Goal: Information Seeking & Learning: Learn about a topic

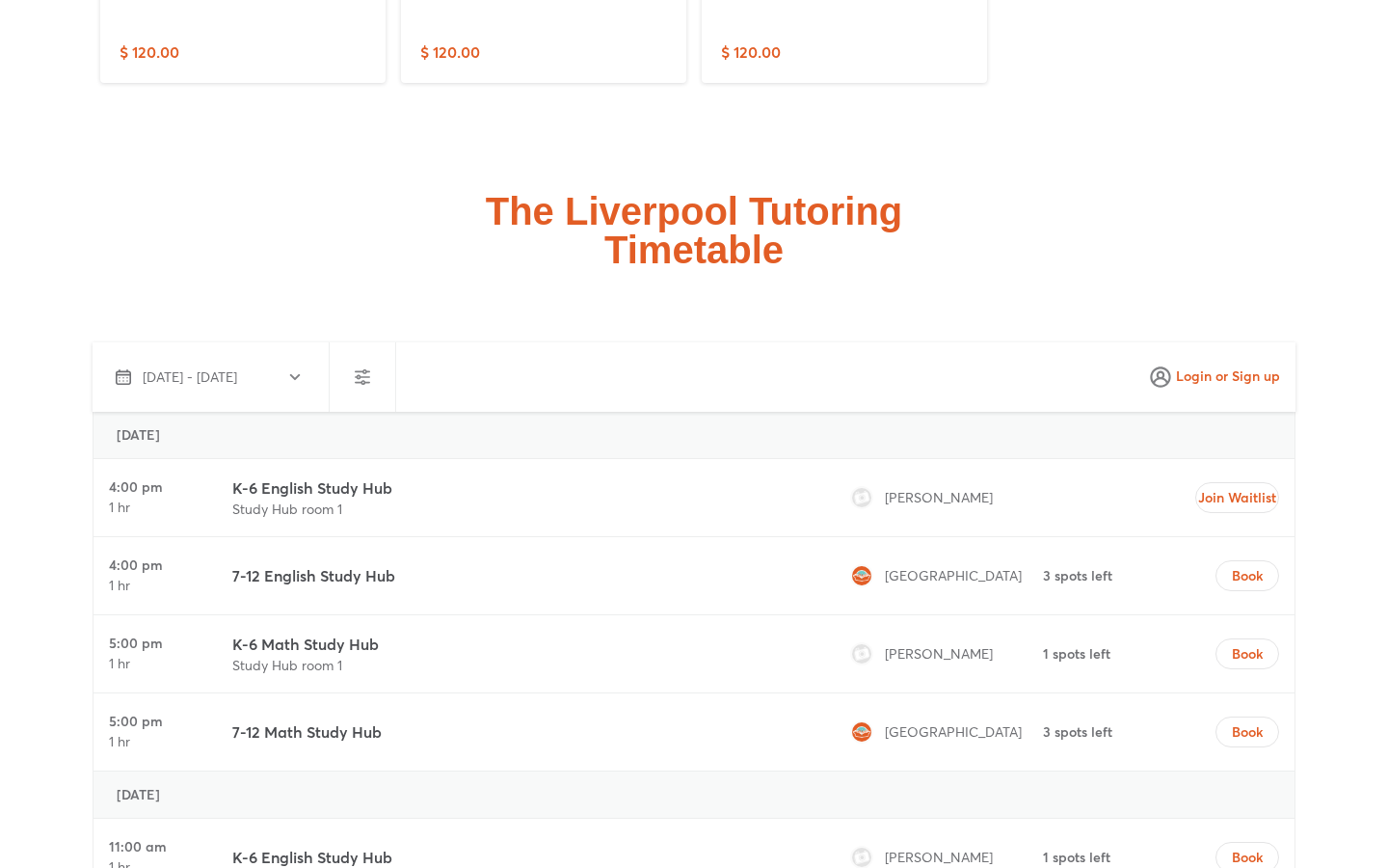
scroll to position [5131, 0]
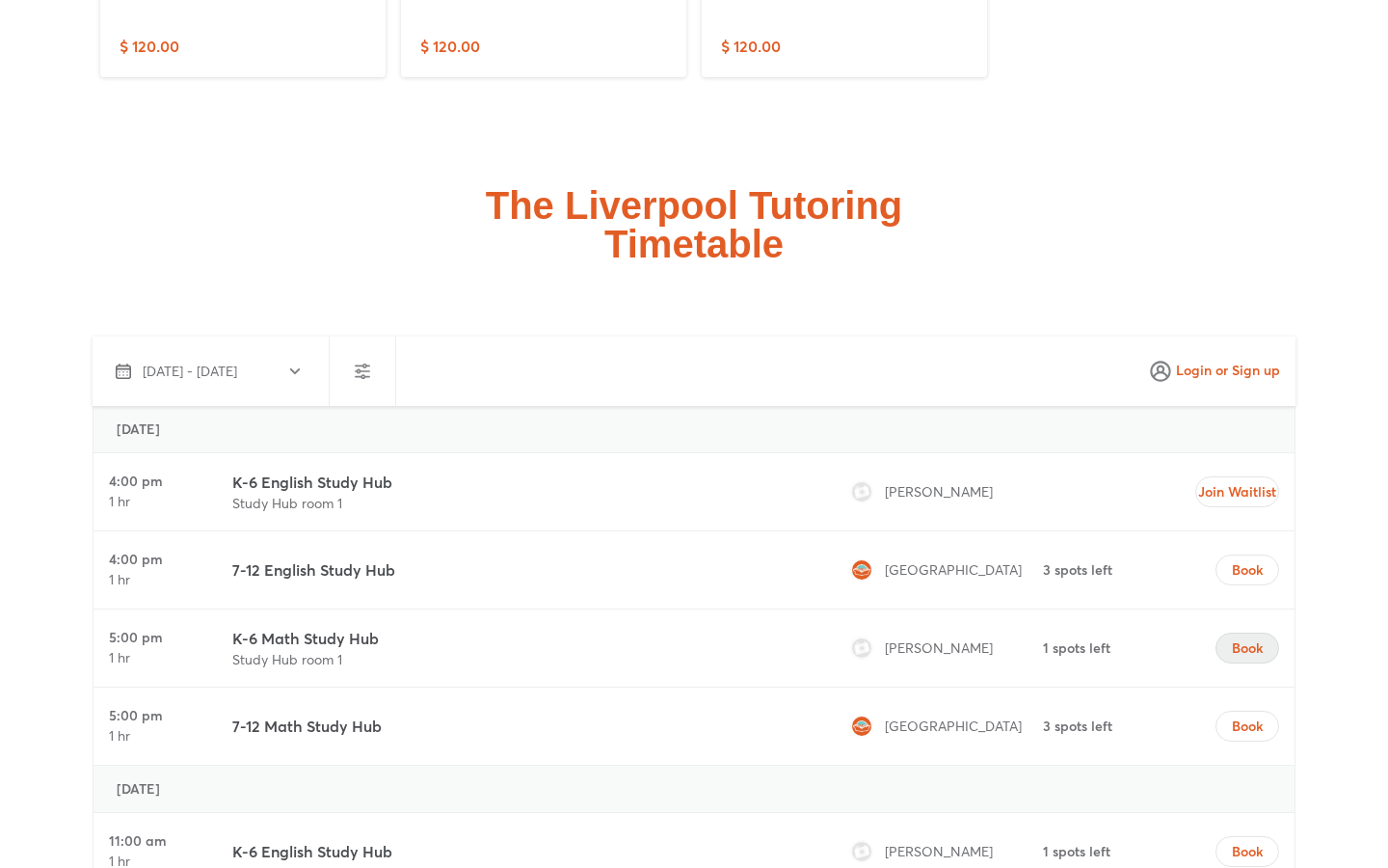
click at [1251, 638] on span "Book" at bounding box center [1248, 648] width 31 height 20
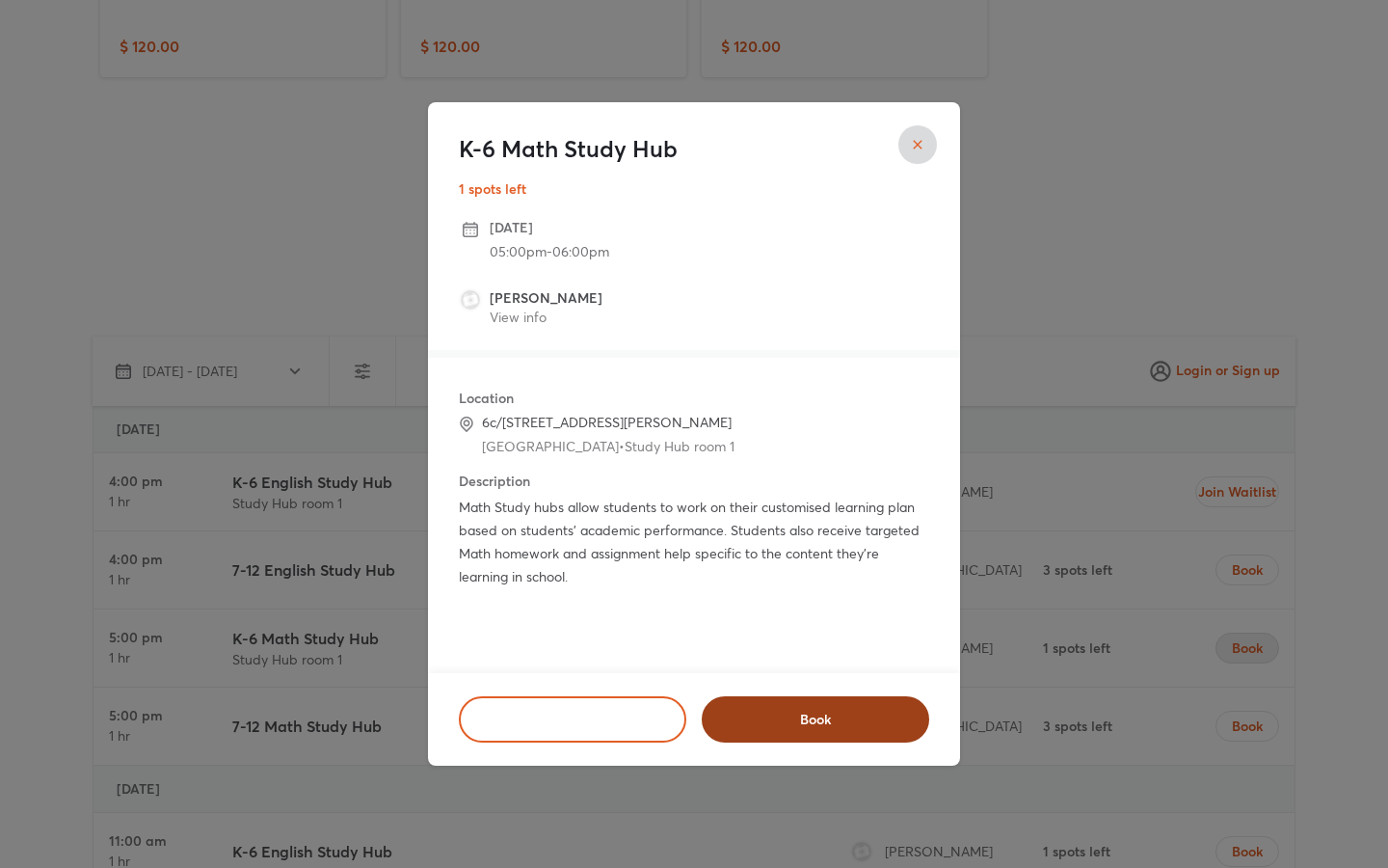
click at [761, 709] on span "Book" at bounding box center [815, 719] width 177 height 20
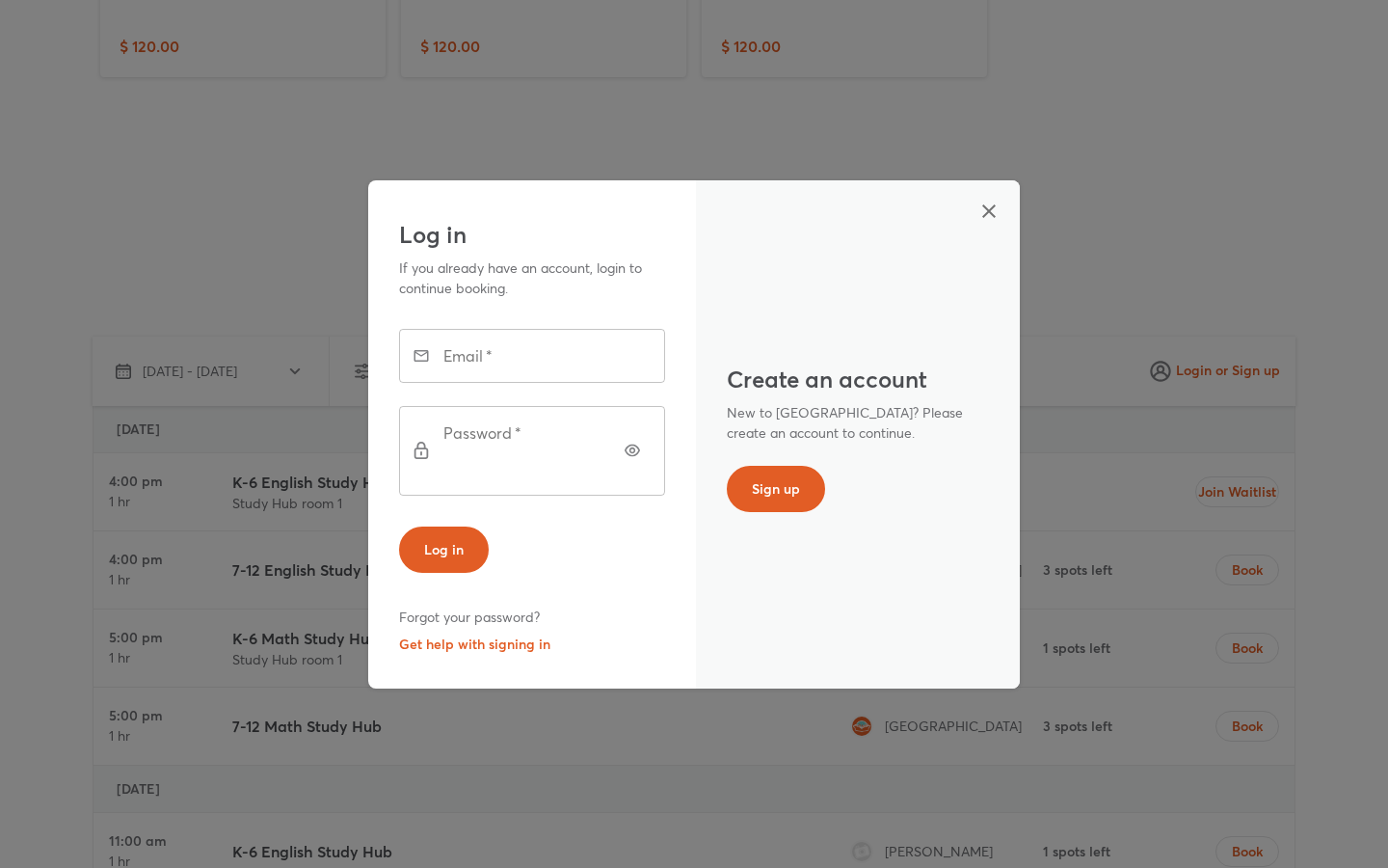
click at [993, 218] on icon "button" at bounding box center [990, 211] width 14 height 14
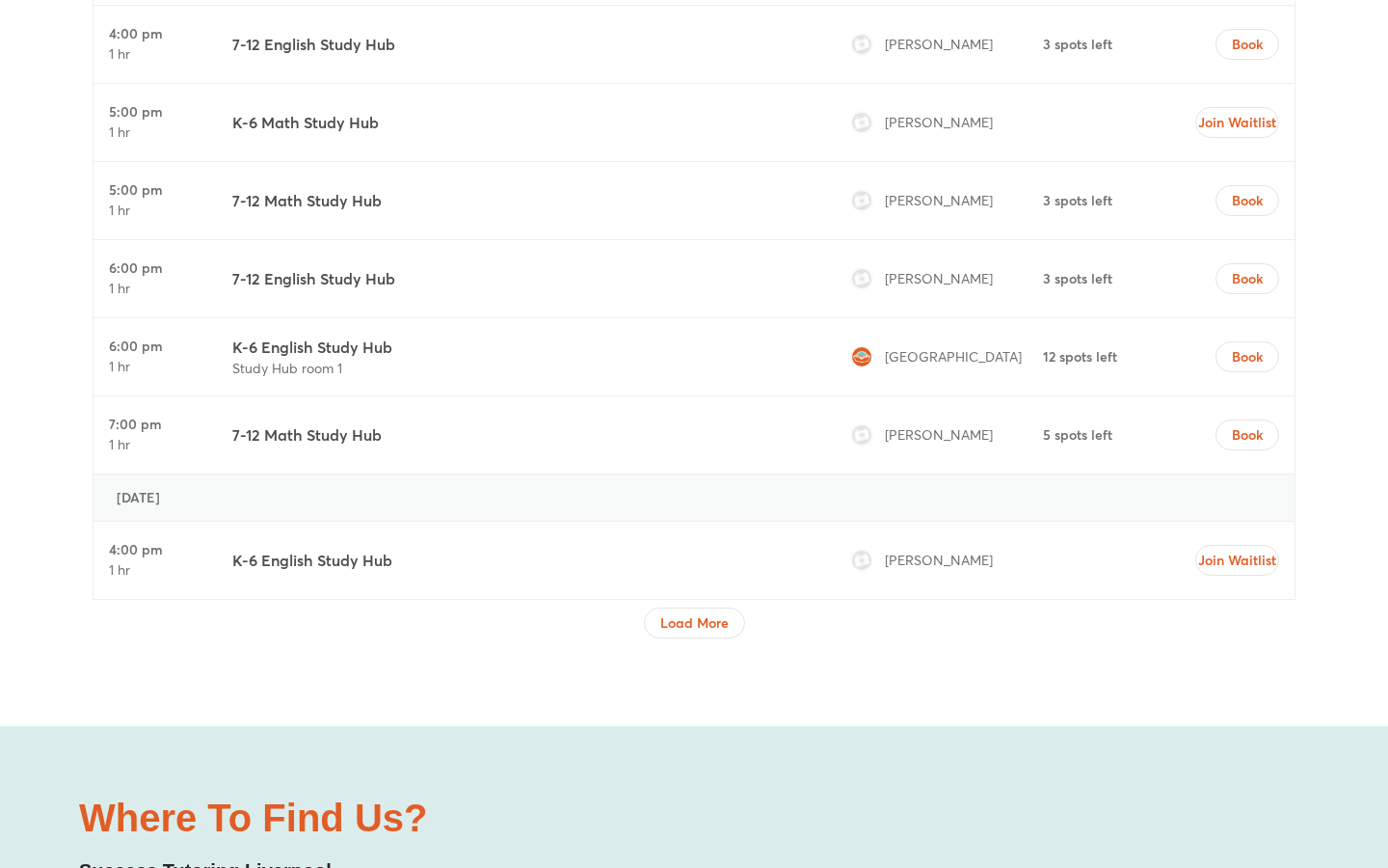
scroll to position [6780, 0]
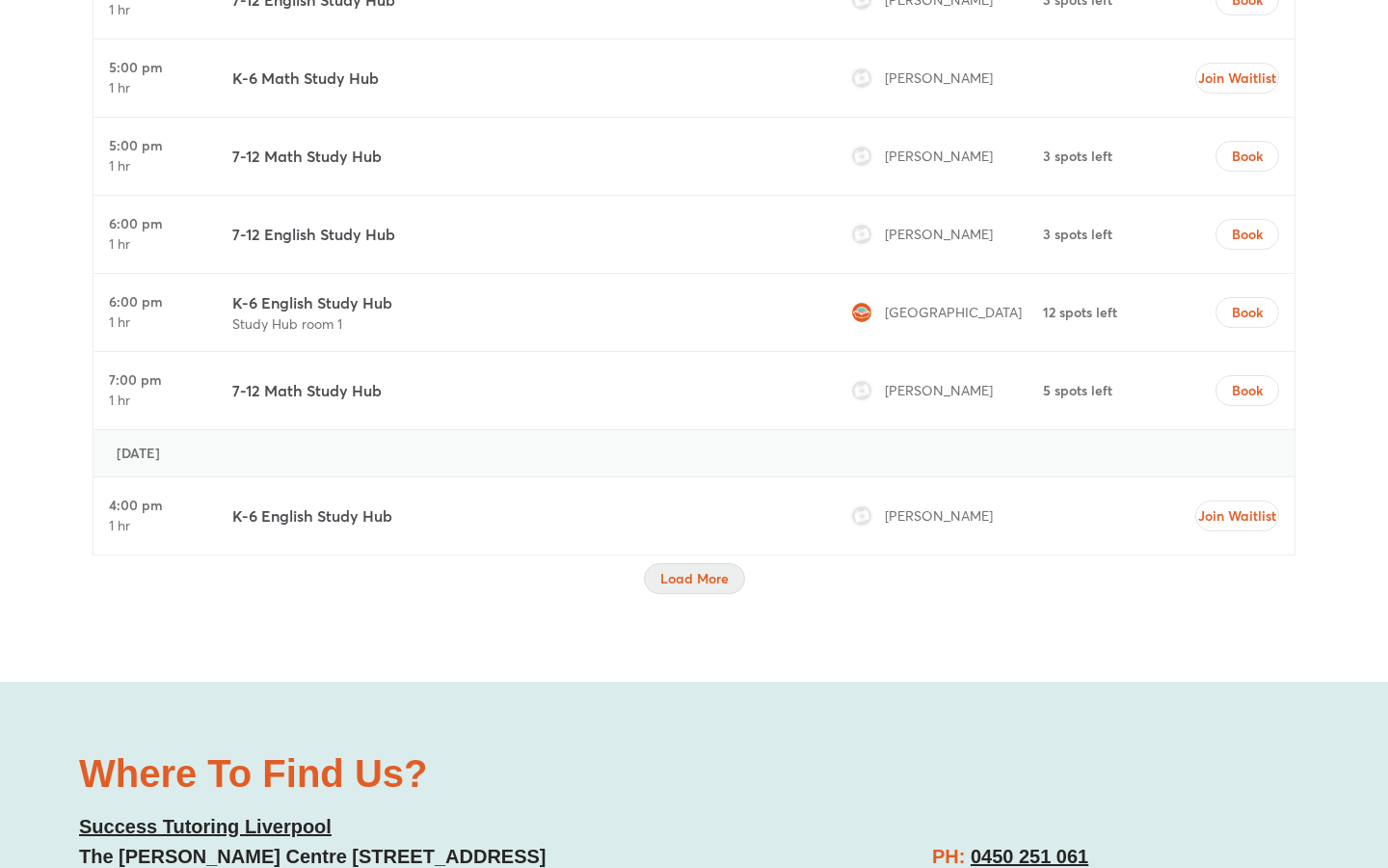
click at [655, 563] on button "Load More" at bounding box center [694, 578] width 101 height 31
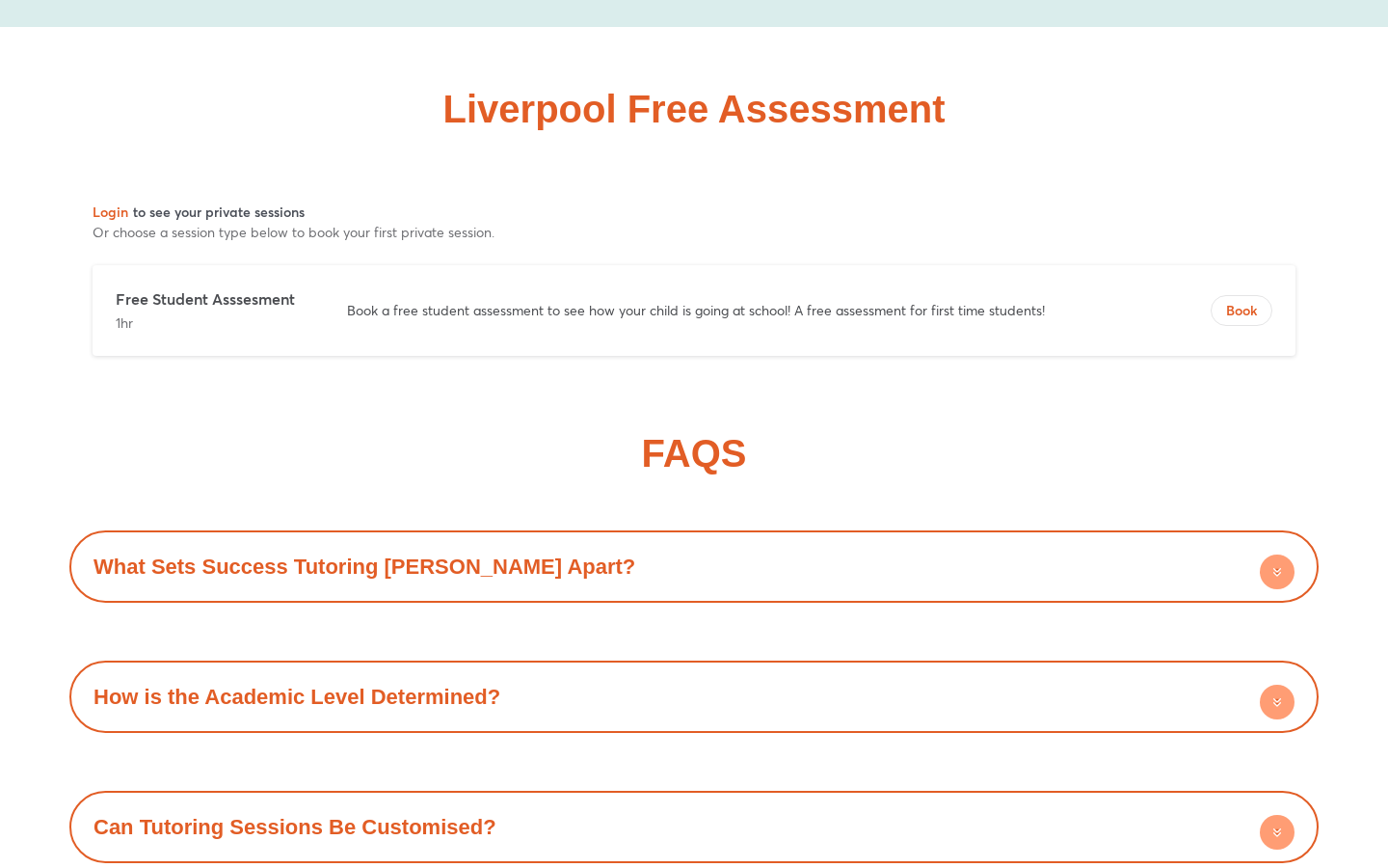
scroll to position [11206, 0]
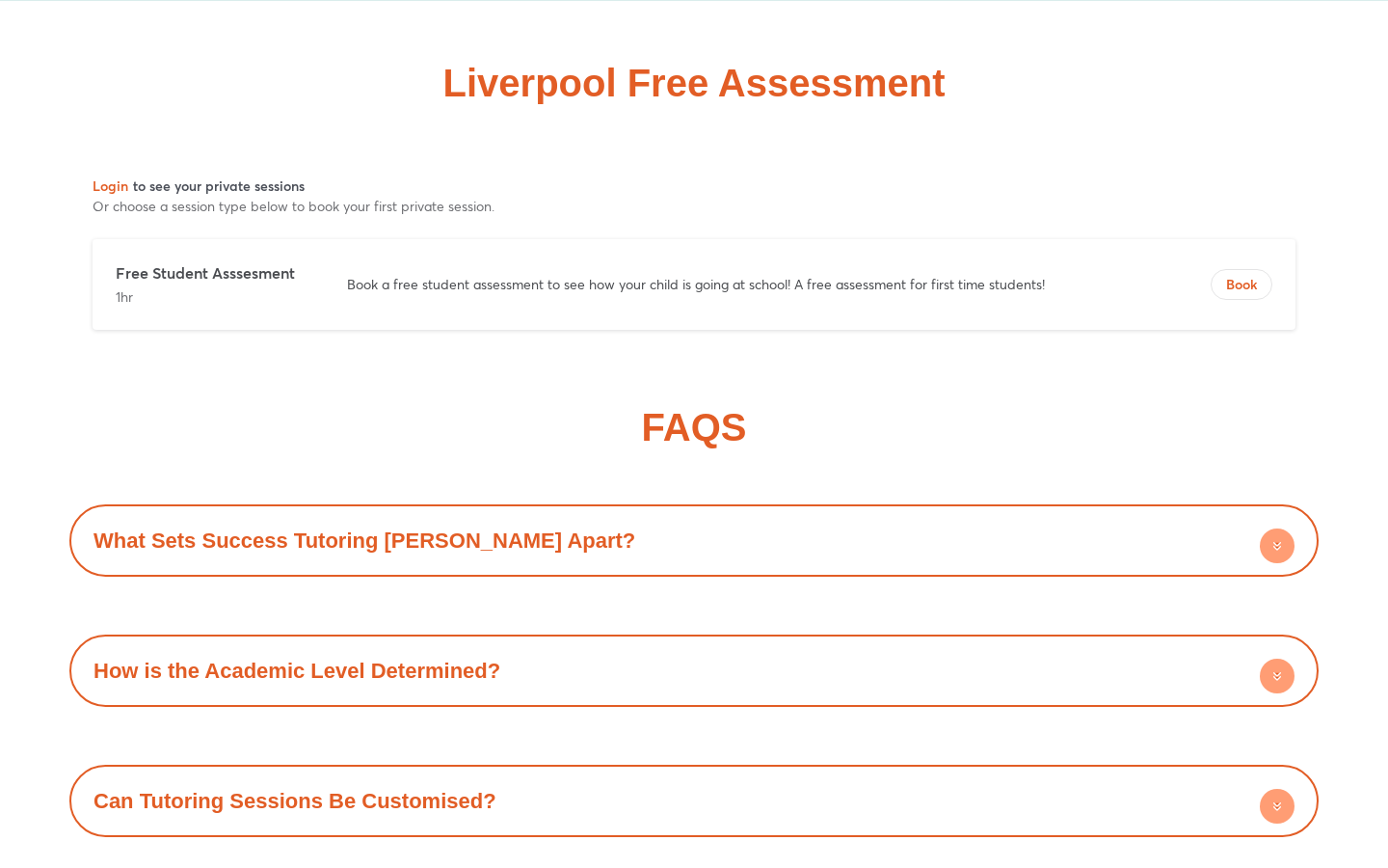
click at [589, 514] on div "What Sets Success Tutoring Hornsby Apart?" at bounding box center [694, 540] width 1230 height 53
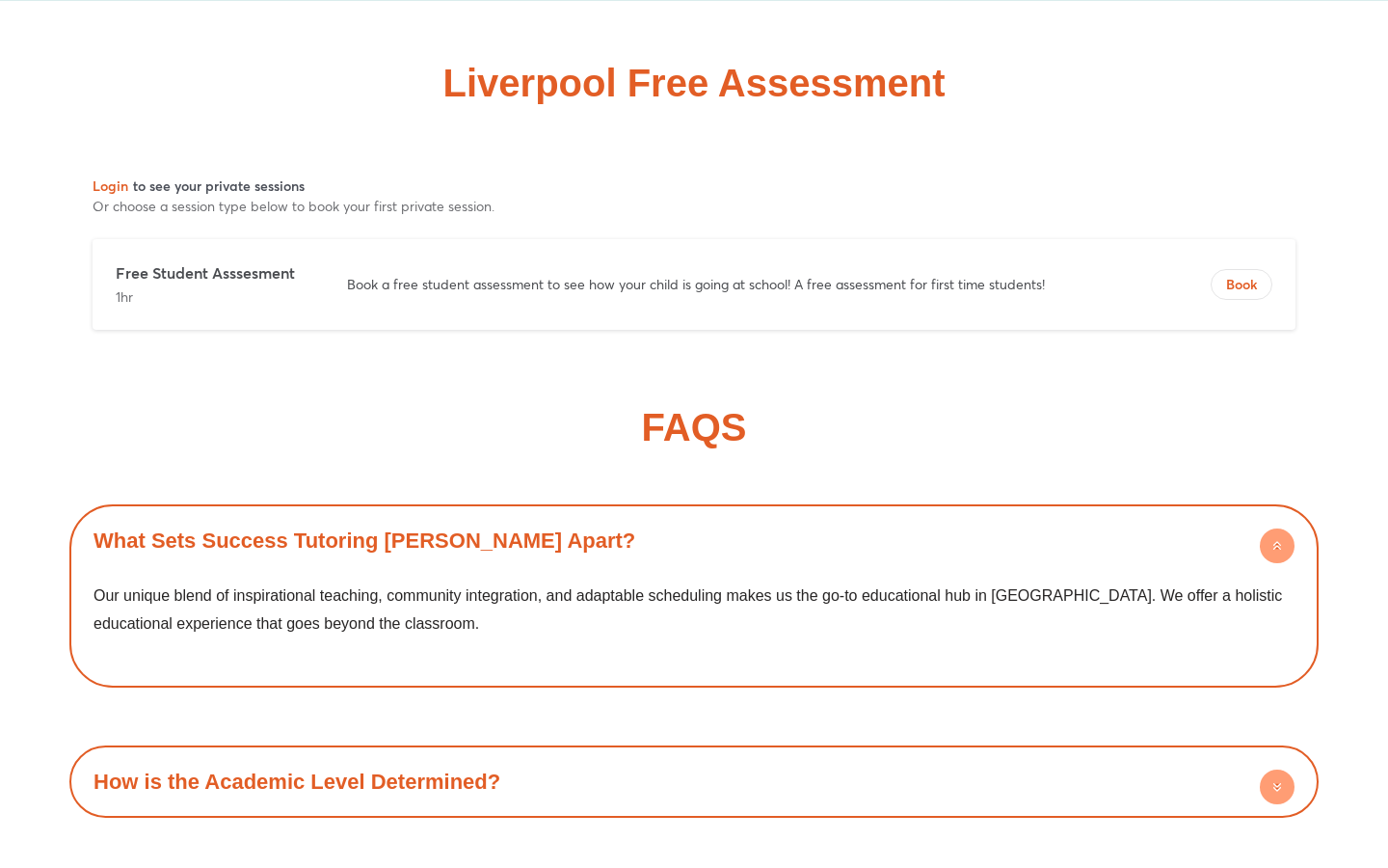
click at [618, 514] on div "What Sets Success Tutoring Hornsby Apart?" at bounding box center [694, 540] width 1230 height 53
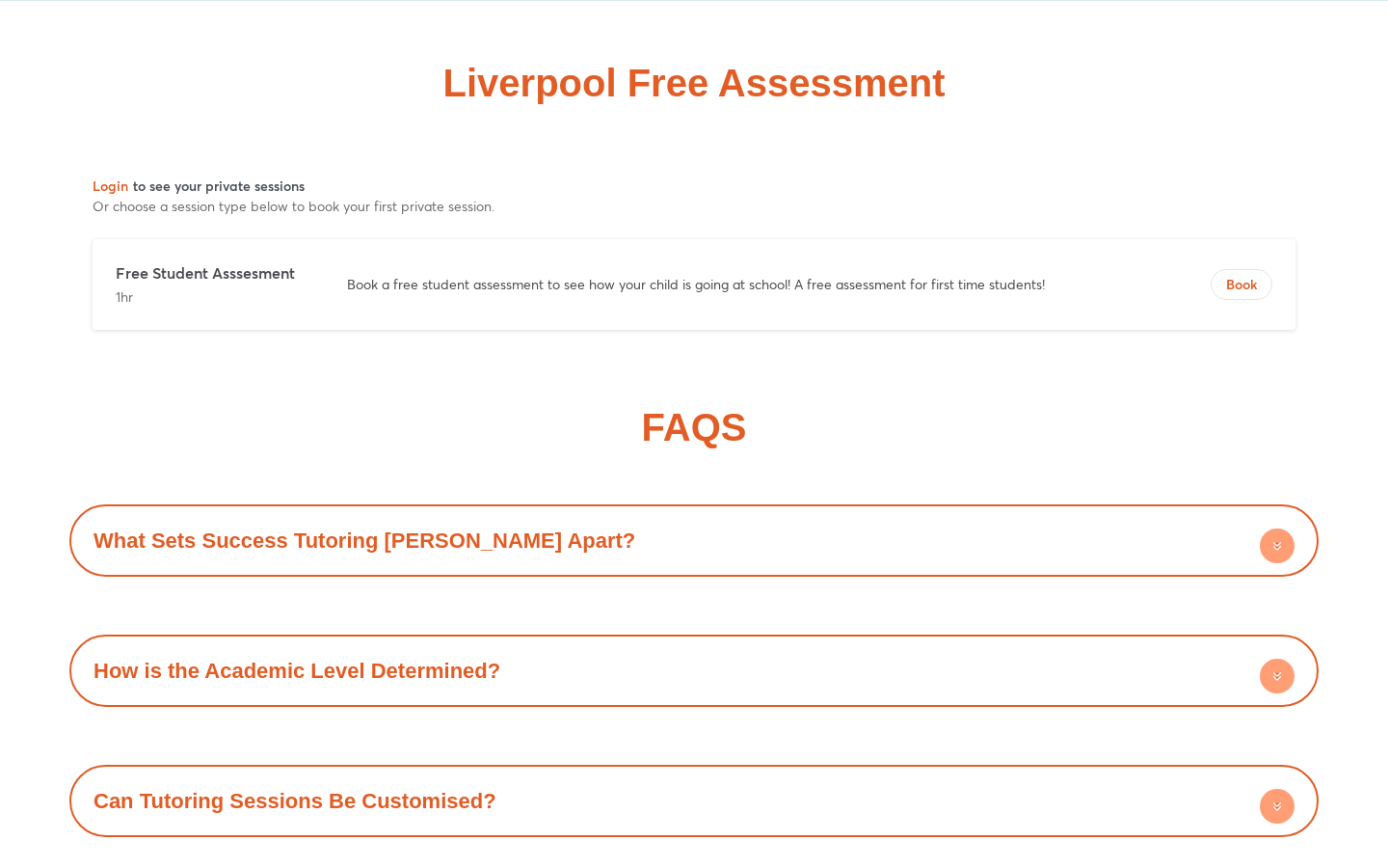
click at [631, 644] on div "How is the Academic Level Determined?" at bounding box center [694, 670] width 1230 height 53
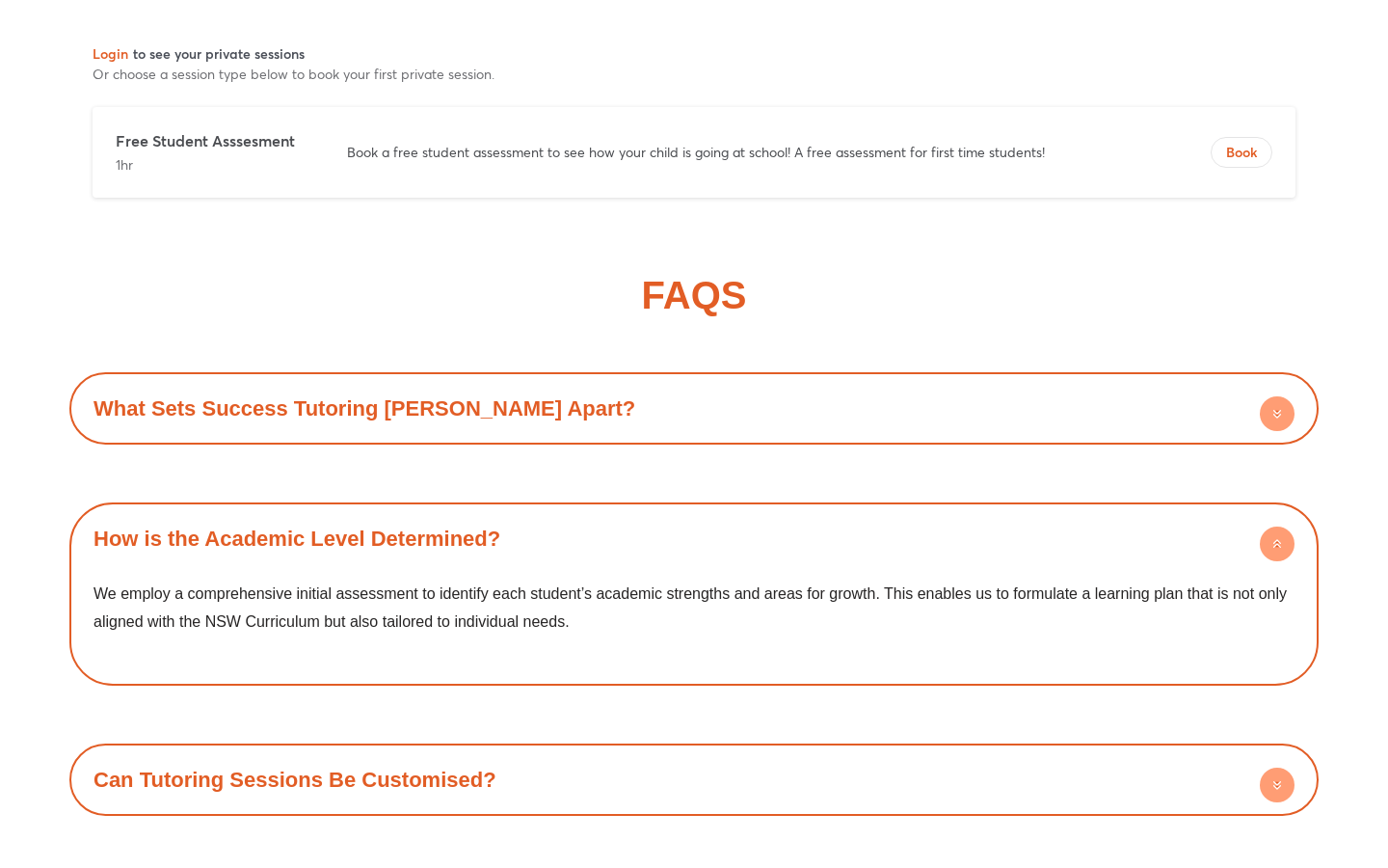
scroll to position [11380, 0]
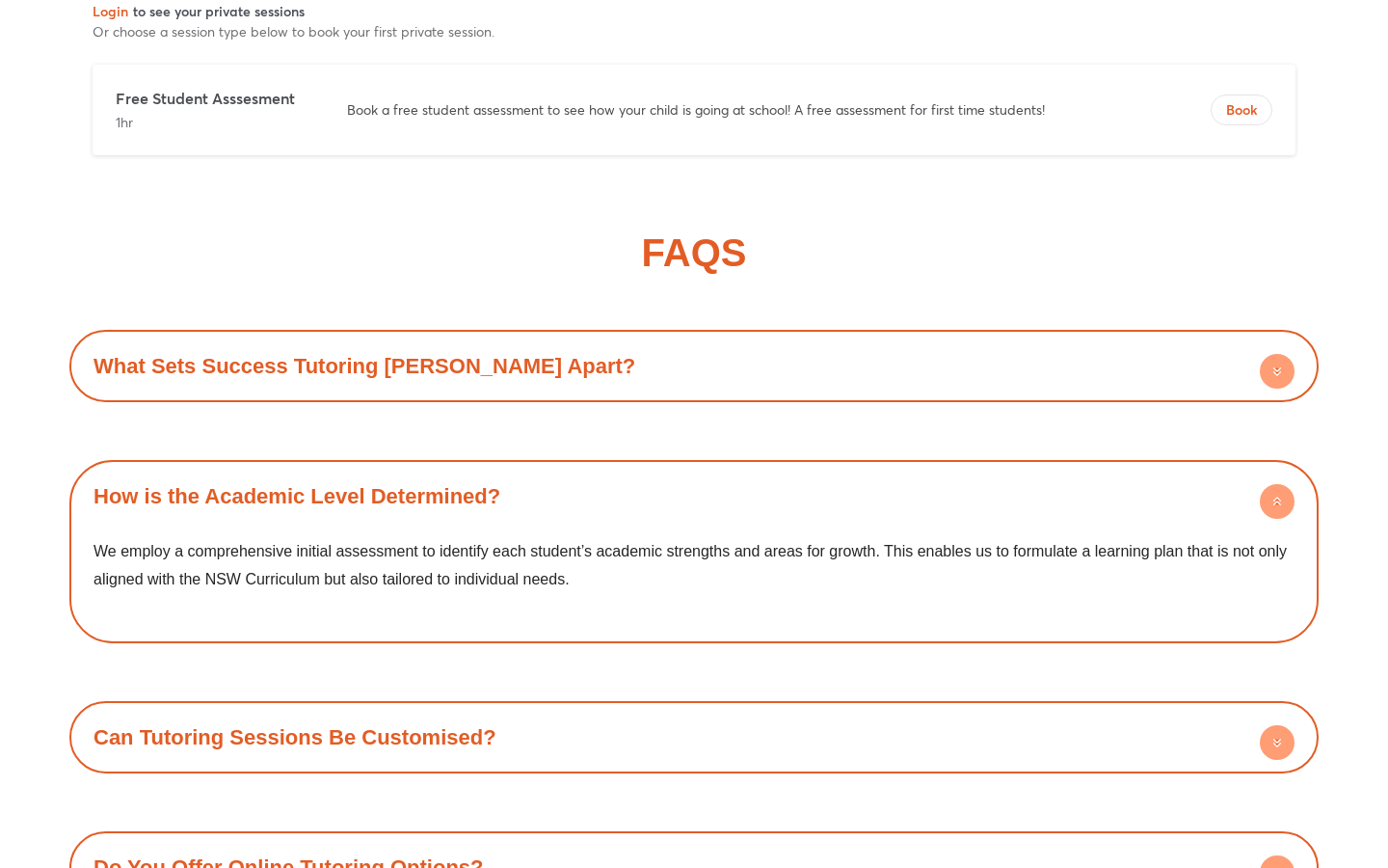
click at [609, 470] on div "How is the Academic Level Determined?" at bounding box center [694, 496] width 1230 height 53
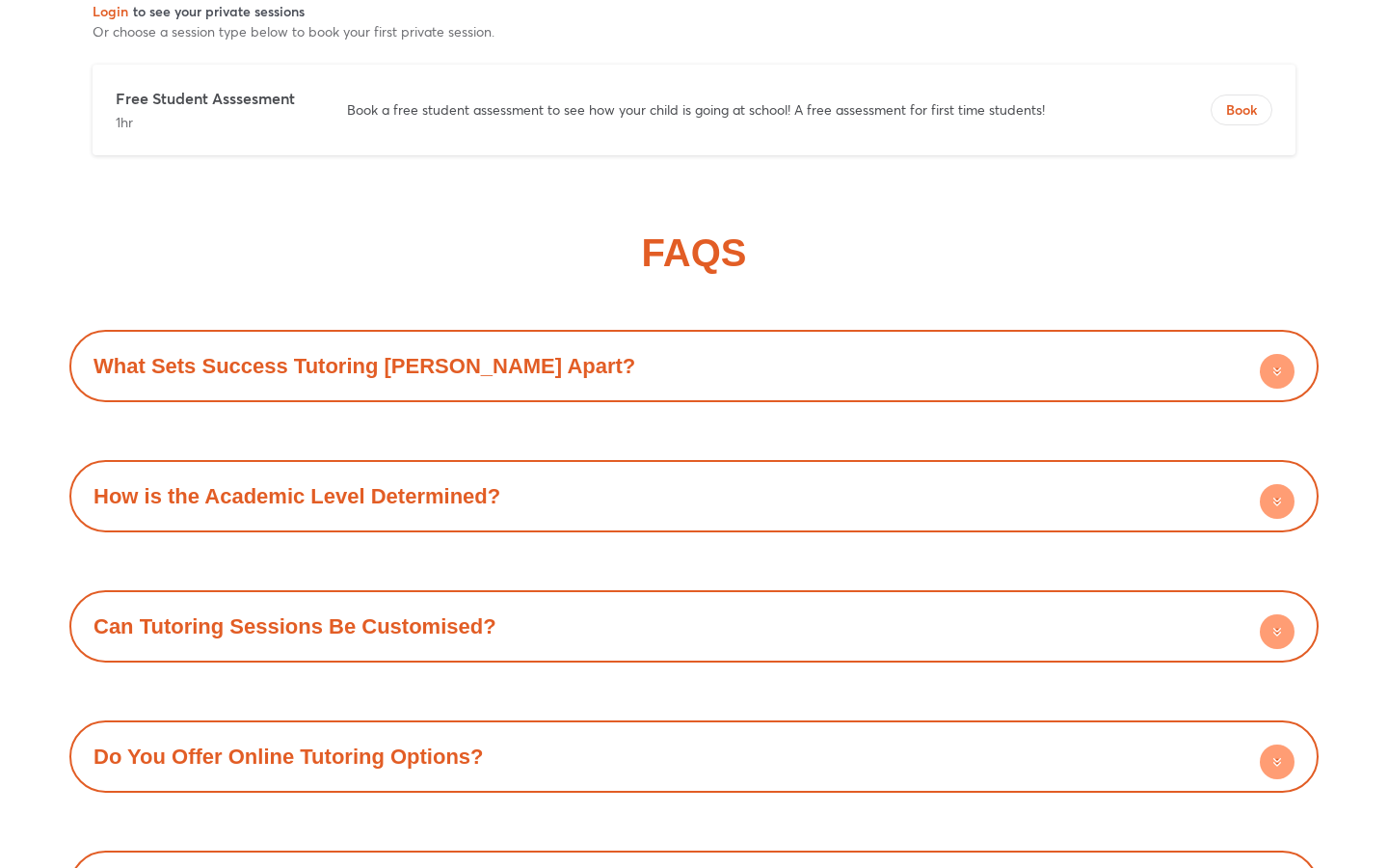
click at [604, 600] on div "Can Tutoring Sessions Be Customised?" at bounding box center [694, 626] width 1230 height 53
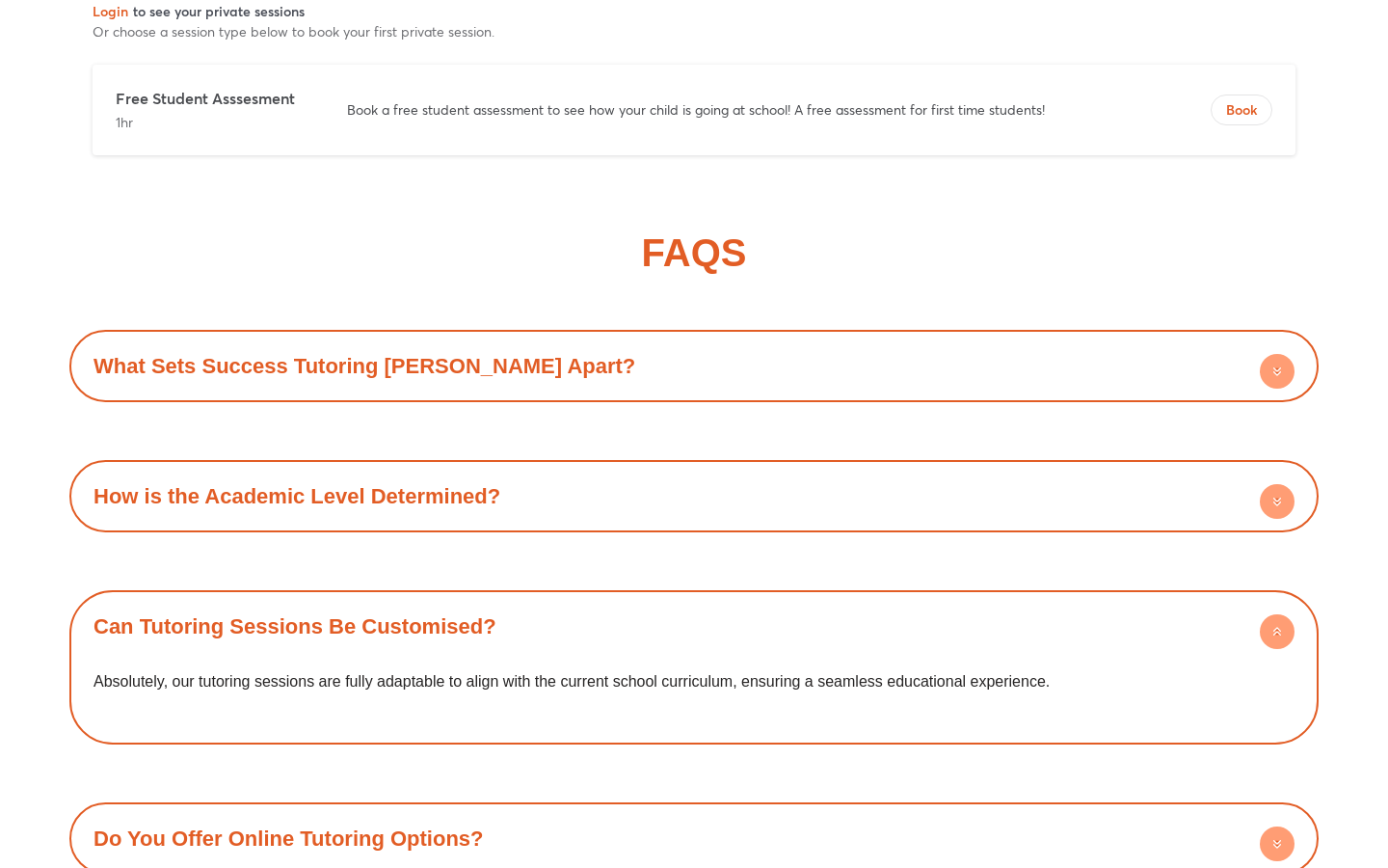
click at [603, 600] on div "Can Tutoring Sessions Be Customised?" at bounding box center [694, 626] width 1230 height 53
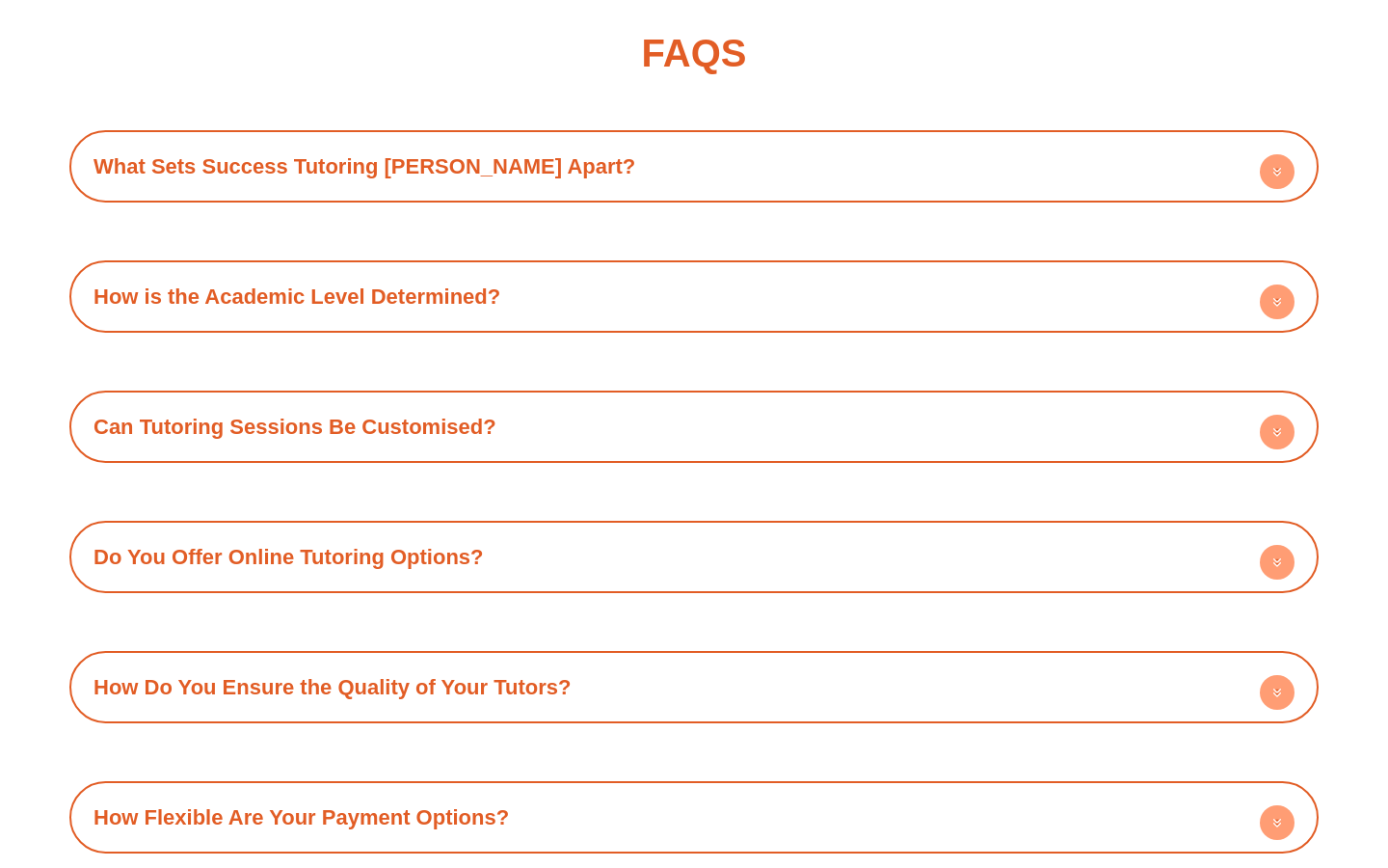
scroll to position [11608, 0]
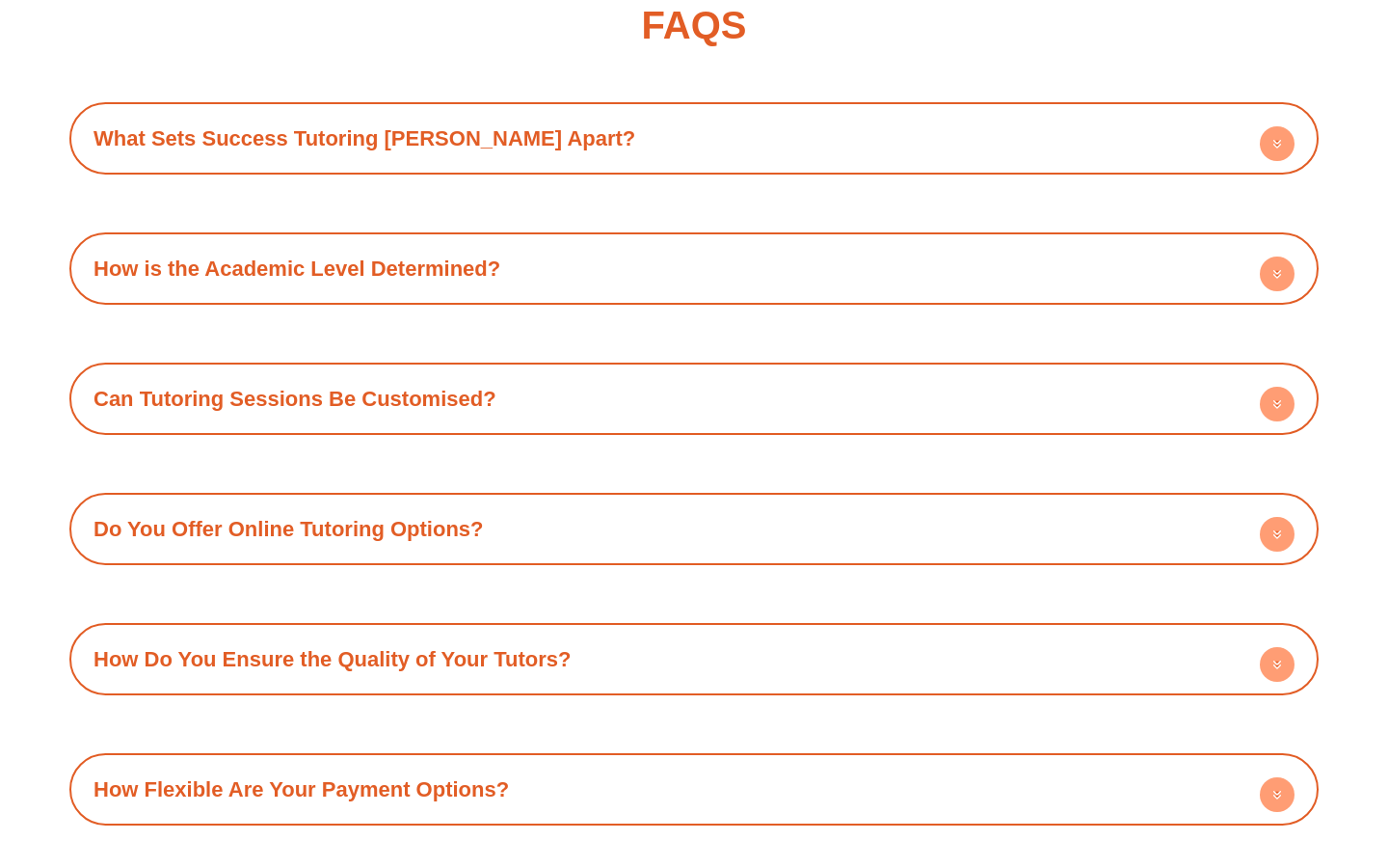
click at [549, 502] on div "Do You Offer Online Tutoring Options?" at bounding box center [694, 528] width 1230 height 53
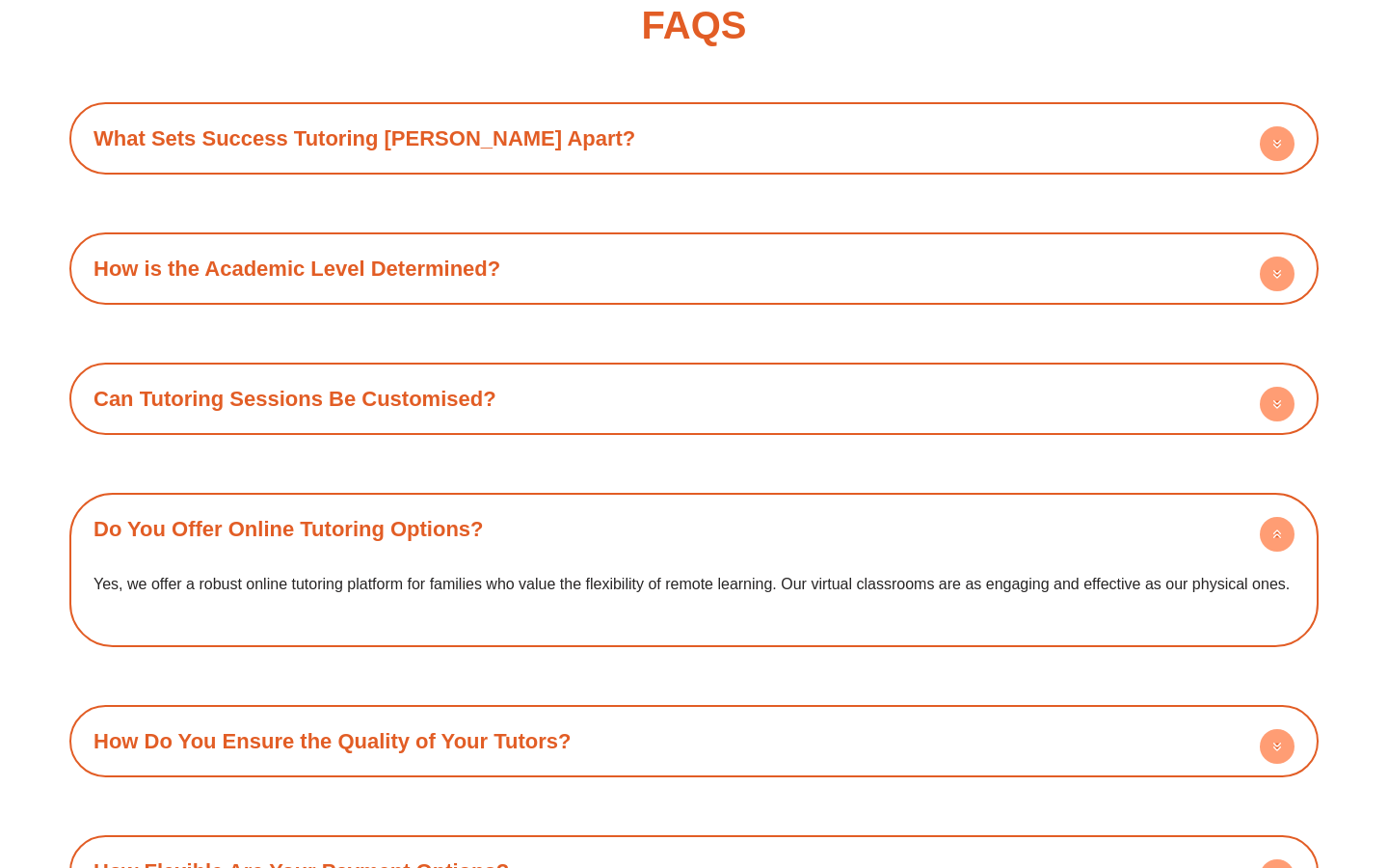
click at [549, 502] on div "Do You Offer Online Tutoring Options?" at bounding box center [694, 528] width 1230 height 53
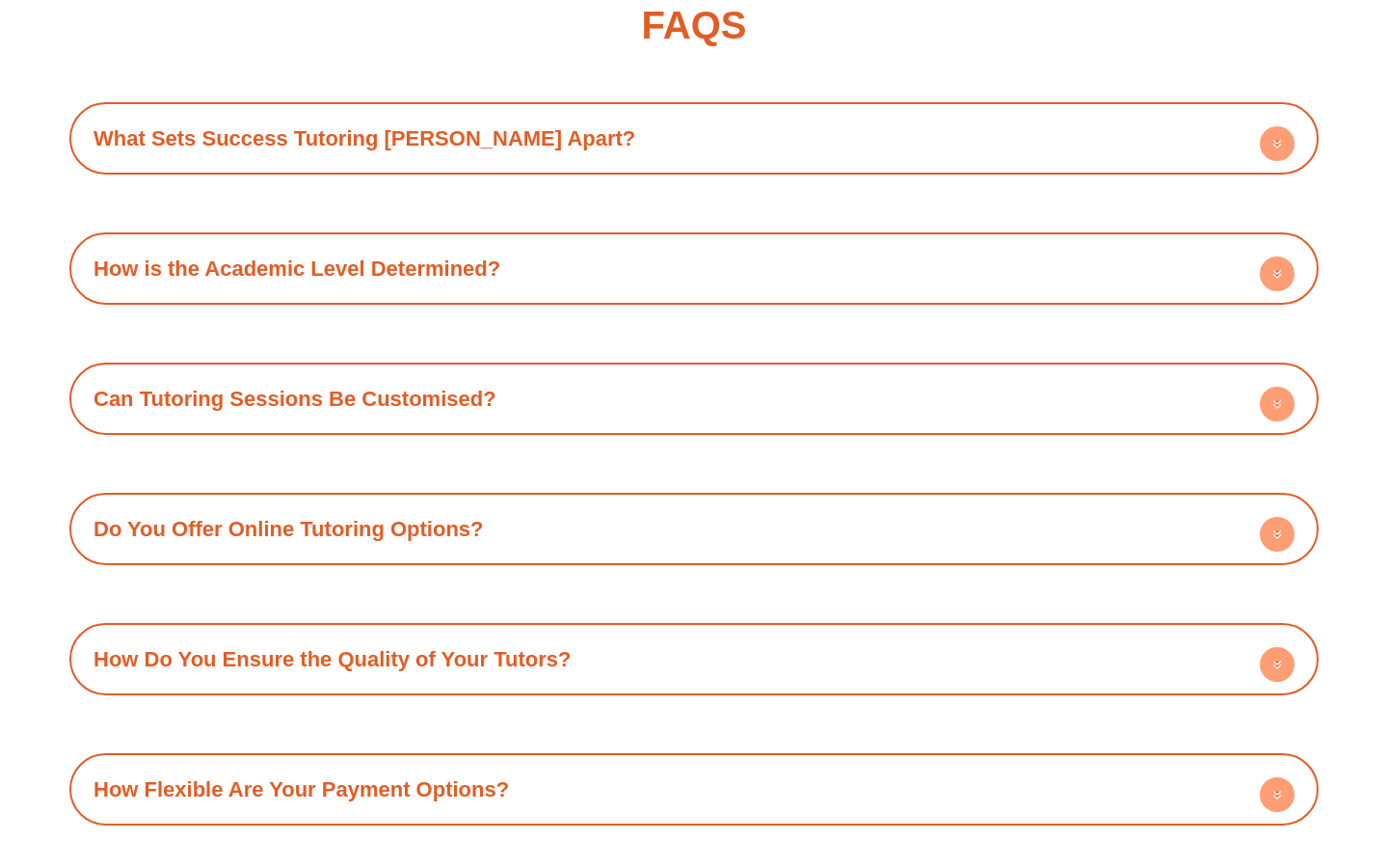
click at [605, 622] on div "How Do You Ensure the Quality of Your Tutors? Our tutors are subjected to a str…" at bounding box center [694, 659] width 1250 height 72
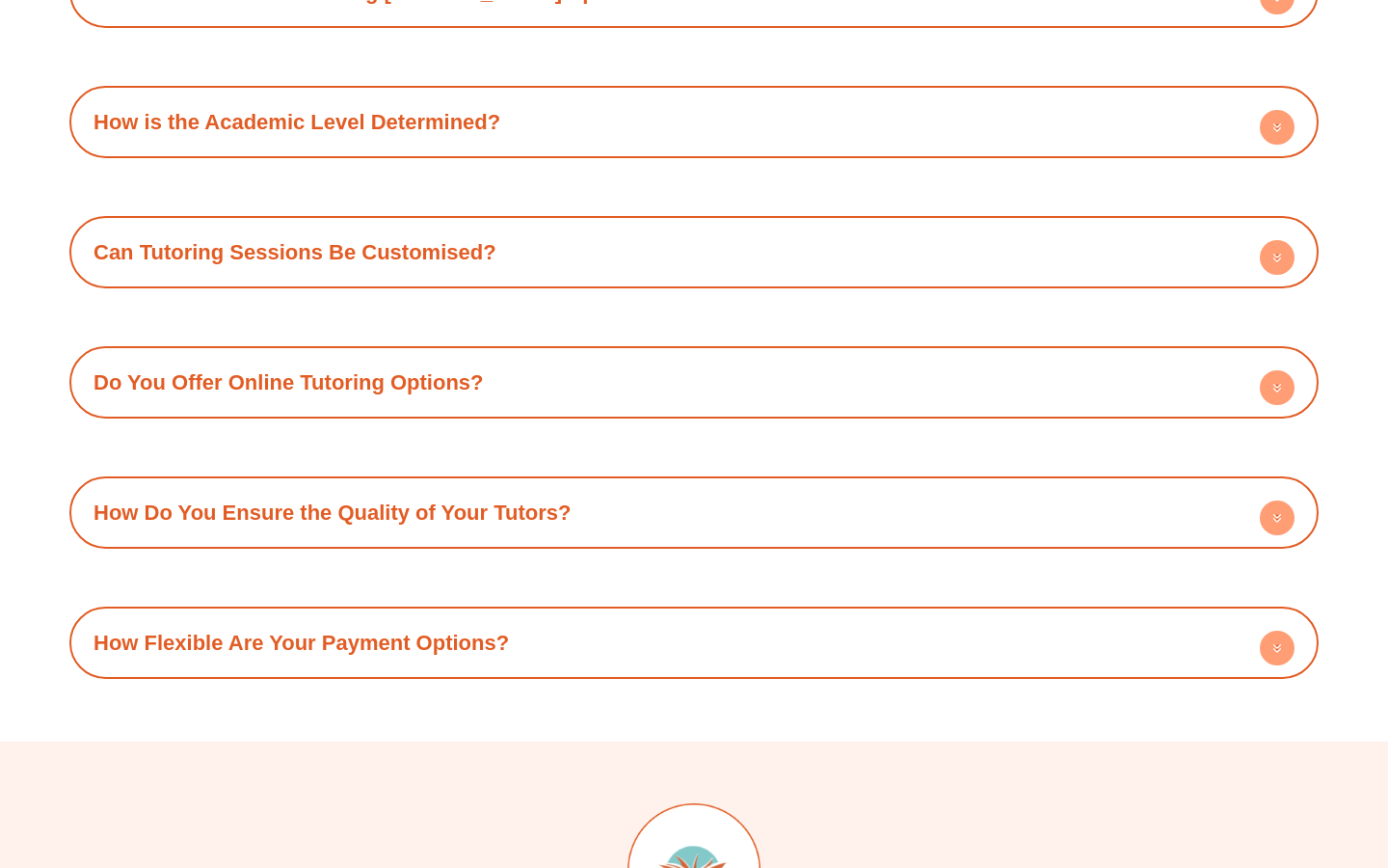
scroll to position [11776, 0]
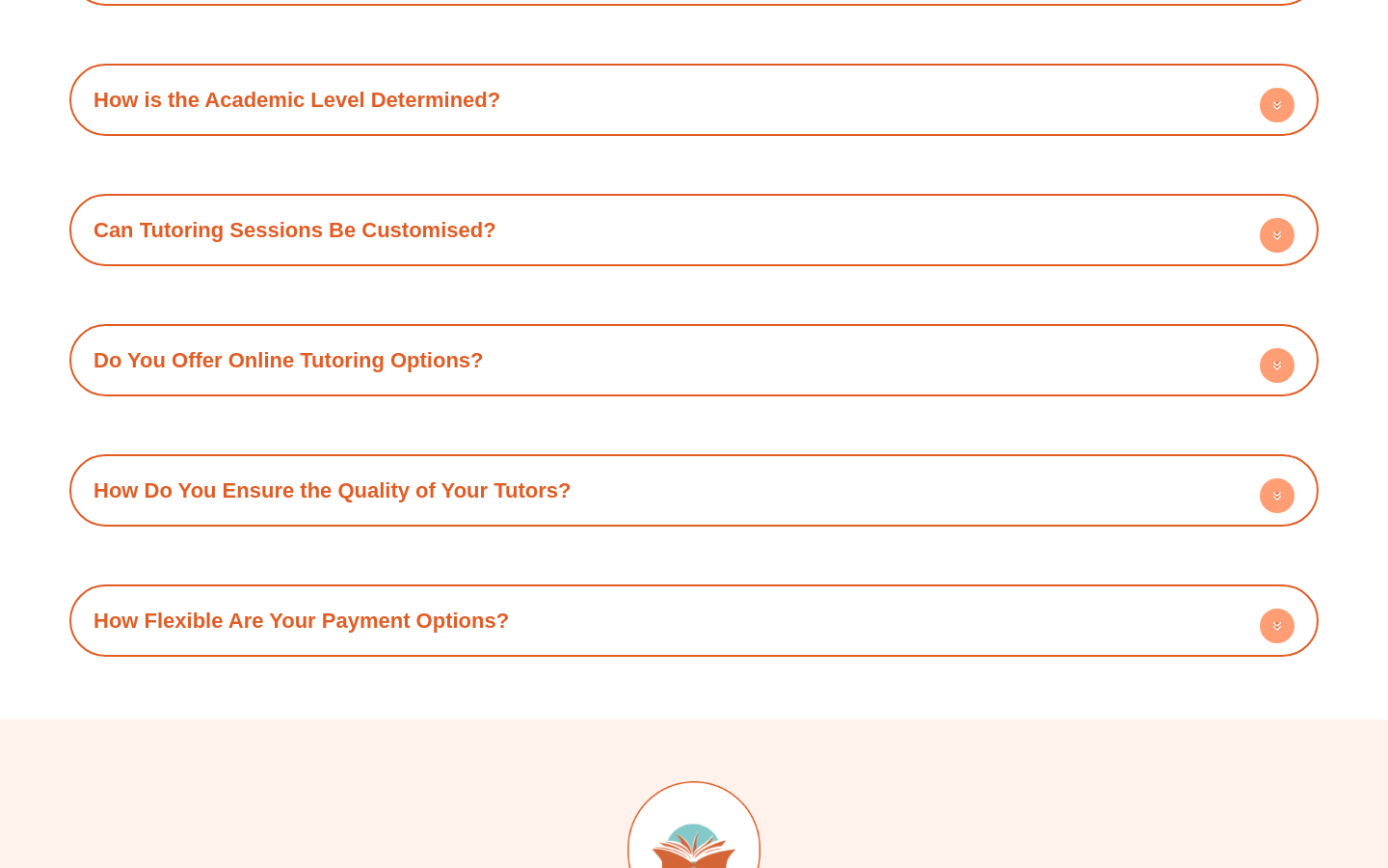
click at [585, 584] on div "How Flexible Are Your Payment Options? We offer three convenient payment option…" at bounding box center [694, 620] width 1250 height 72
click at [574, 594] on div "How Flexible Are Your Payment Options?" at bounding box center [694, 620] width 1230 height 53
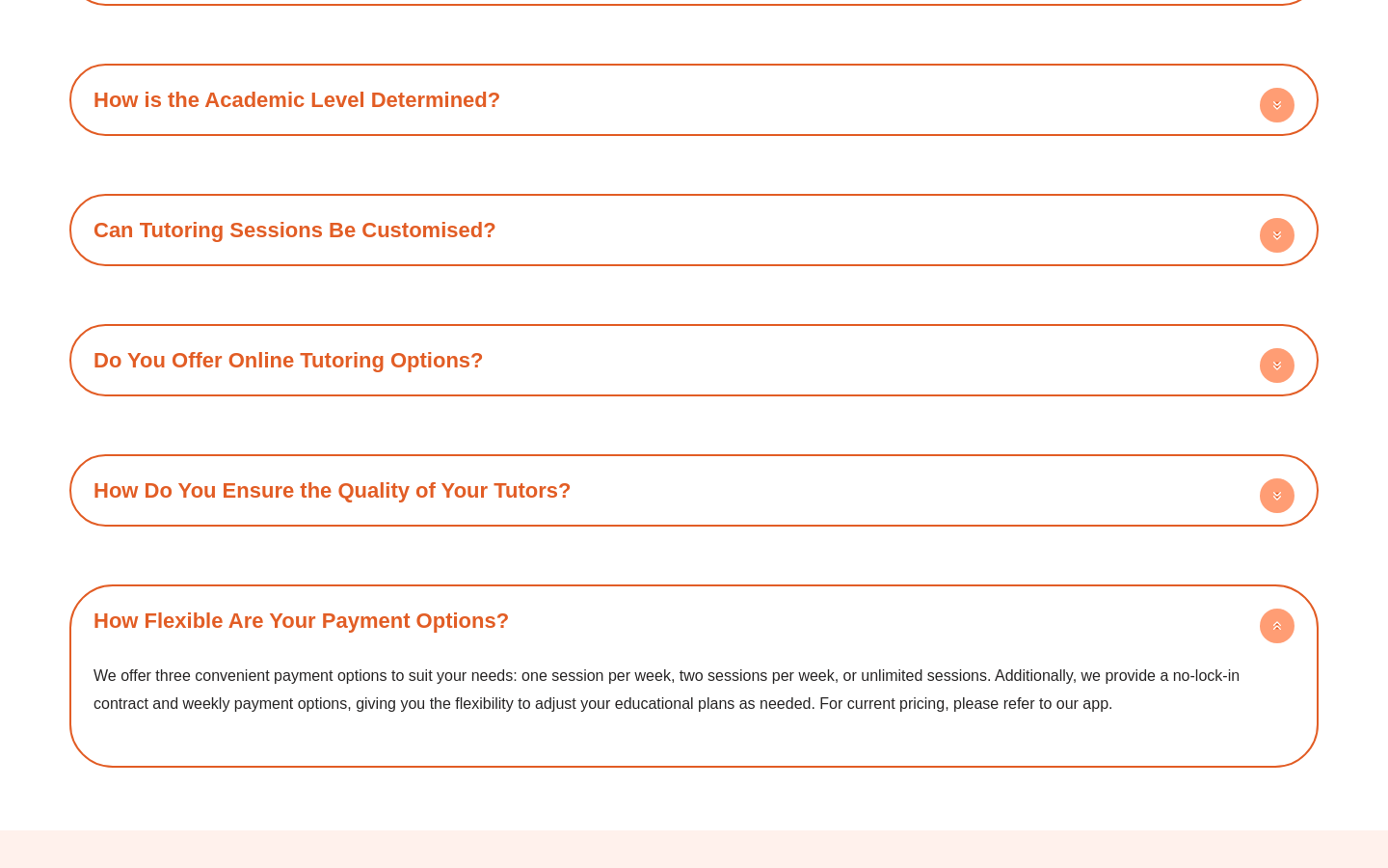
click at [561, 594] on div "How Flexible Are Your Payment Options?" at bounding box center [694, 620] width 1230 height 53
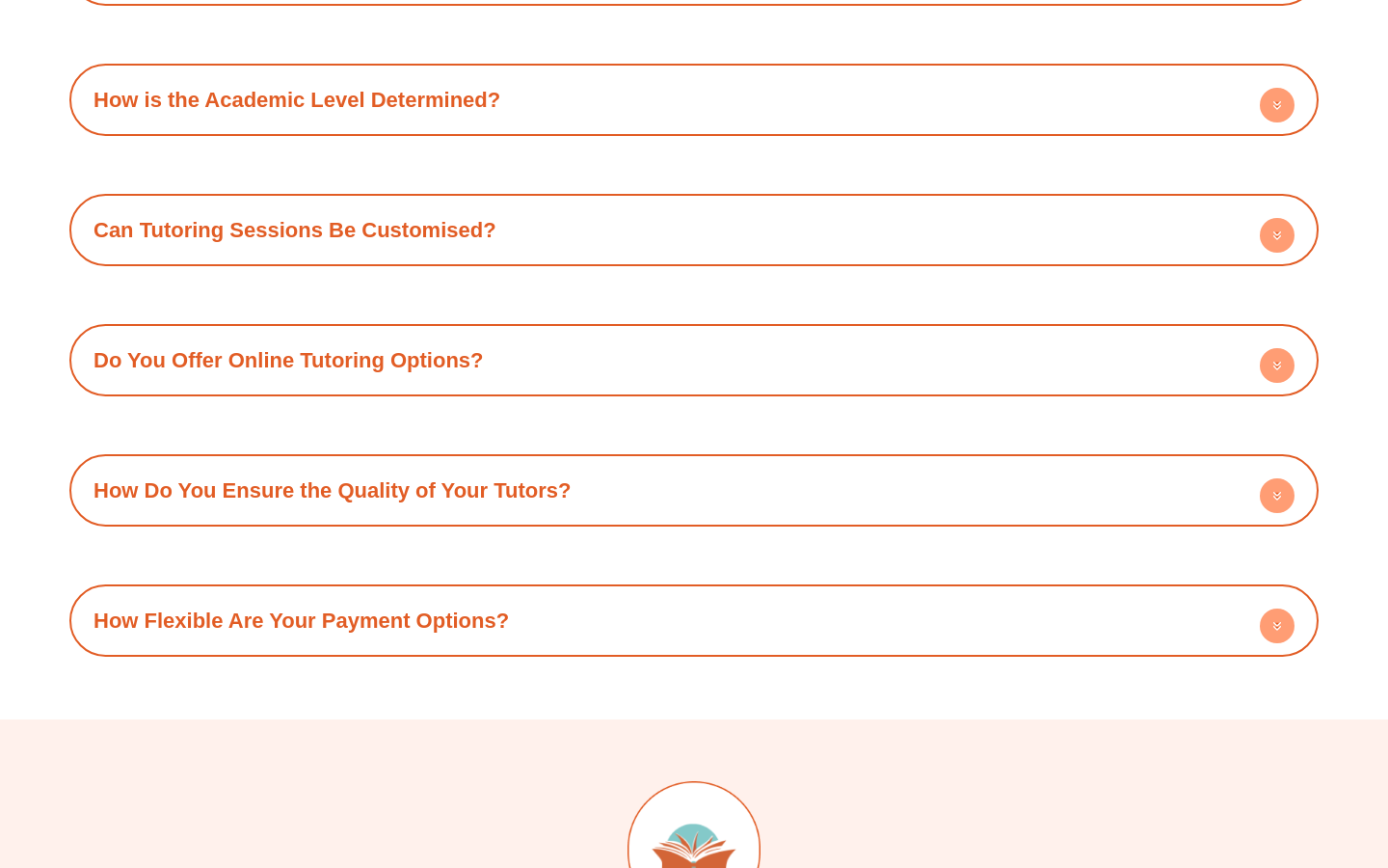
click at [538, 479] on link "How Do You Ensure the Quality of Your Tutors?" at bounding box center [333, 490] width 478 height 24
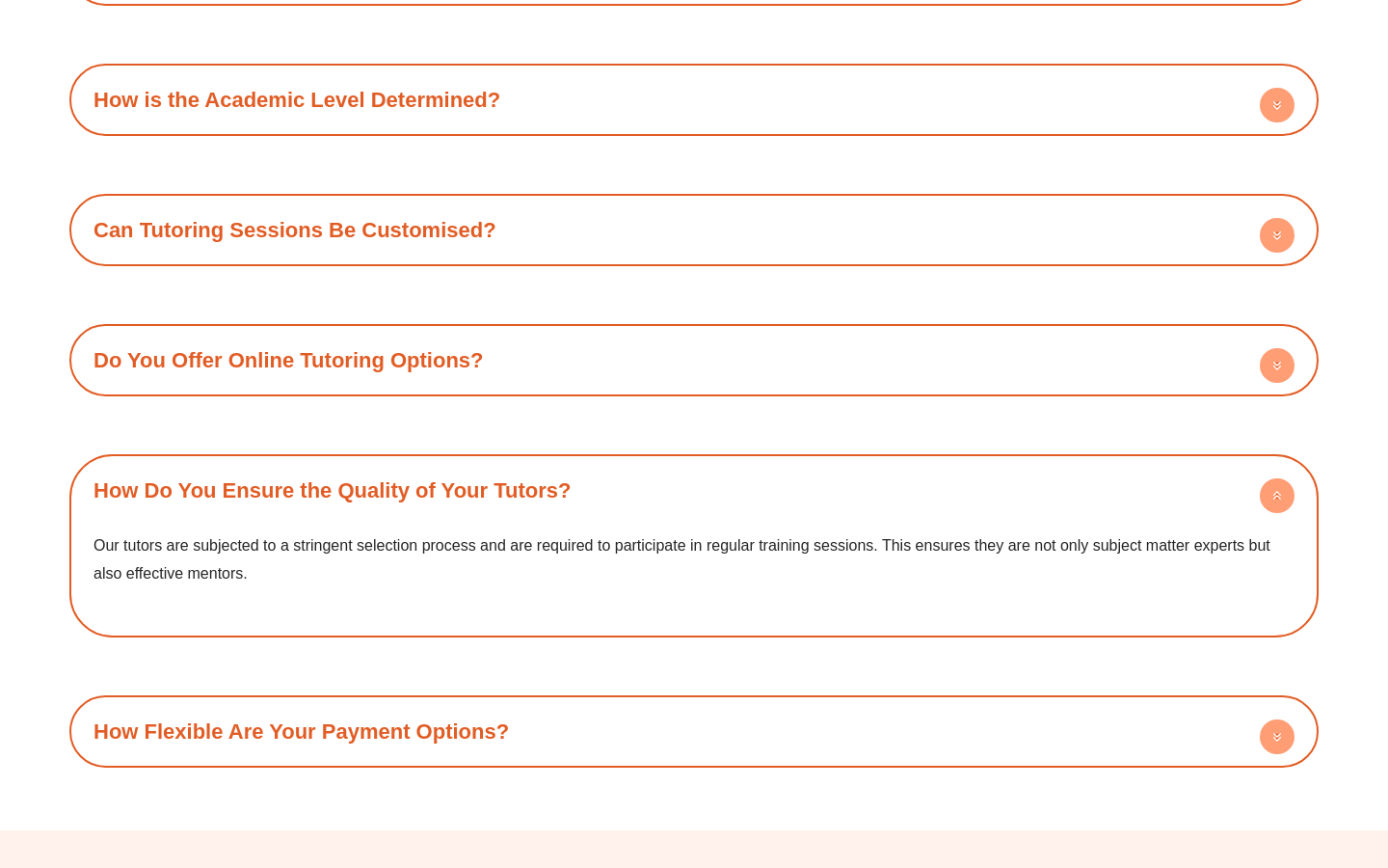
click at [538, 479] on link "How Do You Ensure the Quality of Your Tutors?" at bounding box center [333, 490] width 478 height 24
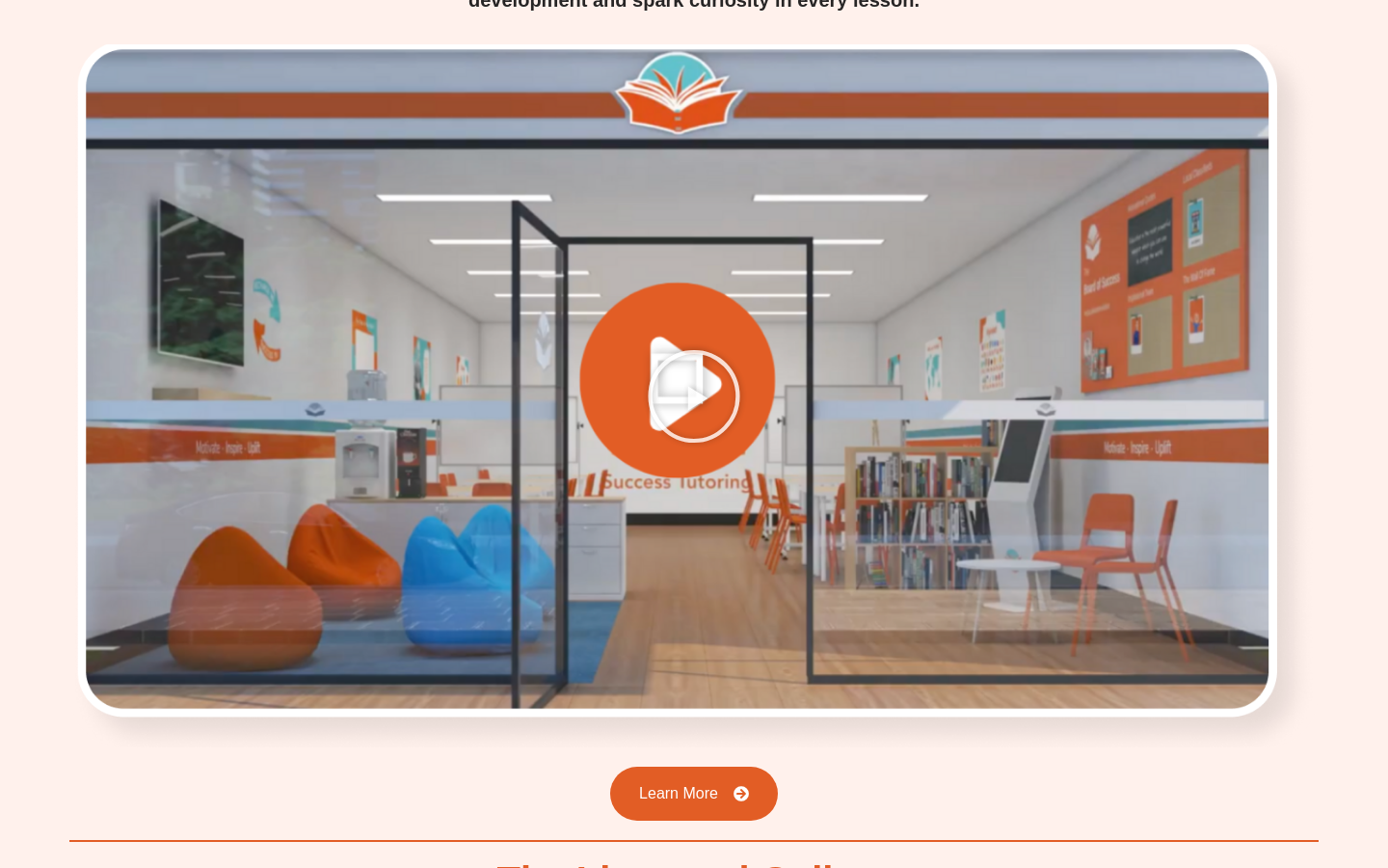
scroll to position [2476, 0]
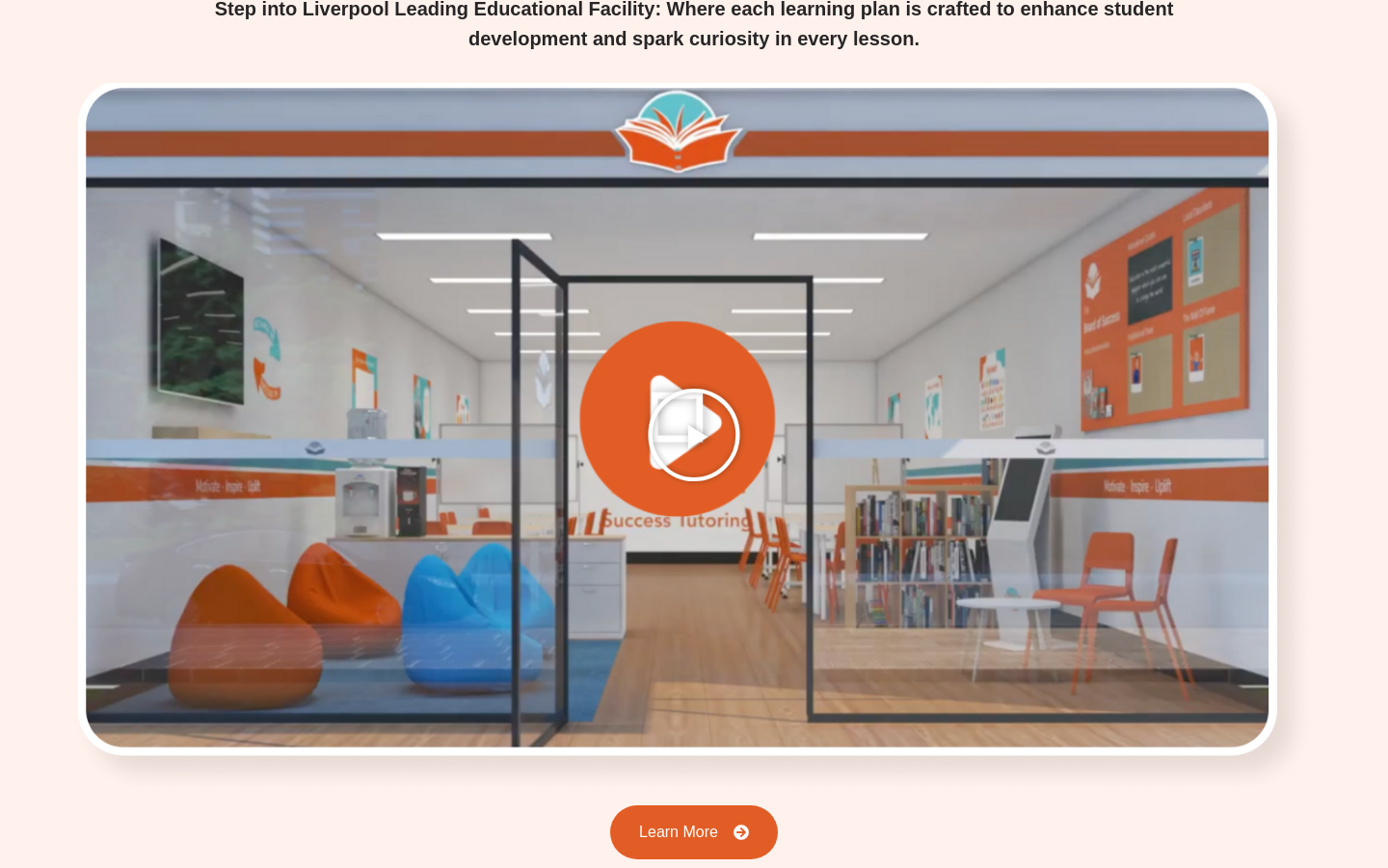
click at [700, 387] on icon "Play Video" at bounding box center [694, 434] width 97 height 97
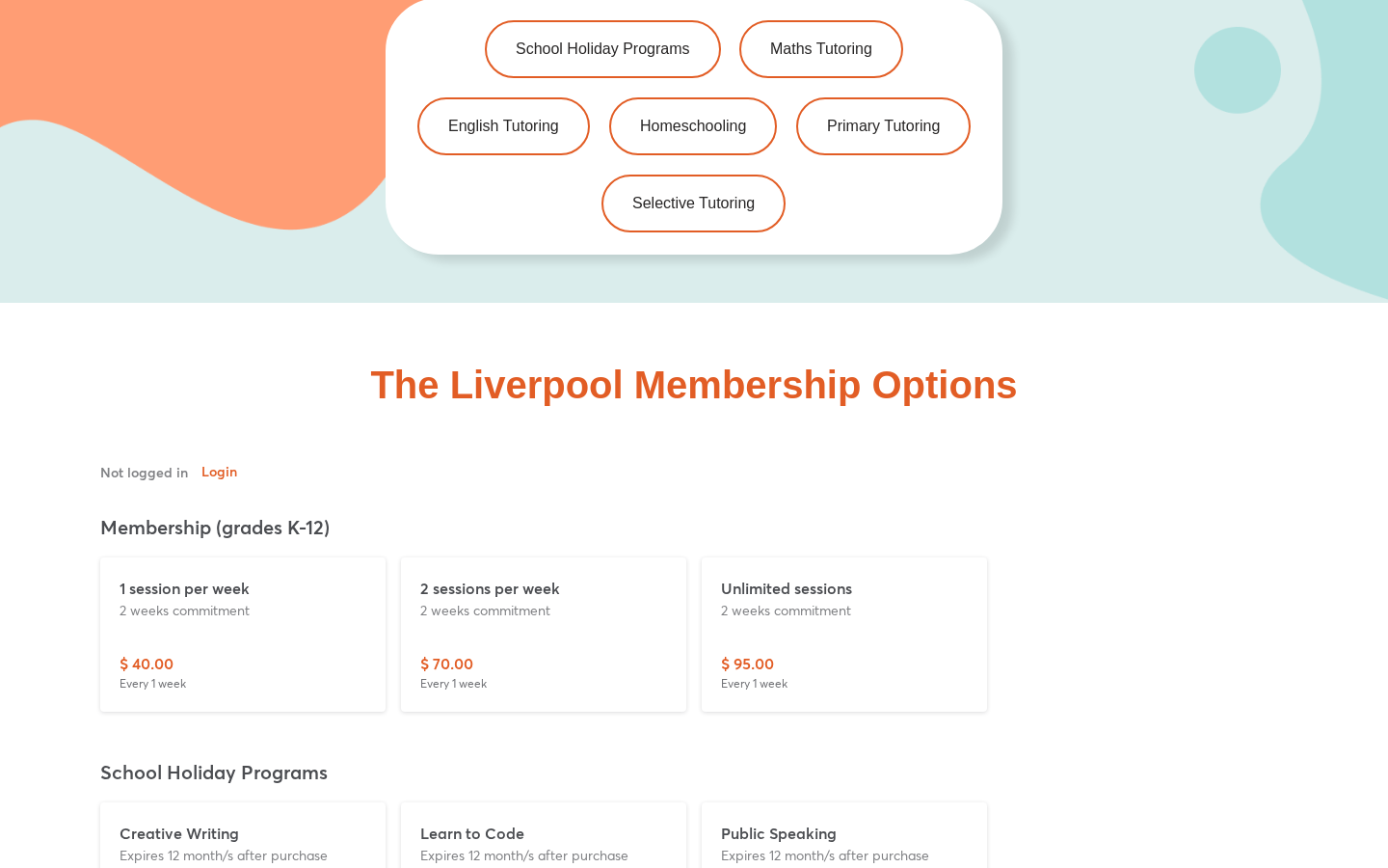
scroll to position [4557, 0]
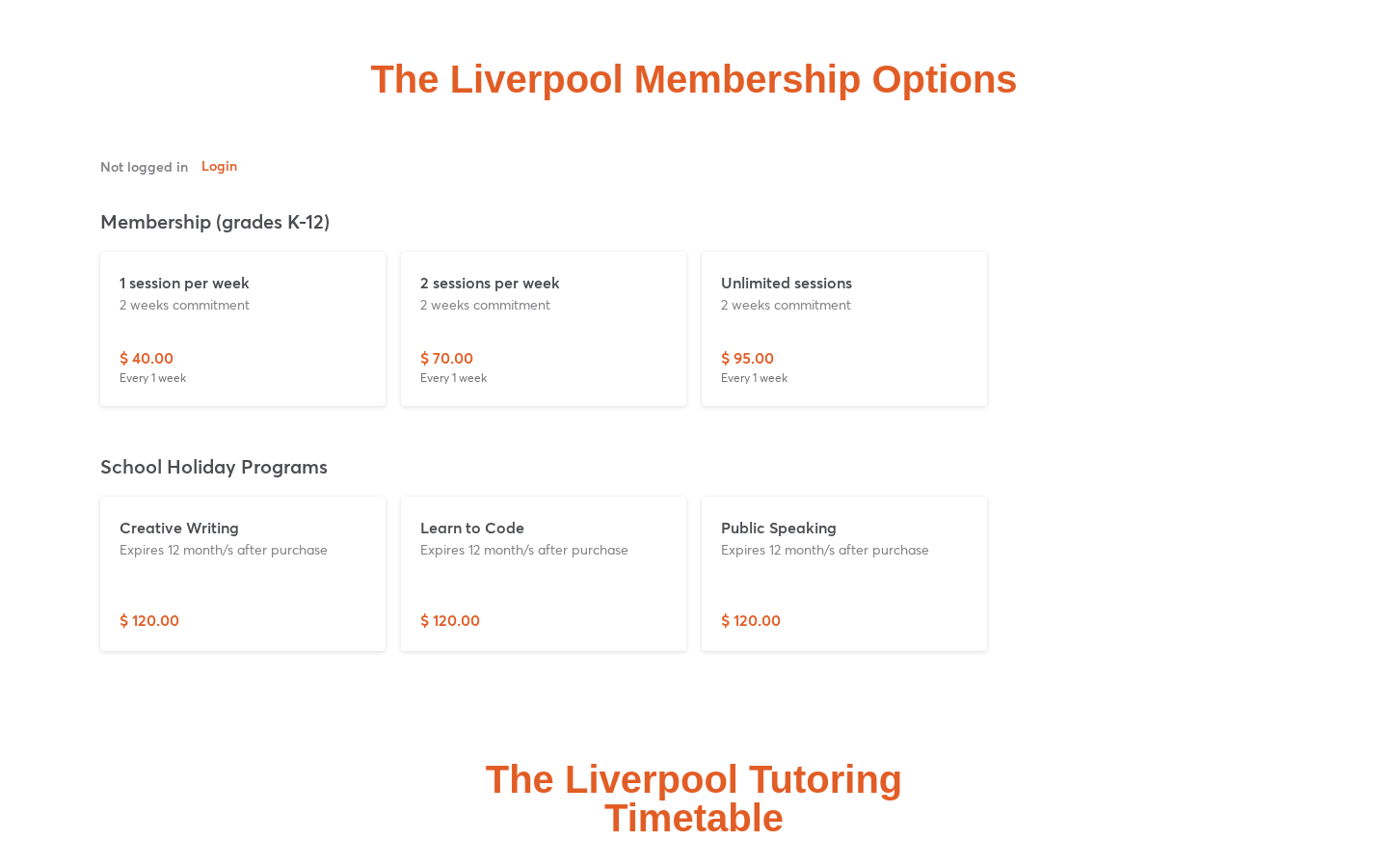
click at [1076, 611] on div at bounding box center [694, 427] width 1250 height 541
click at [810, 539] on p "Expires 12 month/s after purchase" at bounding box center [845, 549] width 247 height 21
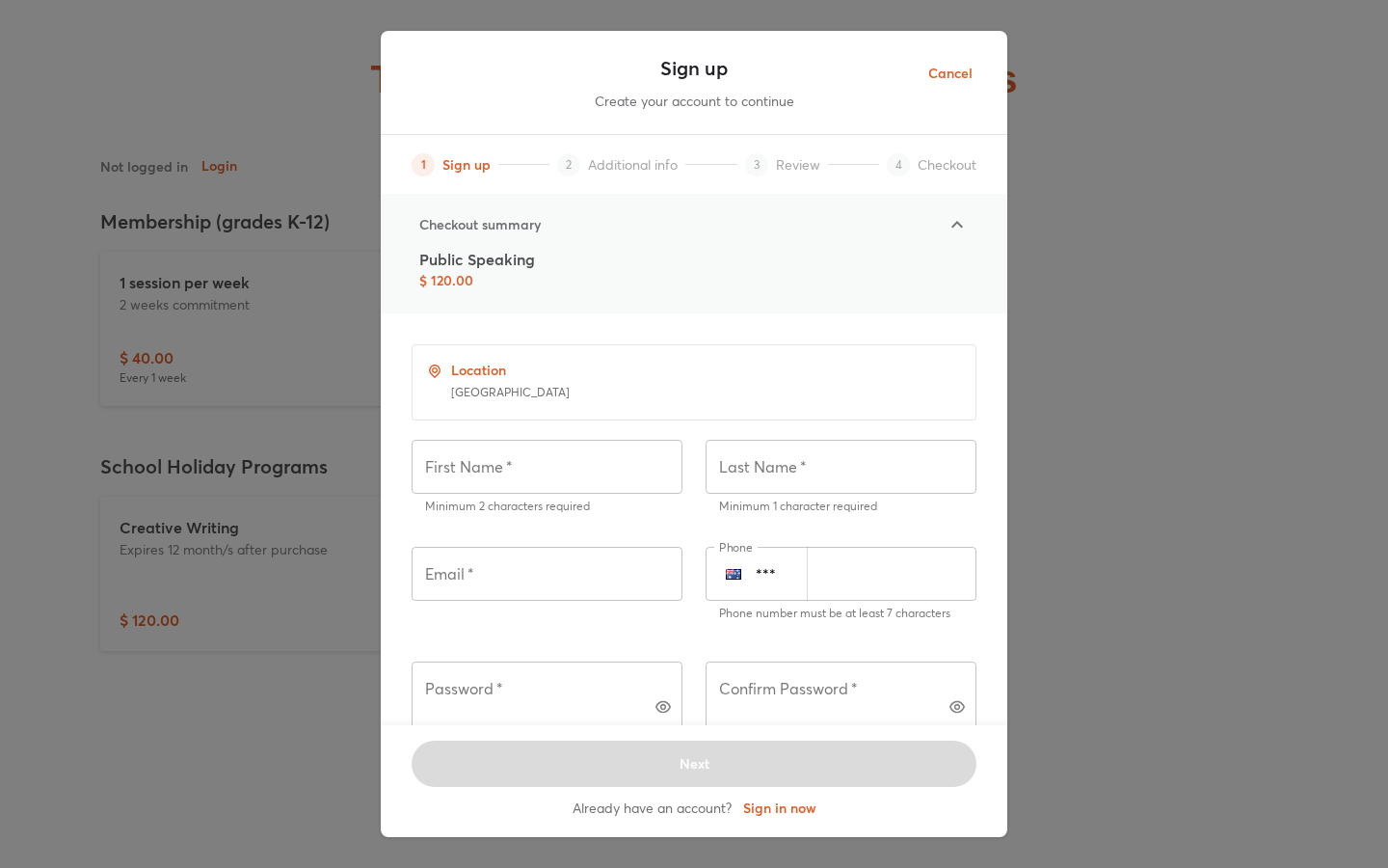
scroll to position [268, 0]
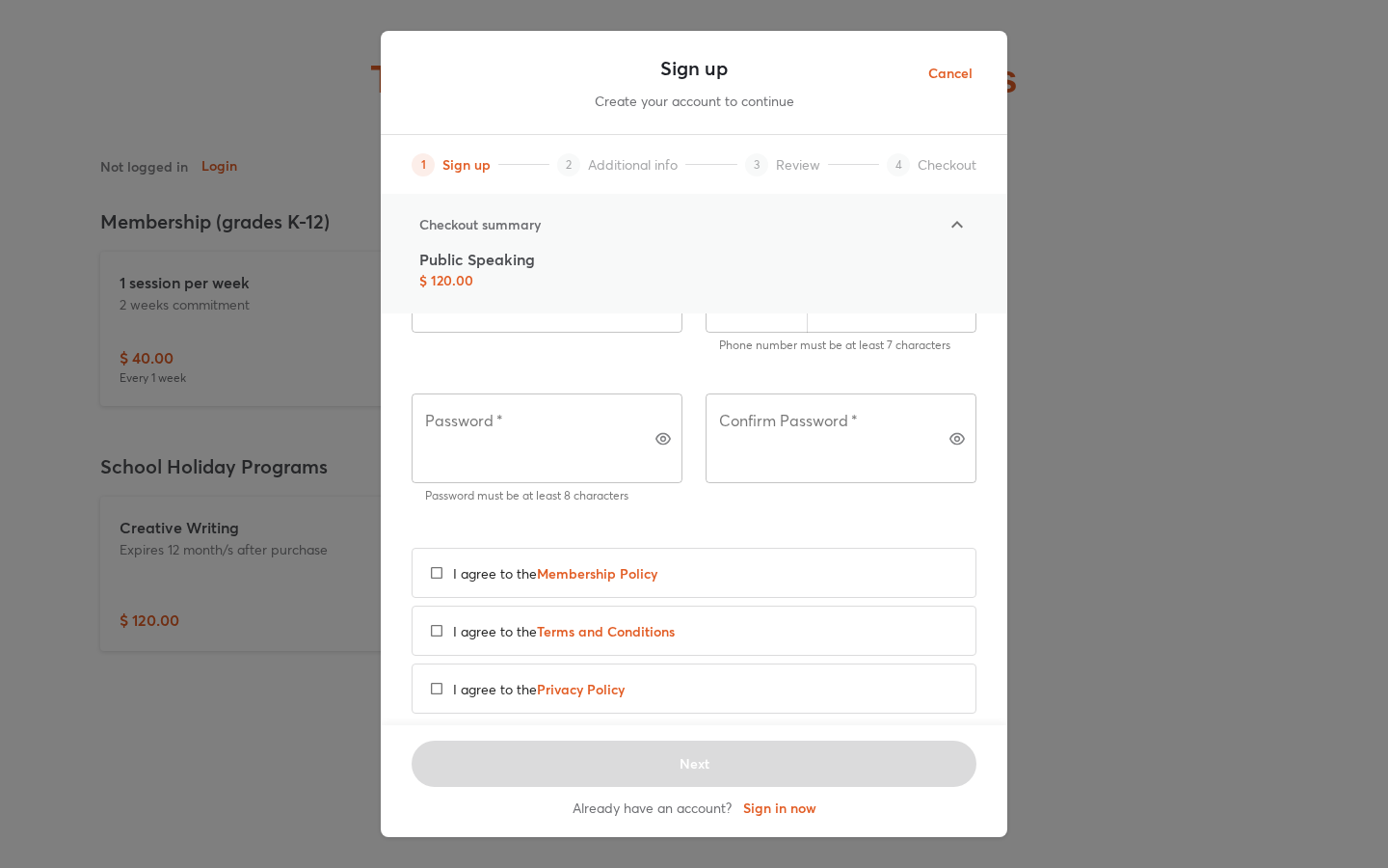
click at [619, 564] on span "Membership Policy" at bounding box center [597, 572] width 120 height 19
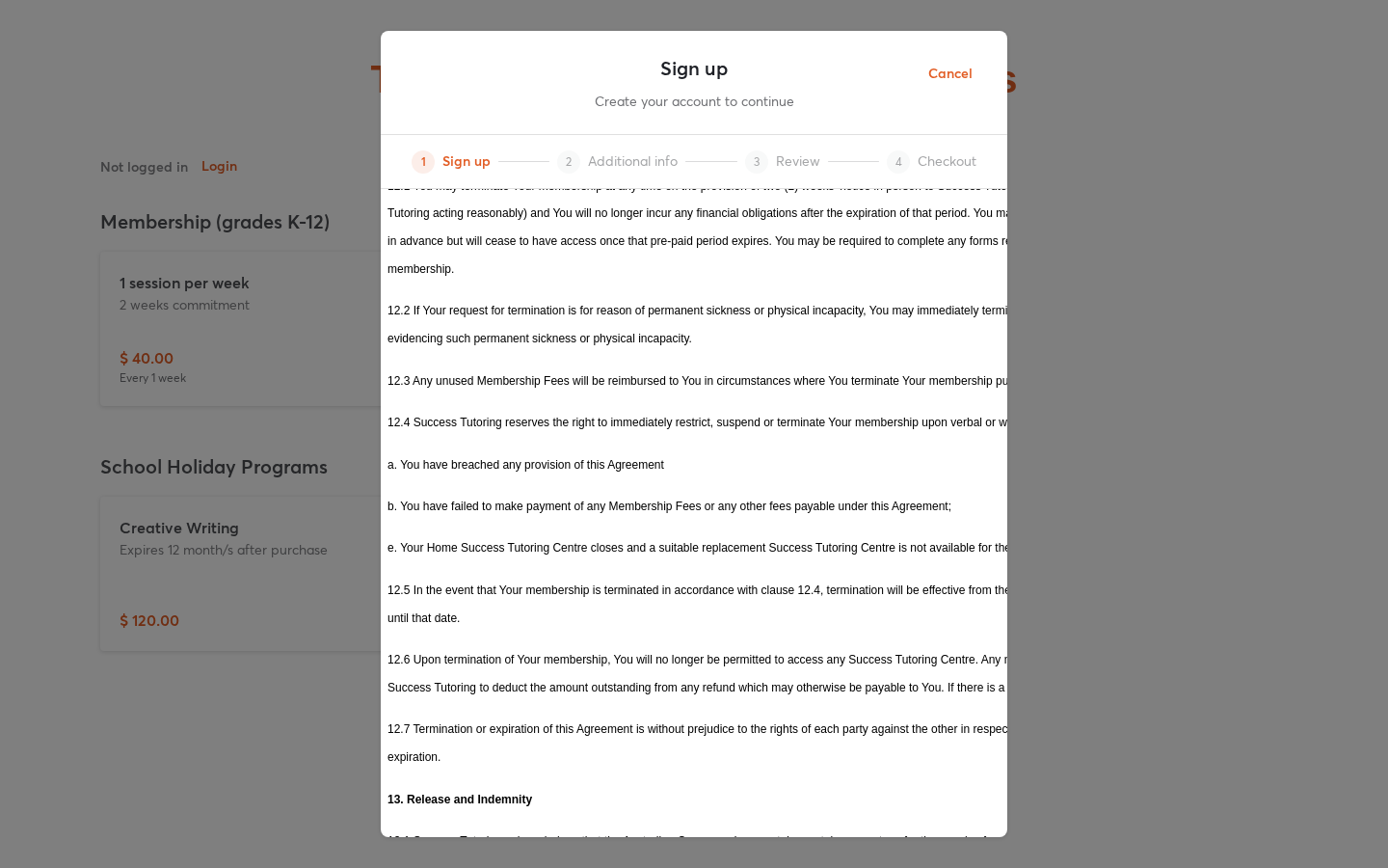
scroll to position [3495, 78]
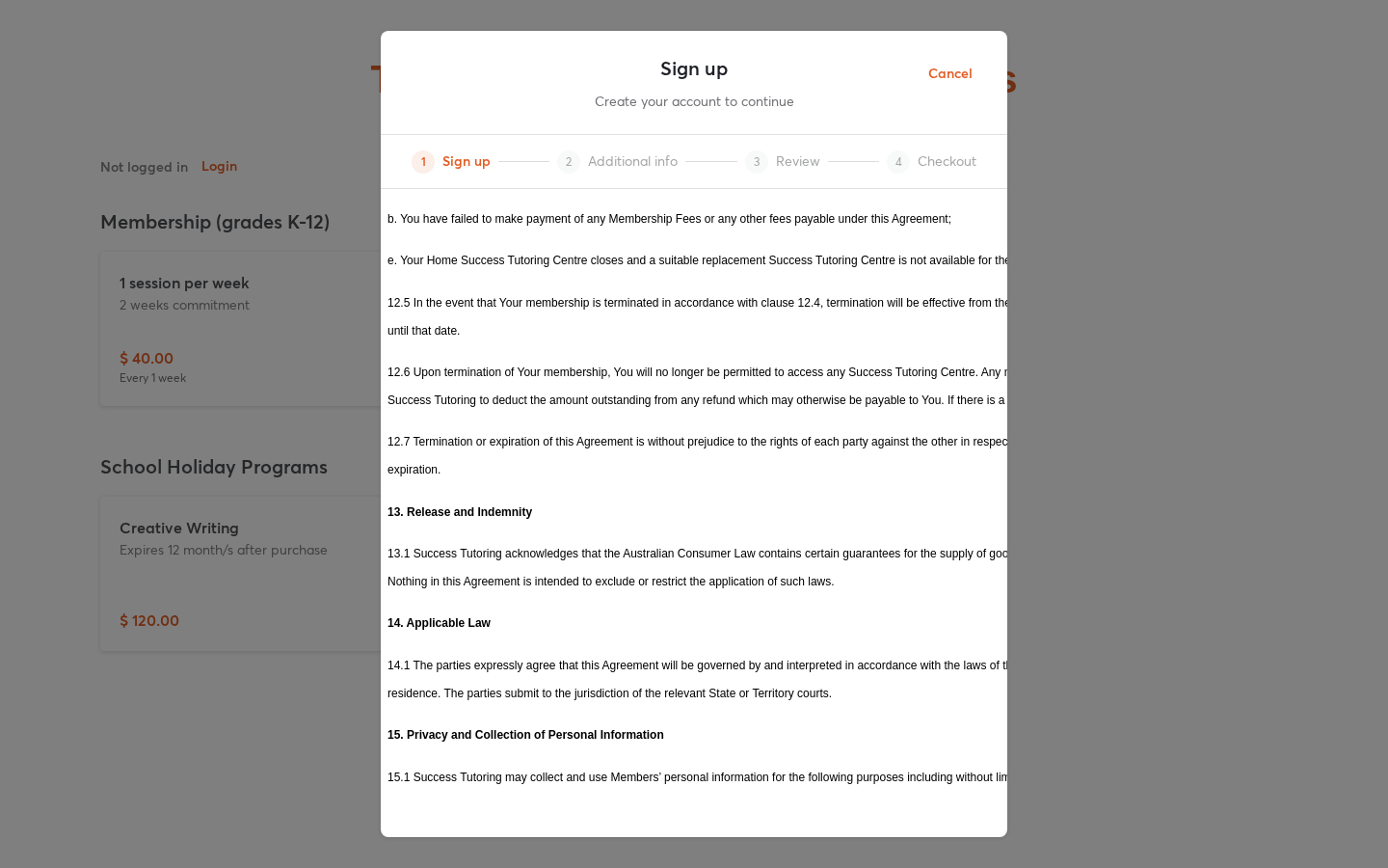
click at [300, 691] on div "Sign up Create your account to continue 1 Sign up 2 Additional info 3 Review 4 …" at bounding box center [694, 434] width 1388 height 868
click at [930, 69] on span "Cancel" at bounding box center [950, 73] width 44 height 24
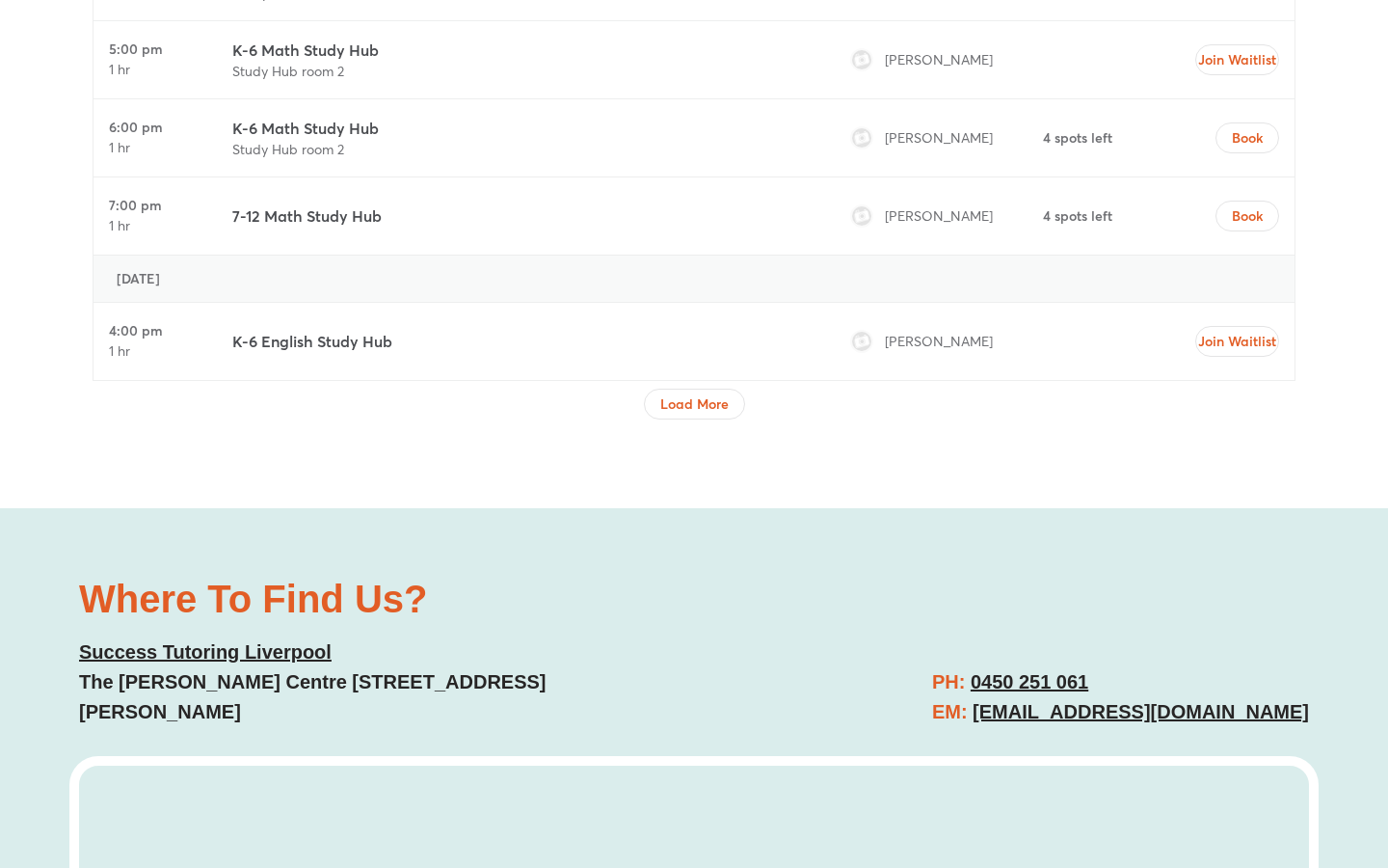
scroll to position [8644, 0]
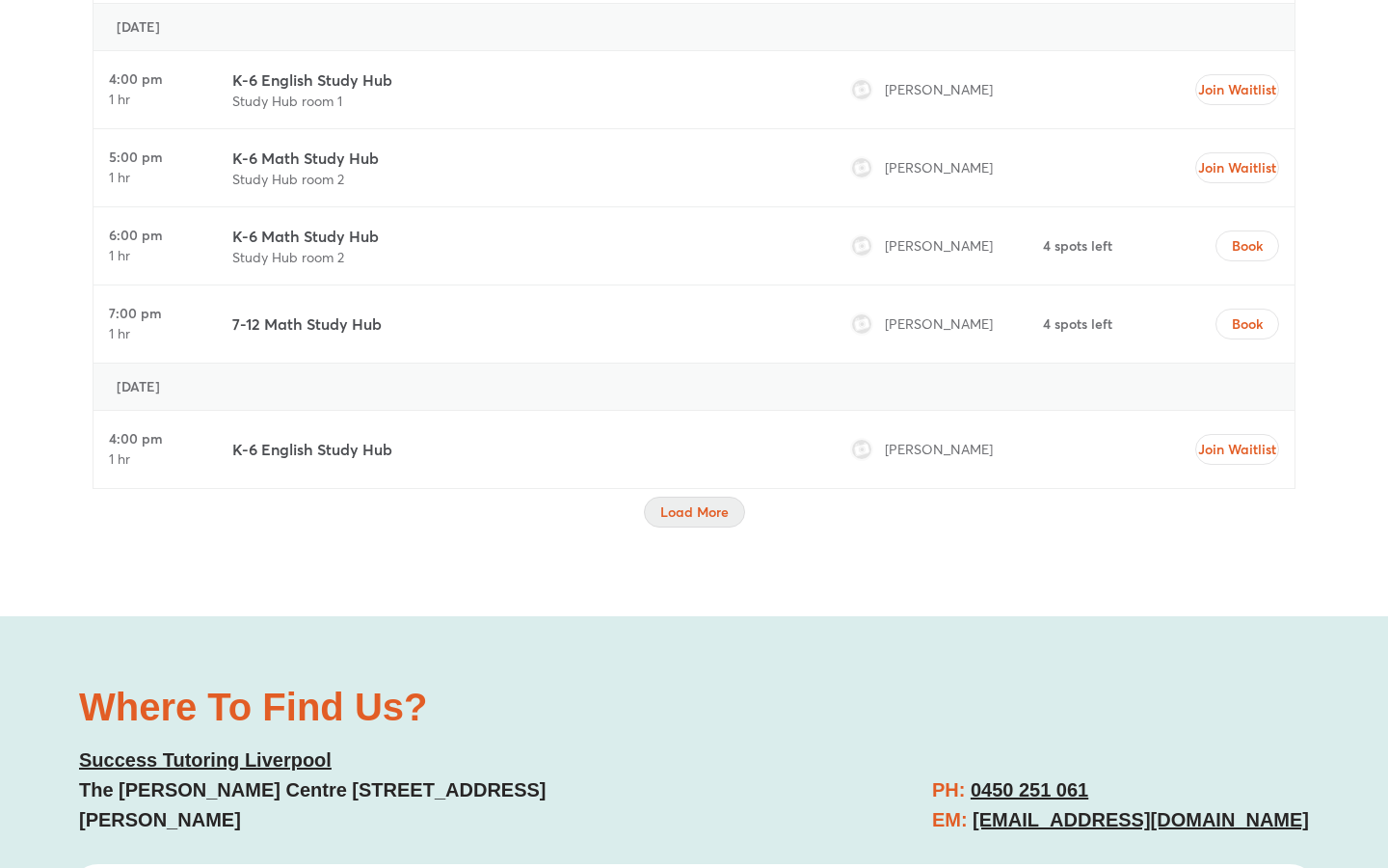
click at [700, 502] on span "Load More" at bounding box center [695, 512] width 69 height 20
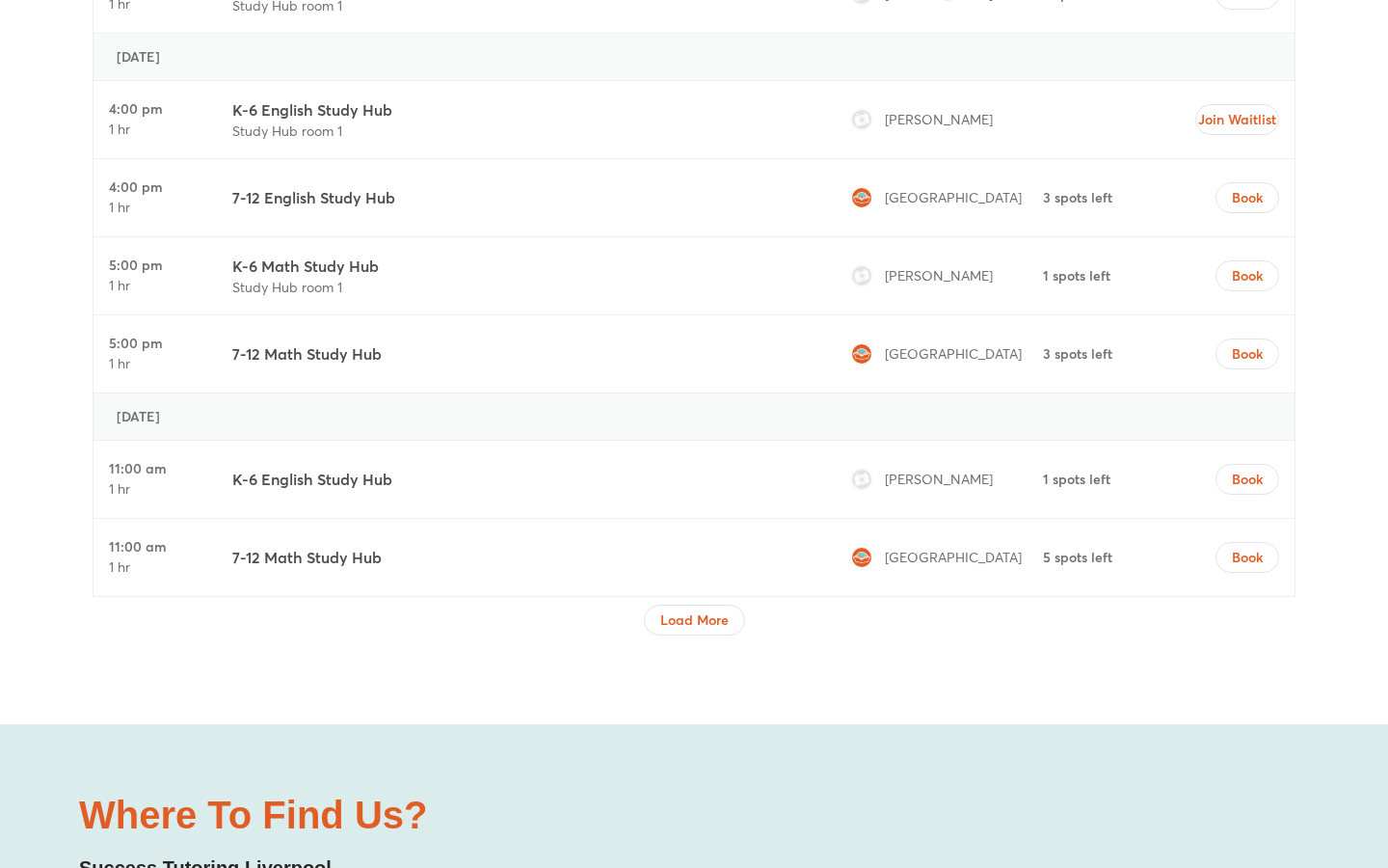
scroll to position [10317, 0]
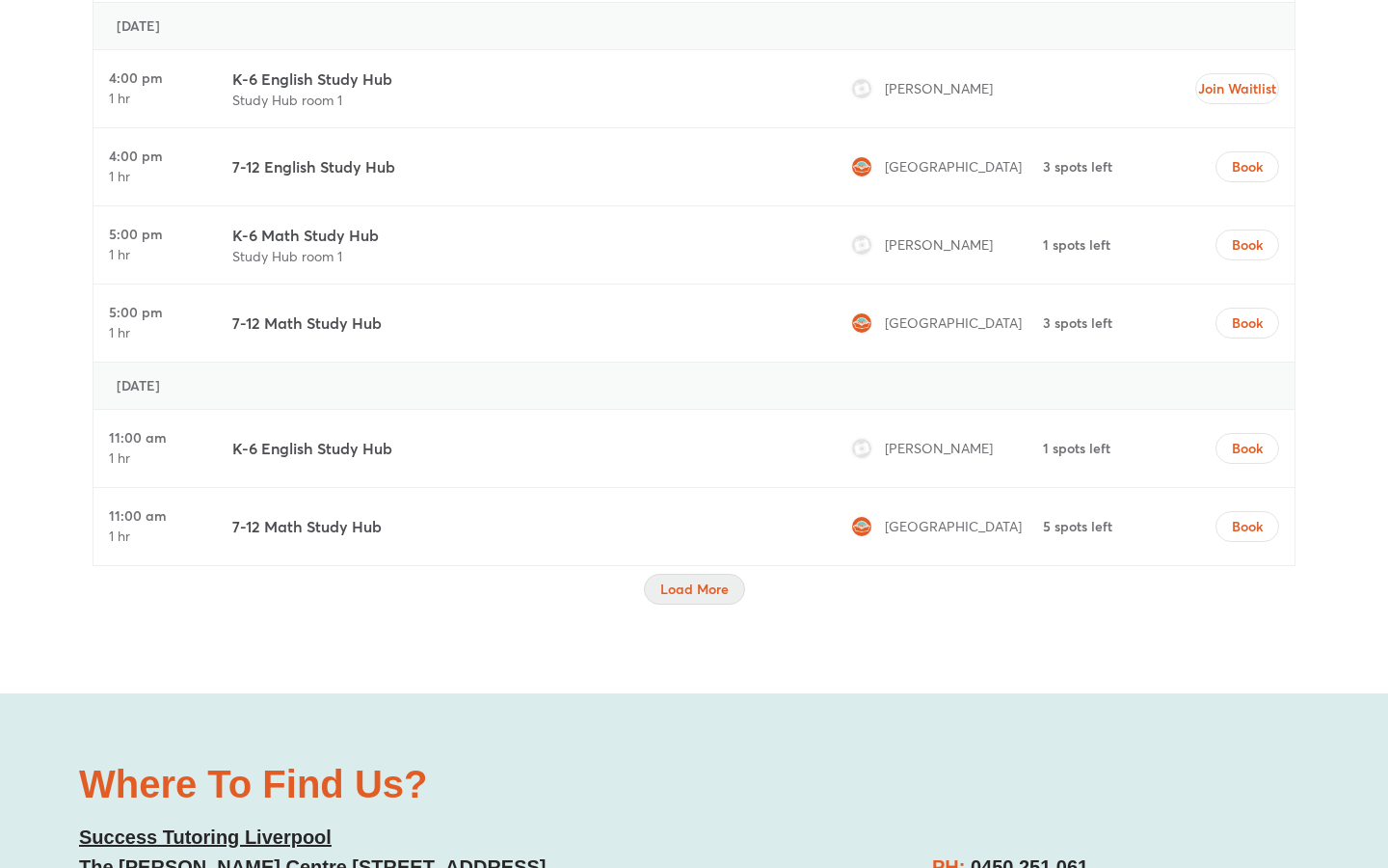
click at [698, 579] on span "Load More" at bounding box center [695, 589] width 69 height 20
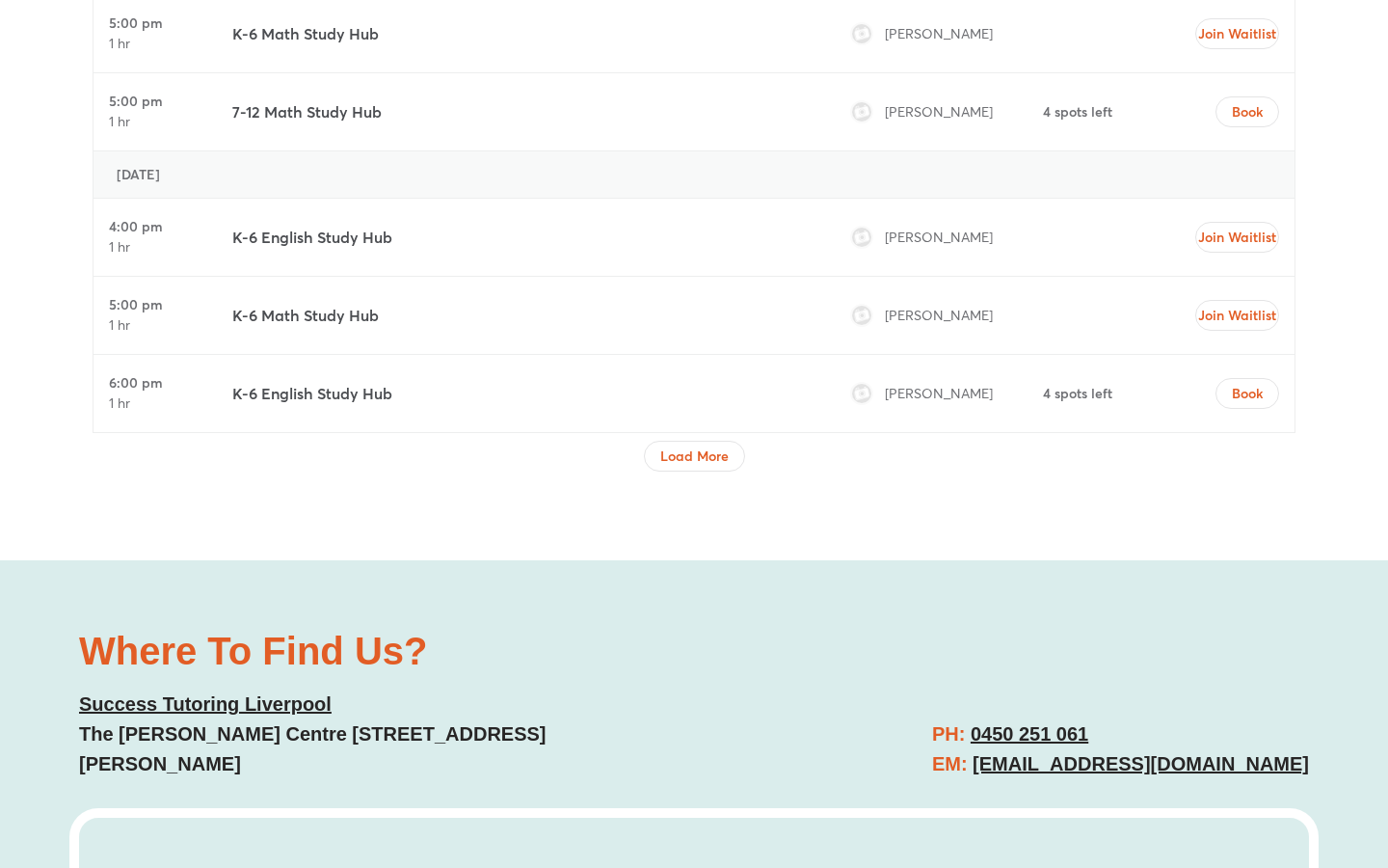
scroll to position [12201, 0]
click at [709, 445] on span "Load More" at bounding box center [695, 455] width 69 height 20
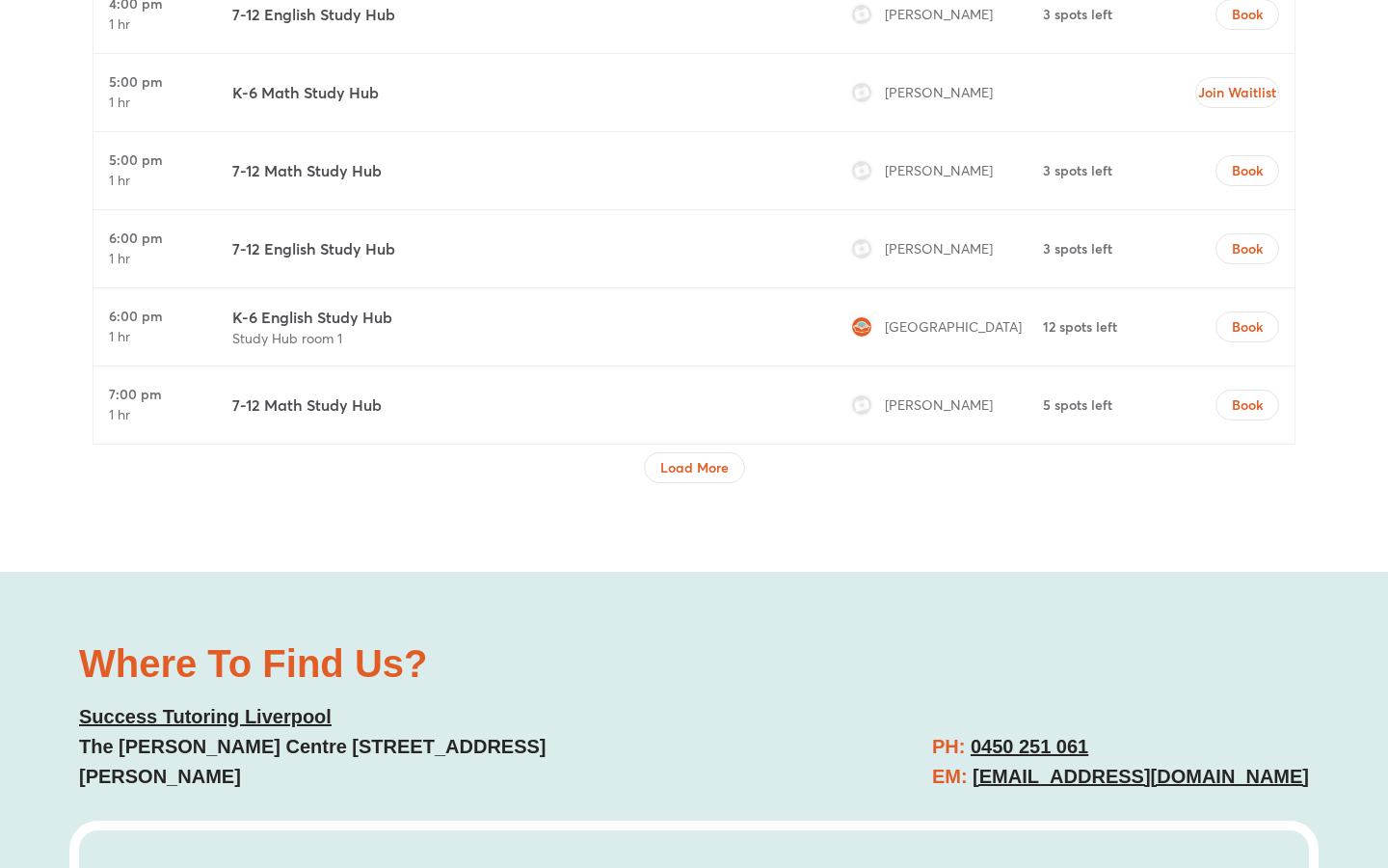
scroll to position [13931, 0]
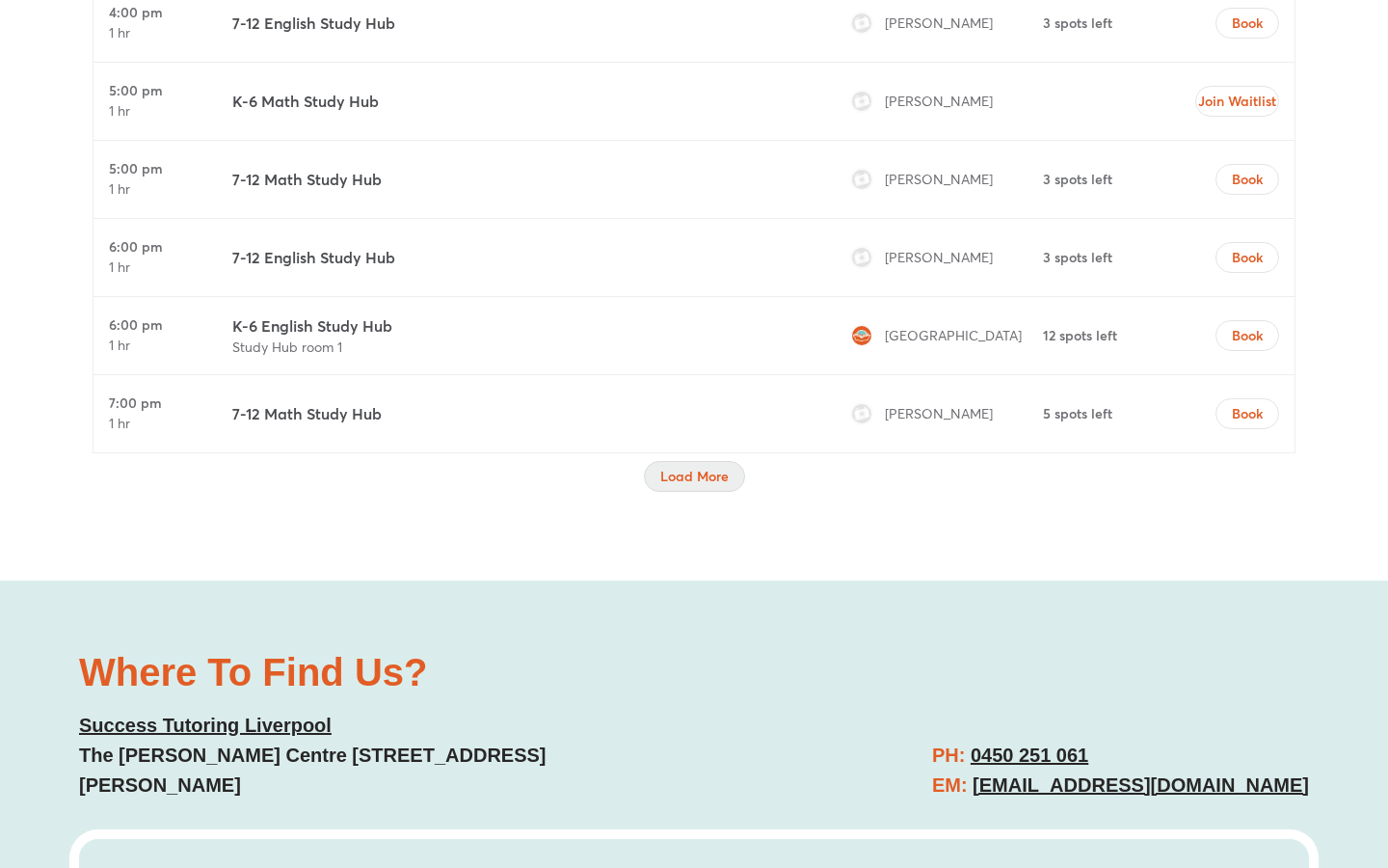
click at [706, 467] on span "Load More" at bounding box center [695, 477] width 69 height 20
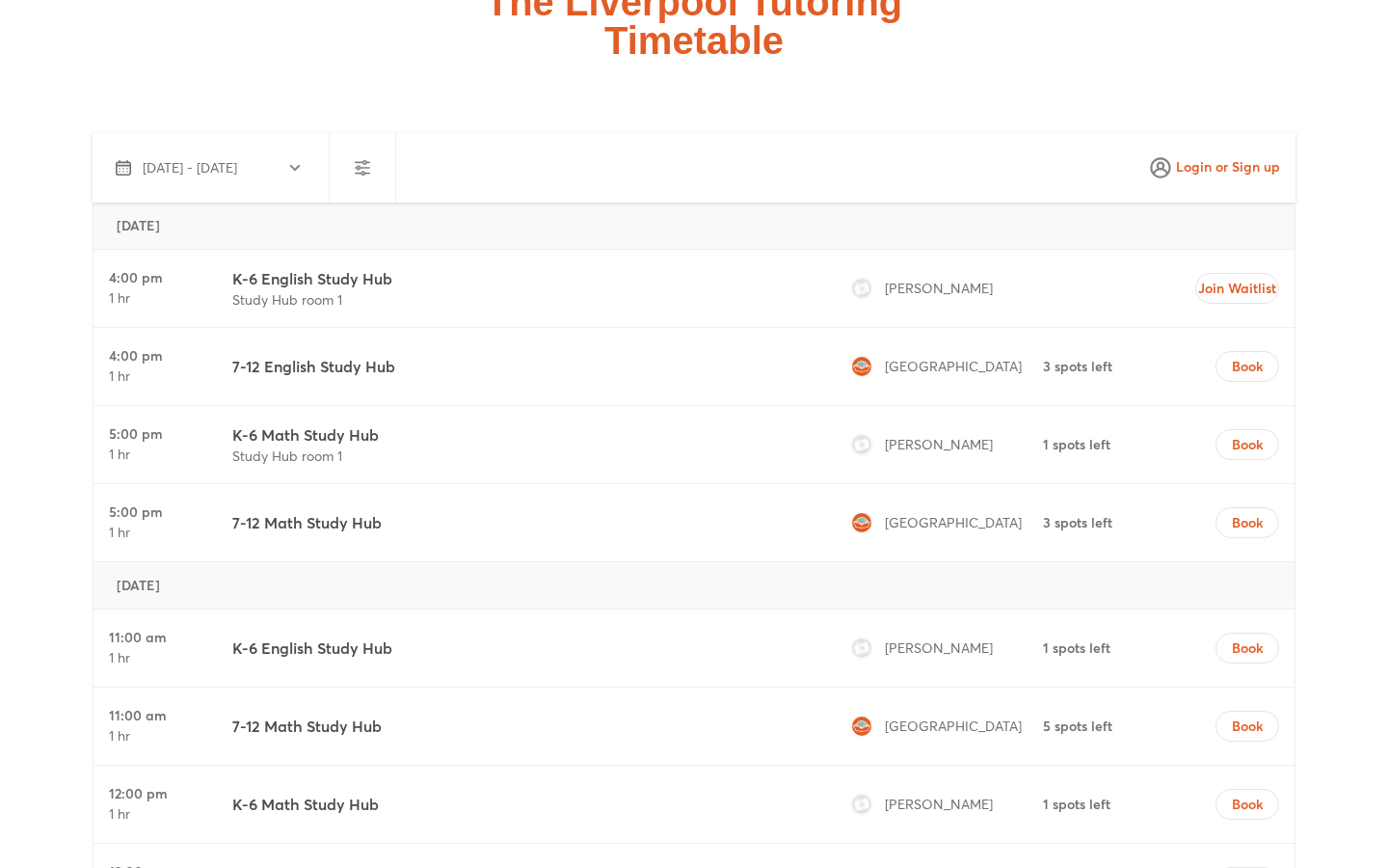
scroll to position [5375, 0]
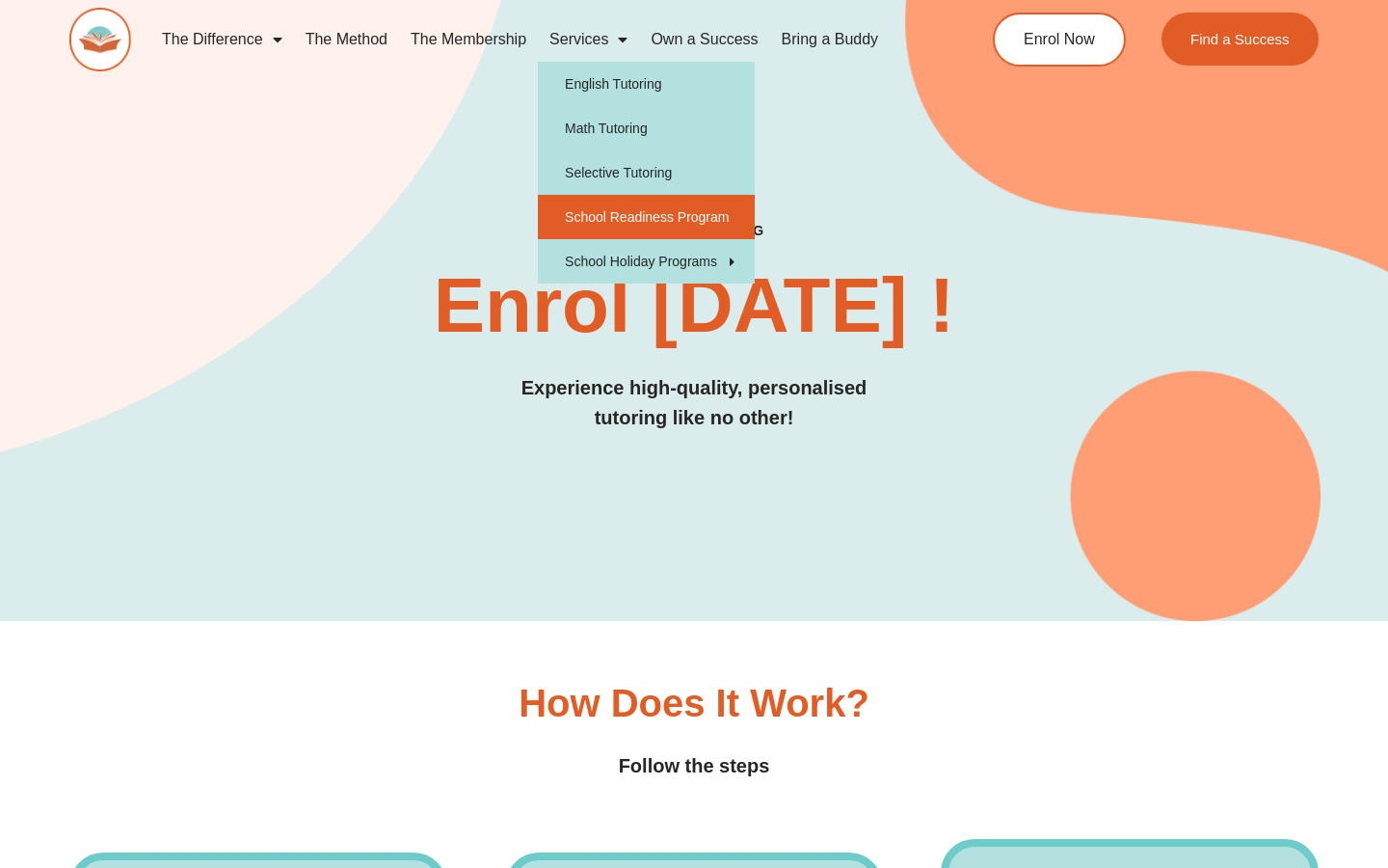
click at [683, 215] on link "School Readiness Program" at bounding box center [647, 216] width 217 height 44
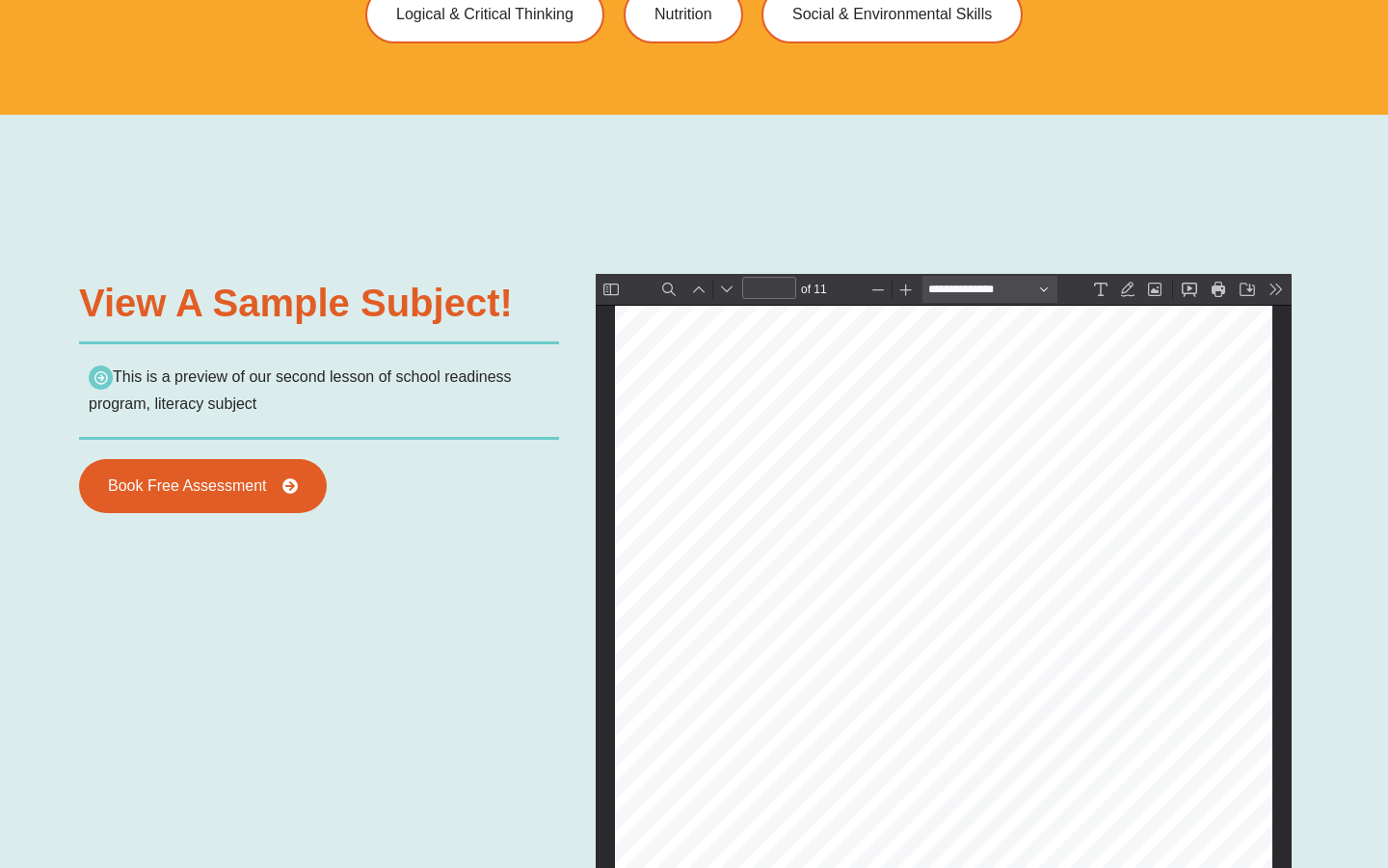
scroll to position [1754, 0]
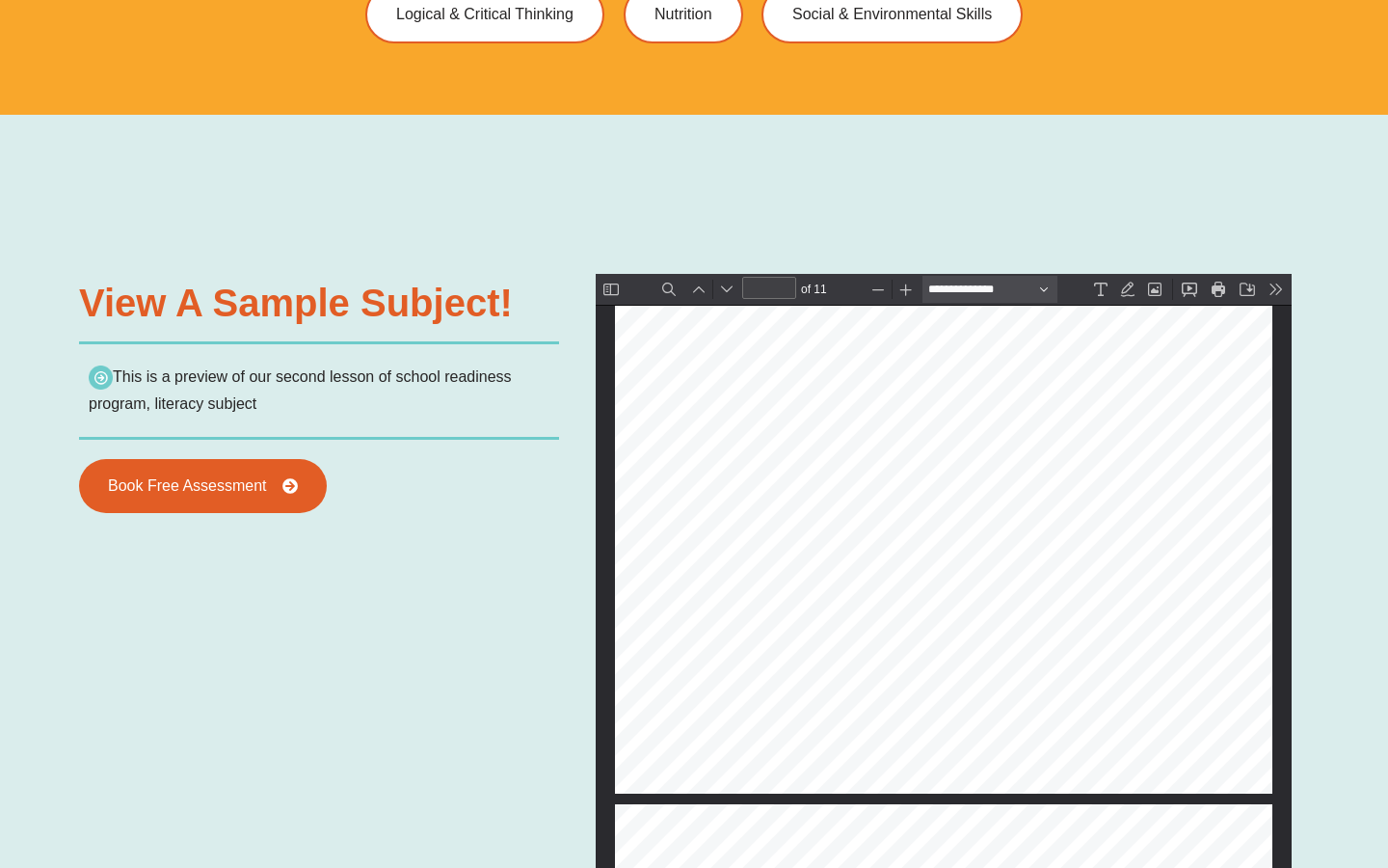
type input "*"
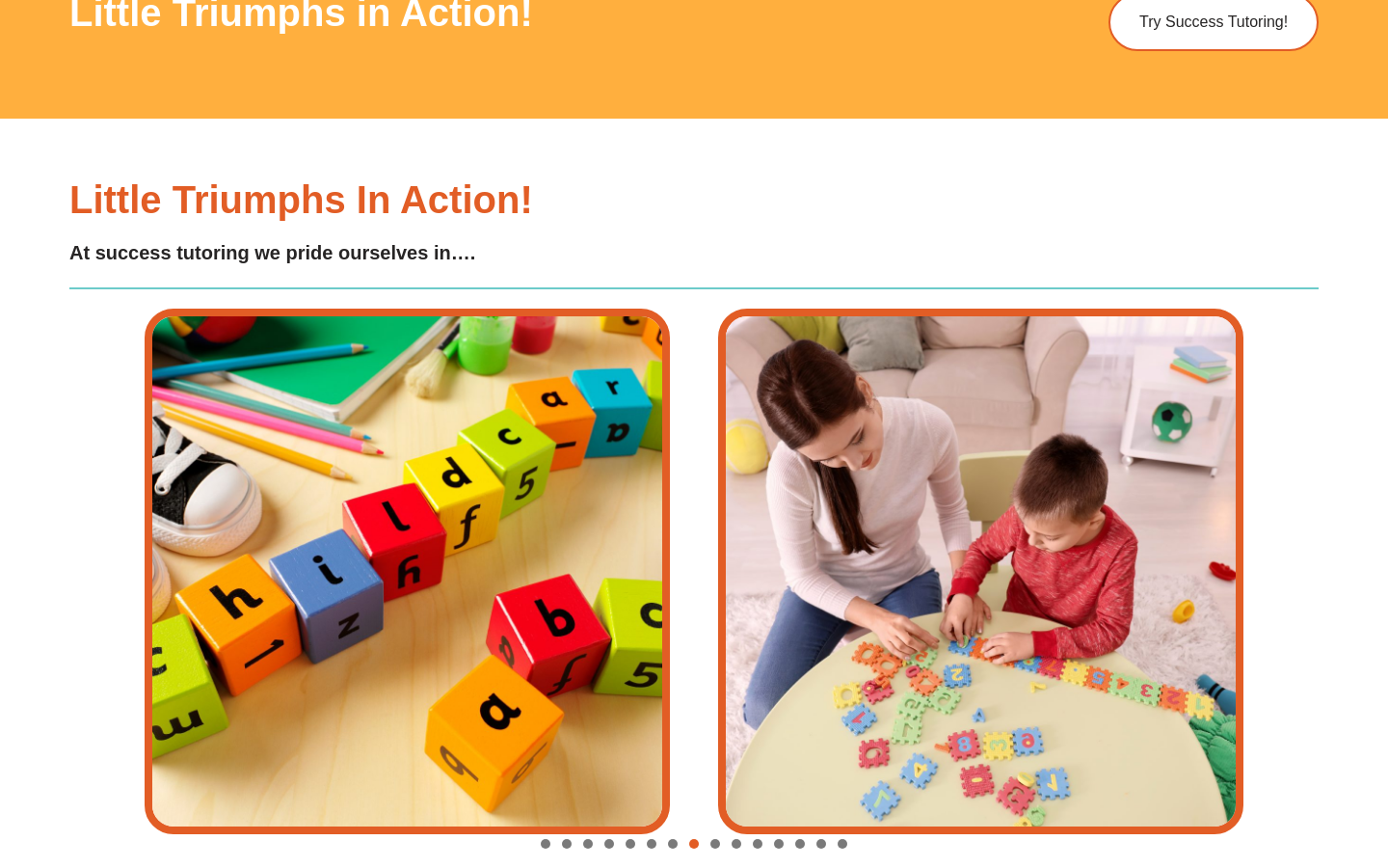
scroll to position [6384, 0]
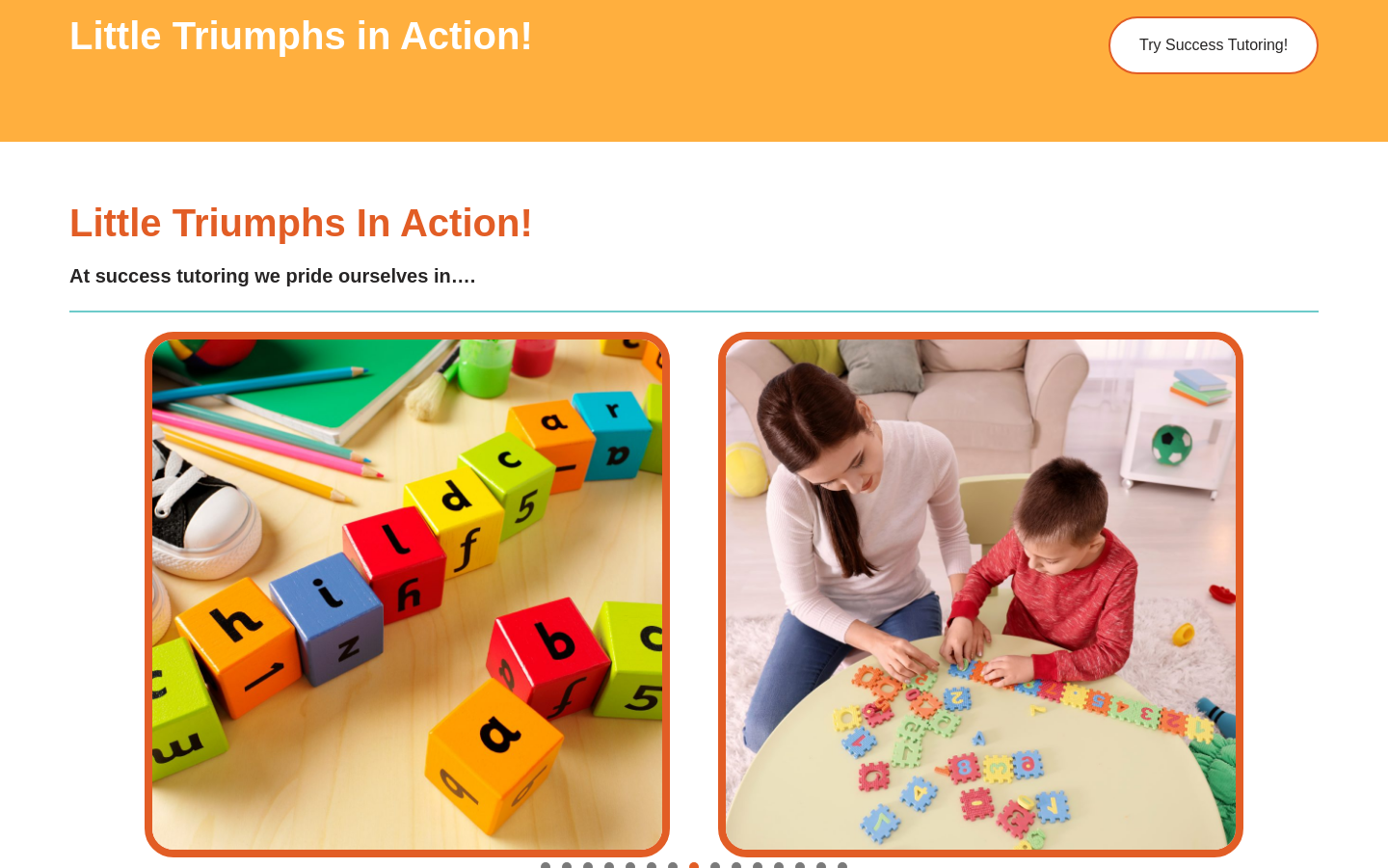
click at [729, 854] on div "Image Carousel" at bounding box center [694, 868] width 1099 height 27
click at [730, 854] on div "Image Carousel" at bounding box center [694, 868] width 1099 height 27
click at [739, 862] on span "Go to slide 10" at bounding box center [737, 867] width 10 height 10
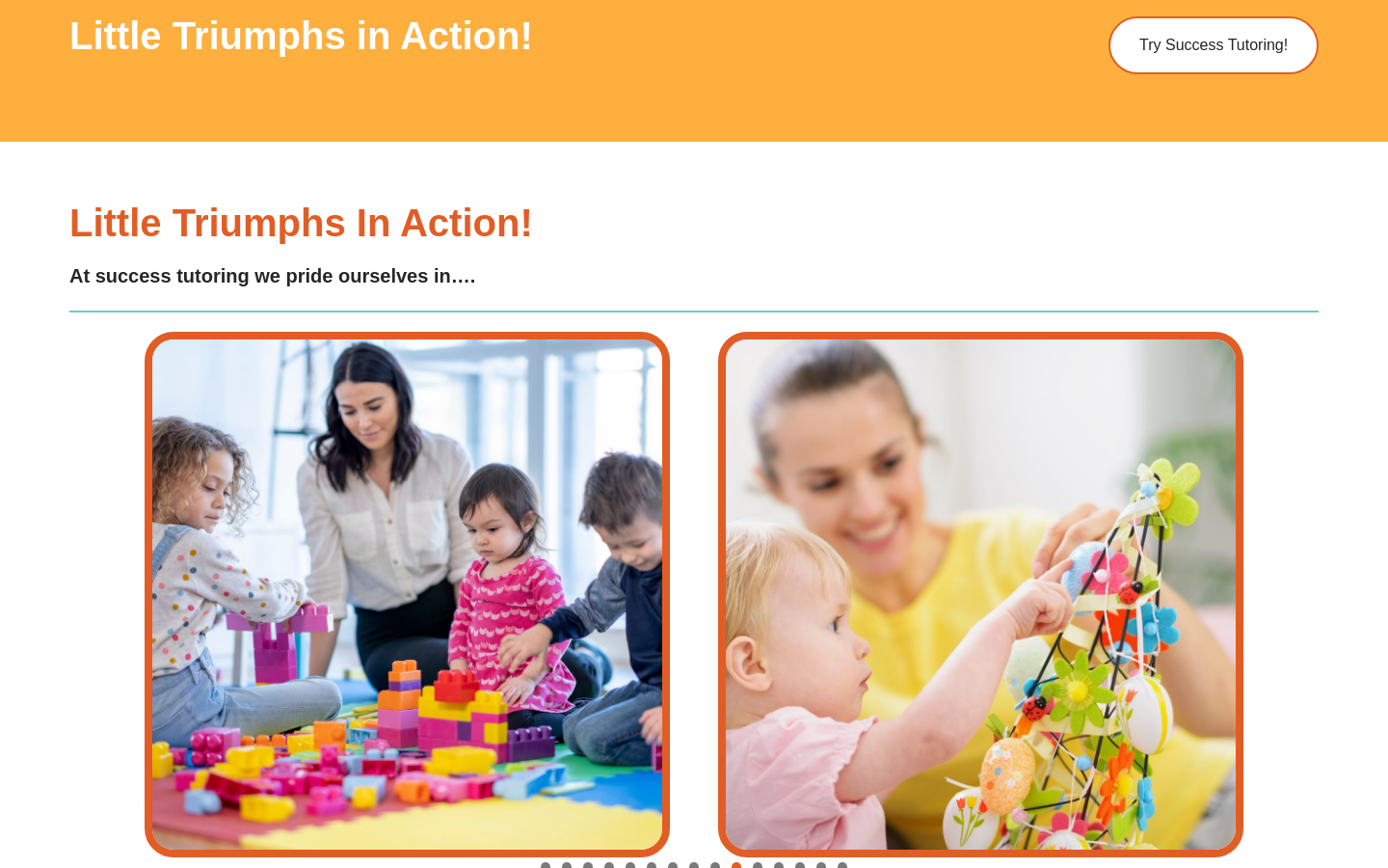
click at [753, 862] on span "Go to slide 11" at bounding box center [758, 867] width 10 height 10
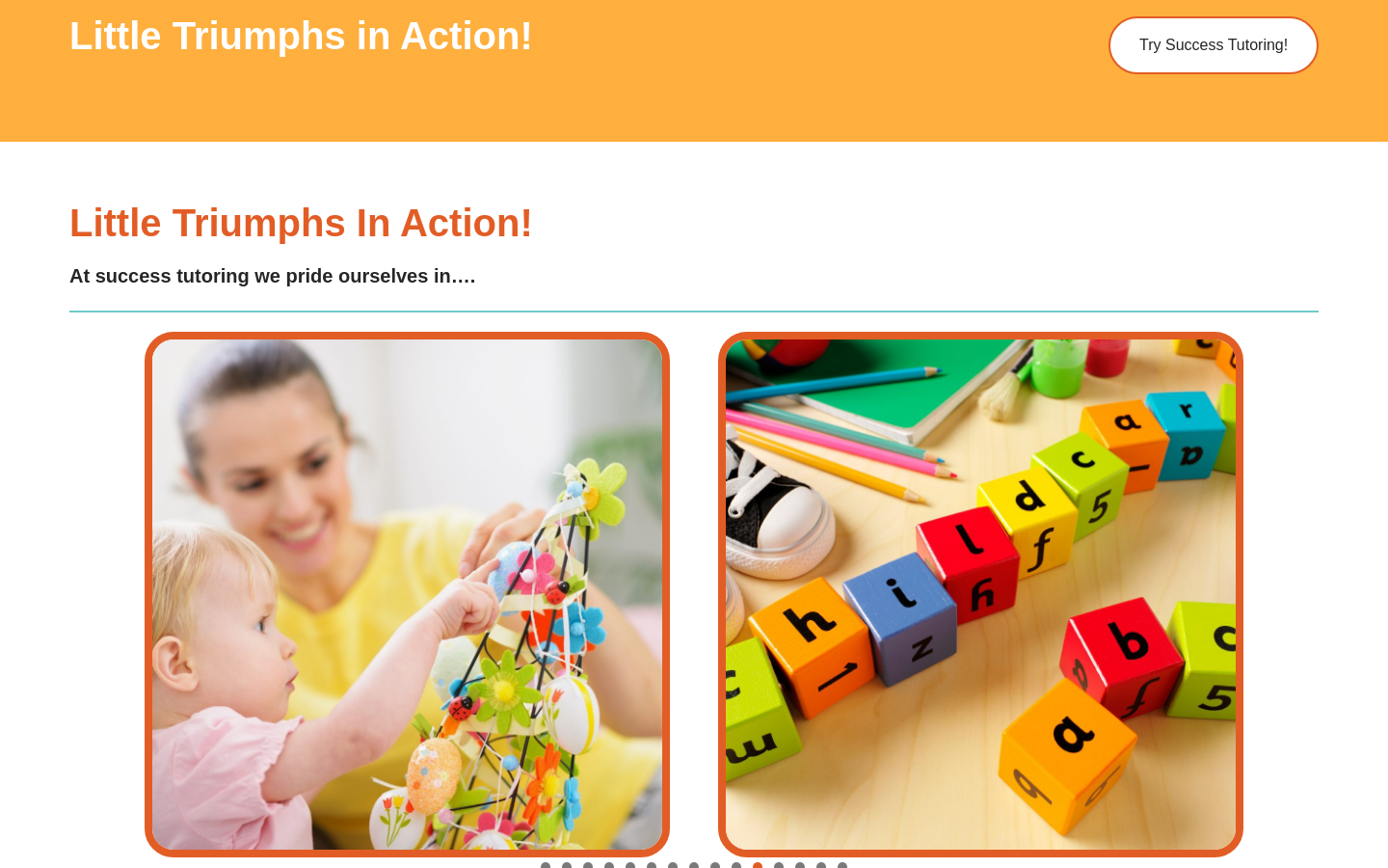
click at [777, 862] on span "Go to slide 12" at bounding box center [779, 867] width 10 height 10
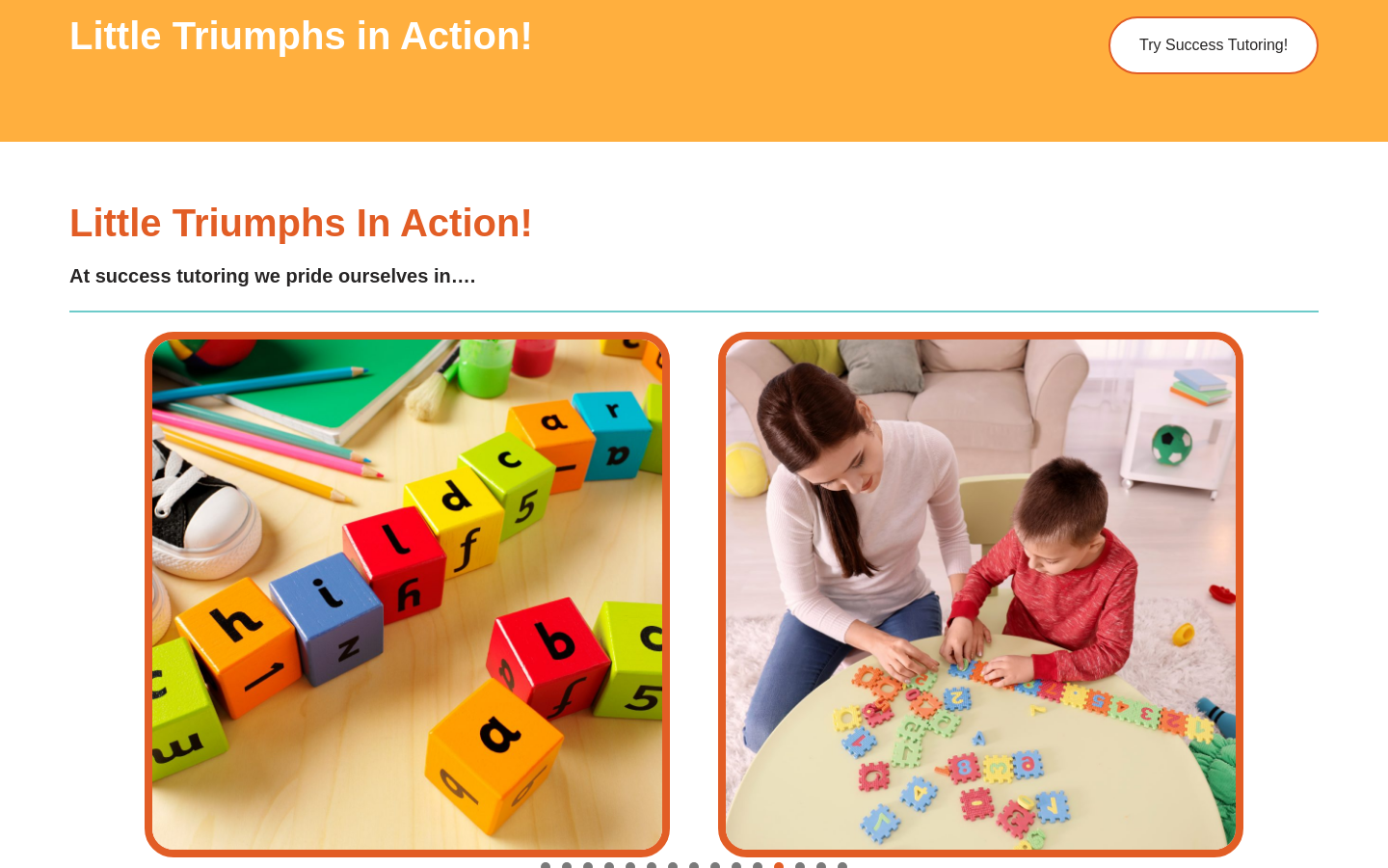
click at [802, 862] on span "Go to slide 13" at bounding box center [801, 867] width 10 height 10
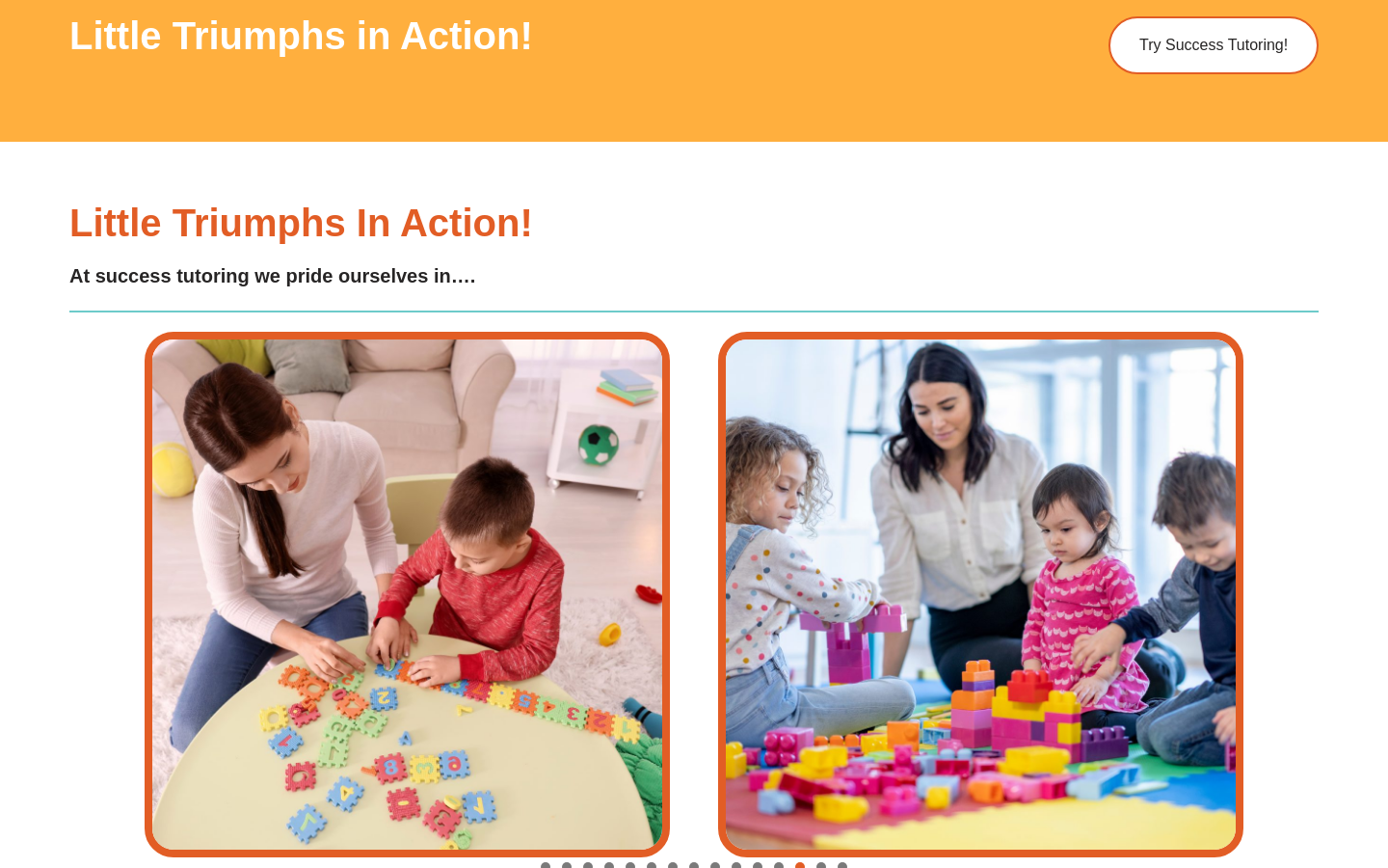
click at [823, 862] on span "Go to slide 14" at bounding box center [821, 867] width 10 height 10
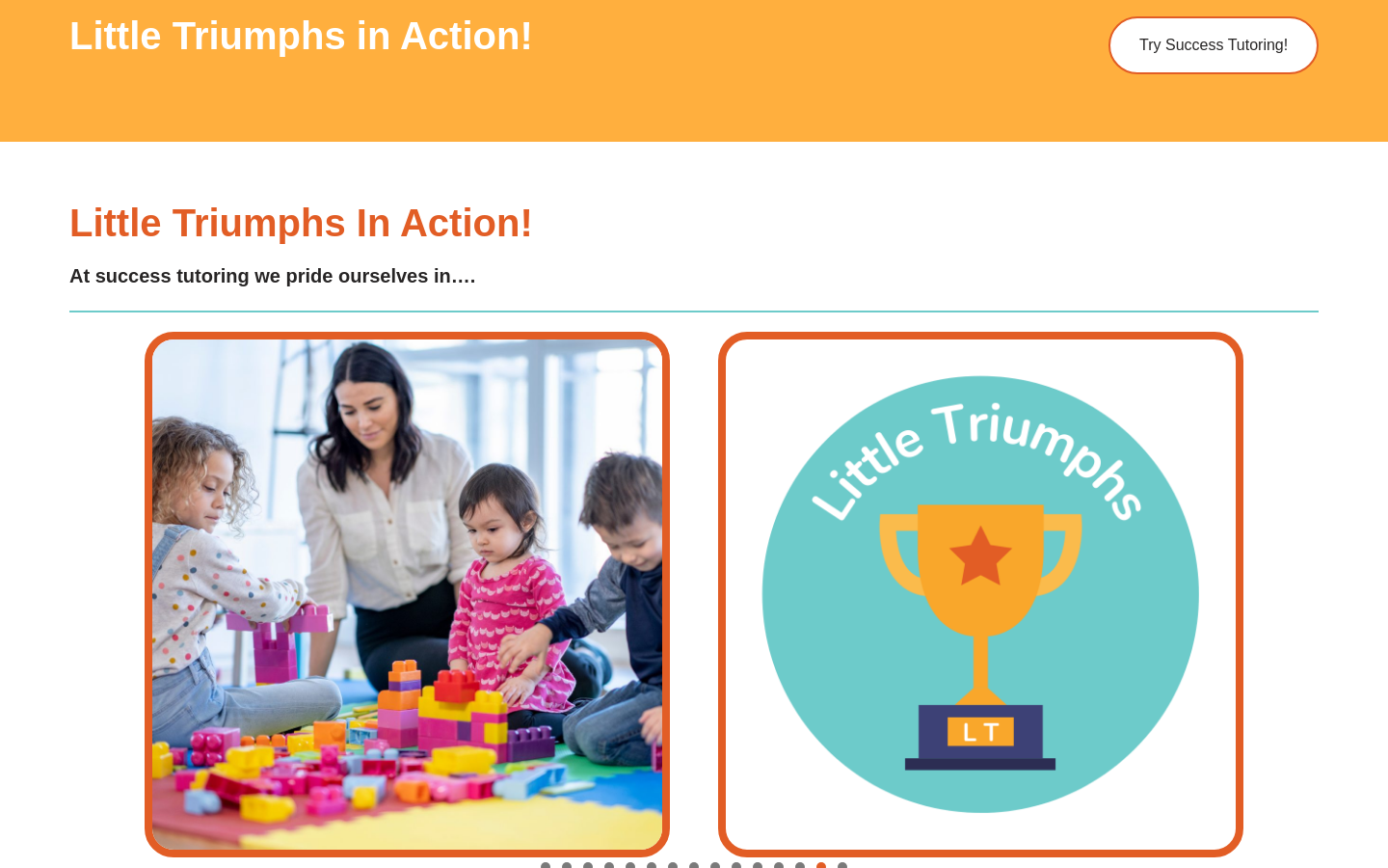
click at [843, 862] on span "Go to slide 15" at bounding box center [843, 867] width 10 height 10
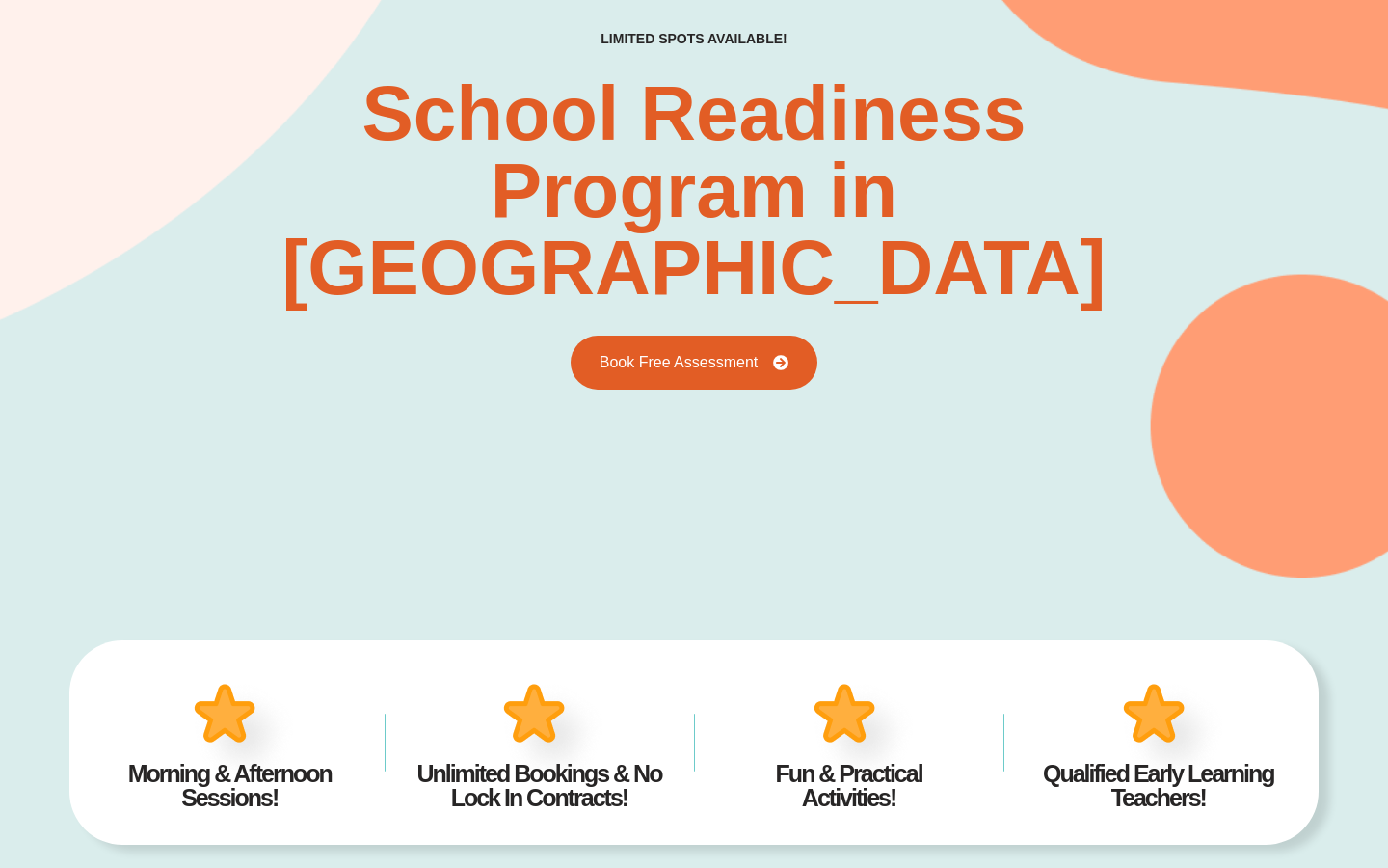
scroll to position [0, 0]
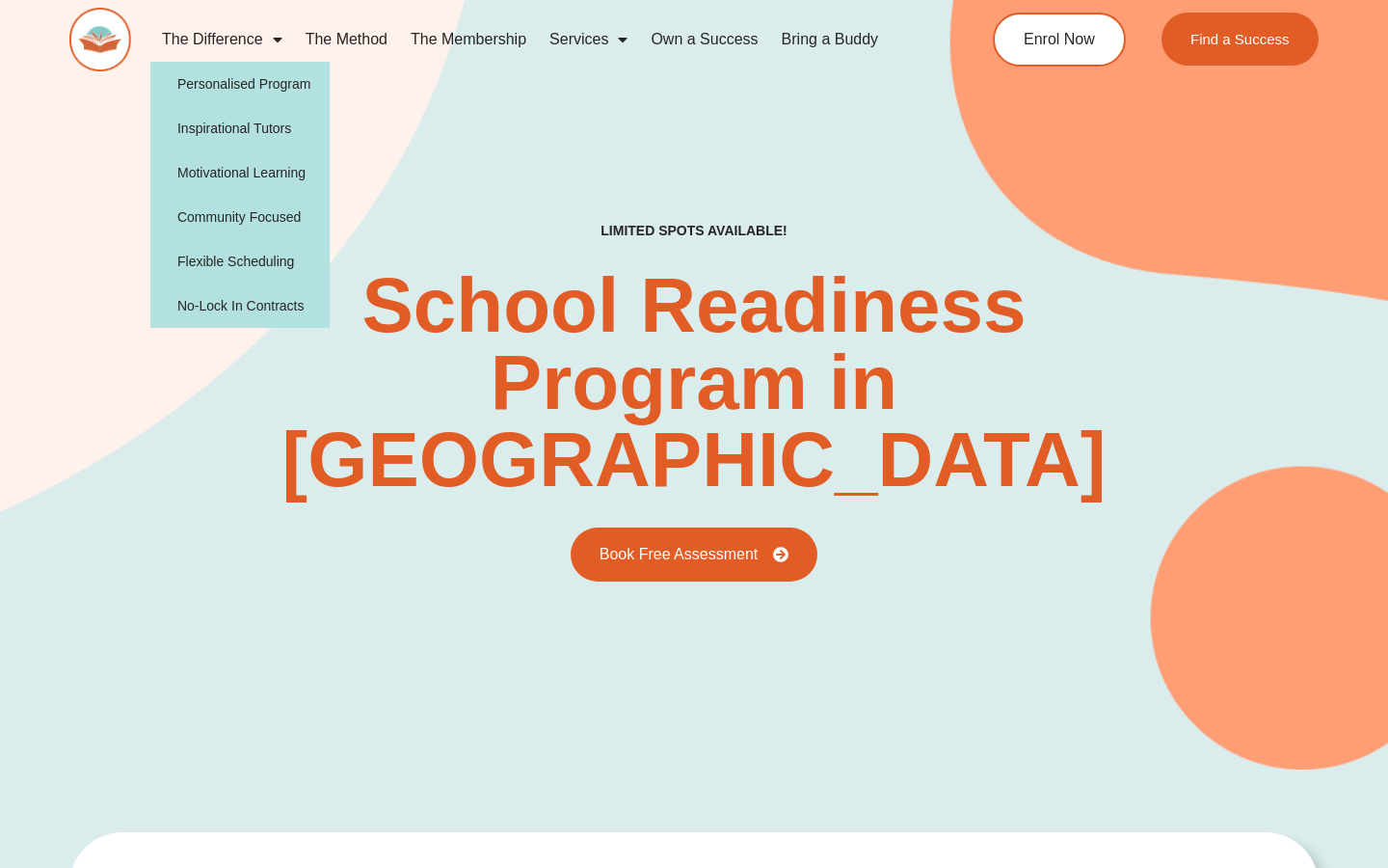
click at [279, 41] on span "Menu" at bounding box center [273, 39] width 20 height 34
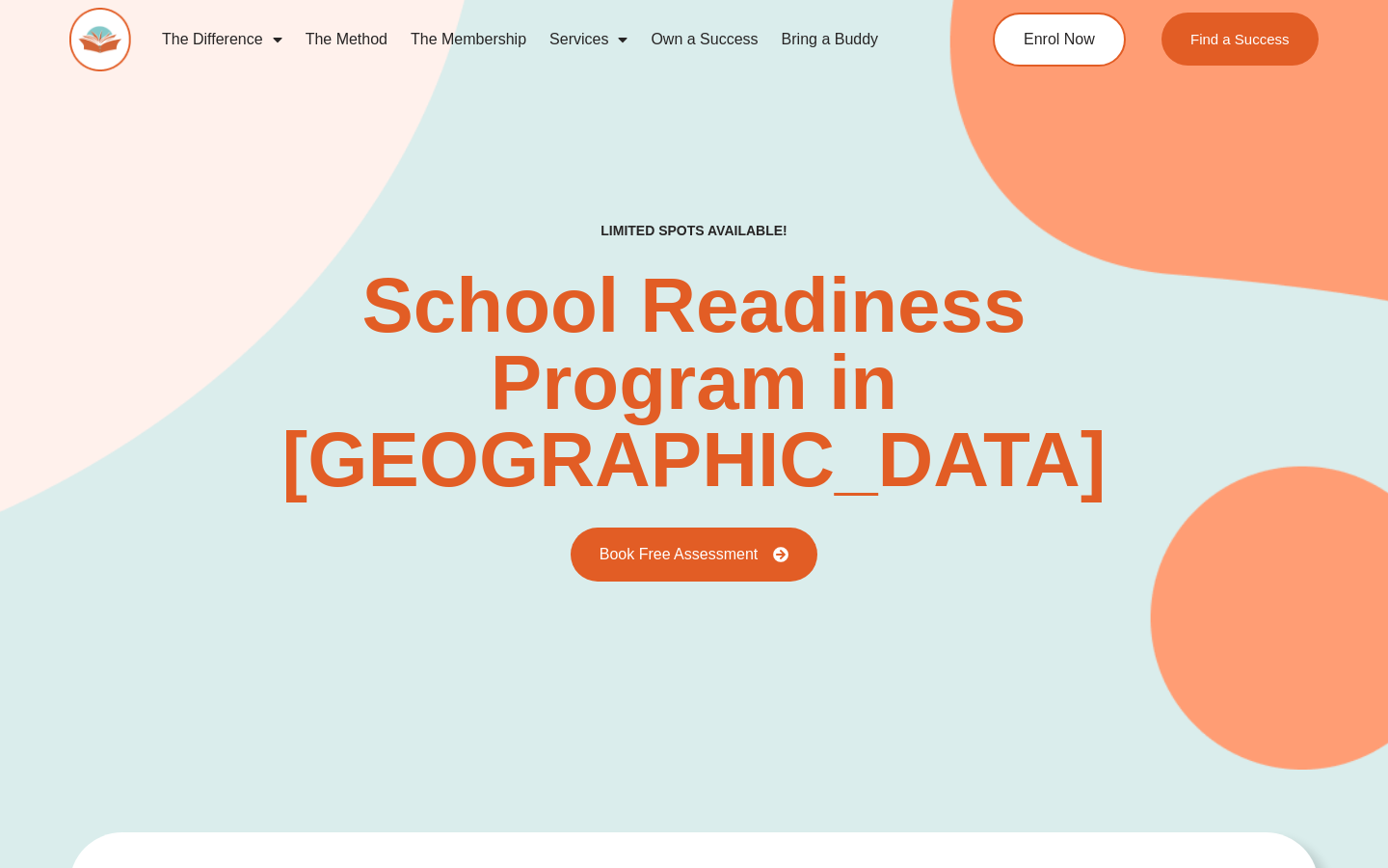
click at [272, 40] on span "Menu" at bounding box center [273, 39] width 20 height 34
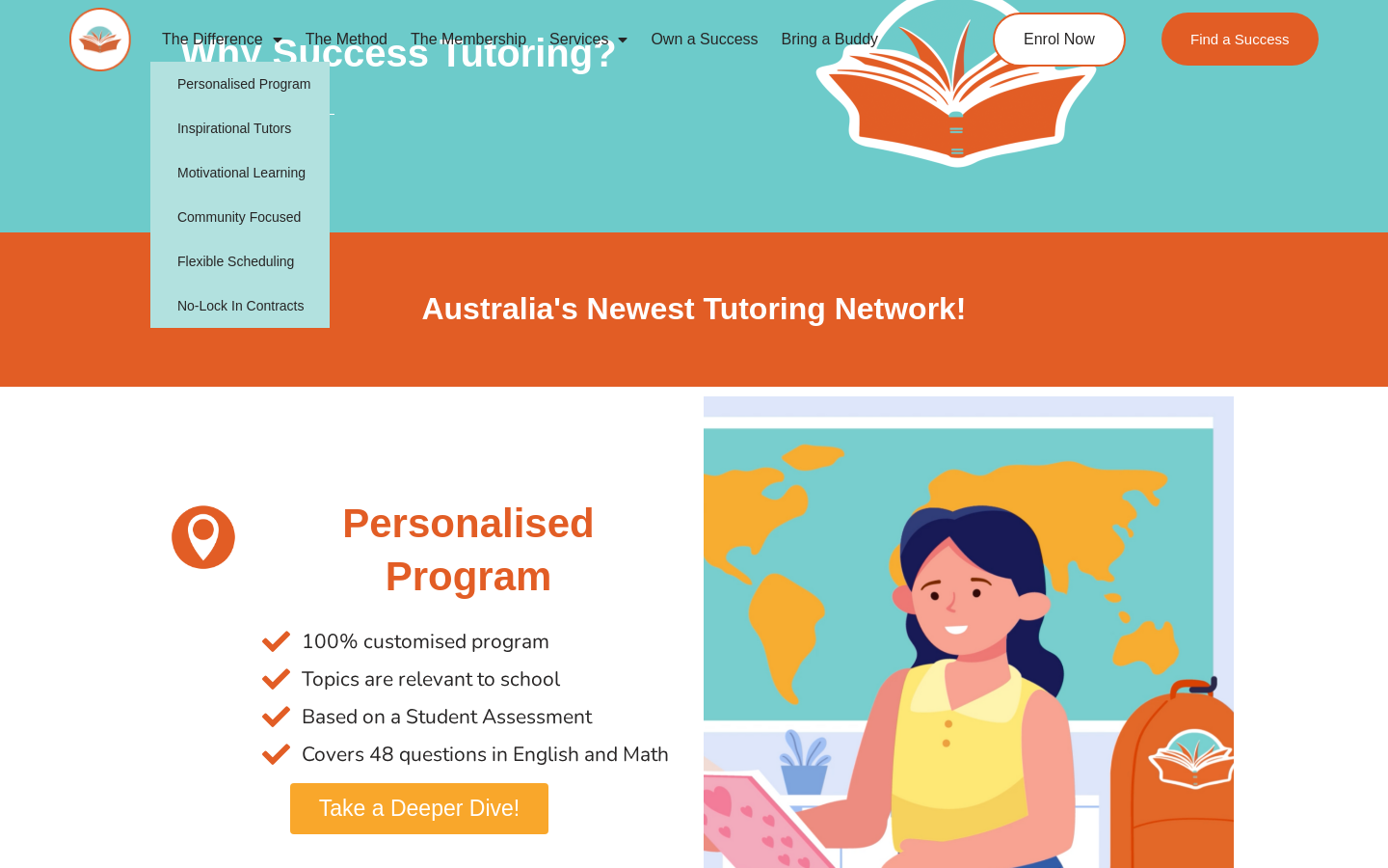
click at [261, 44] on link "The Difference" at bounding box center [222, 39] width 144 height 44
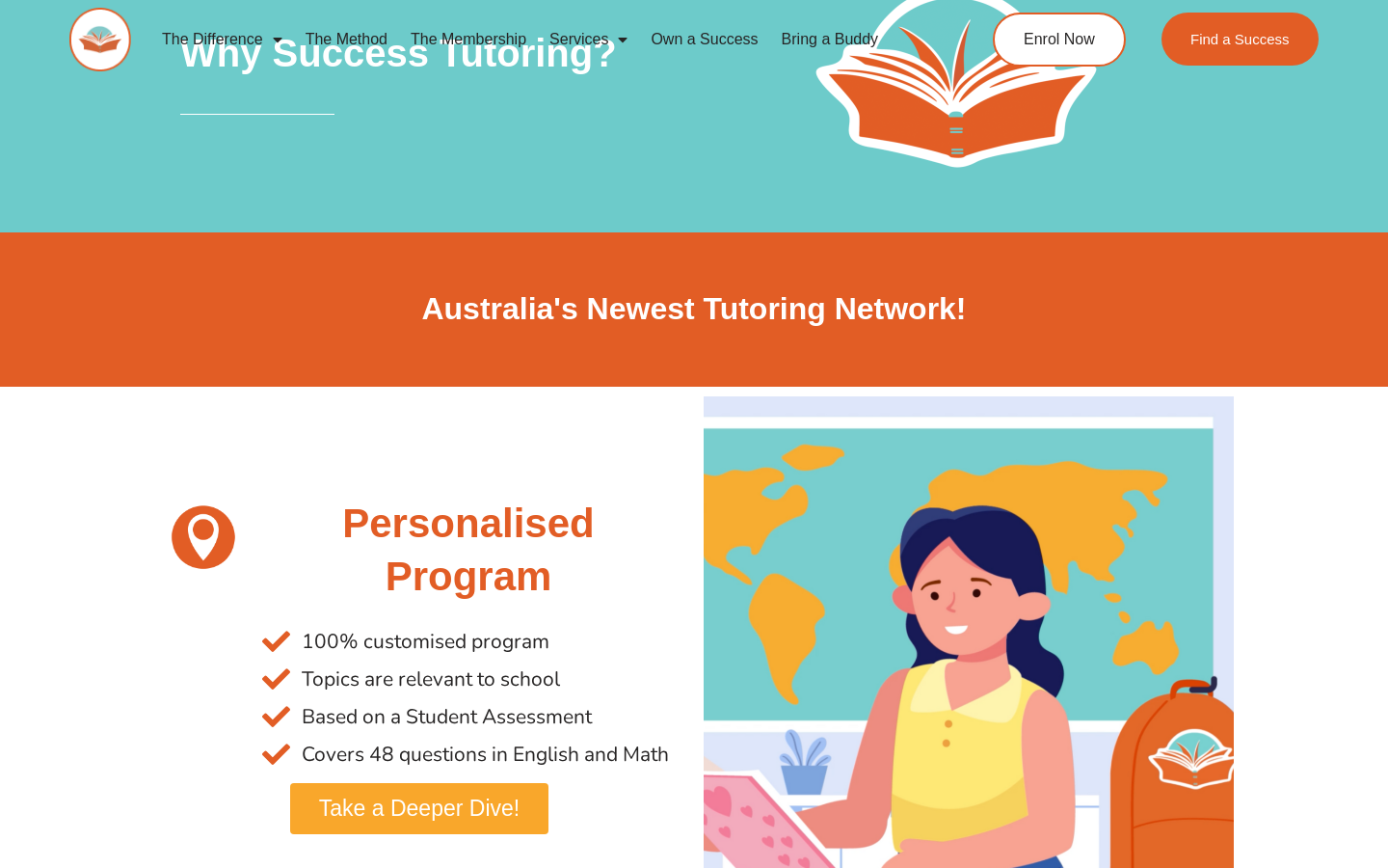
scroll to position [371, 0]
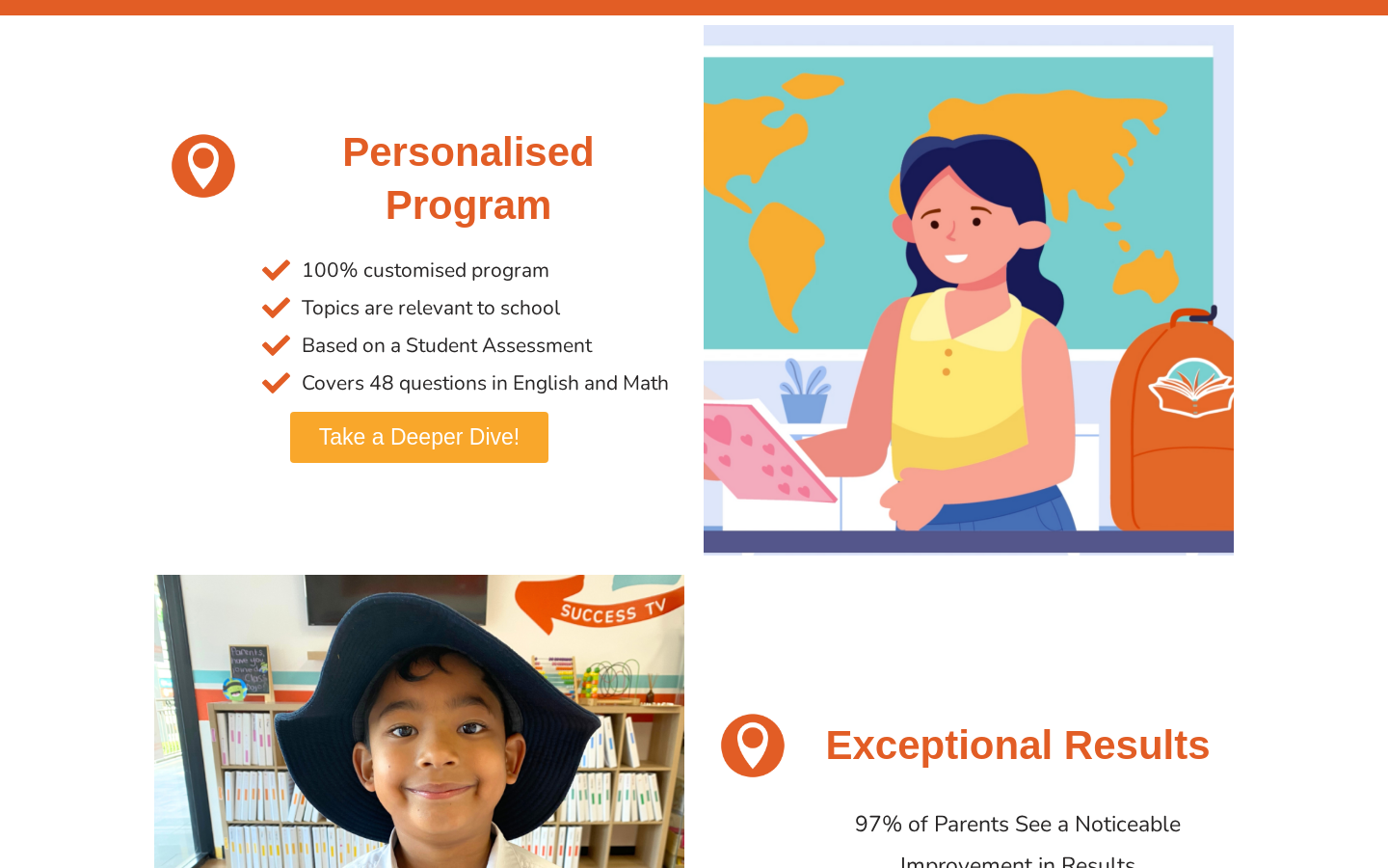
click at [444, 454] on link "Take a Deeper Dive!" at bounding box center [419, 437] width 258 height 51
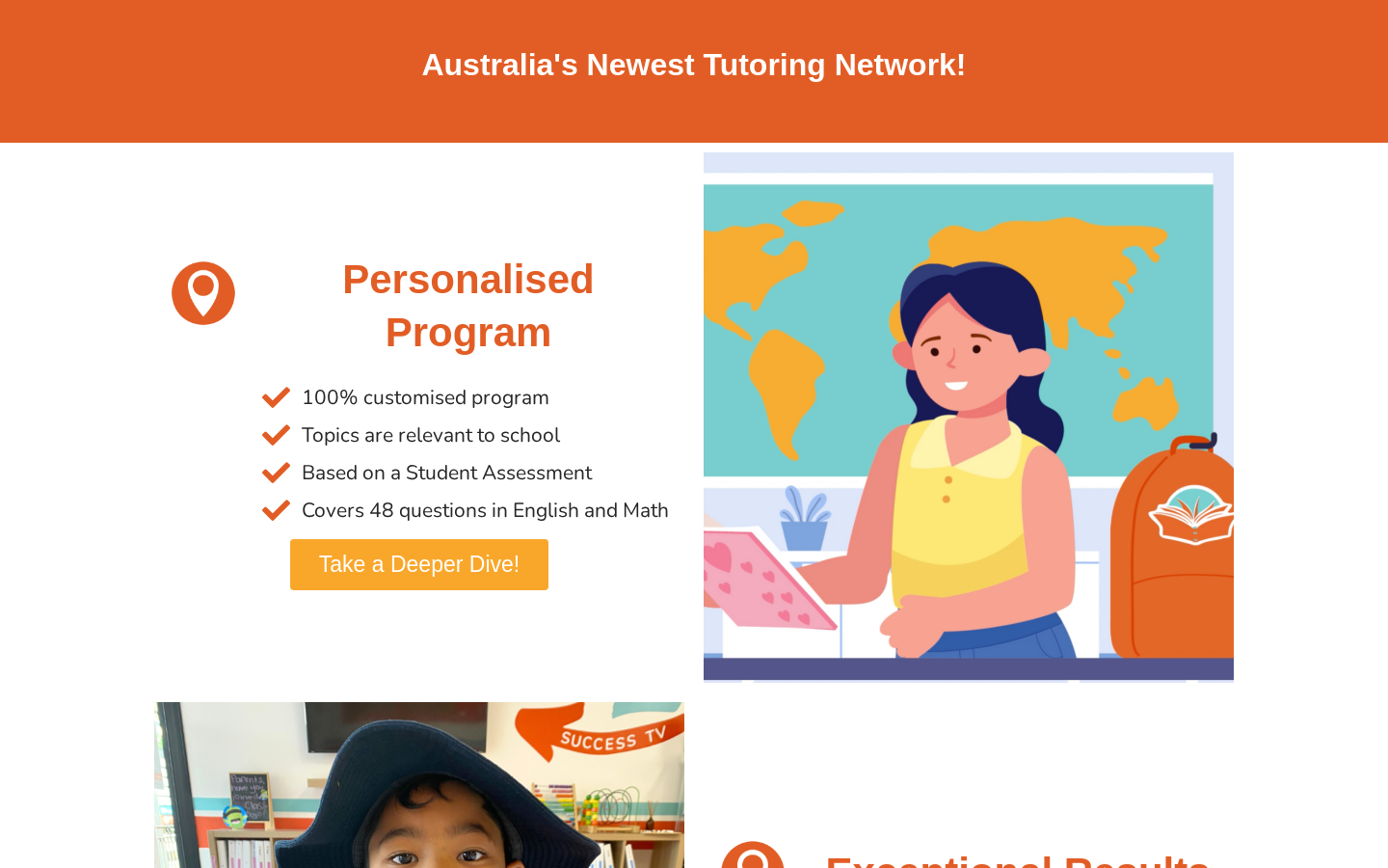
click at [462, 564] on span "Take a Deeper Dive!" at bounding box center [419, 564] width 201 height 23
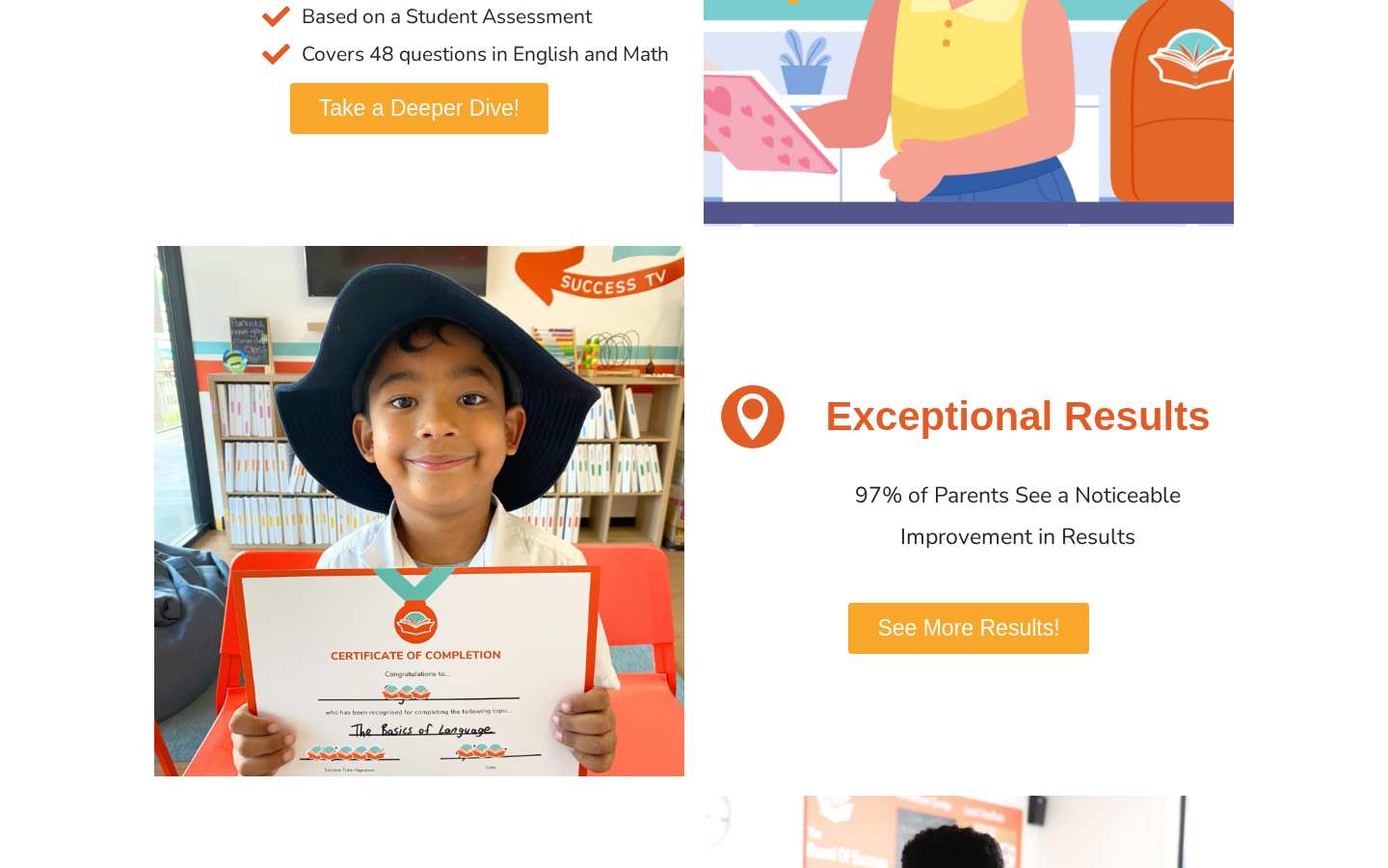
scroll to position [754, 0]
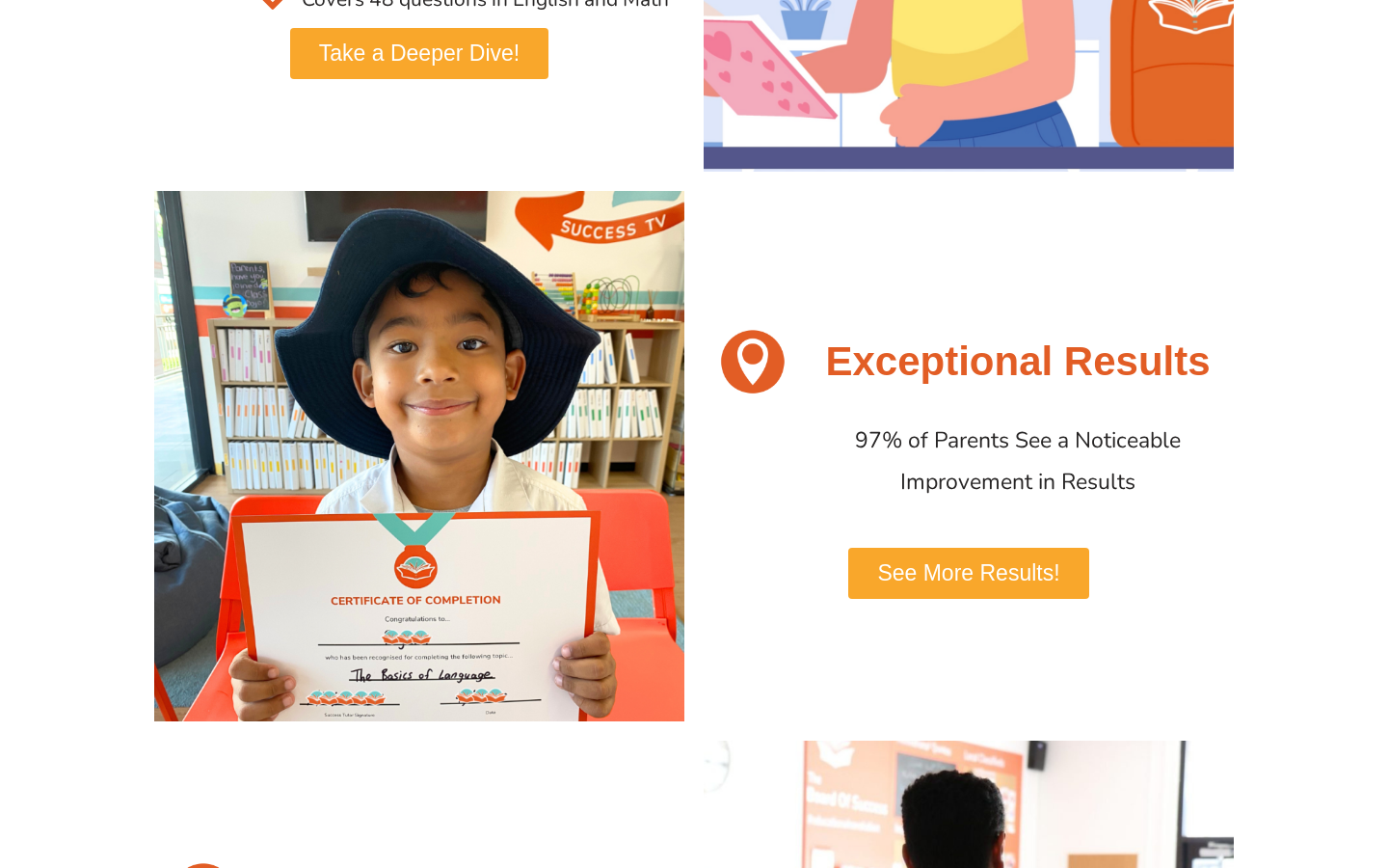
click at [967, 562] on span "See More Results!" at bounding box center [968, 572] width 182 height 23
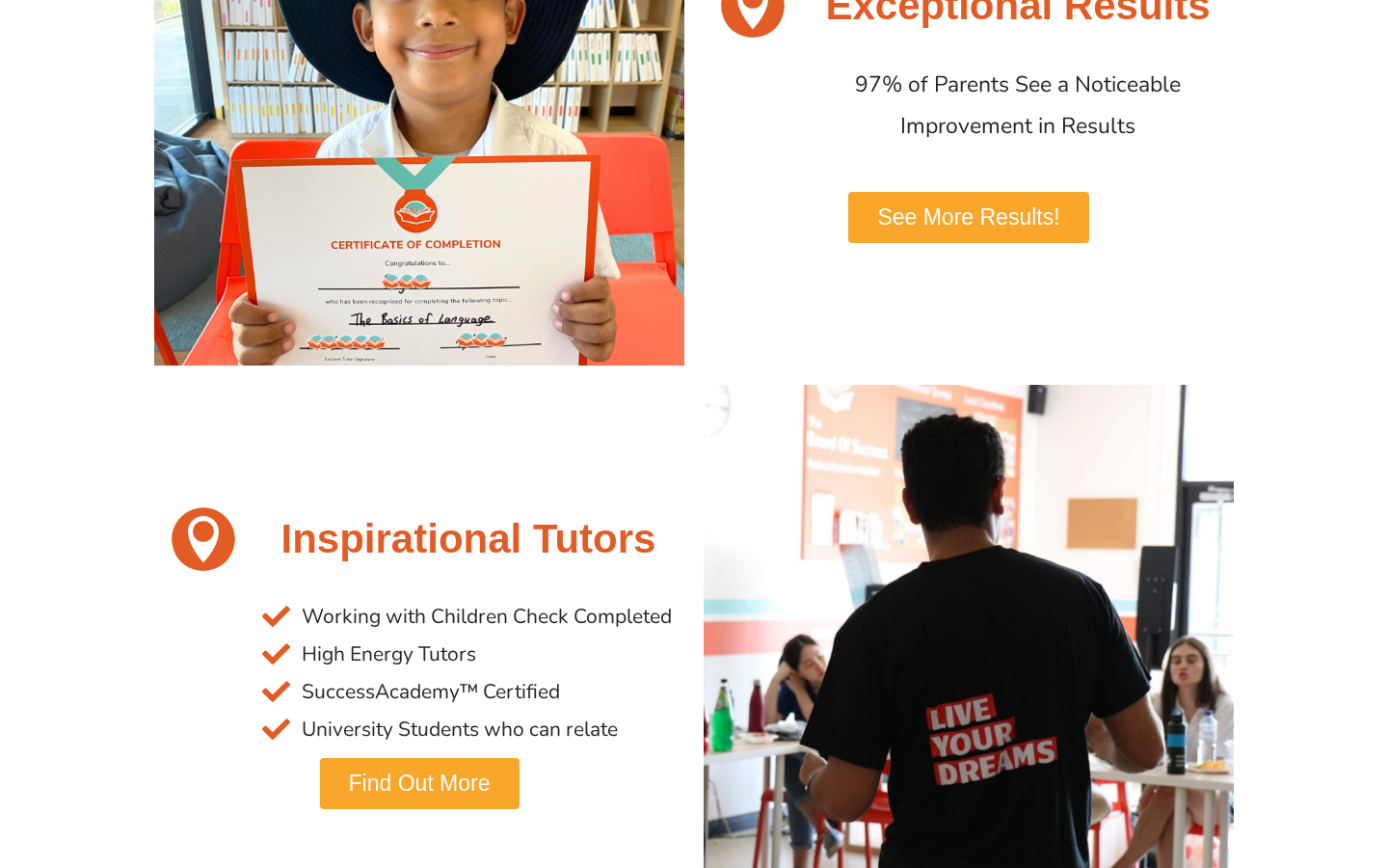
scroll to position [1464, 0]
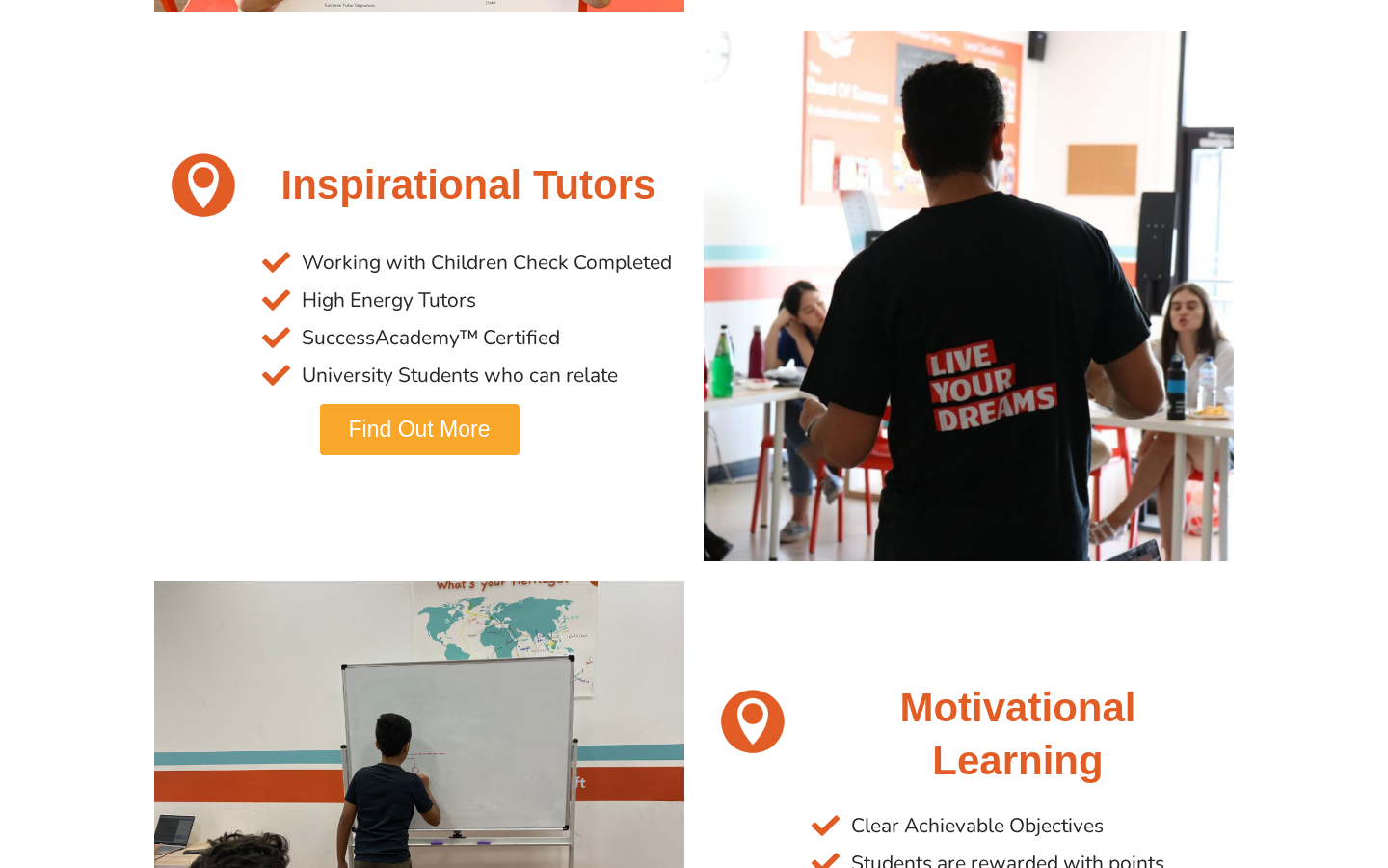
click at [488, 429] on span "Find Out More" at bounding box center [420, 429] width 142 height 23
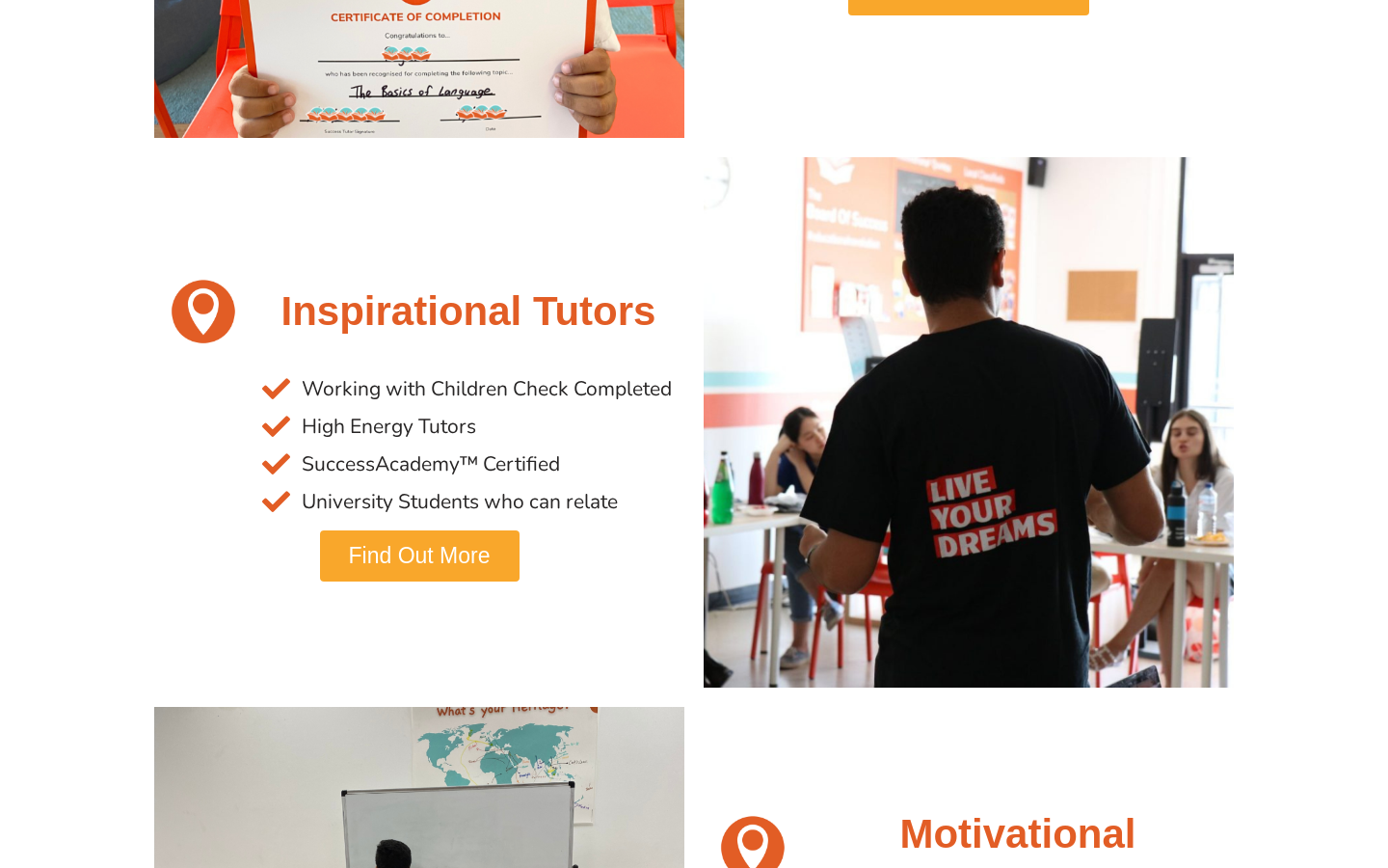
scroll to position [0, 0]
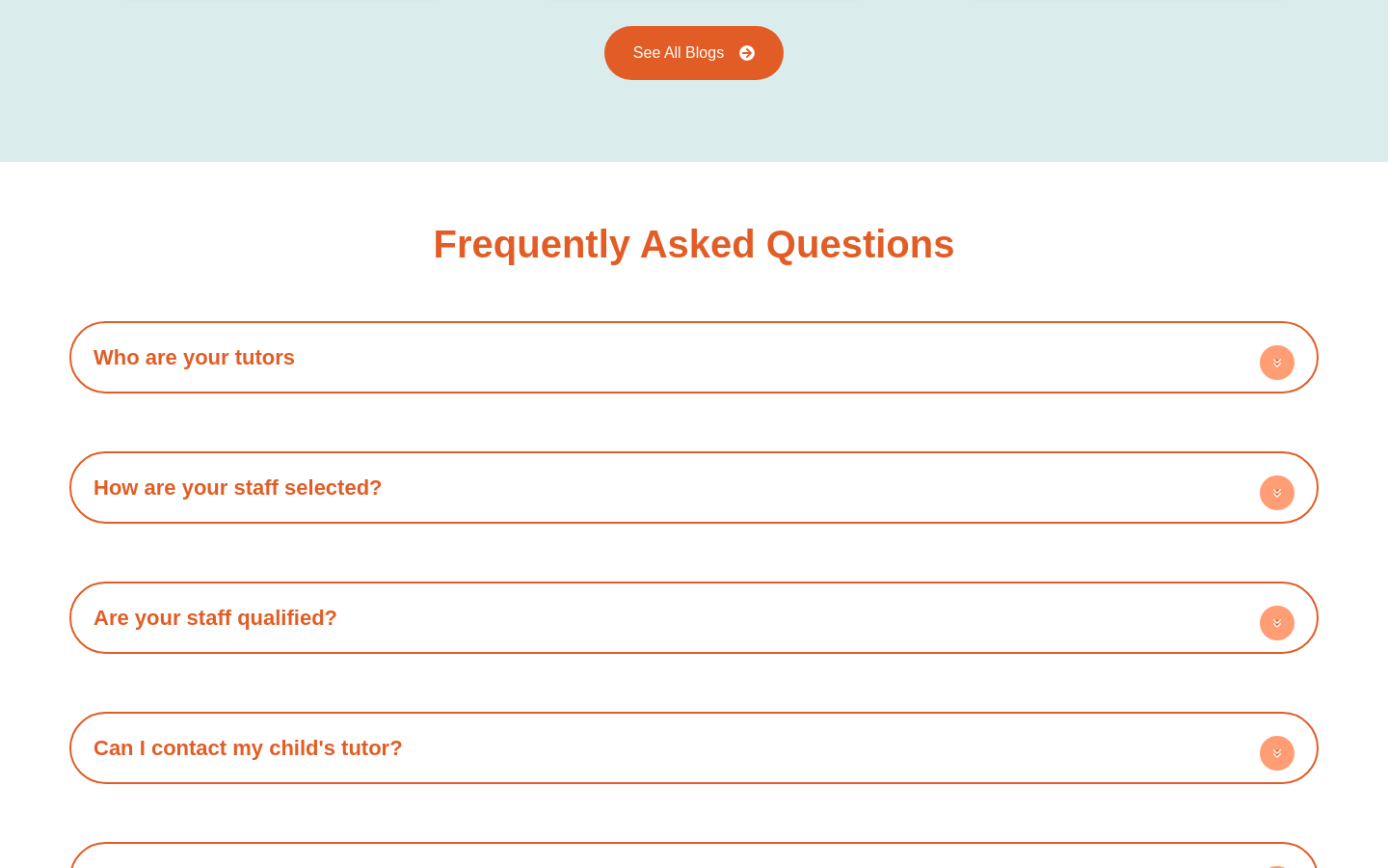
scroll to position [3362, 0]
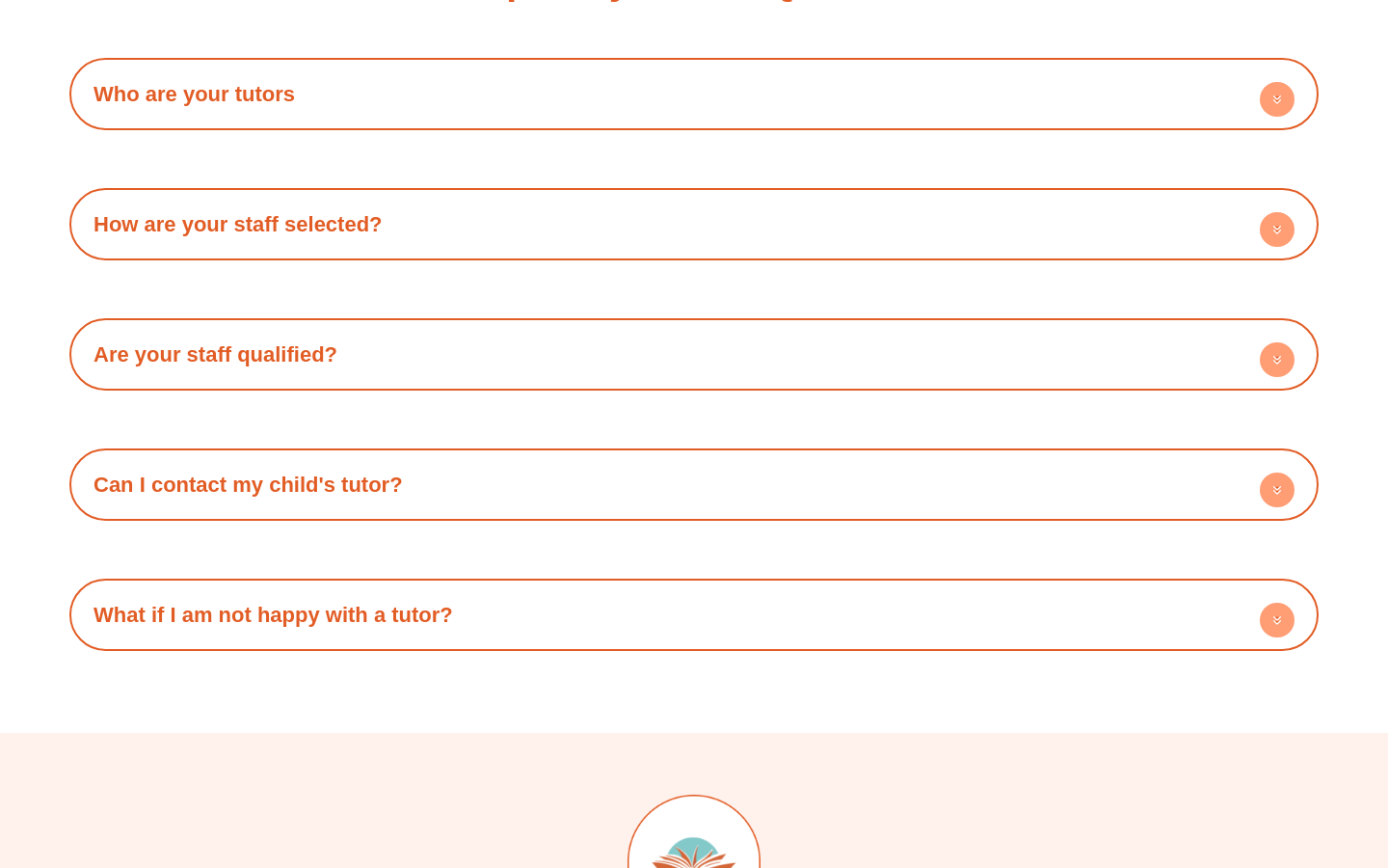
click at [820, 596] on h4 "What if I am not happy with a tutor?" at bounding box center [694, 615] width 1230 height 53
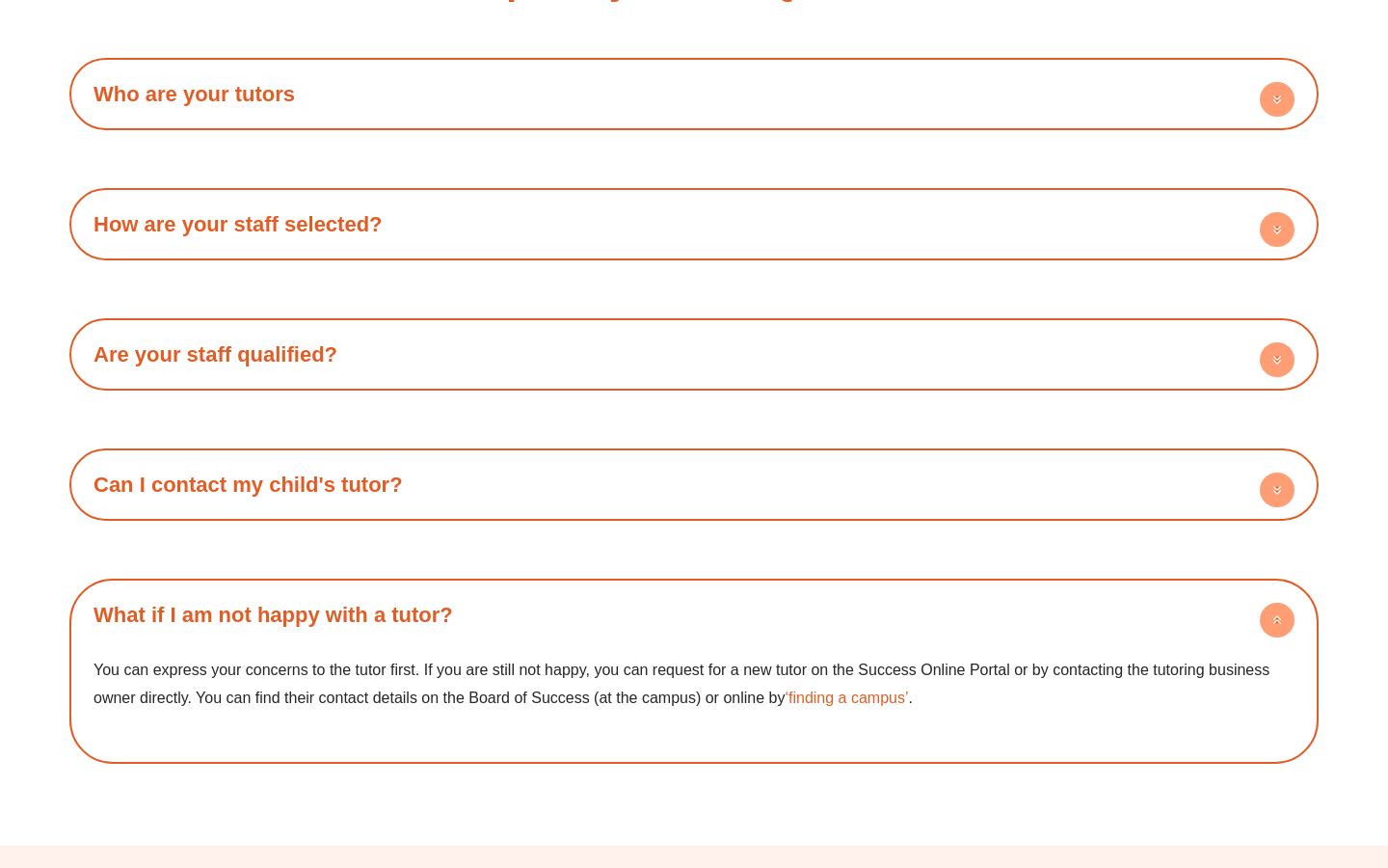
click at [790, 589] on h4 "What if I am not happy with a tutor?" at bounding box center [694, 615] width 1230 height 53
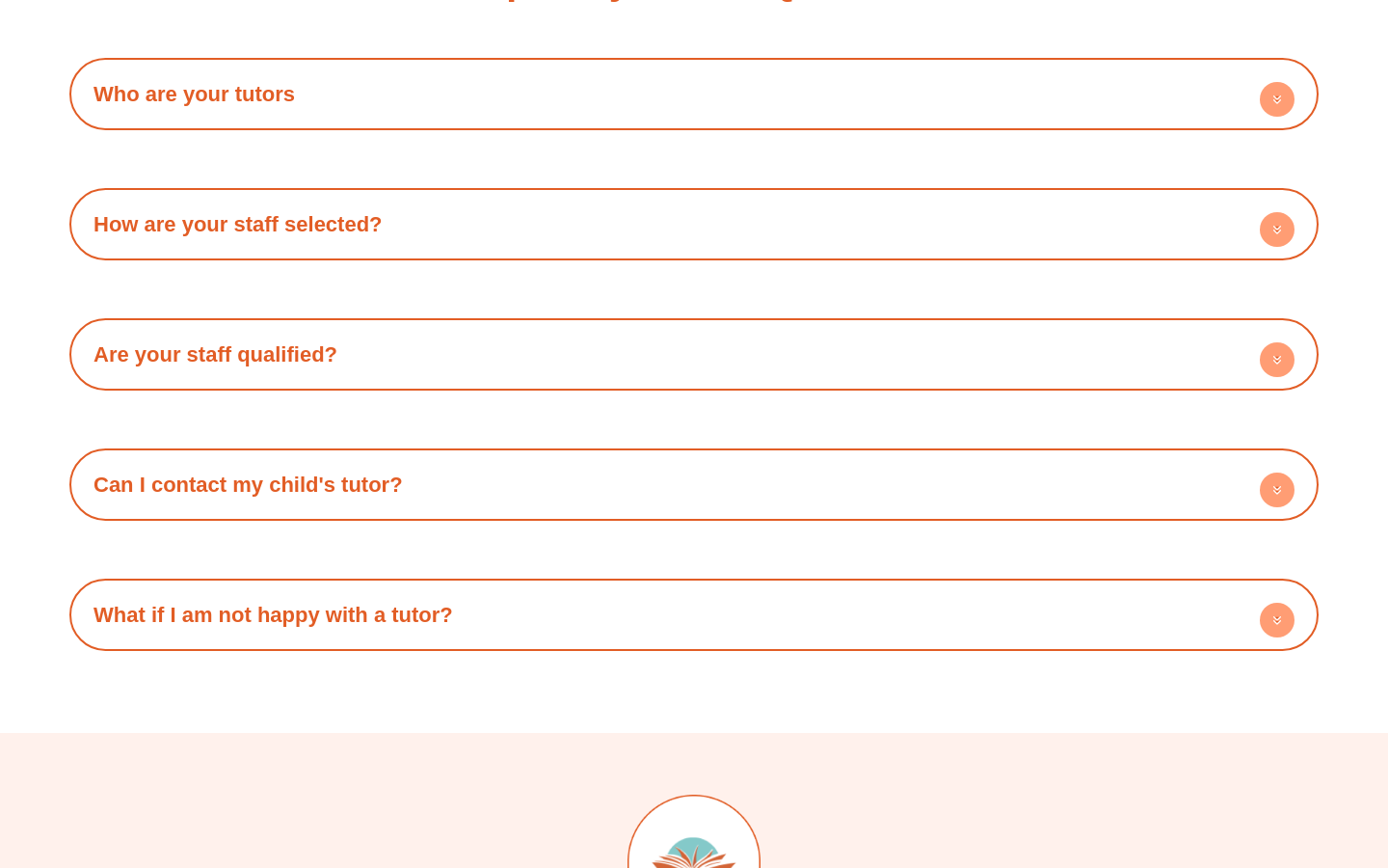
click at [617, 458] on h4 "Can I contact my child's tutor?" at bounding box center [694, 484] width 1230 height 53
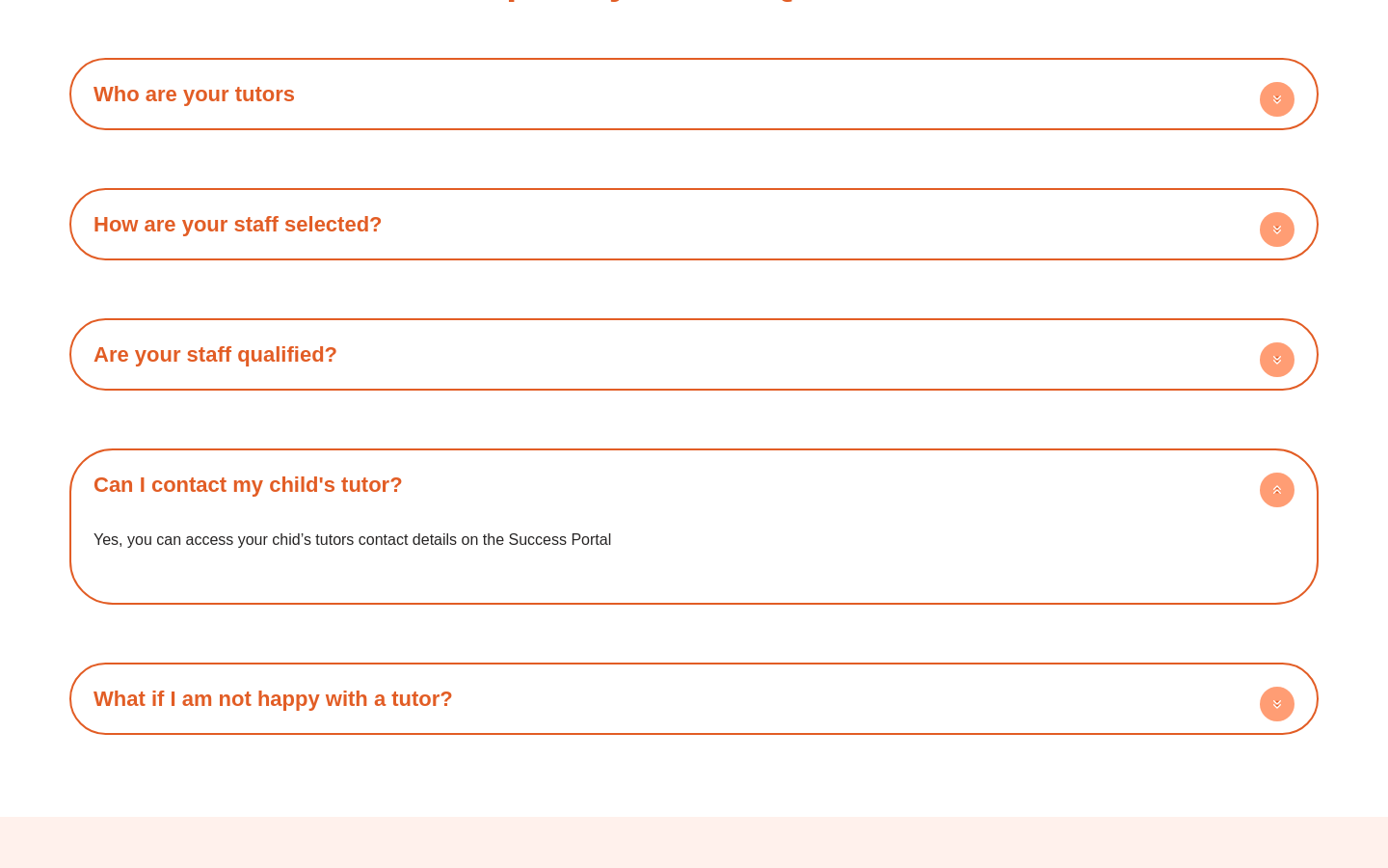
click at [616, 458] on h4 "Can I contact my child's tutor?" at bounding box center [694, 484] width 1230 height 53
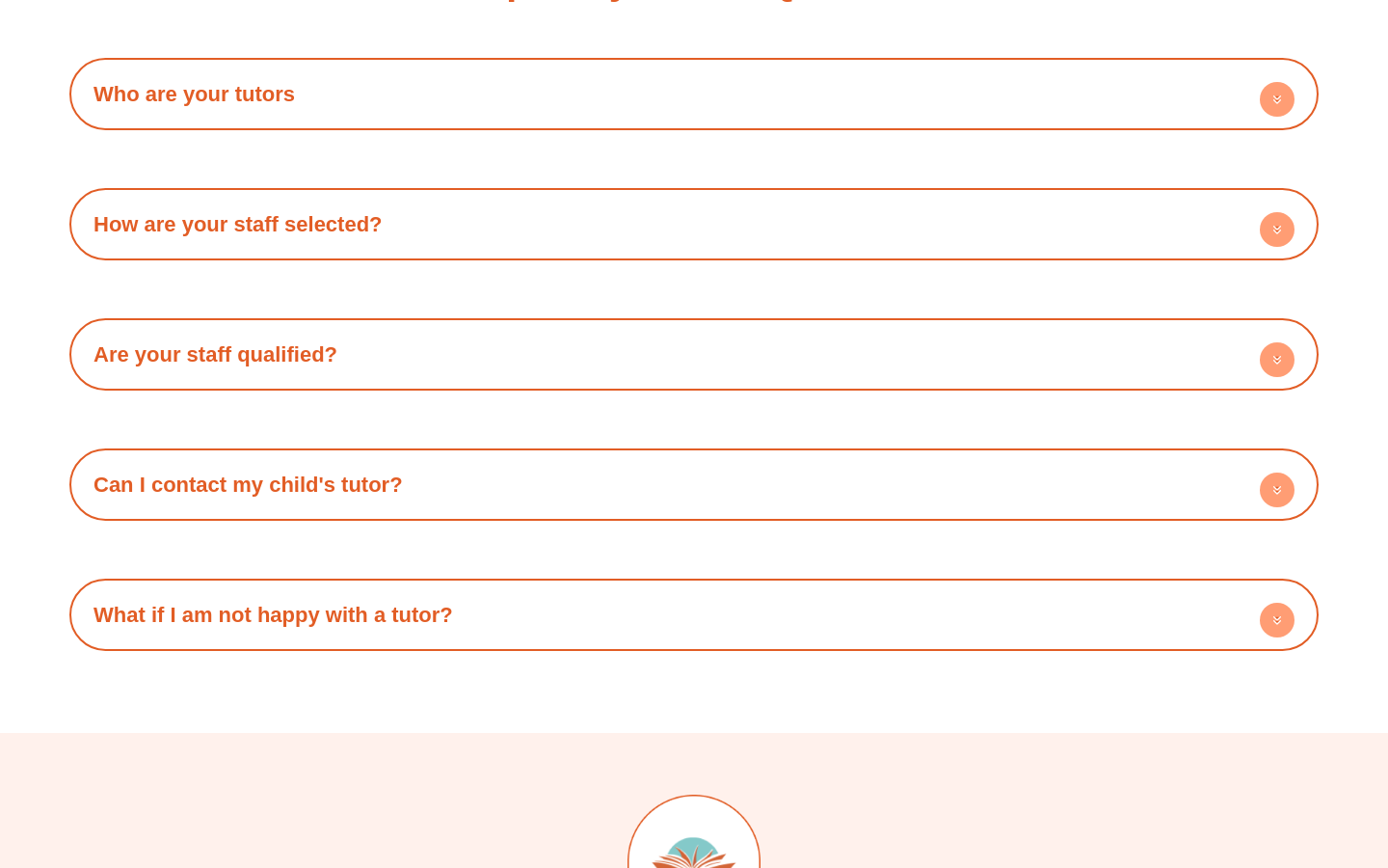
click at [499, 337] on h4 "Are your staff qualified?" at bounding box center [694, 354] width 1230 height 53
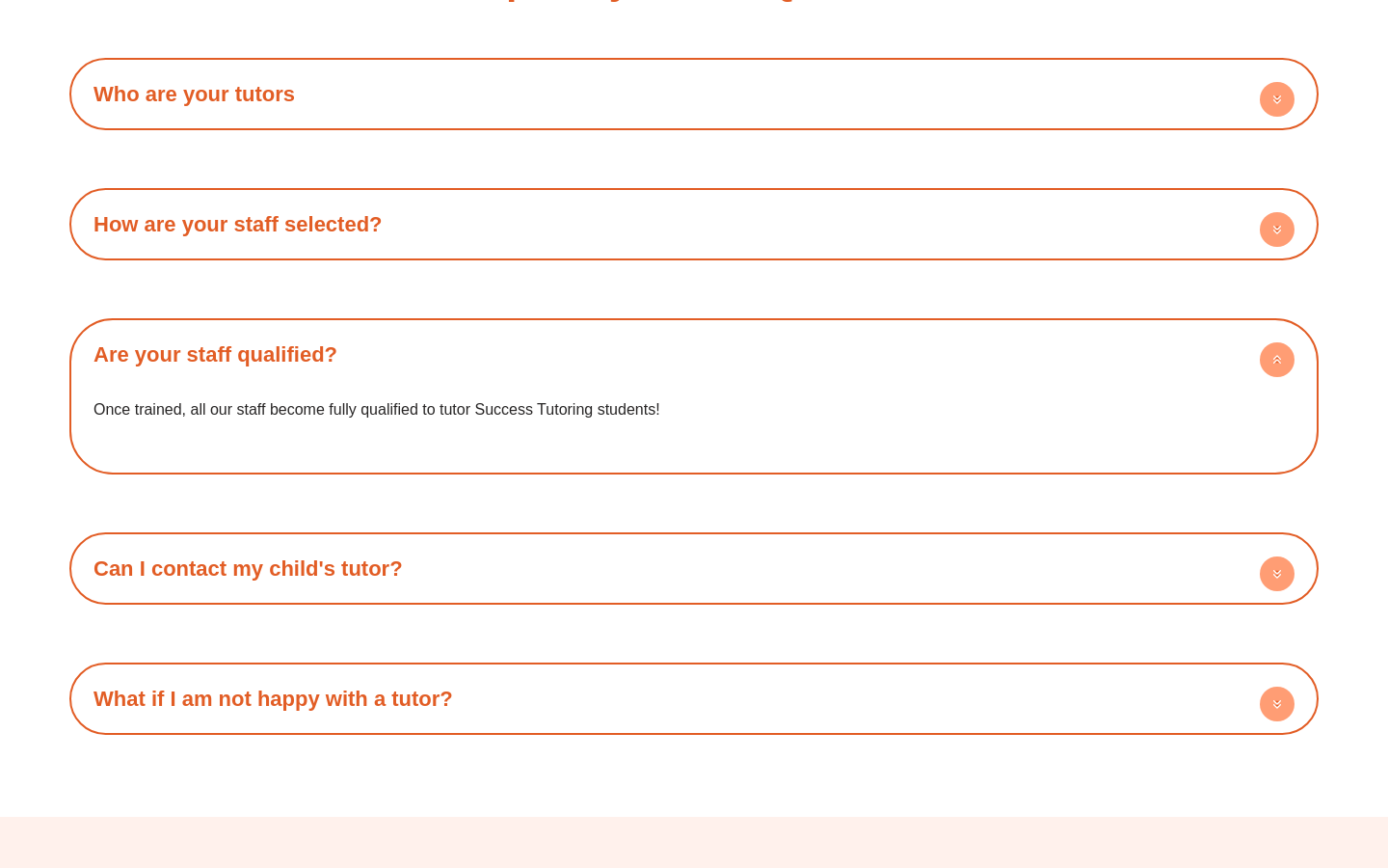
click at [498, 328] on h4 "Are your staff qualified?" at bounding box center [694, 354] width 1230 height 53
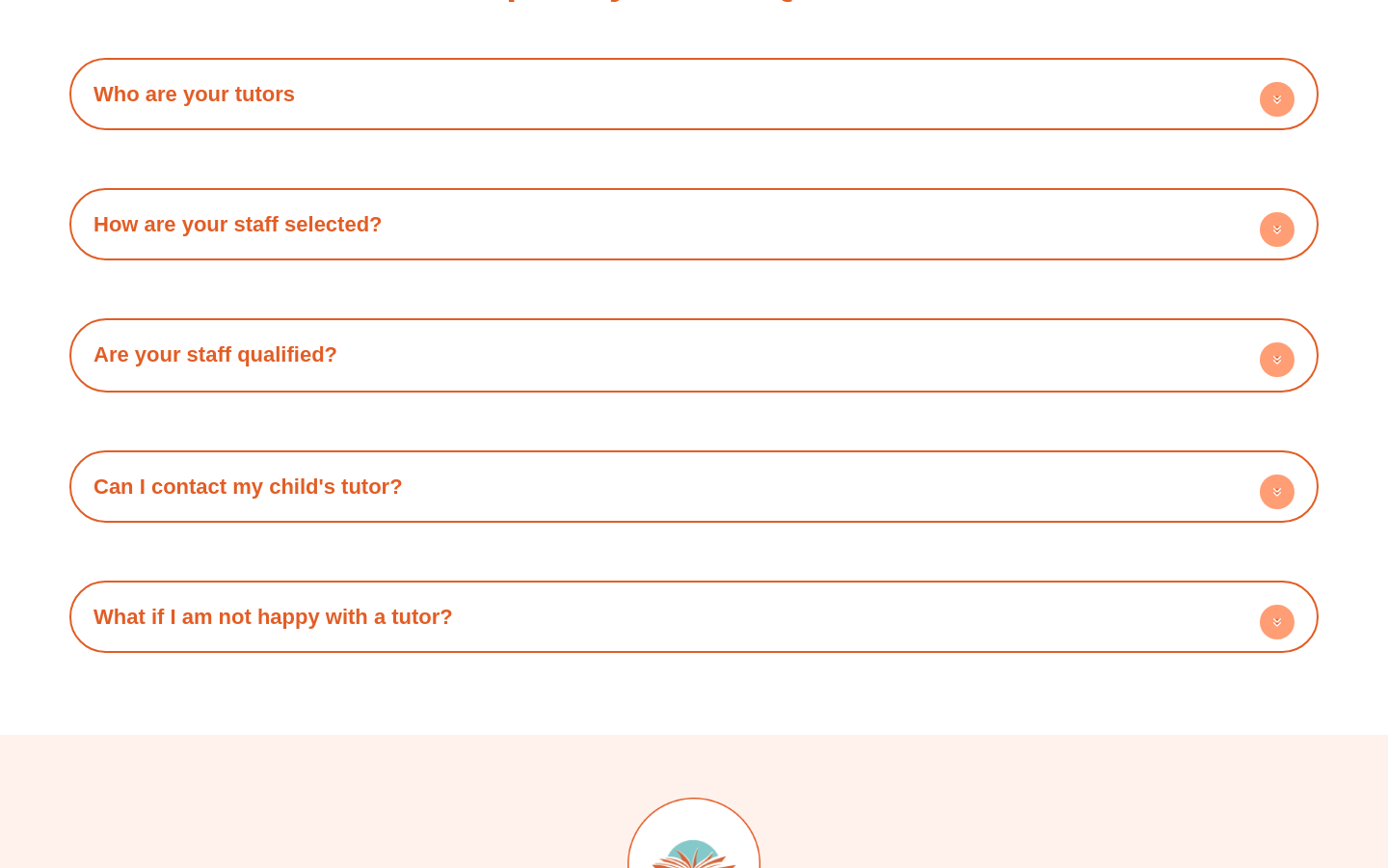
click at [419, 202] on h4 "How are your staff selected?" at bounding box center [694, 224] width 1230 height 53
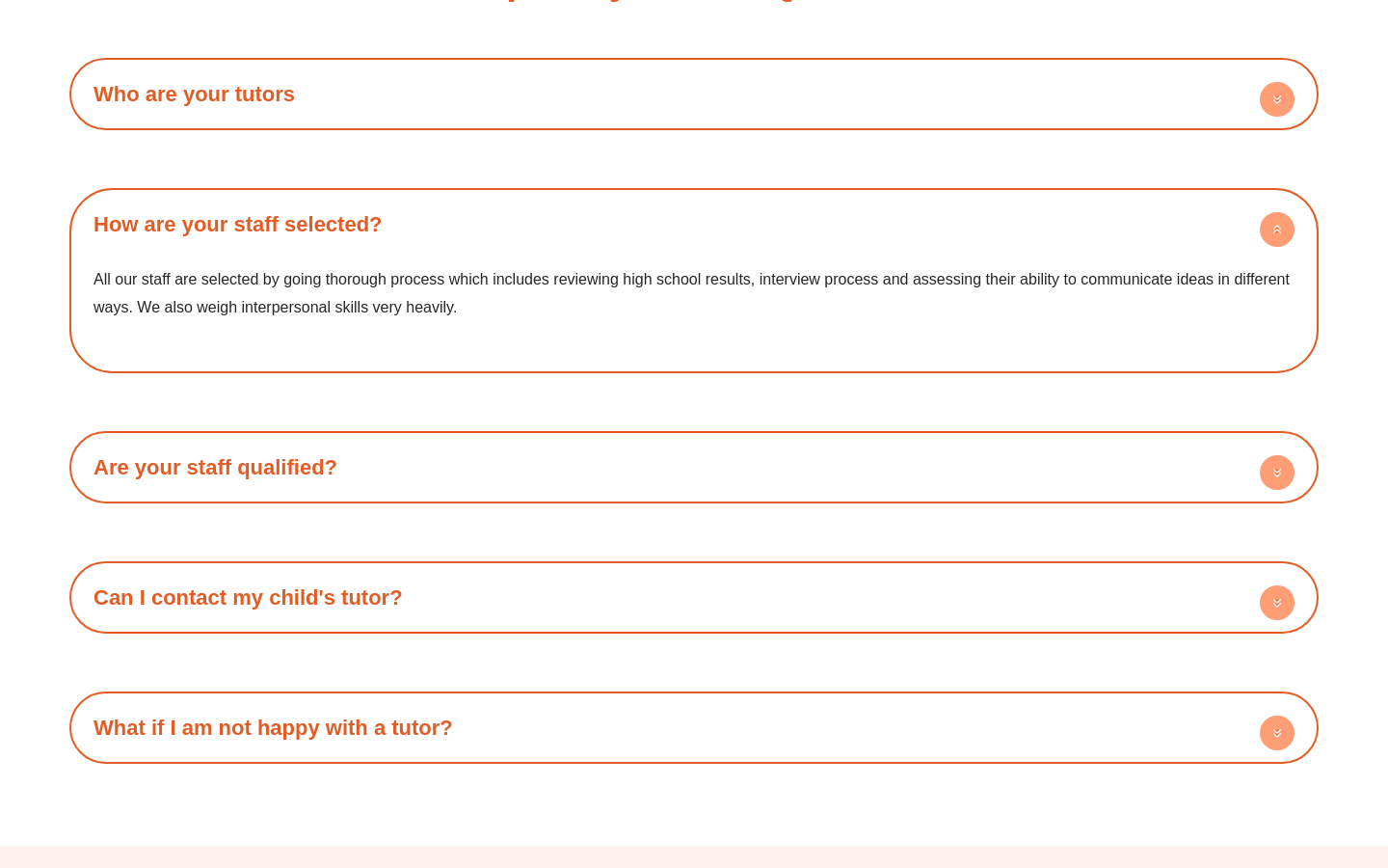
click at [419, 202] on h4 "How are your staff selected?" at bounding box center [694, 224] width 1230 height 53
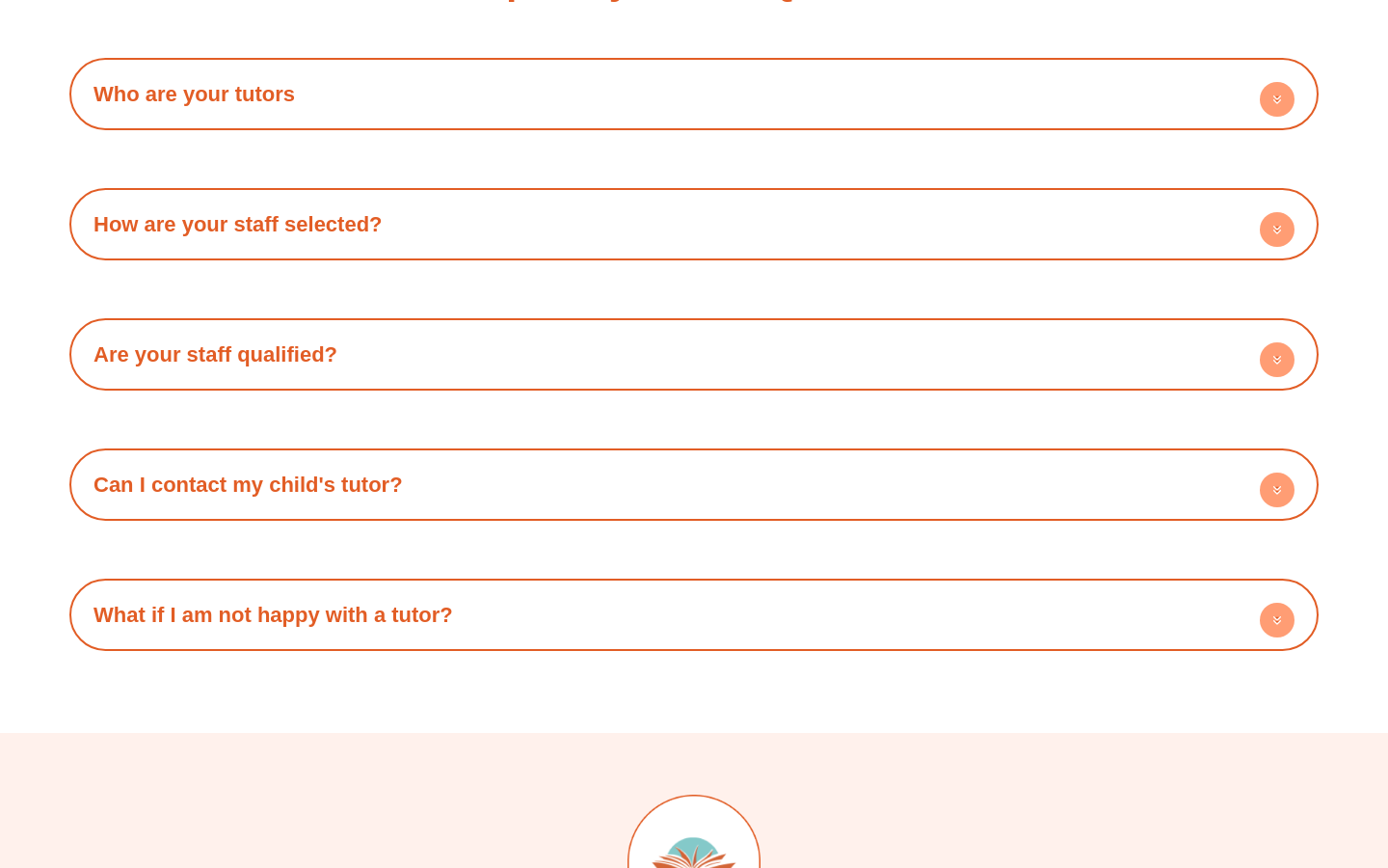
click at [347, 97] on div "Who are your tutors All our tutors are high achieving high school graduates whi…" at bounding box center [694, 94] width 1250 height 72
click at [342, 72] on h4 "Who are your tutors" at bounding box center [694, 94] width 1230 height 53
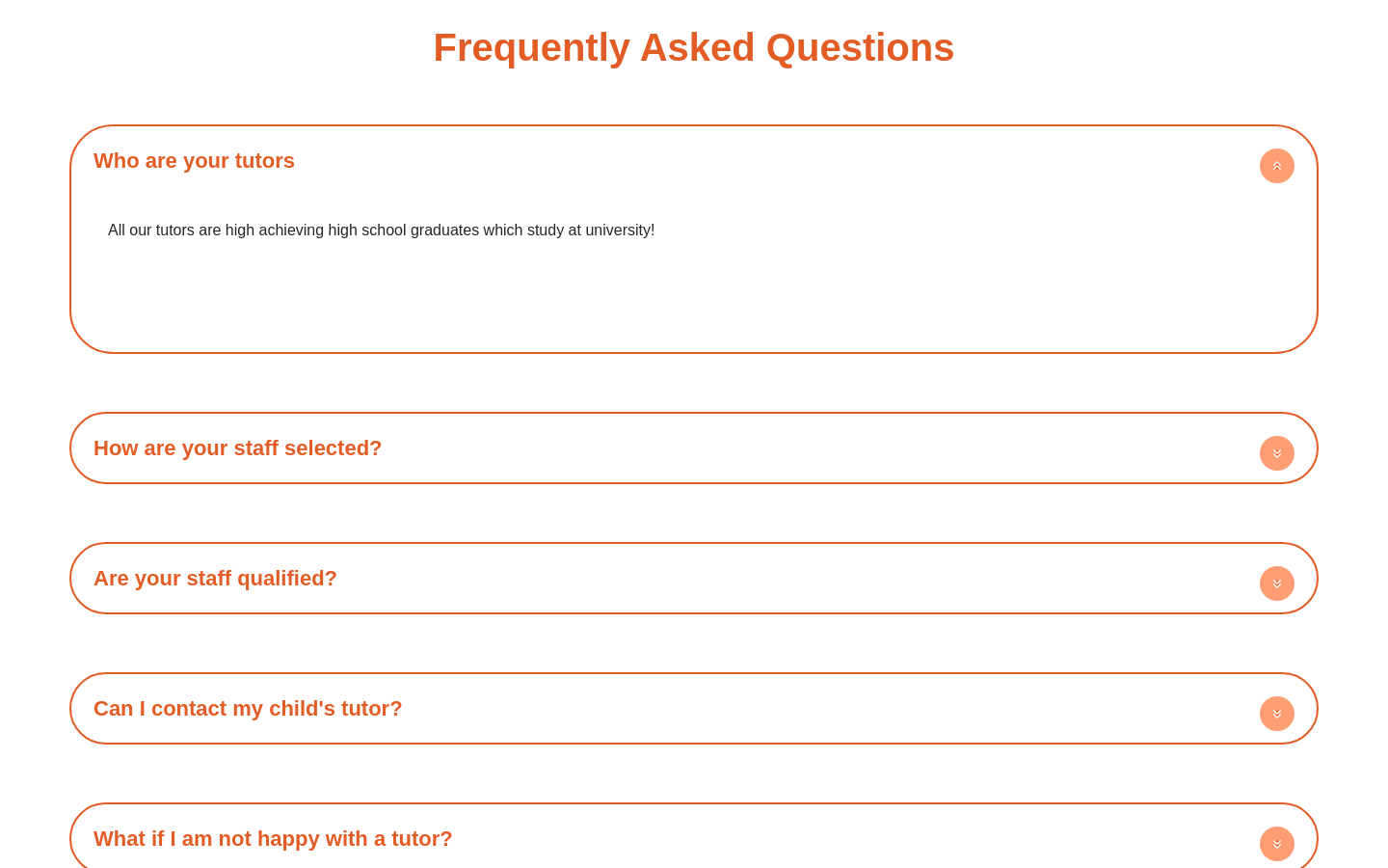
scroll to position [3286, 0]
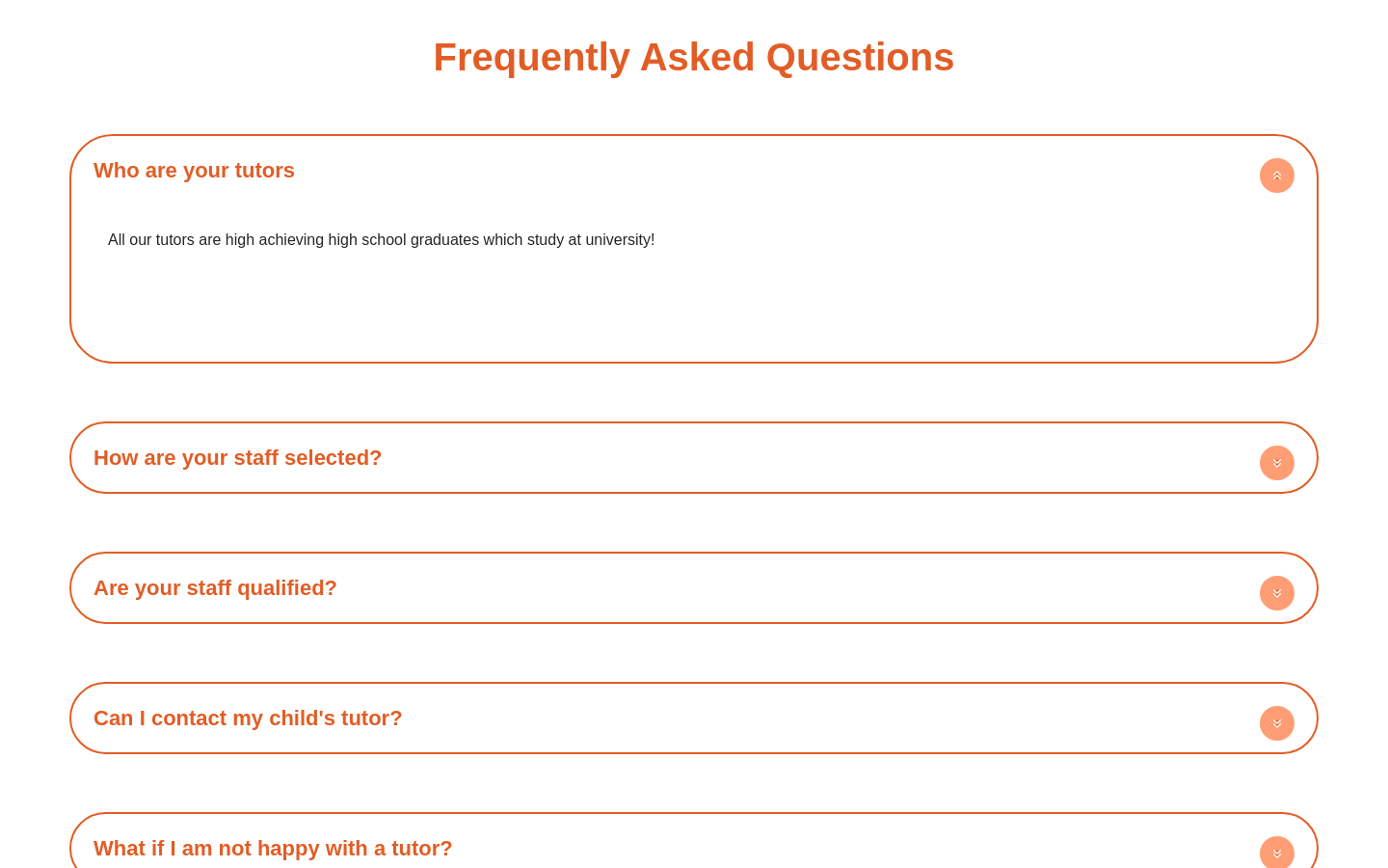
click at [300, 144] on h4 "Who are your tutors" at bounding box center [694, 170] width 1230 height 53
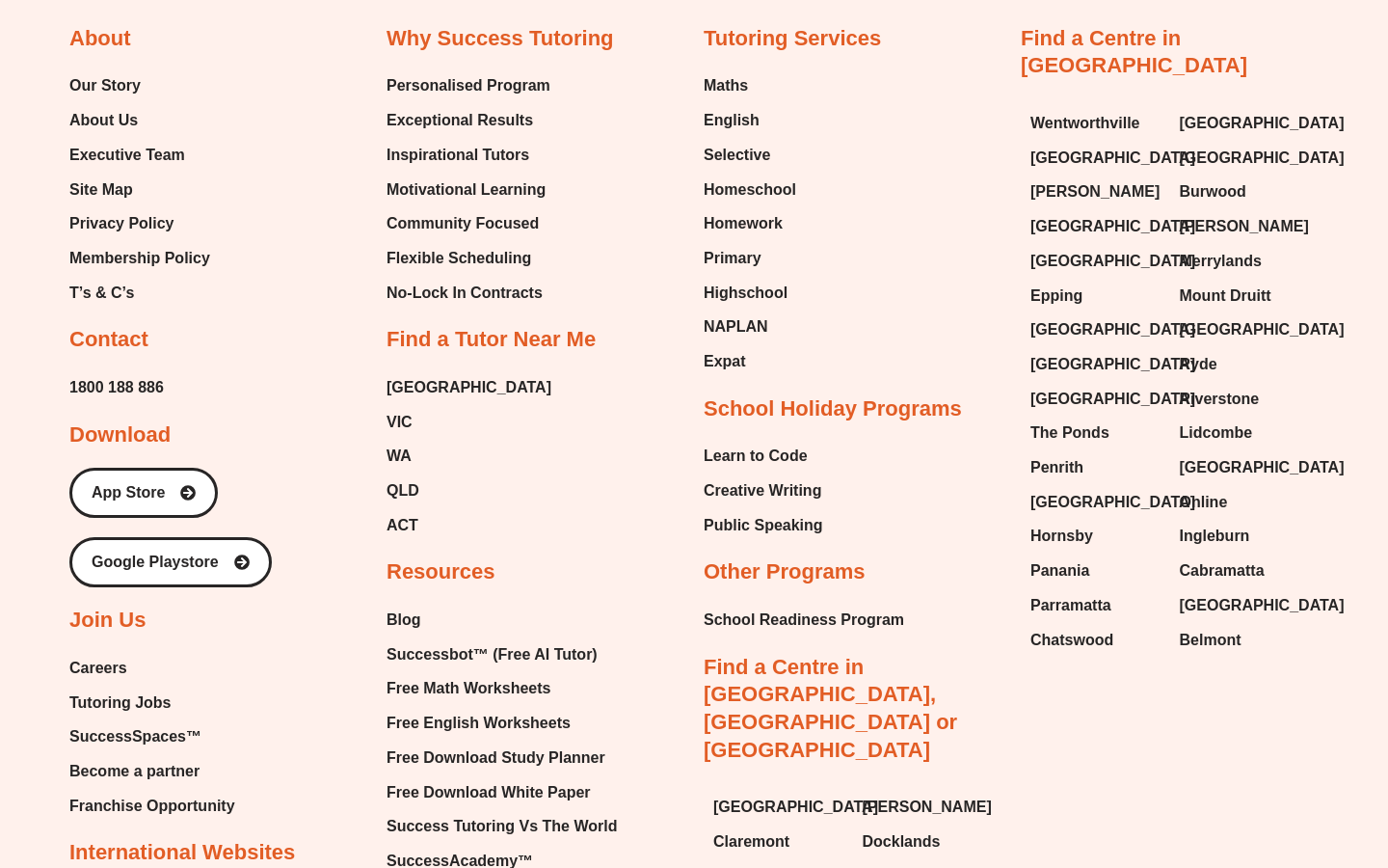
scroll to position [4498, 0]
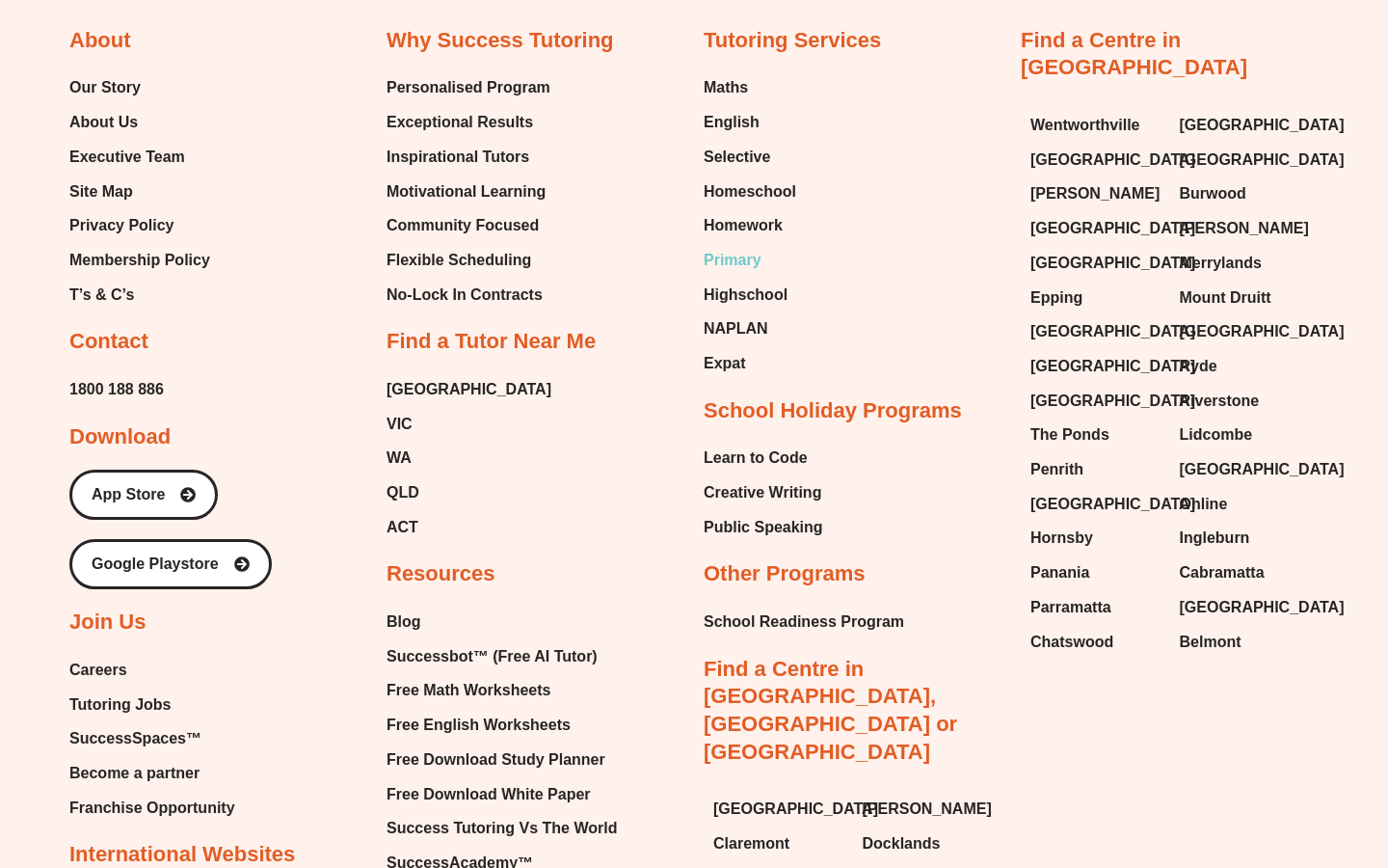
click at [737, 246] on span "Primary" at bounding box center [732, 260] width 58 height 29
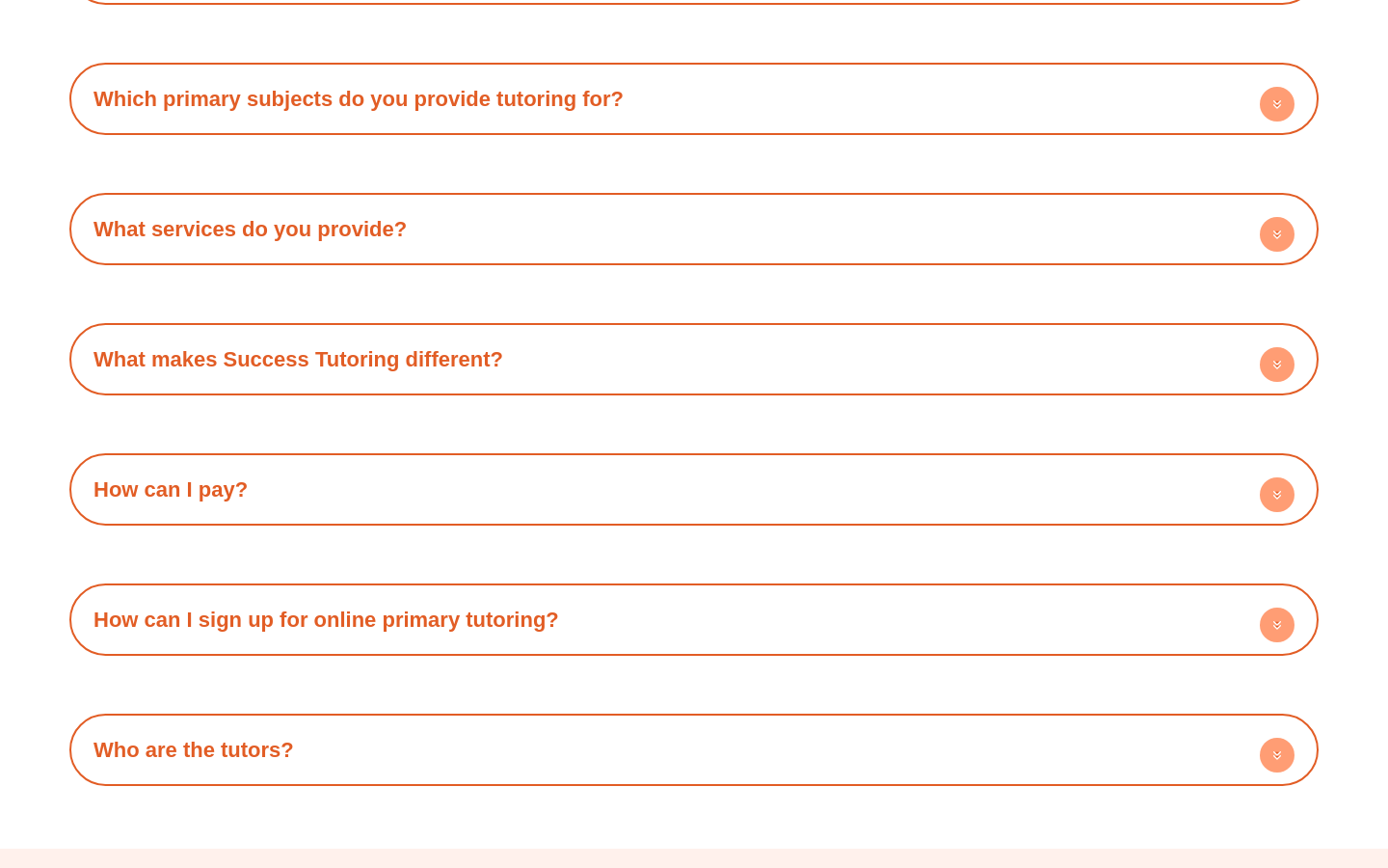
scroll to position [4280, 0]
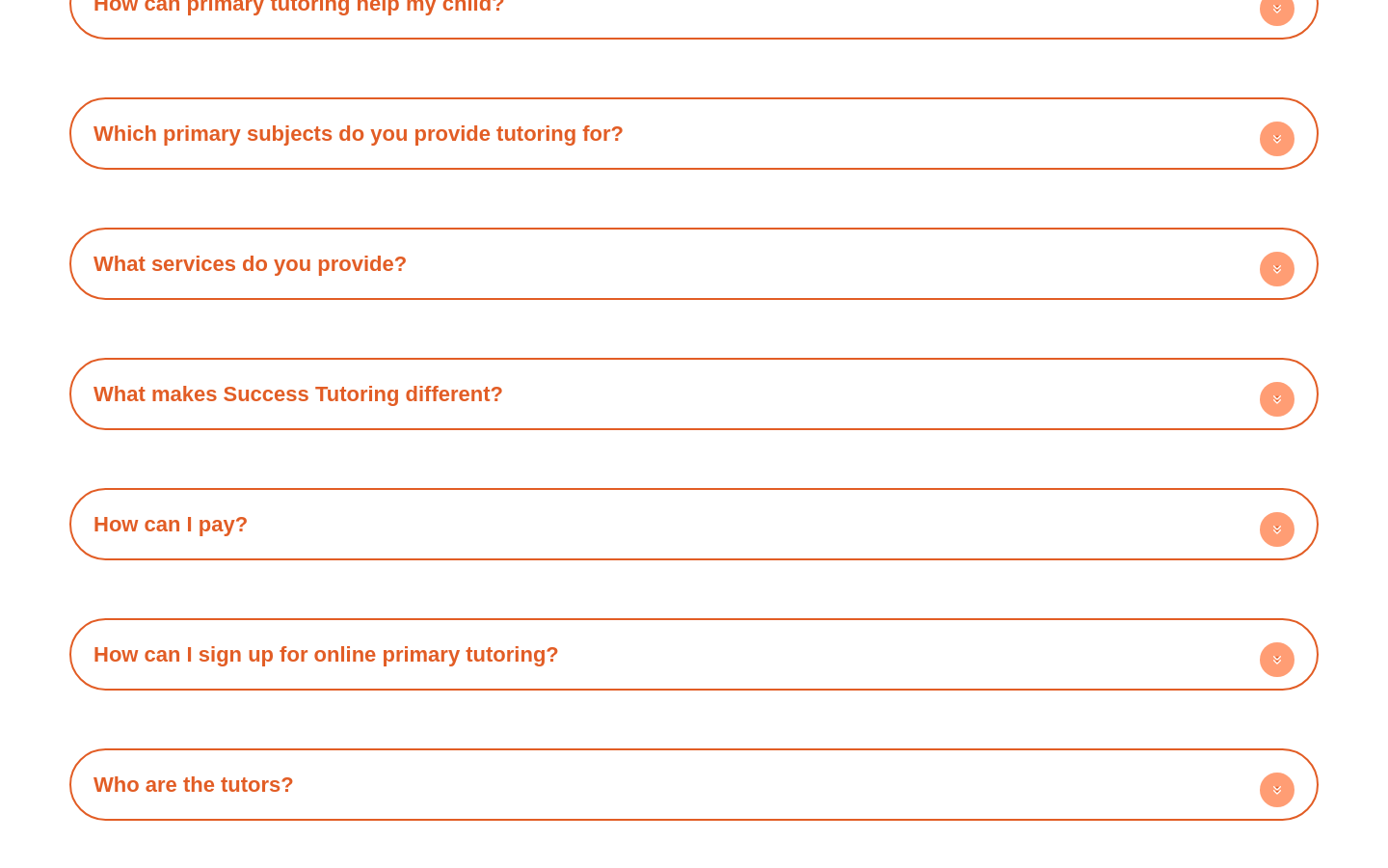
click at [549, 398] on h4 "What makes Success Tutoring different?" at bounding box center [694, 393] width 1230 height 53
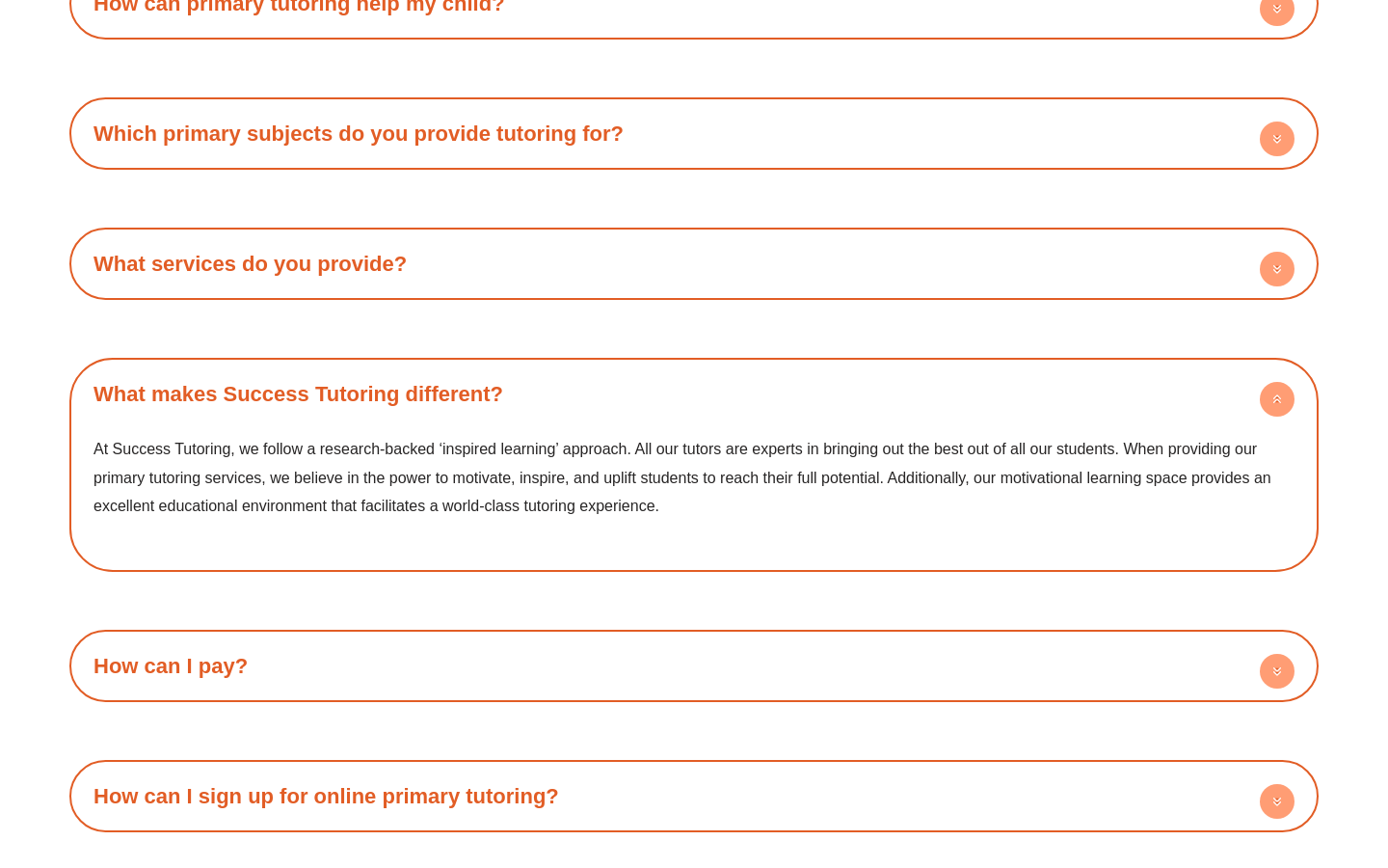
click at [548, 400] on h4 "What makes Success Tutoring different?" at bounding box center [694, 393] width 1230 height 53
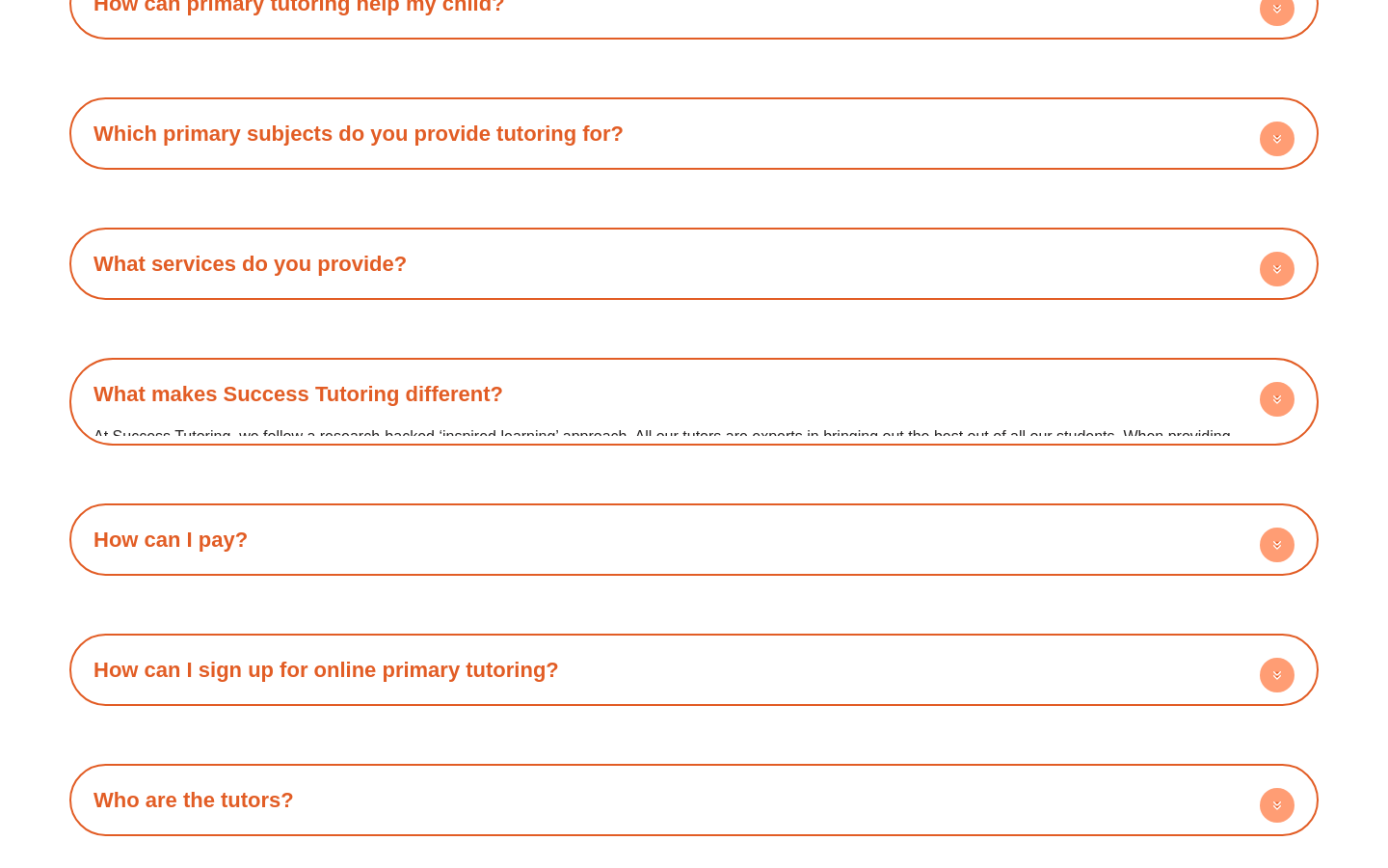
click at [461, 244] on h4 "What services do you provide?" at bounding box center [694, 263] width 1230 height 53
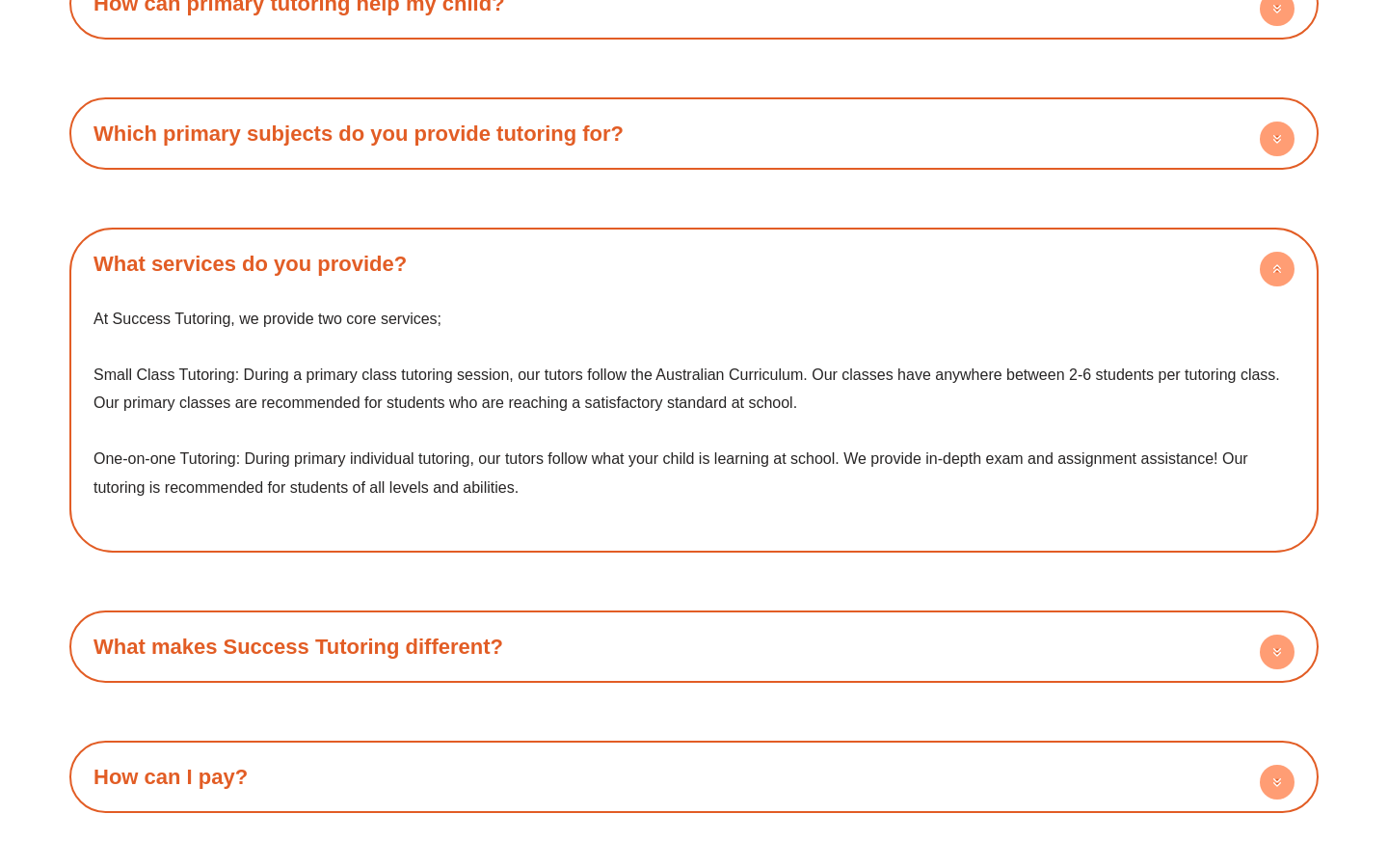
click at [461, 245] on h4 "What services do you provide?" at bounding box center [694, 263] width 1230 height 53
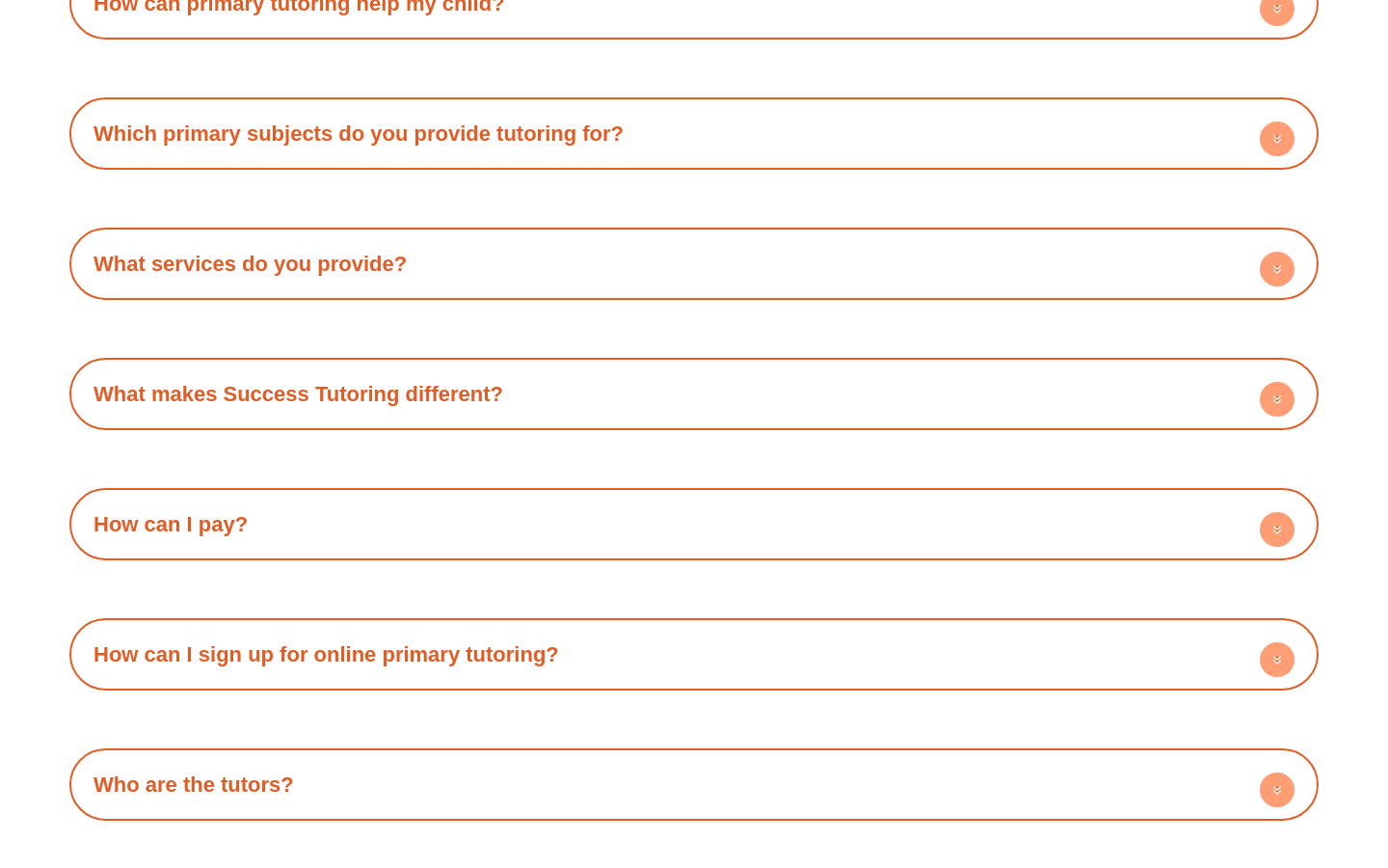
click at [609, 136] on link "Which primary subjects do you provide tutoring for?" at bounding box center [359, 133] width 531 height 24
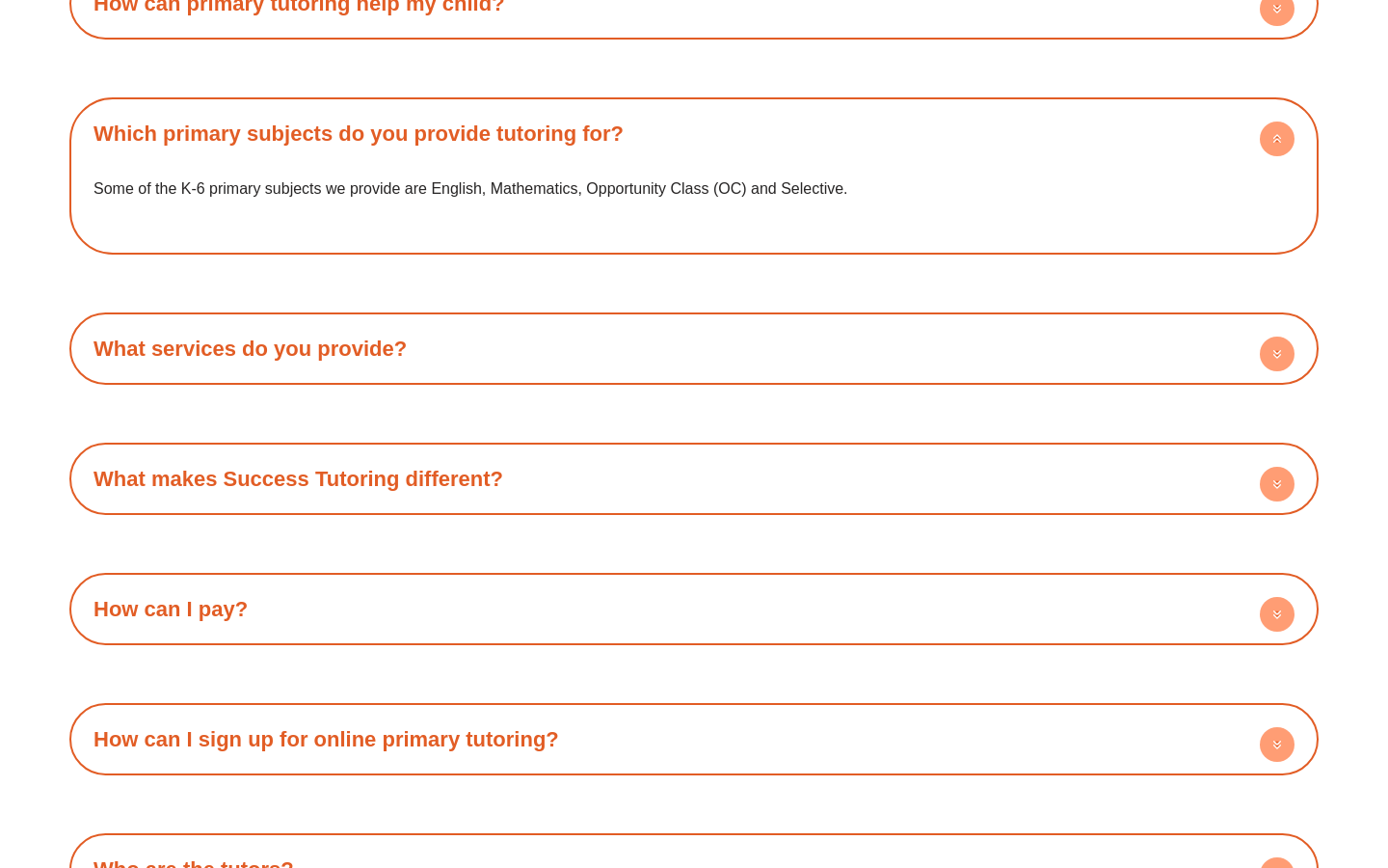
click at [609, 136] on link "Which primary subjects do you provide tutoring for?" at bounding box center [359, 133] width 531 height 24
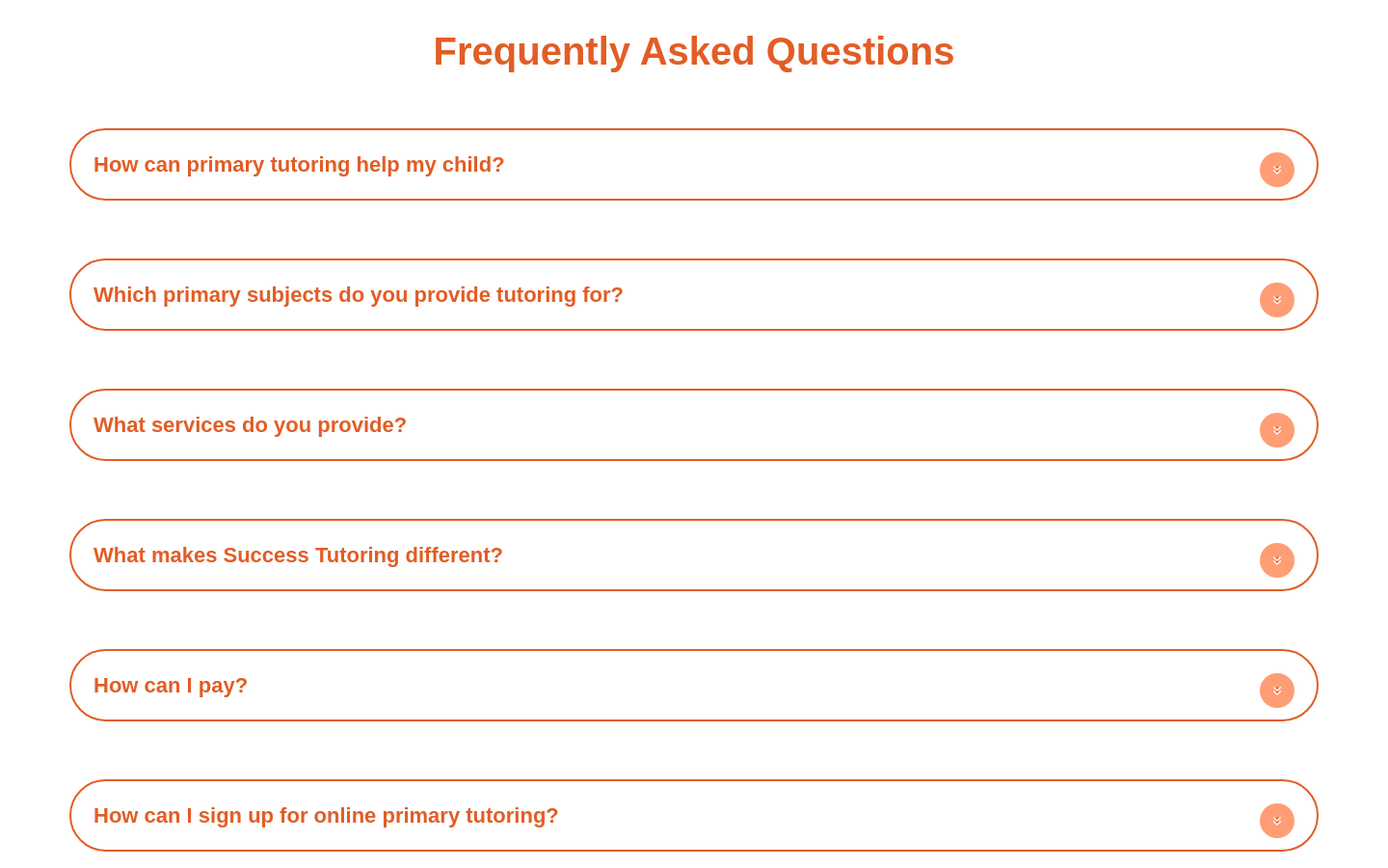
scroll to position [4096, 0]
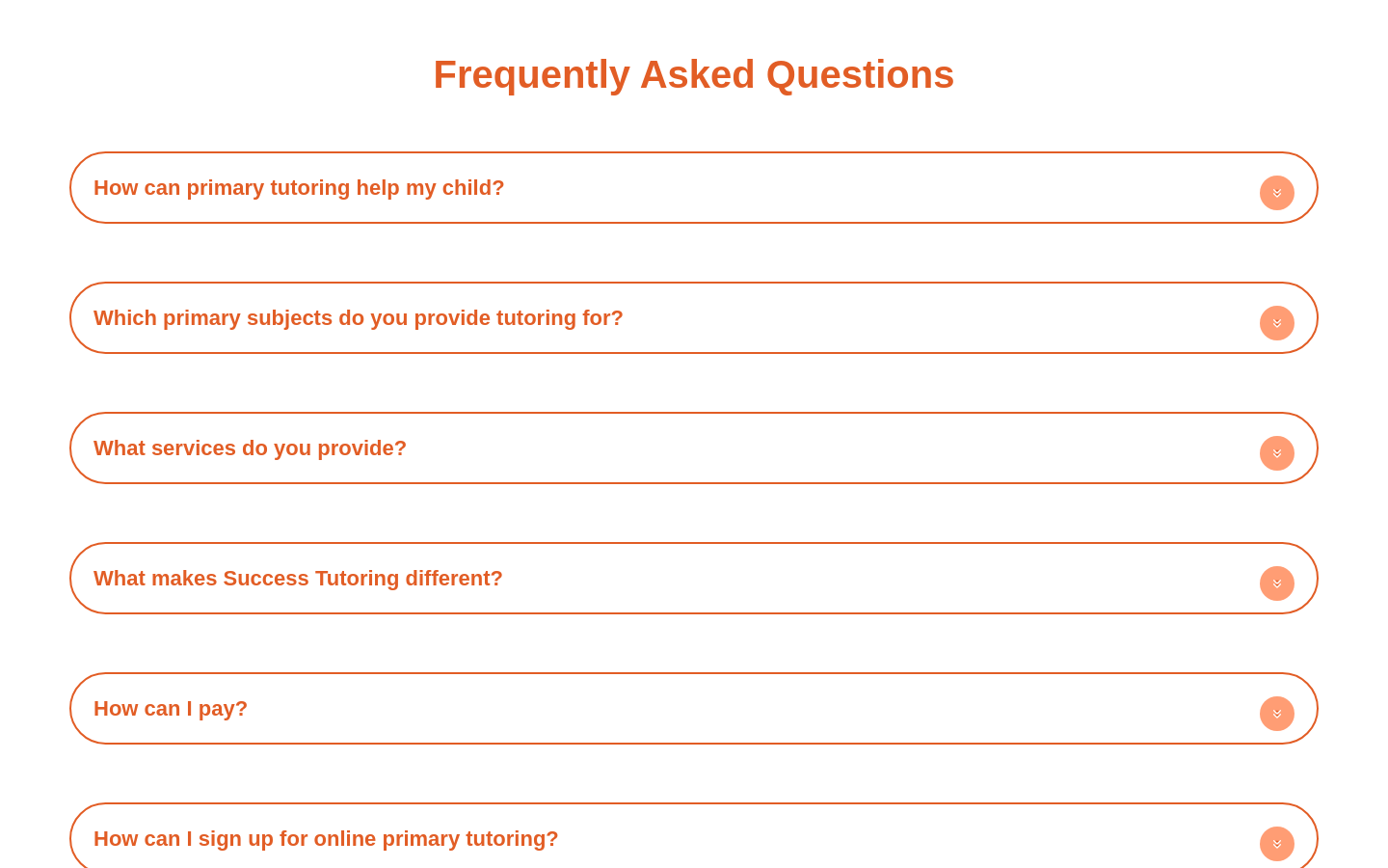
click at [596, 170] on h4 "How can primary tutoring help my child?" at bounding box center [694, 187] width 1230 height 53
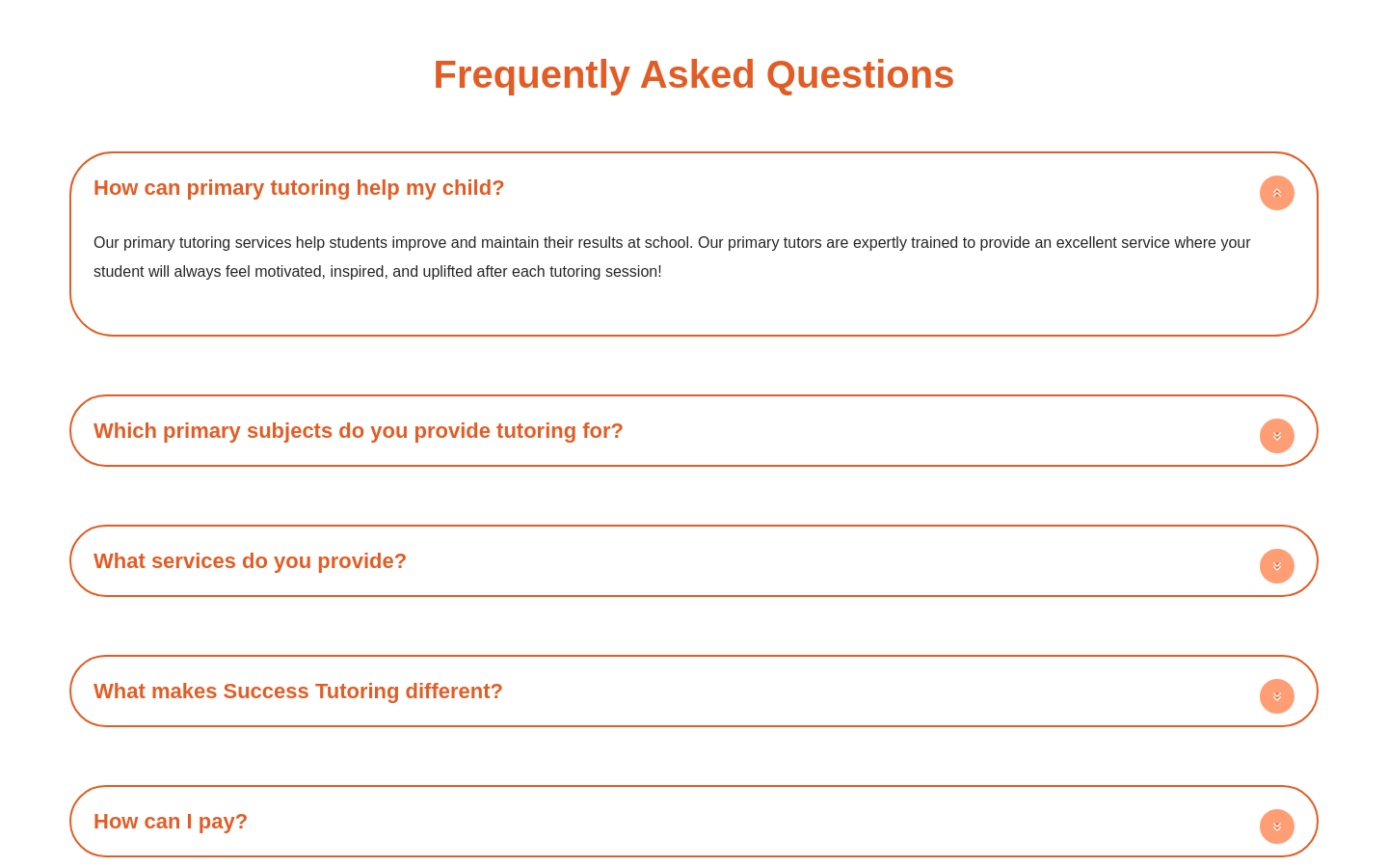
click at [596, 170] on h4 "How can primary tutoring help my child?" at bounding box center [694, 187] width 1230 height 53
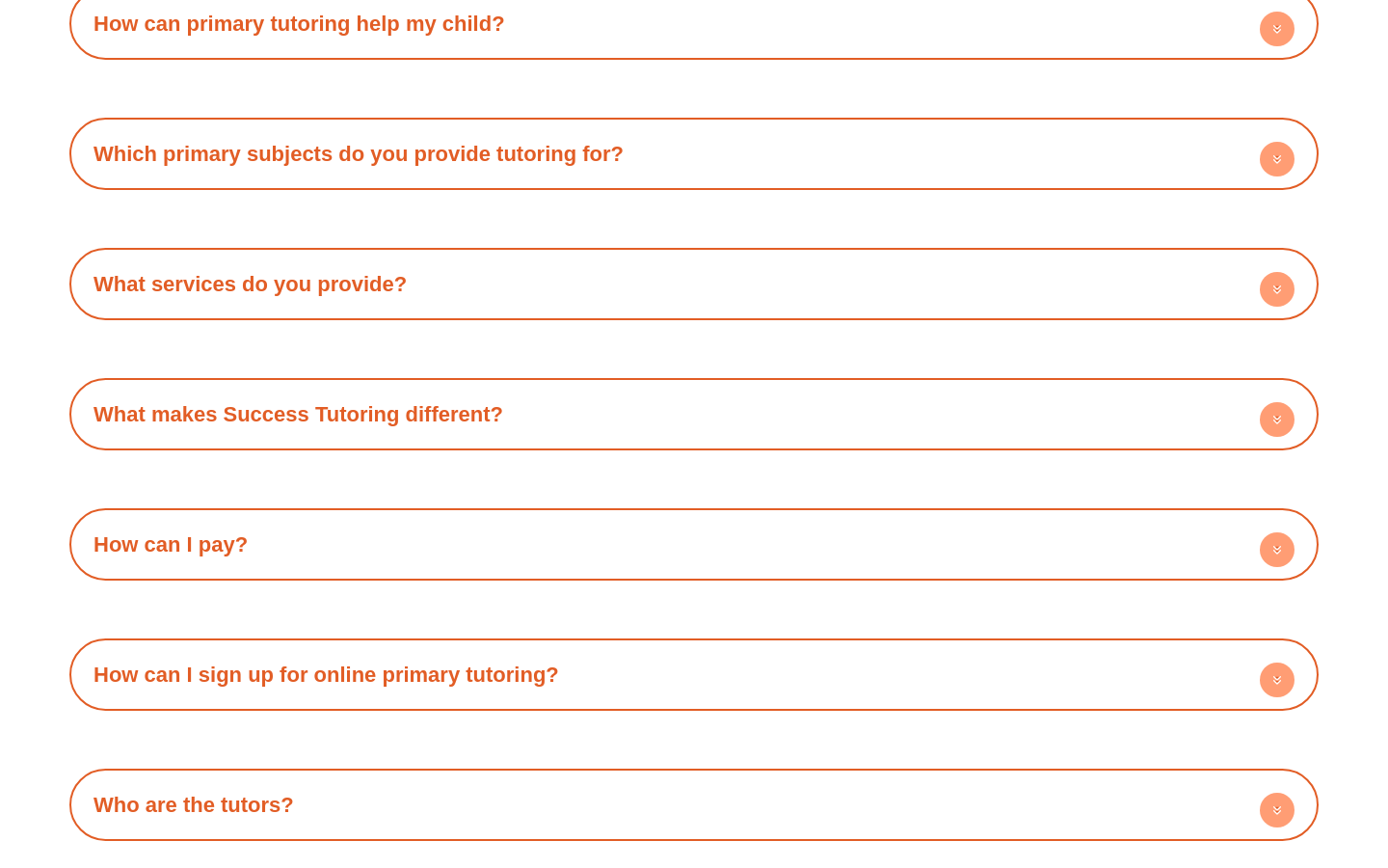
scroll to position [4301, 0]
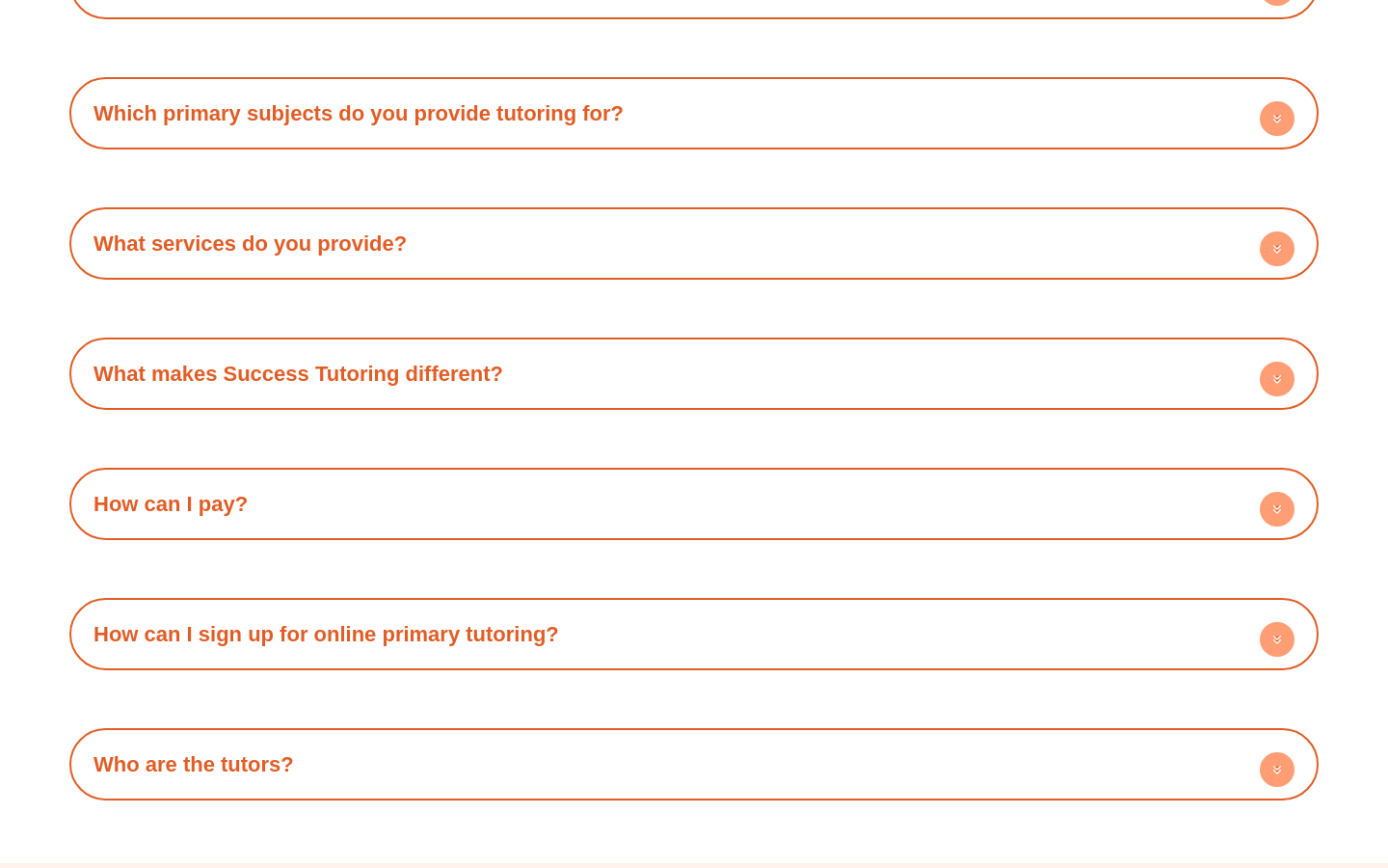
click at [586, 261] on h4 "What services do you provide?" at bounding box center [694, 244] width 1230 height 53
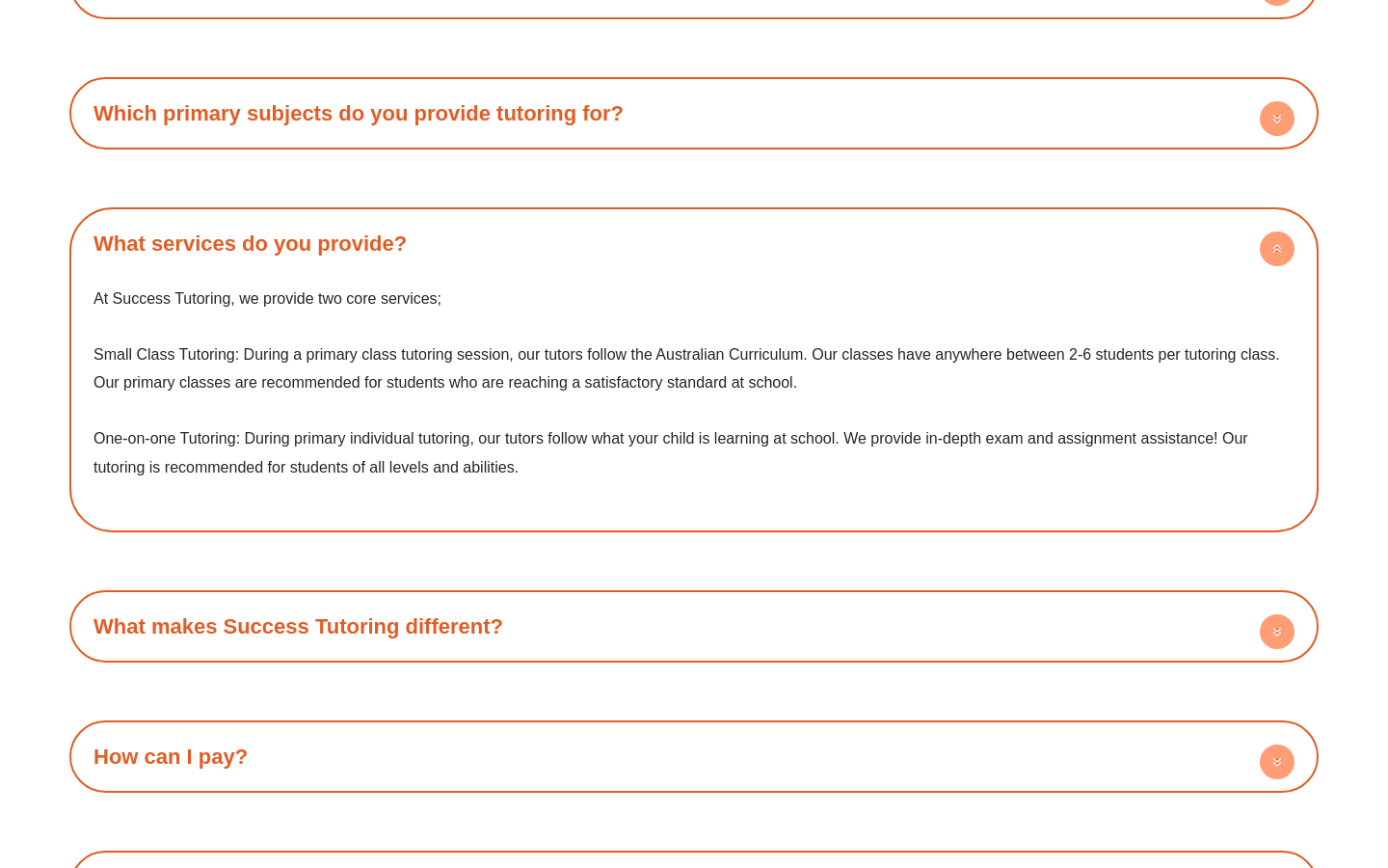
click at [587, 261] on h4 "What services do you provide?" at bounding box center [694, 244] width 1230 height 53
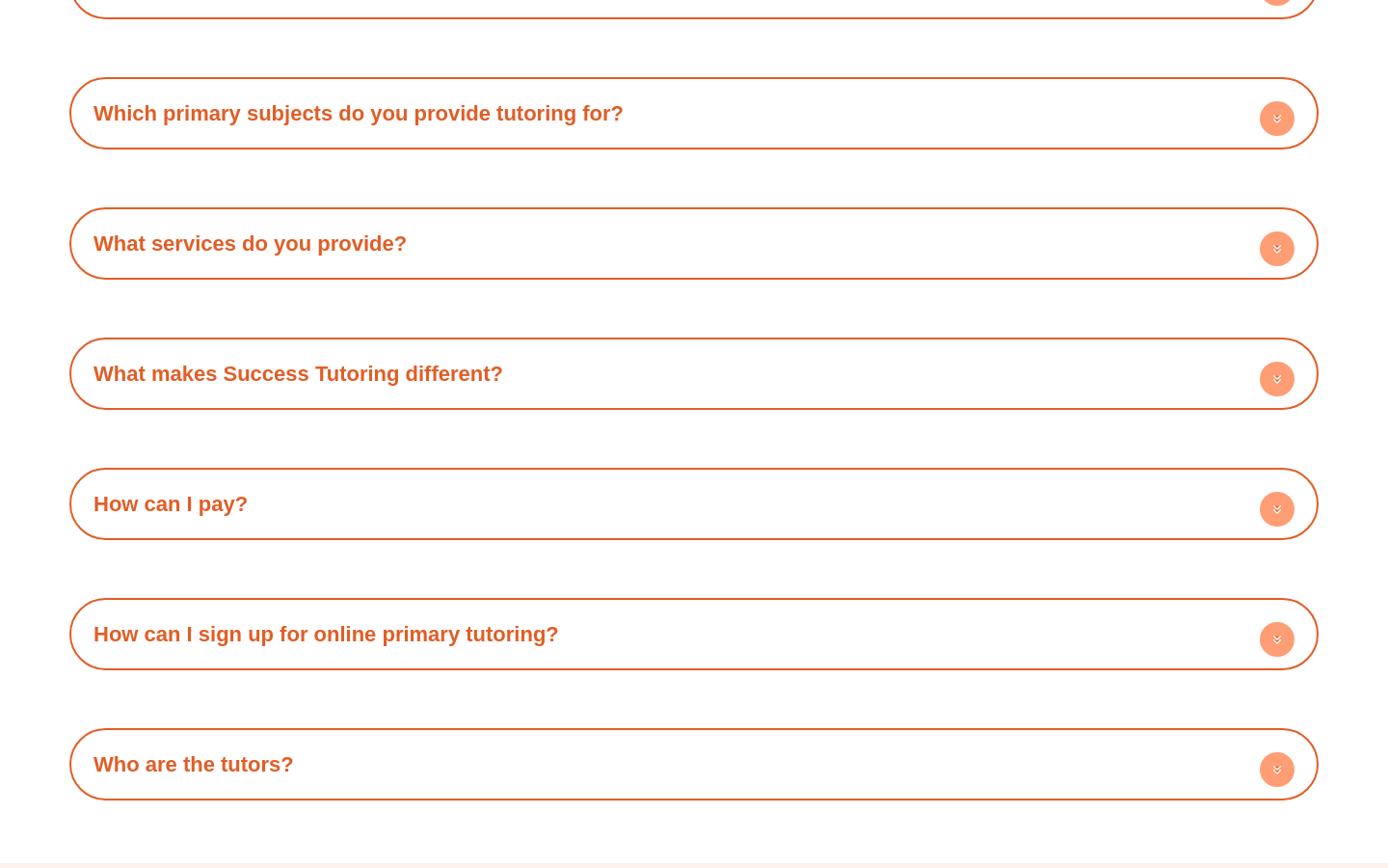
click at [556, 352] on h4 "What makes Success Tutoring different?" at bounding box center [694, 374] width 1230 height 53
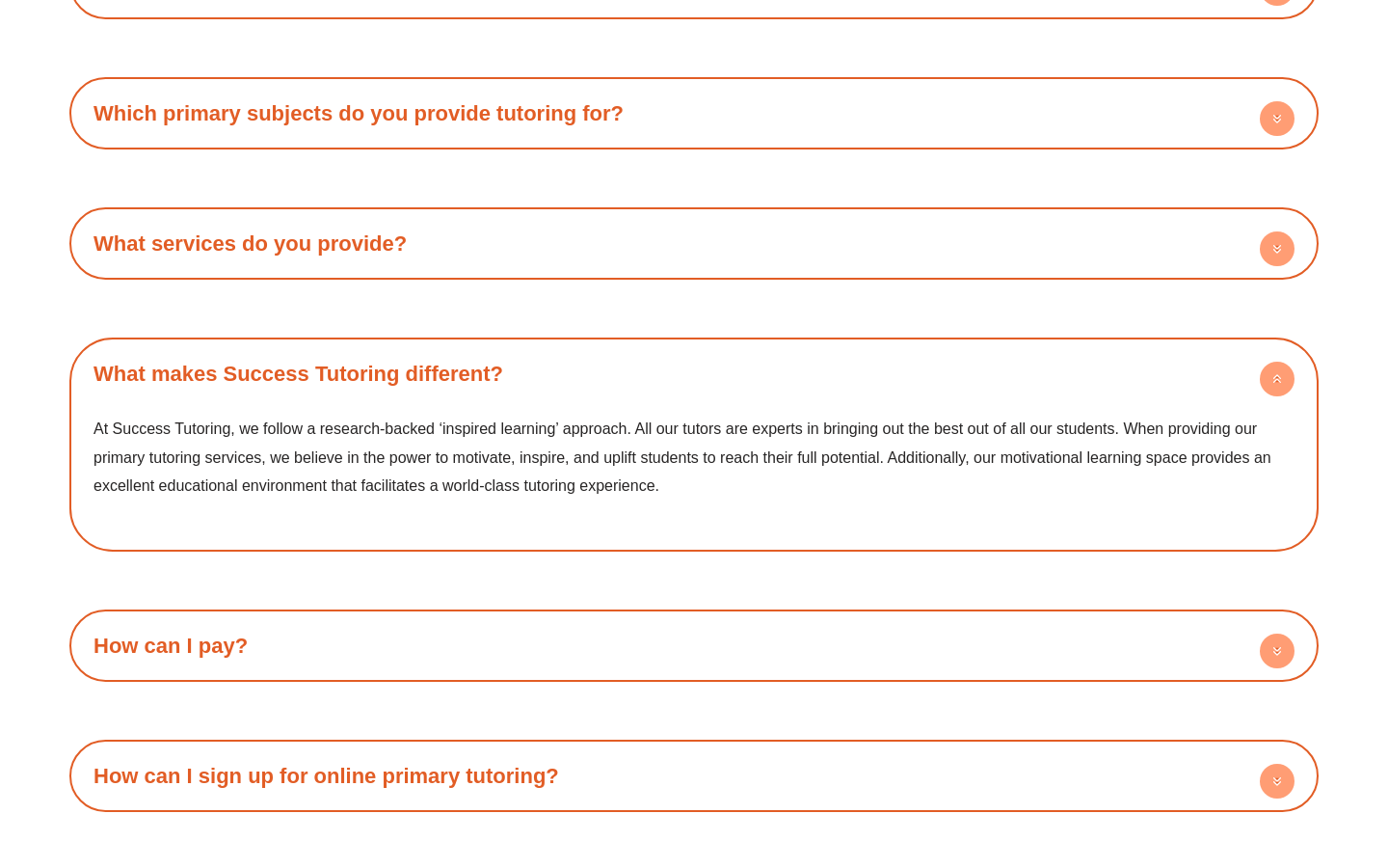
click at [556, 352] on h4 "What makes Success Tutoring different?" at bounding box center [694, 374] width 1230 height 53
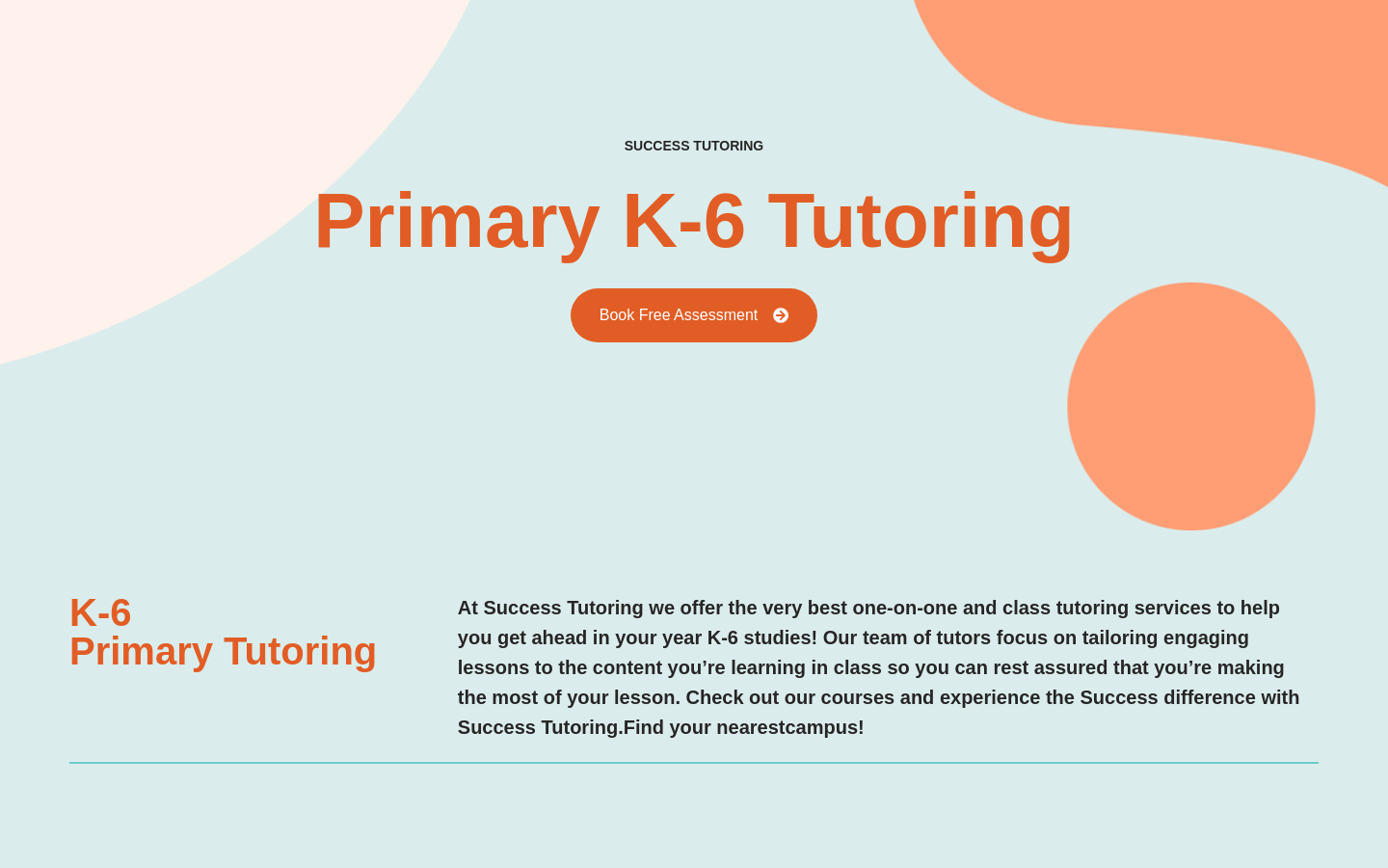
scroll to position [0, 0]
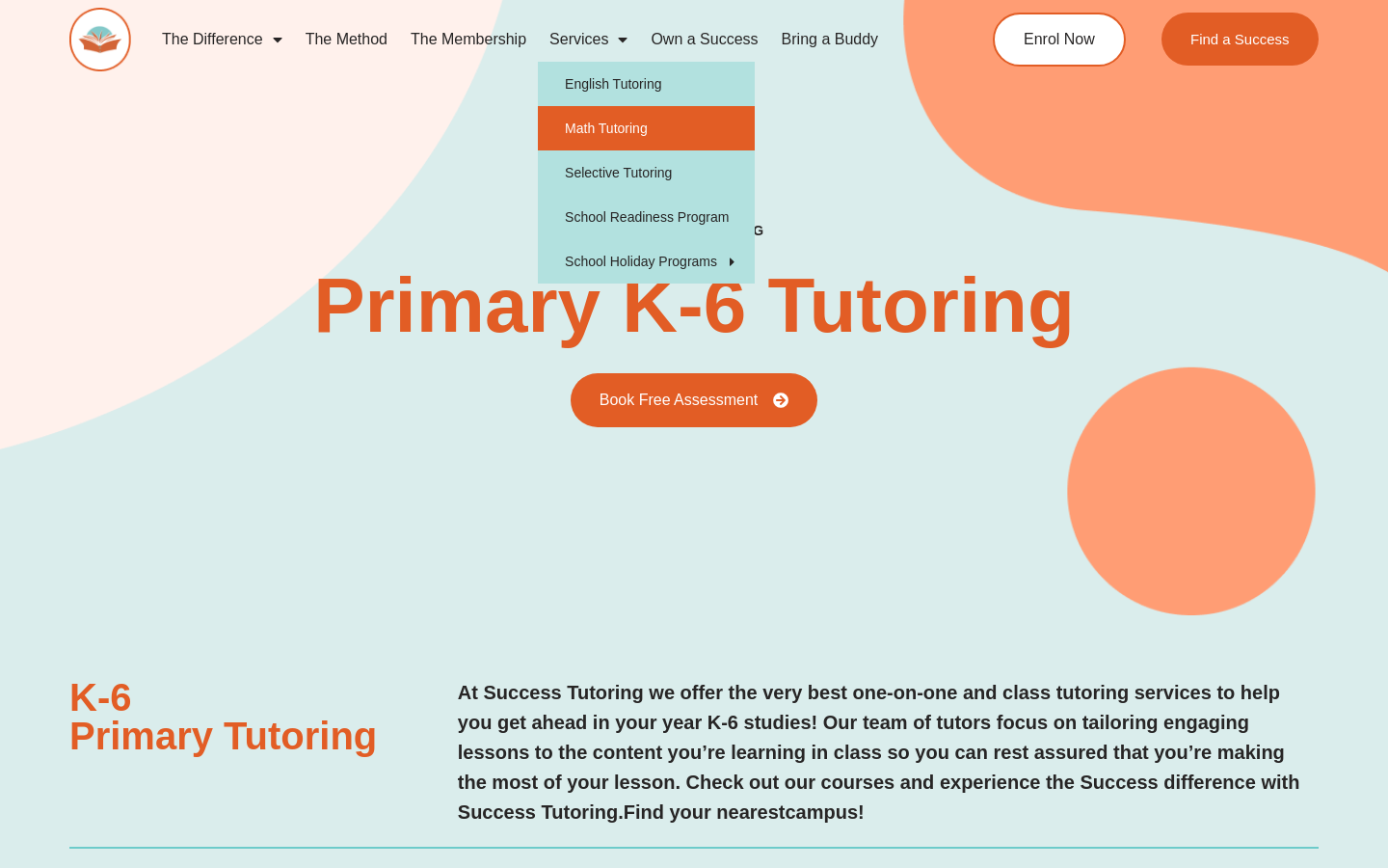
click at [621, 129] on link "Math Tutoring" at bounding box center [647, 127] width 217 height 44
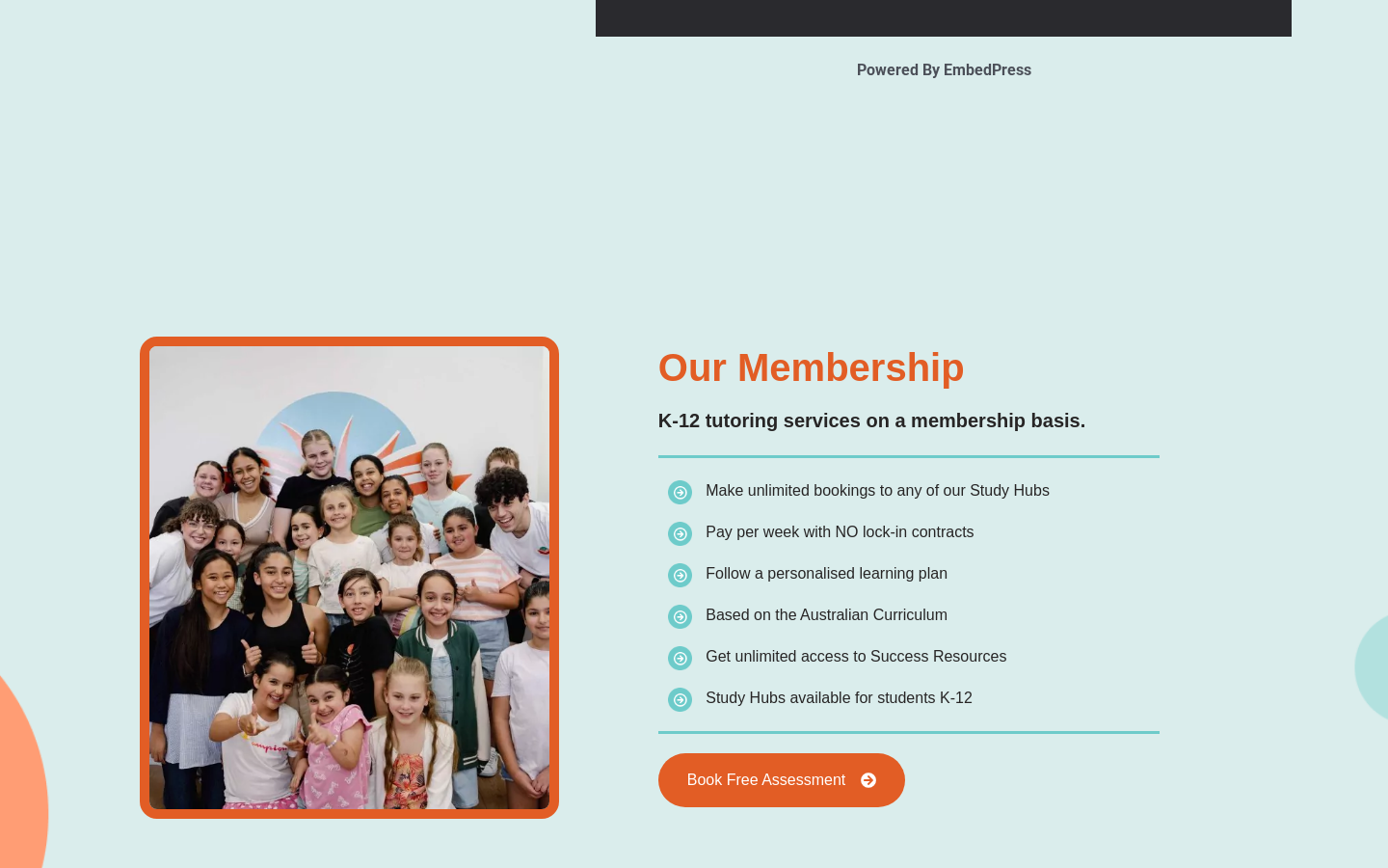
type input "*"
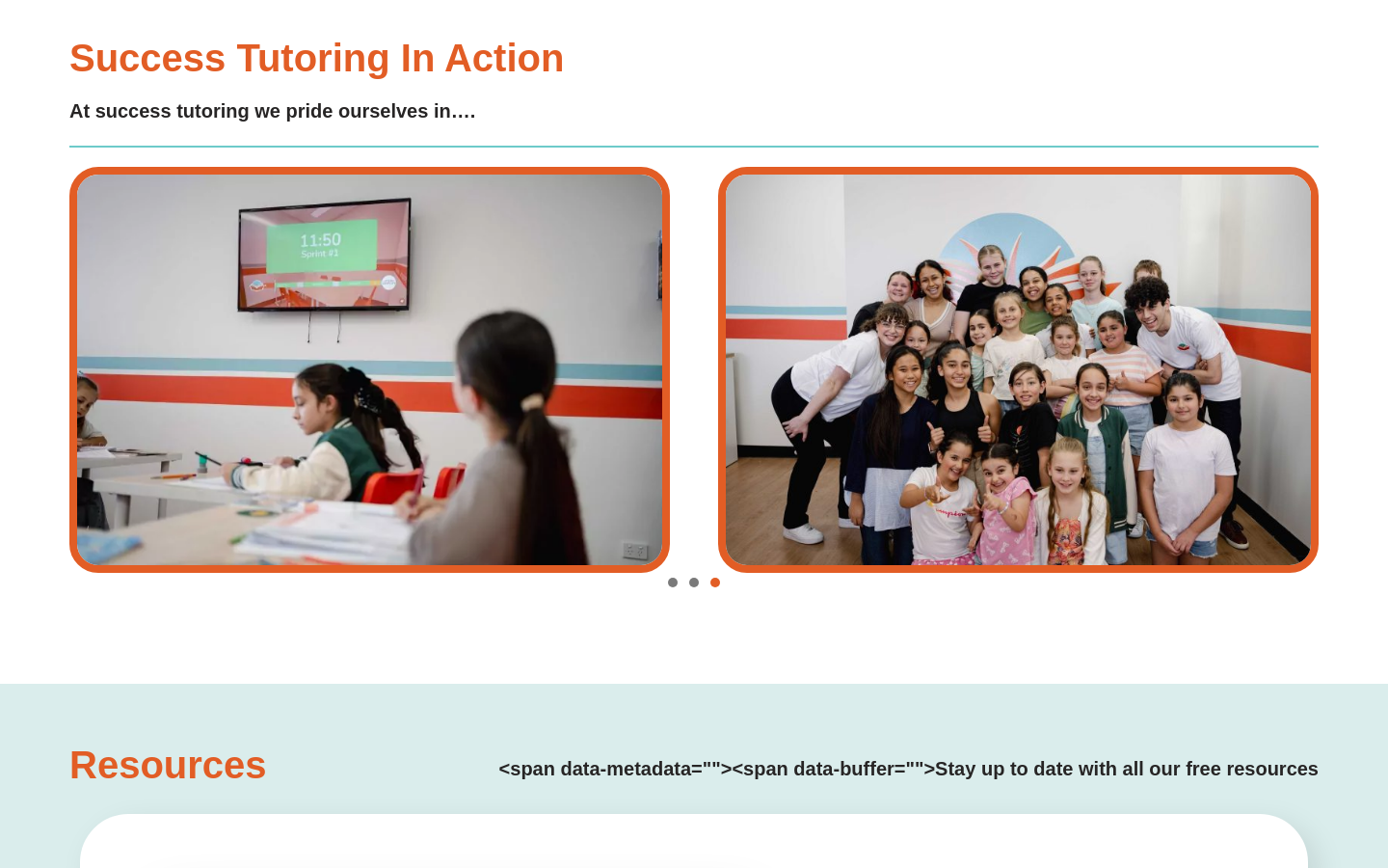
scroll to position [3424, 0]
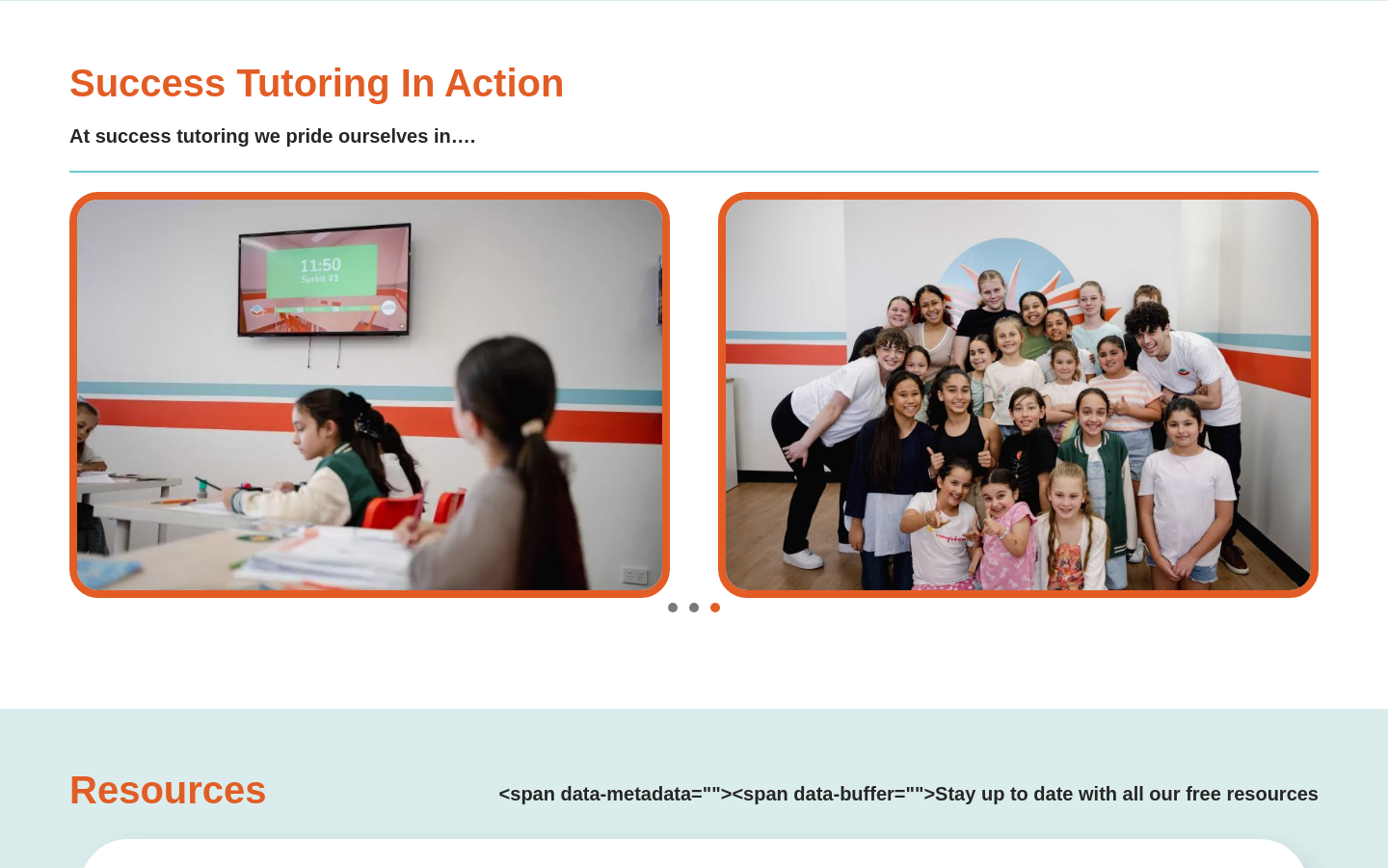
click at [671, 606] on span "Go to slide 1" at bounding box center [673, 608] width 10 height 10
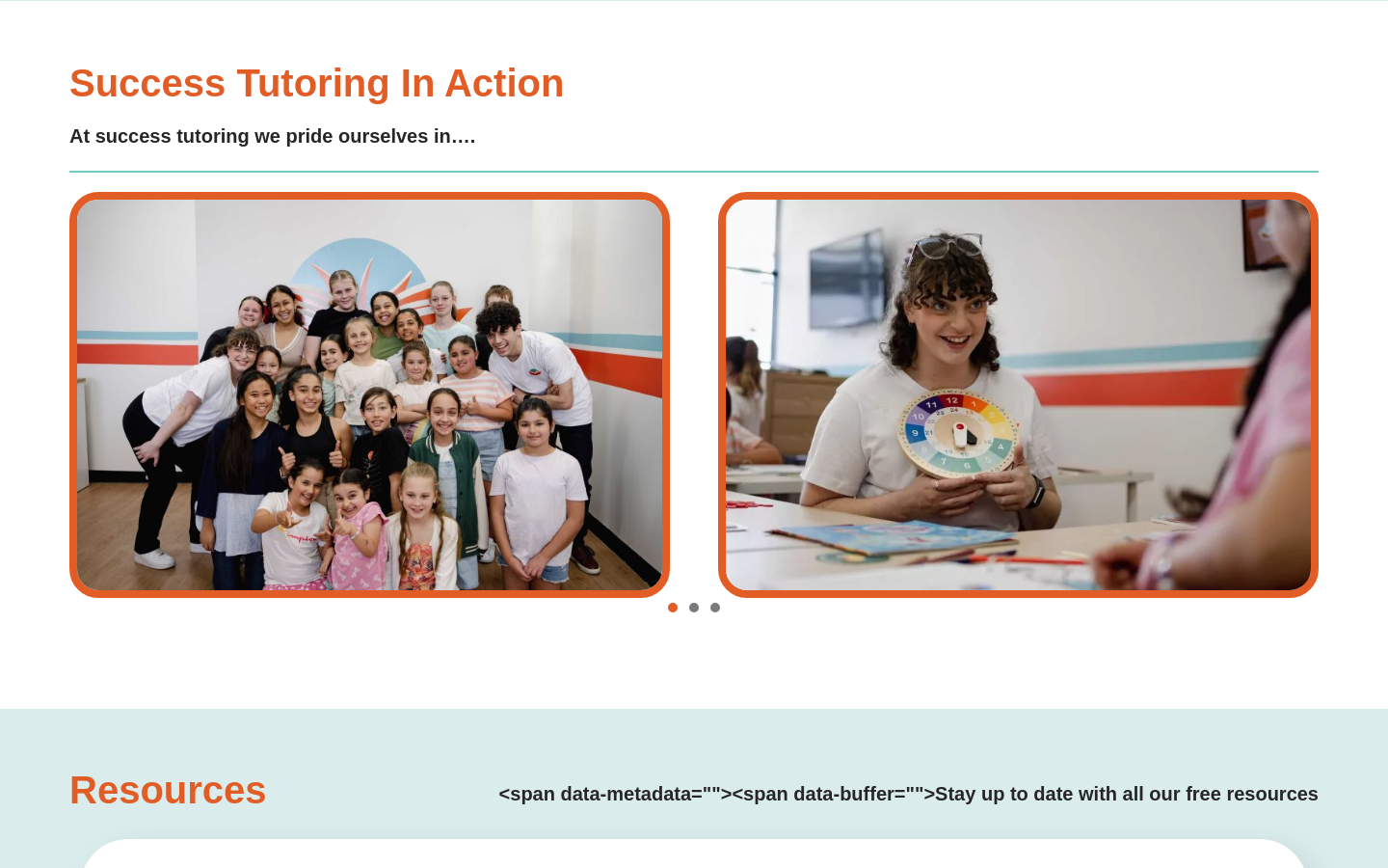
click at [693, 609] on span "Go to slide 2" at bounding box center [694, 608] width 10 height 10
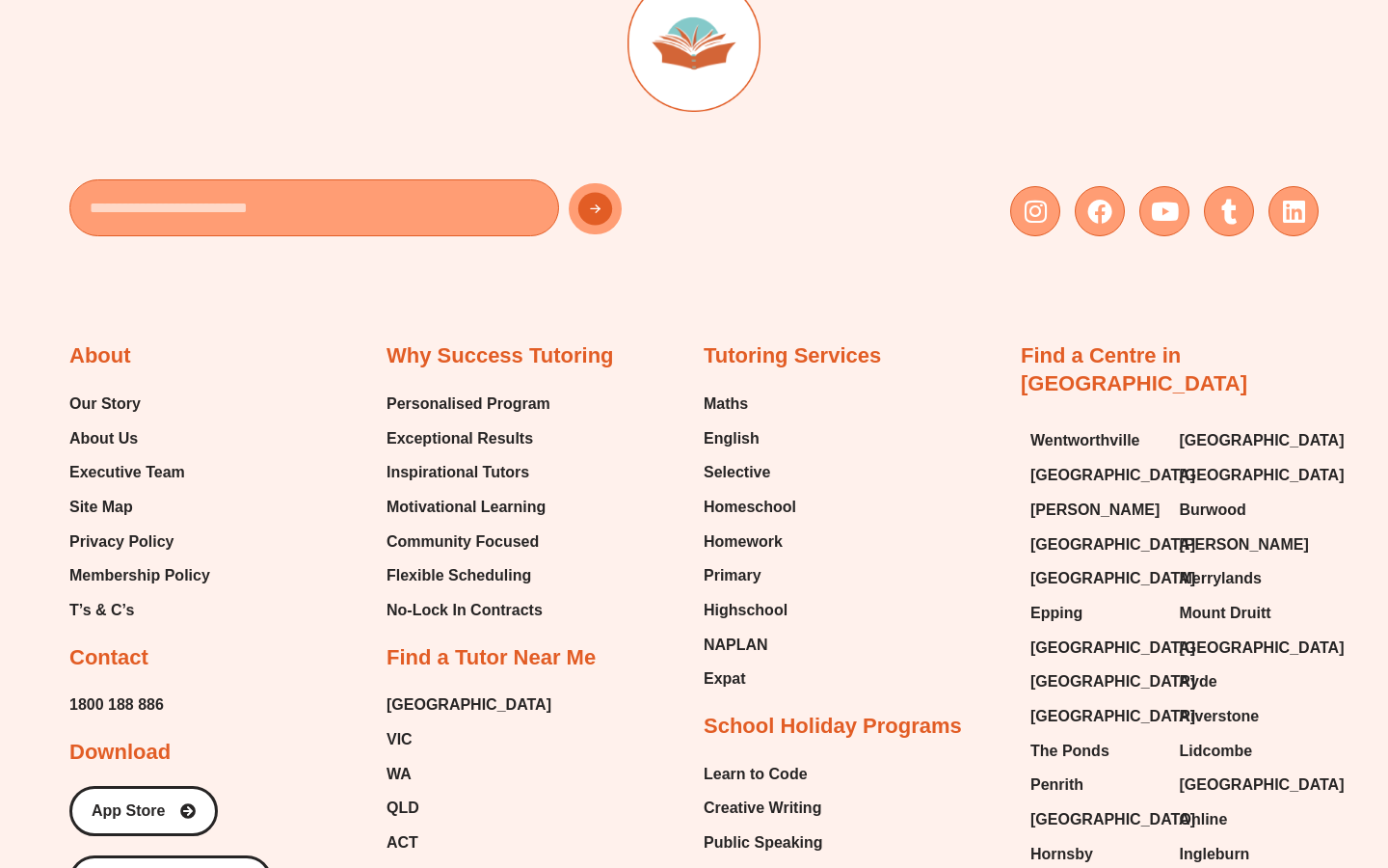
scroll to position [6146, 0]
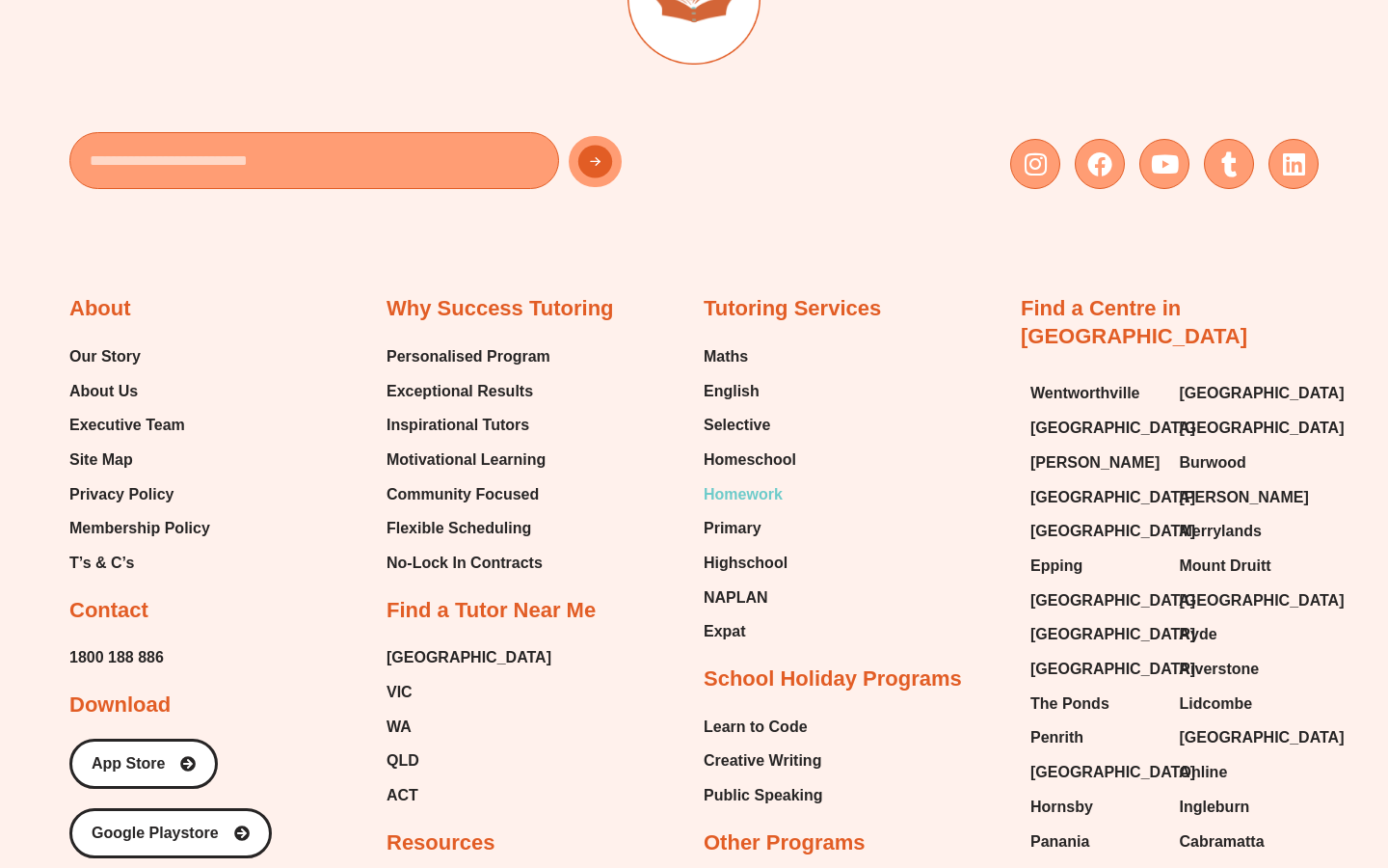
click at [738, 504] on span "Homework" at bounding box center [743, 495] width 79 height 29
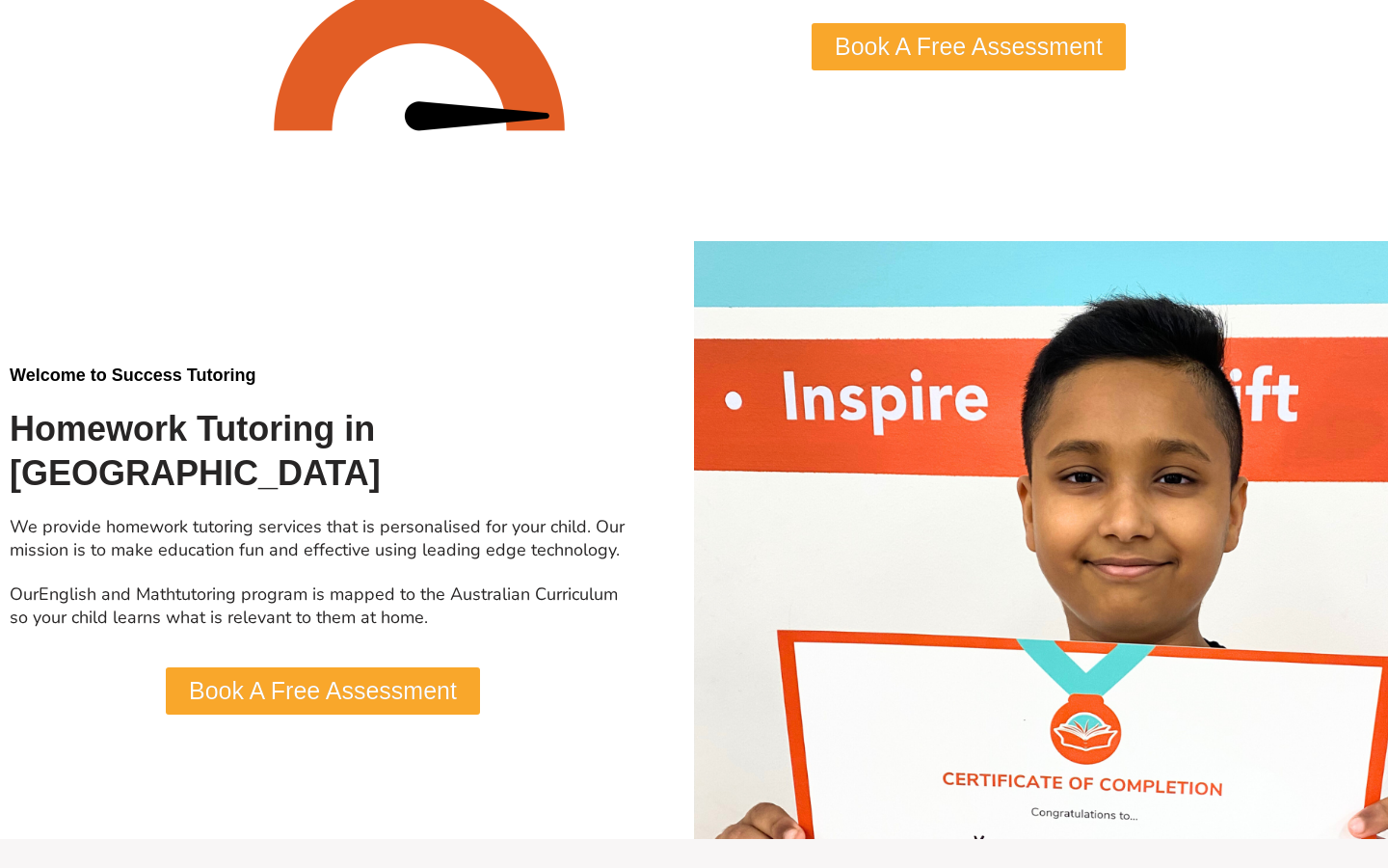
scroll to position [4368, 0]
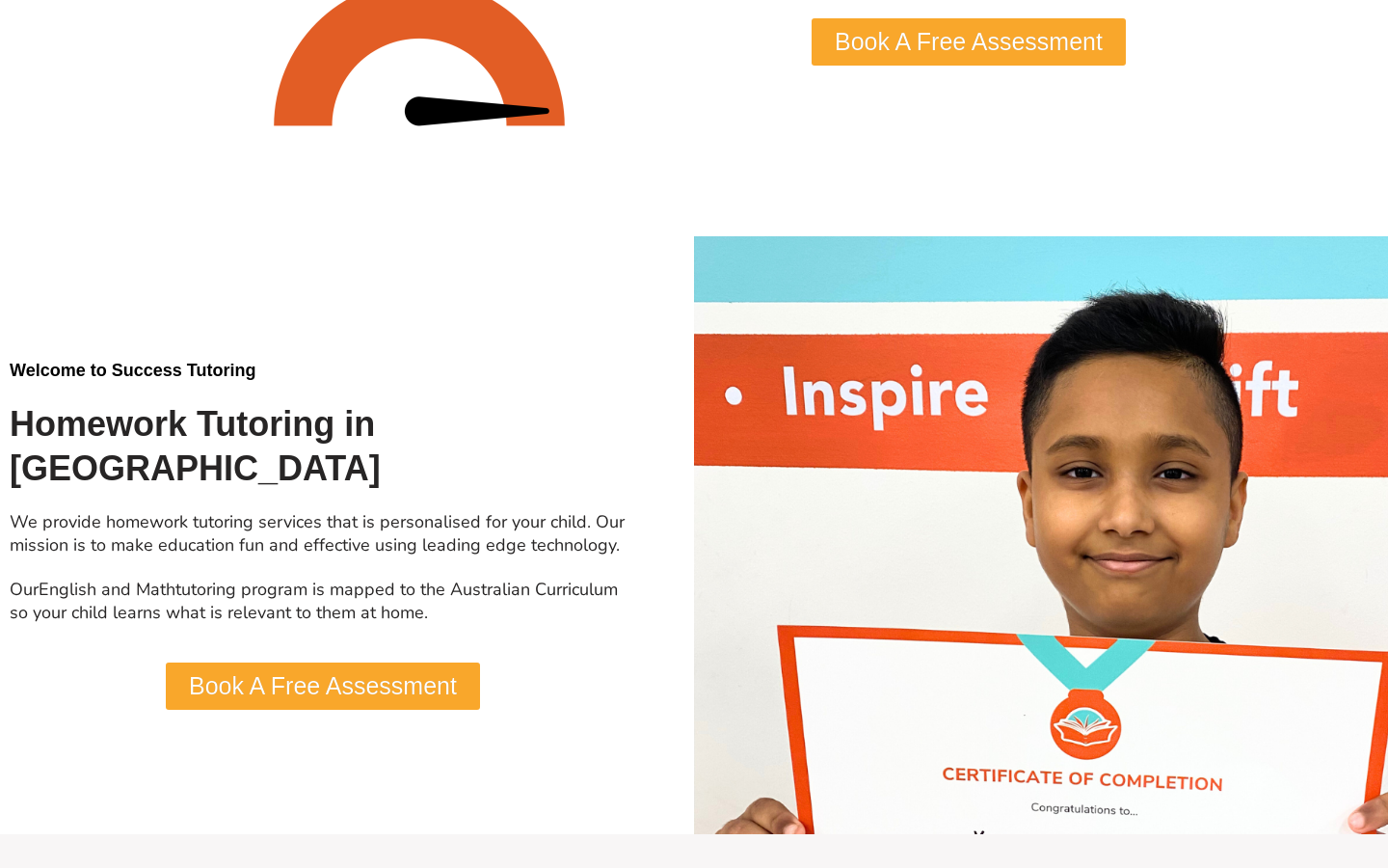
click at [440, 674] on span "Book A Free Assessment" at bounding box center [323, 686] width 268 height 24
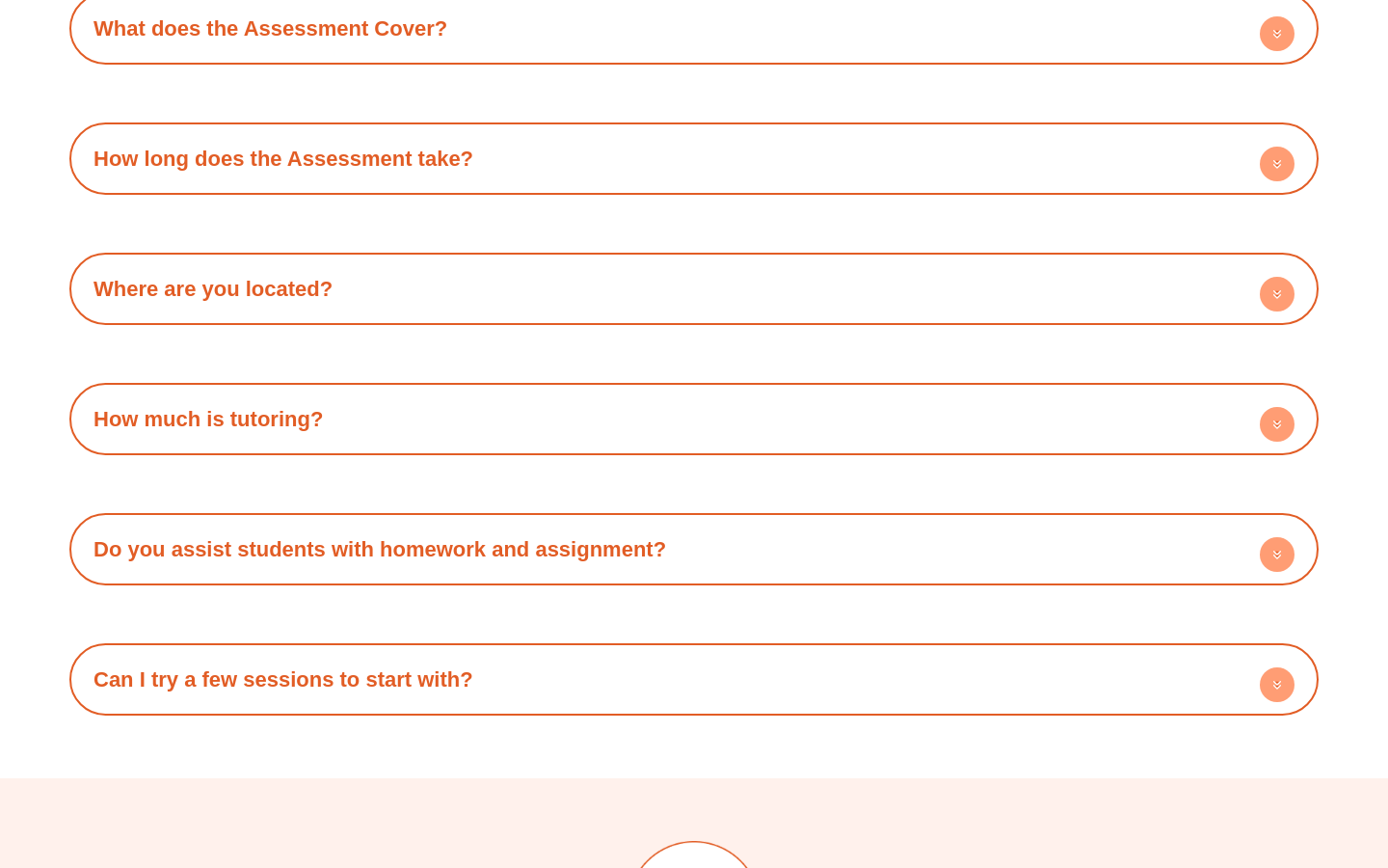
scroll to position [5645, 0]
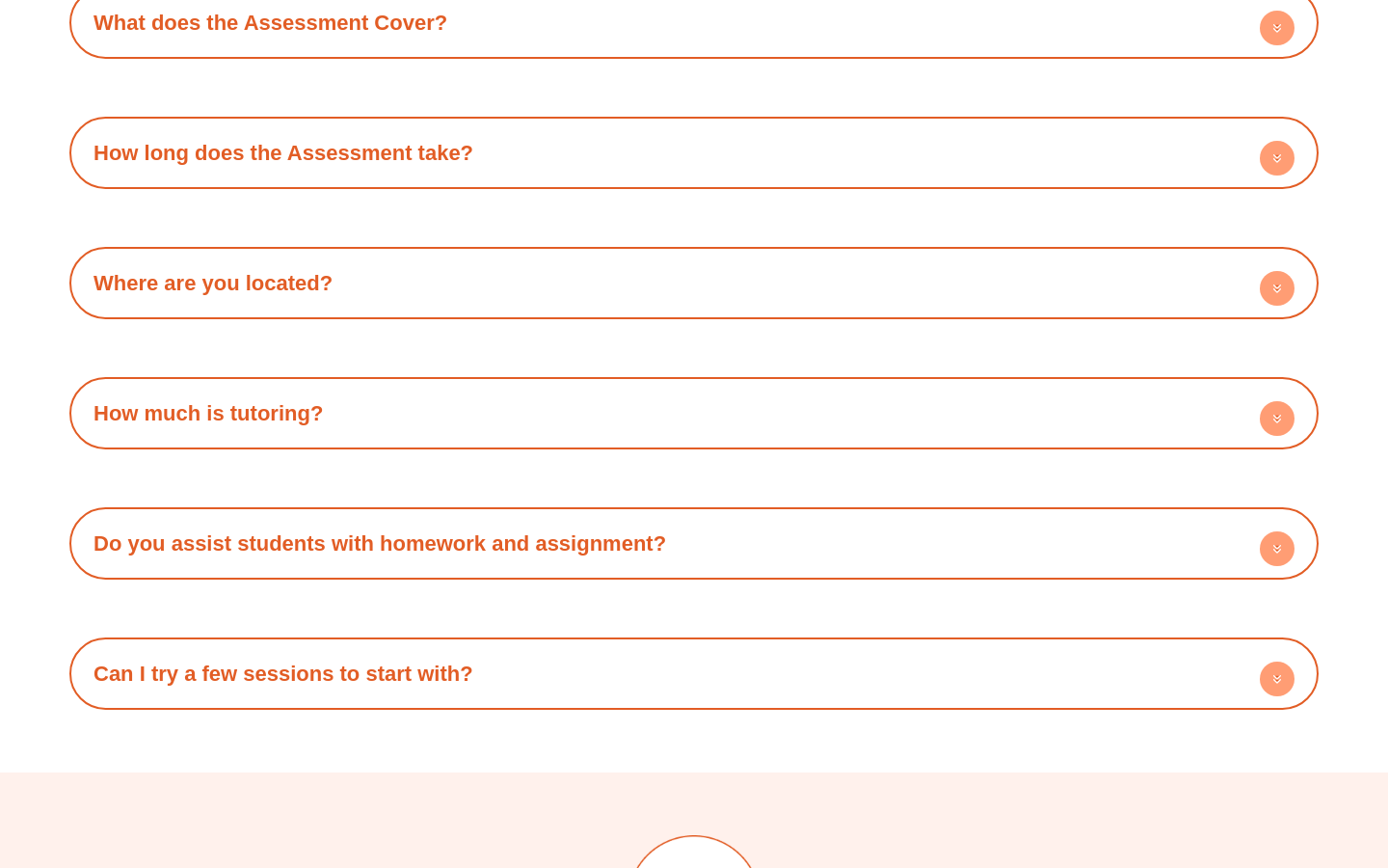
click at [468, 675] on link "Can I try a few sessions to start with?" at bounding box center [284, 673] width 380 height 24
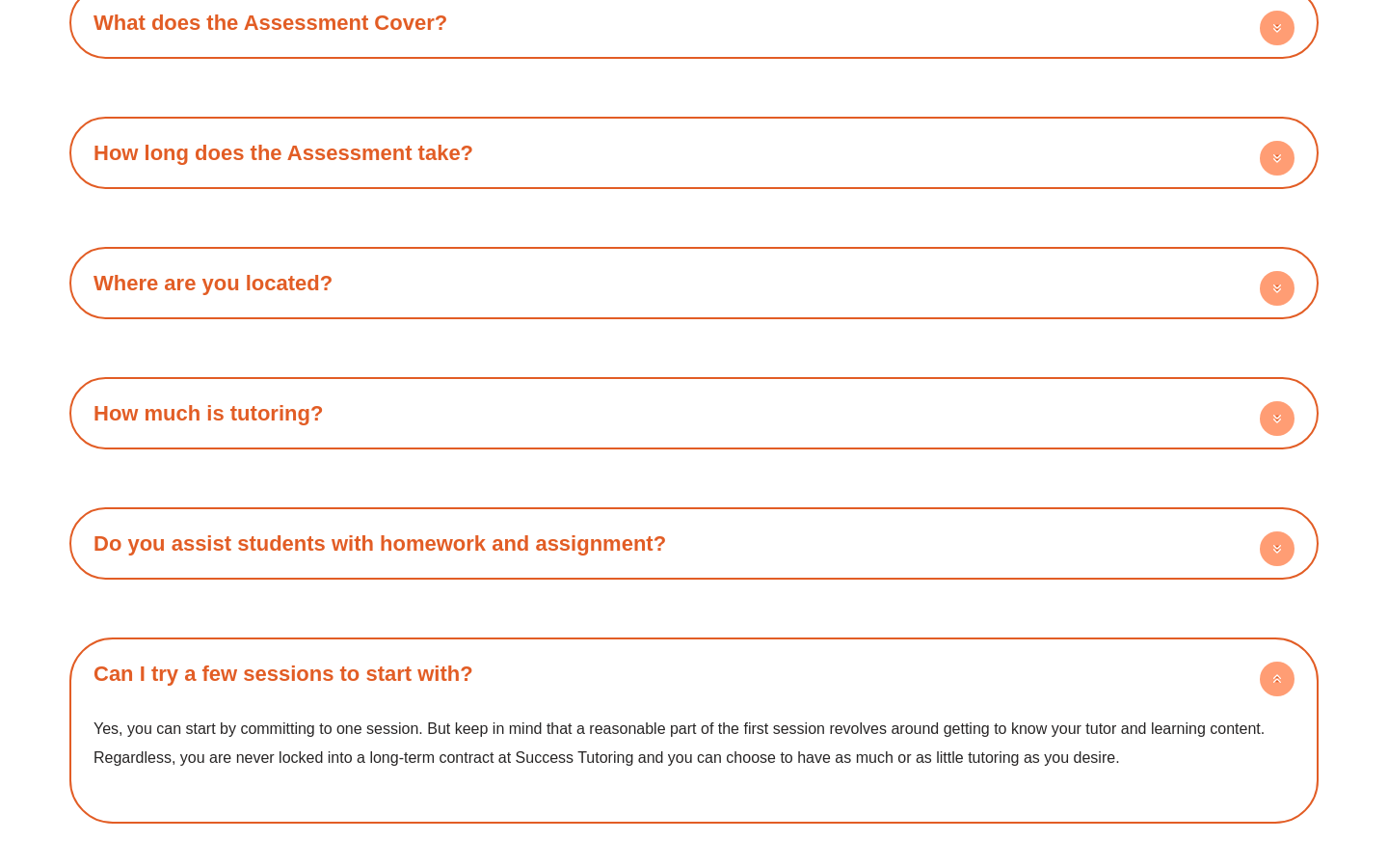
click at [468, 675] on link "Can I try a few sessions to start with?" at bounding box center [284, 673] width 380 height 24
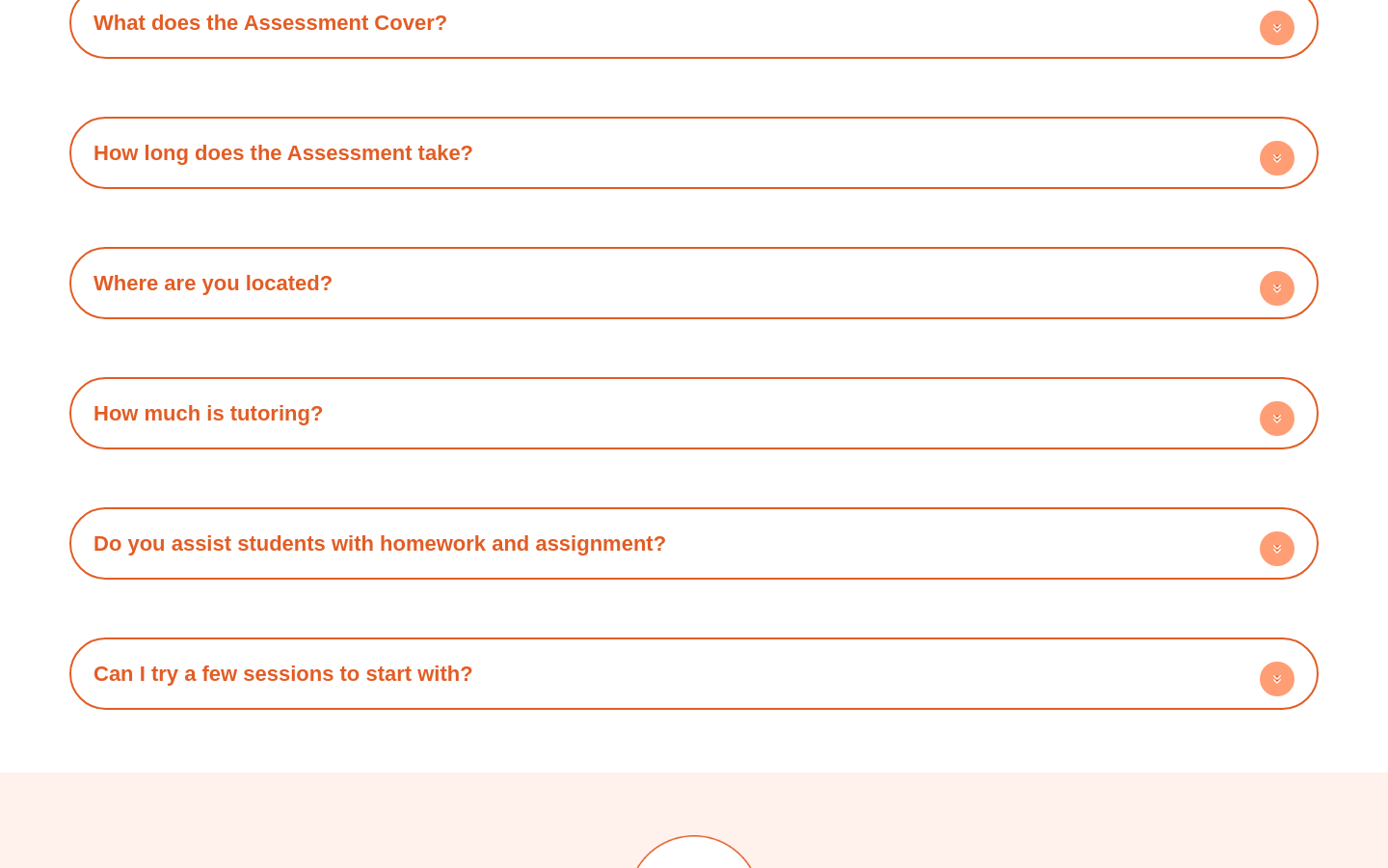
click at [459, 561] on h4 "Do you assist students with homework and assignment?" at bounding box center [694, 543] width 1230 height 53
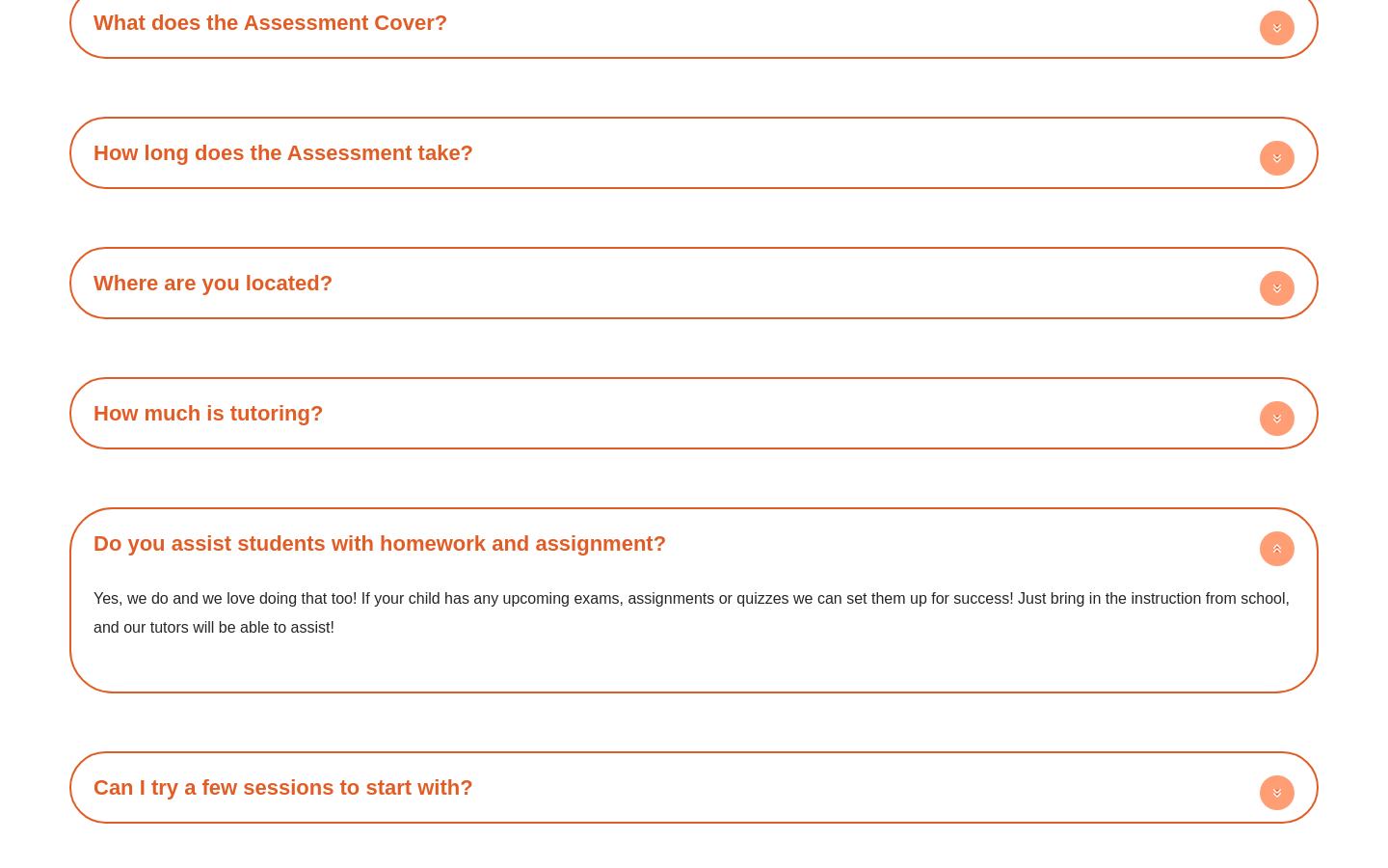
click at [459, 561] on h4 "Do you assist students with homework and assignment?" at bounding box center [694, 543] width 1230 height 53
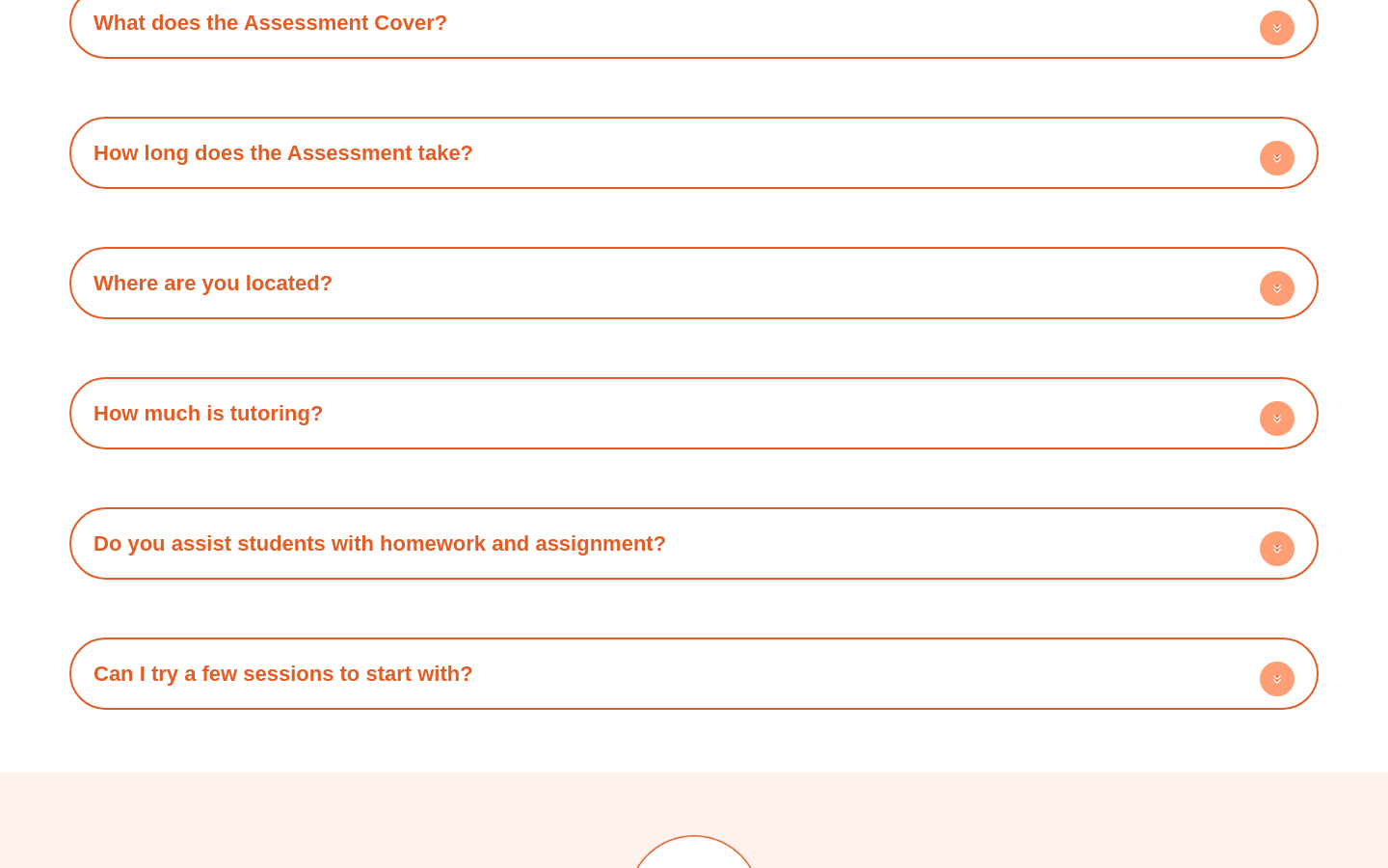
click at [377, 417] on div "How much is tutoring?" at bounding box center [694, 413] width 1230 height 53
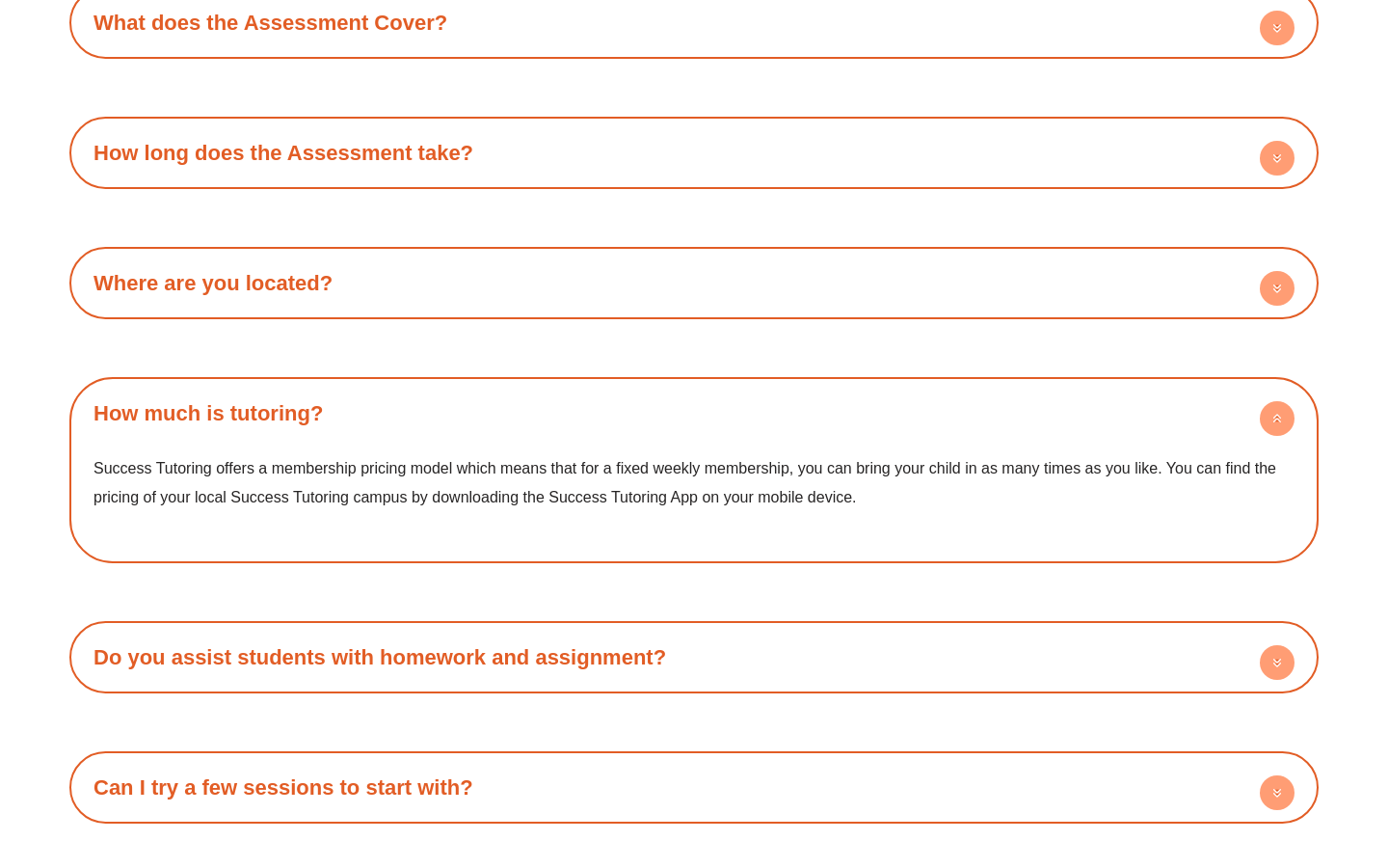
click at [377, 417] on div "How much is tutoring?" at bounding box center [694, 413] width 1230 height 53
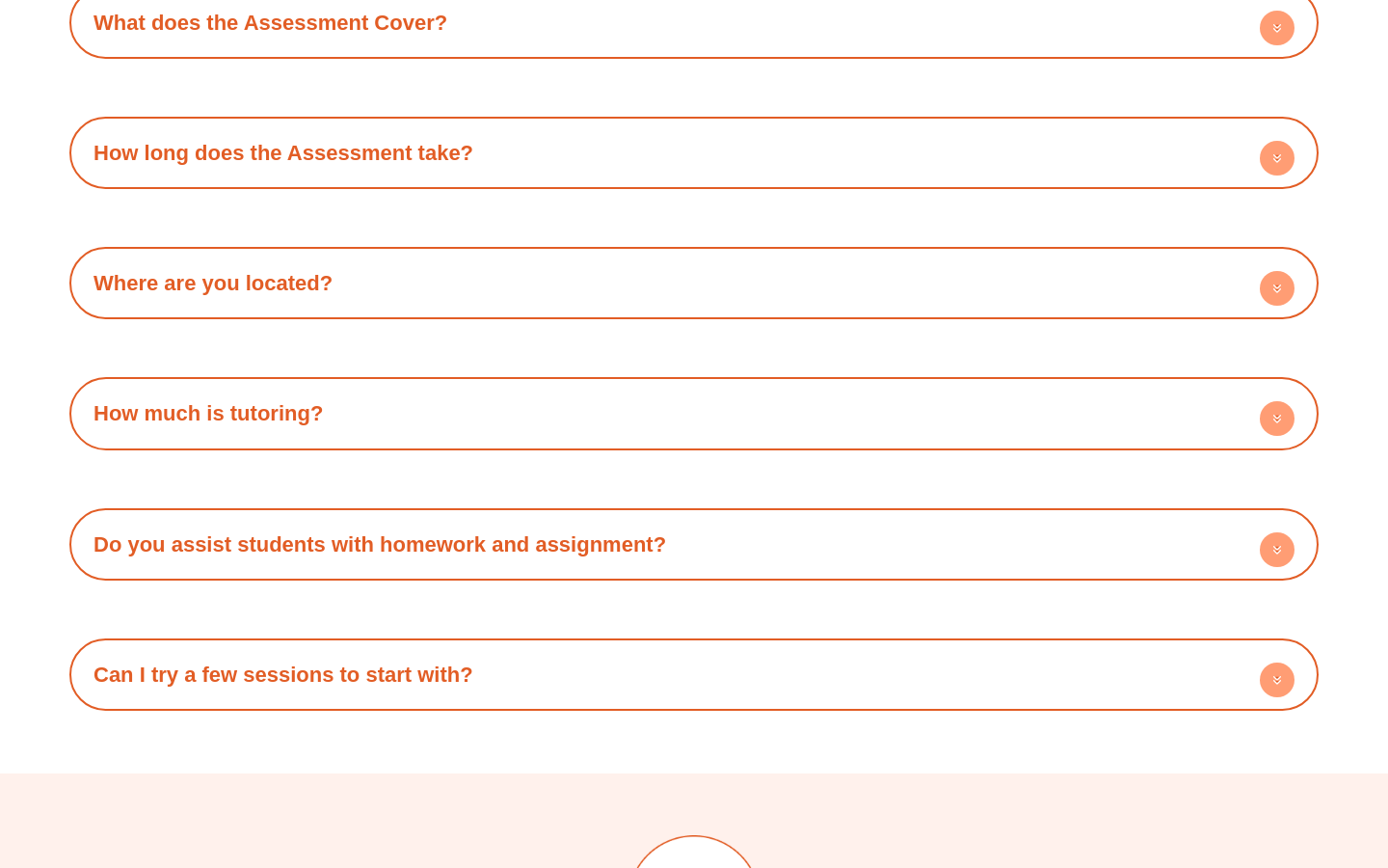
click at [337, 262] on h4 "Where are you located?" at bounding box center [694, 283] width 1230 height 53
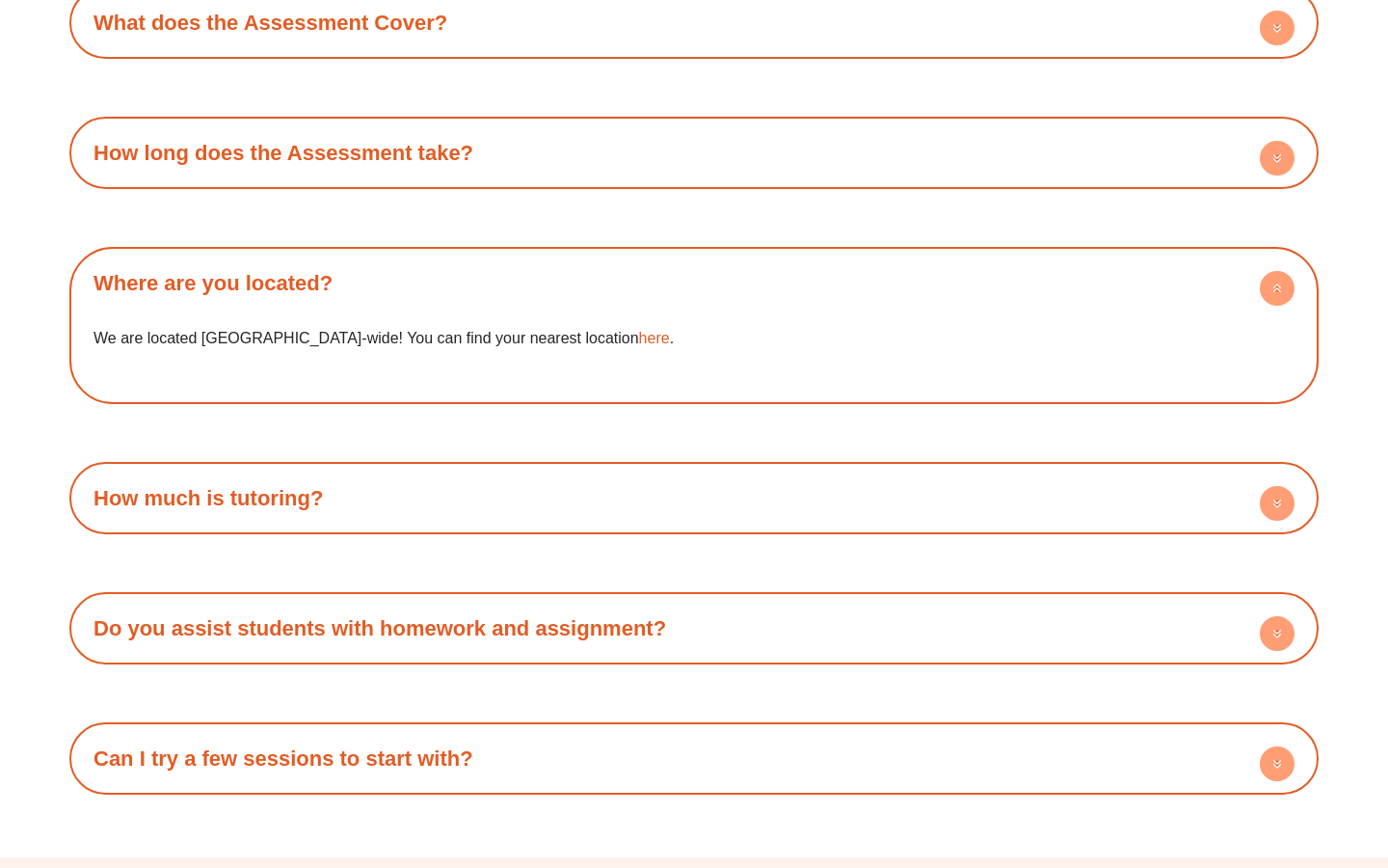
click at [345, 255] on div "Where are you located? We are located Australia-wide! You can find your nearest…" at bounding box center [694, 325] width 1250 height 158
click at [404, 151] on link "How long does the Assessment take?" at bounding box center [284, 153] width 380 height 24
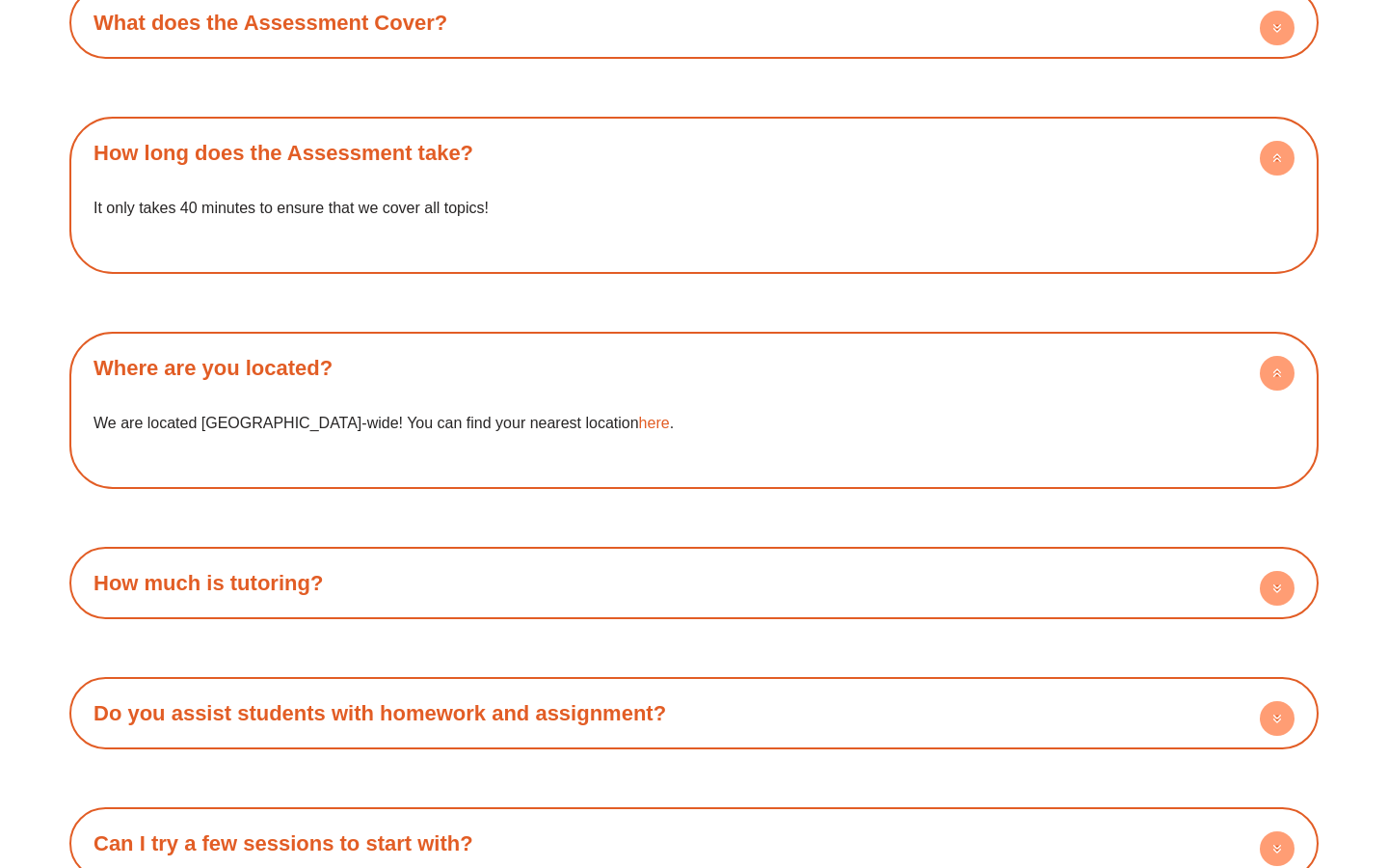
click at [404, 151] on link "How long does the Assessment take?" at bounding box center [284, 153] width 380 height 24
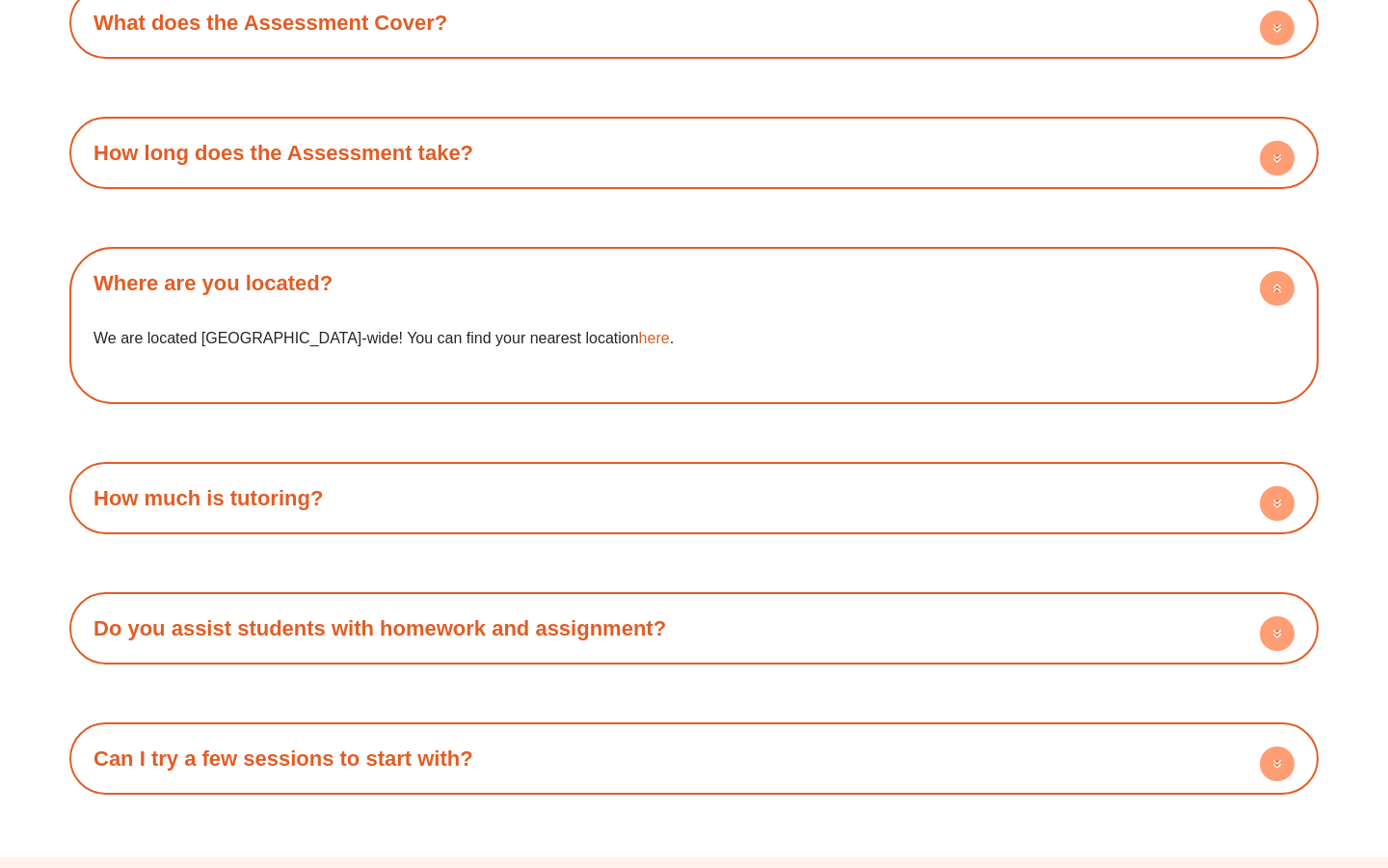
click at [389, 259] on h4 "Where are you located?" at bounding box center [694, 283] width 1230 height 53
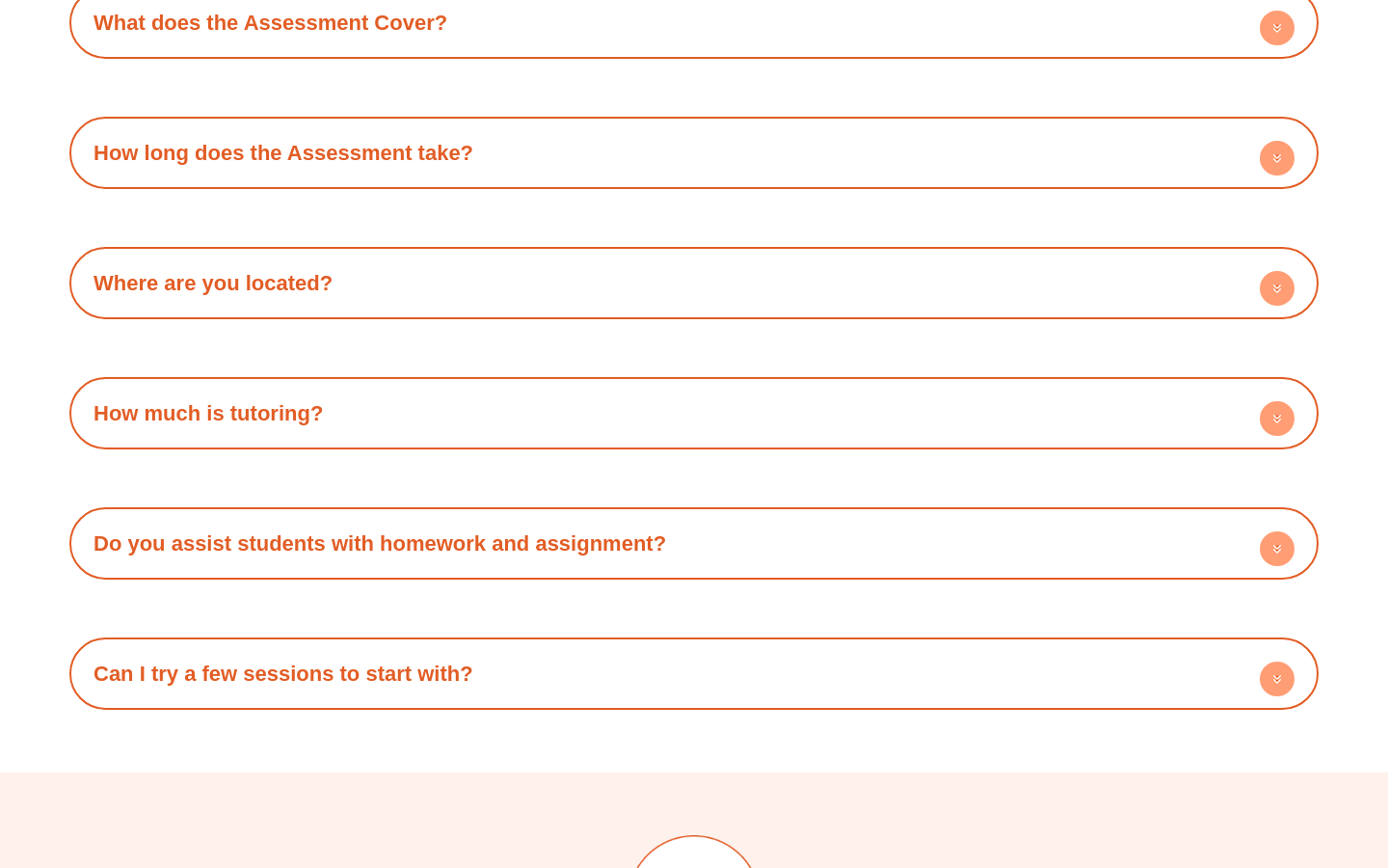
click at [418, 31] on link "What does the Assessment Cover?" at bounding box center [271, 23] width 354 height 24
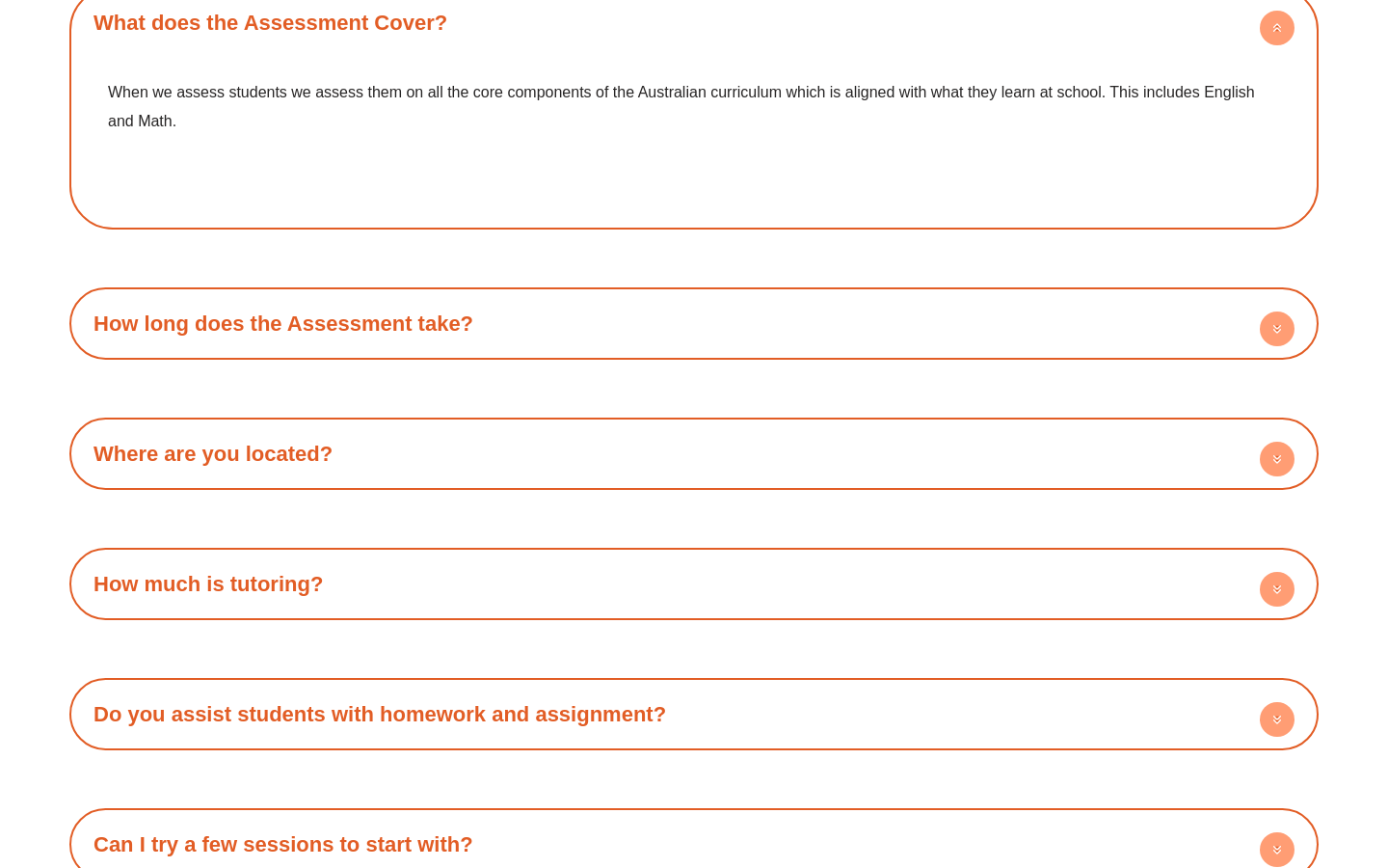
click at [418, 31] on link "What does the Assessment Cover?" at bounding box center [271, 23] width 354 height 24
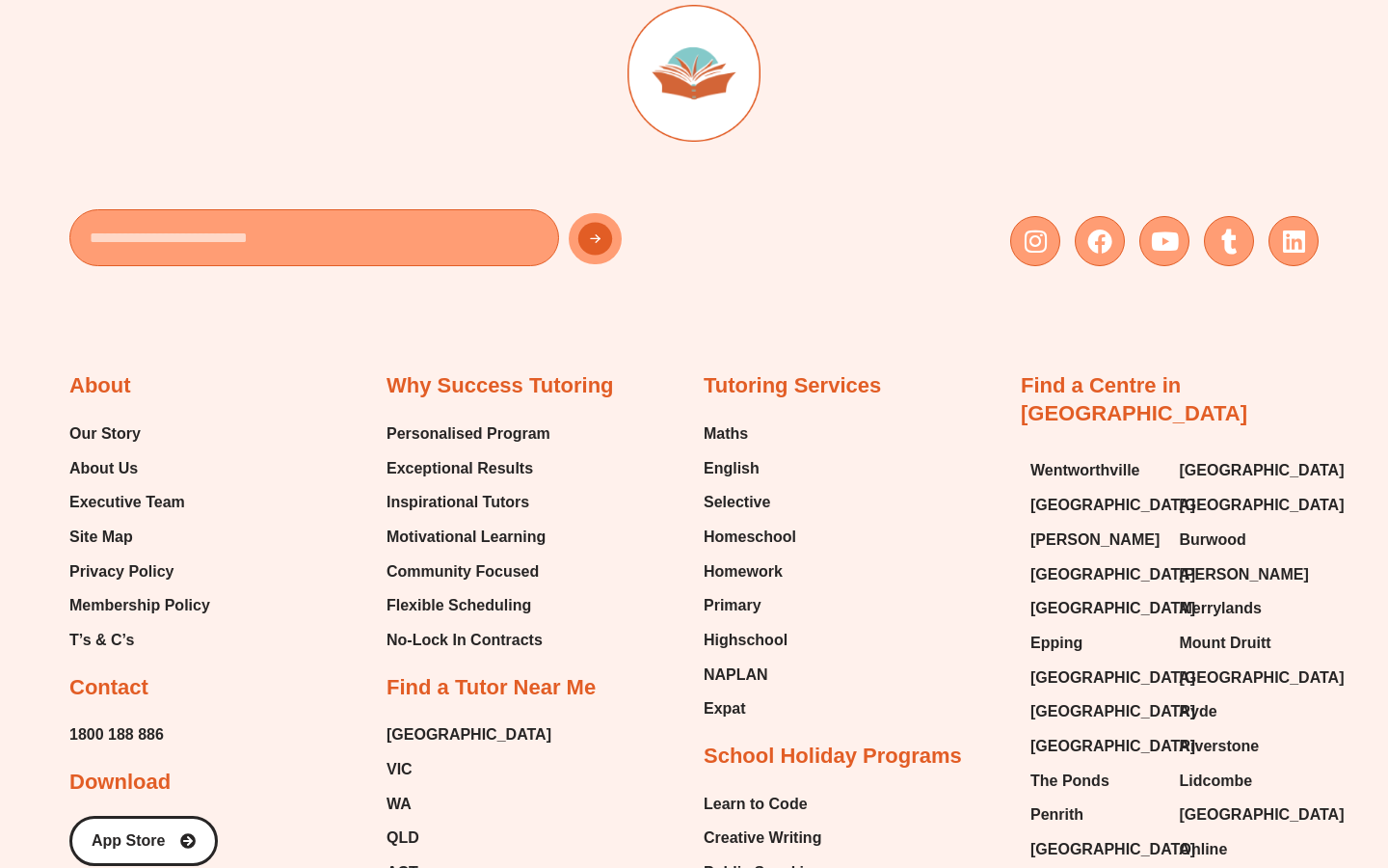
scroll to position [6548, 0]
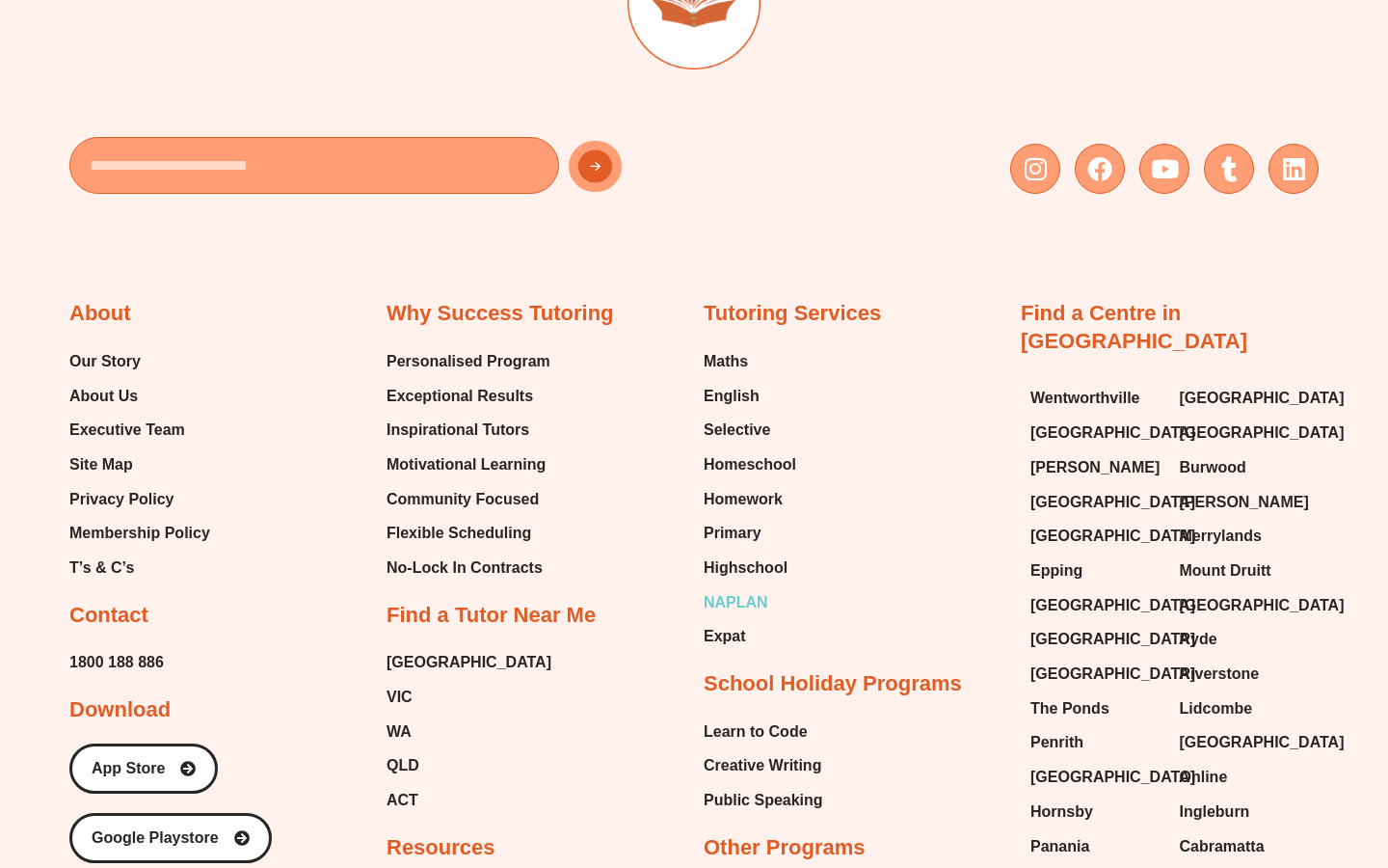
click at [741, 605] on span "NAPLAN" at bounding box center [736, 603] width 65 height 29
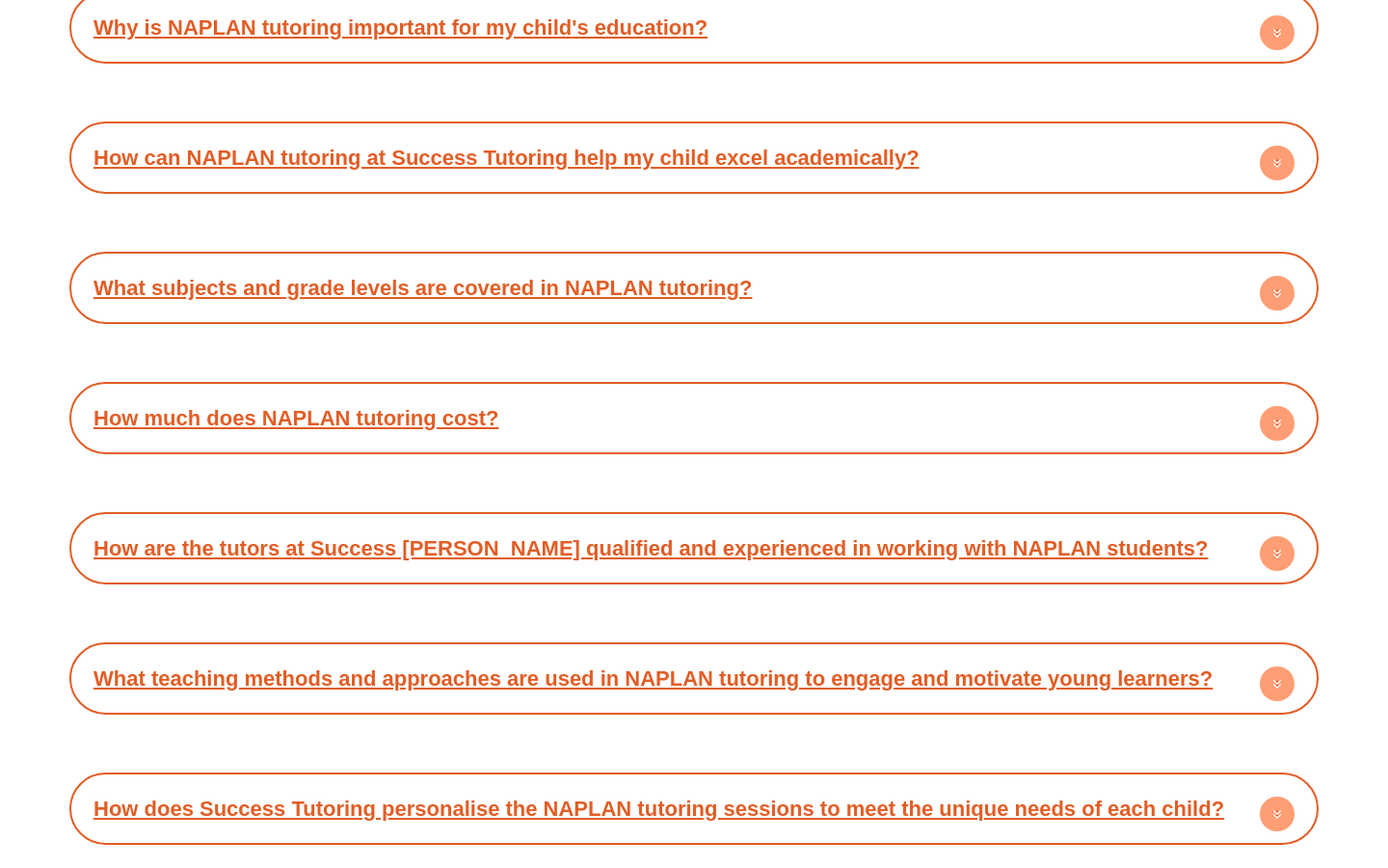
scroll to position [9466, 0]
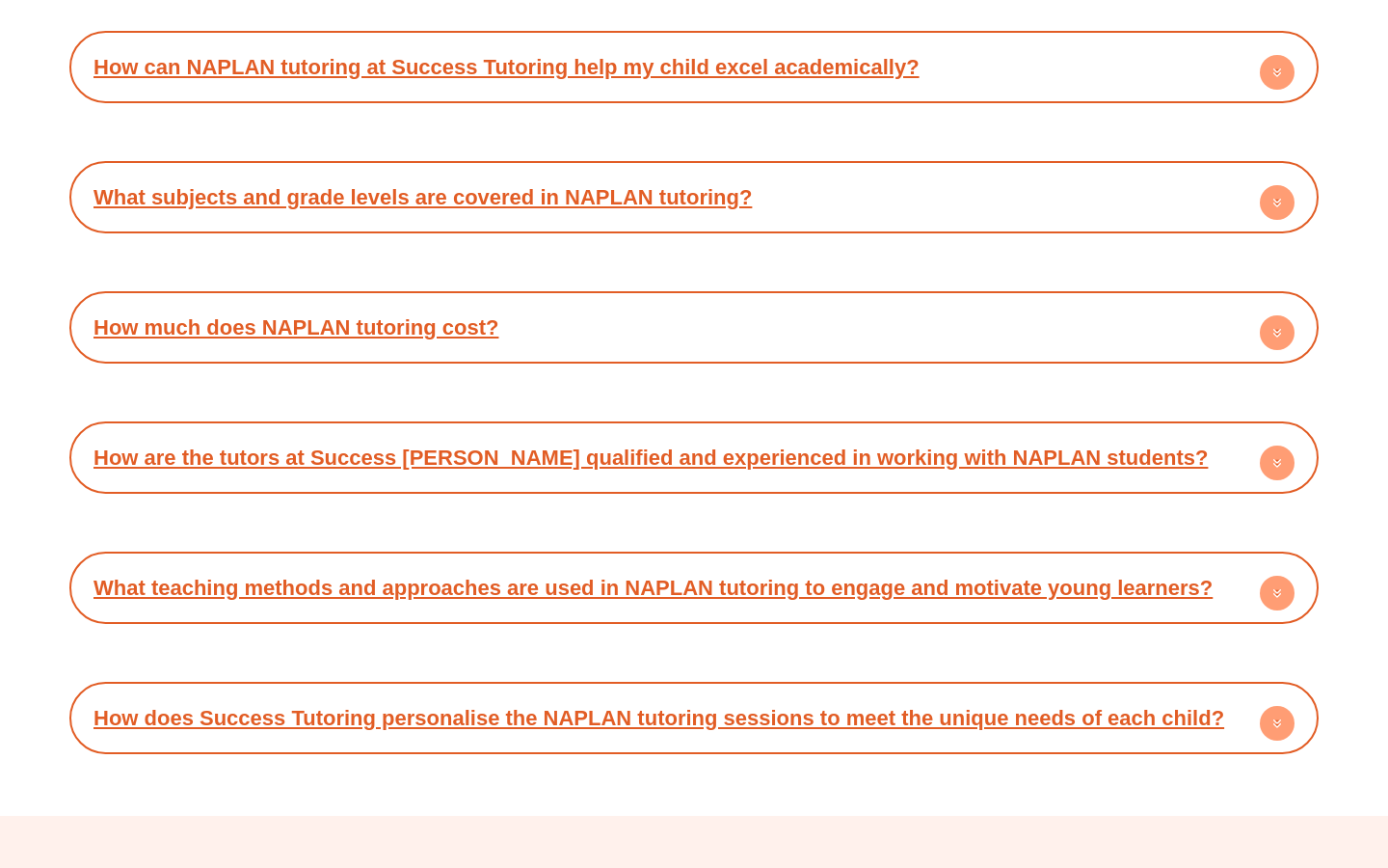
click at [683, 691] on h4 "How does Success Tutoring personalise the NAPLAN tutoring sessions to meet the …" at bounding box center [694, 717] width 1230 height 53
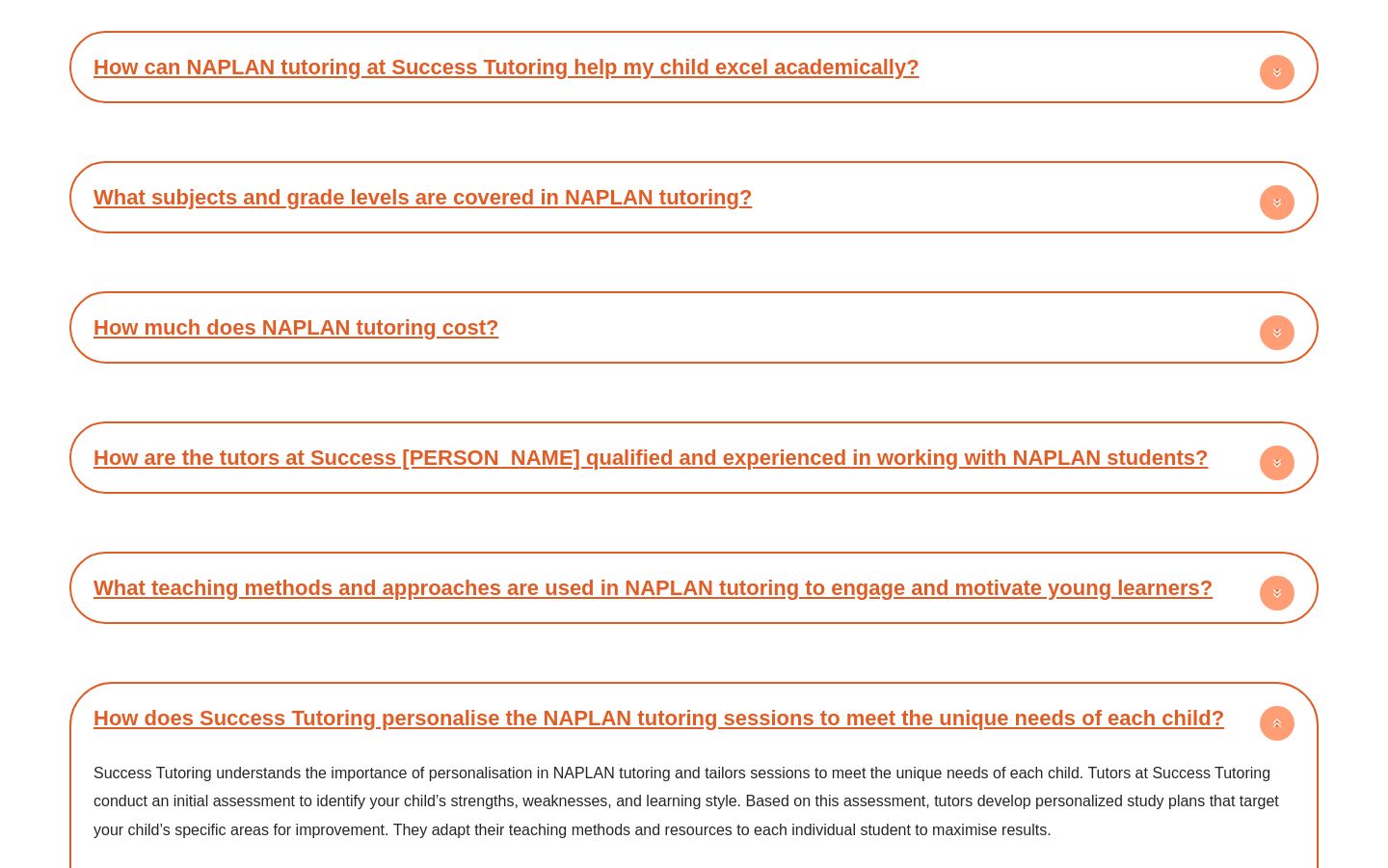
click at [682, 691] on h4 "How does Success Tutoring personalise the NAPLAN tutoring sessions to meet the …" at bounding box center [694, 717] width 1230 height 53
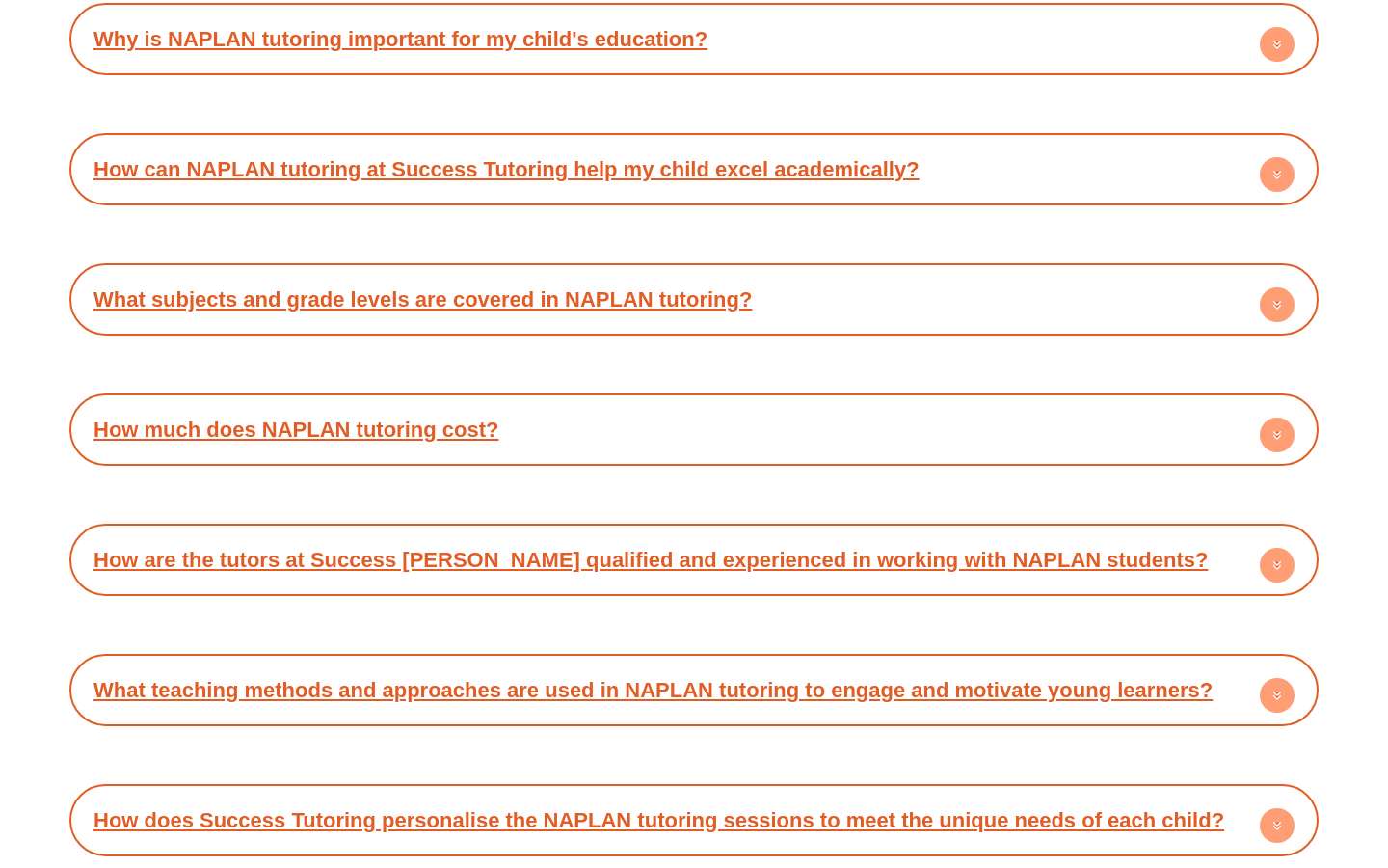
scroll to position [9359, 0]
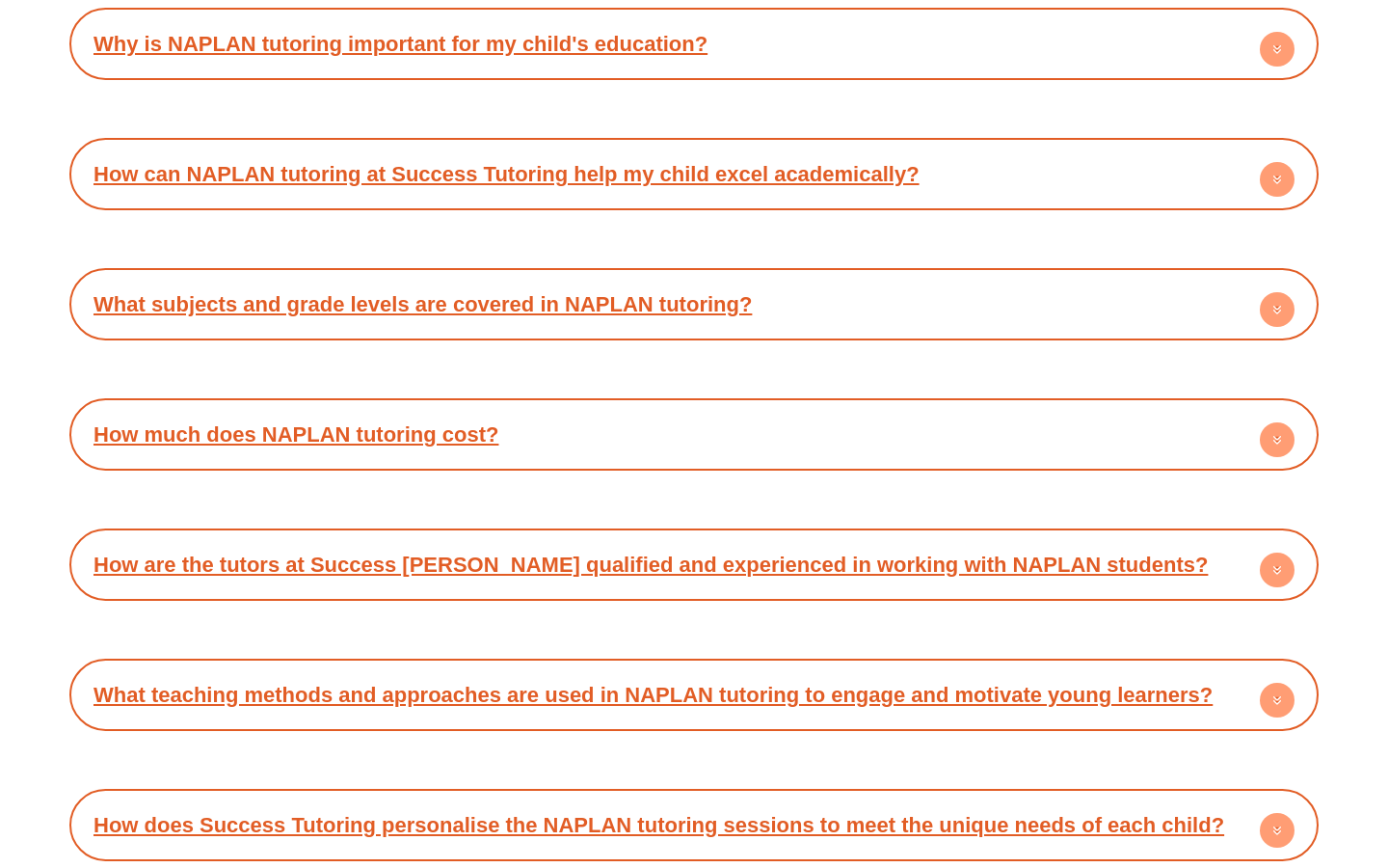
click at [596, 408] on h4 "How much does NAPLAN tutoring cost?" at bounding box center [694, 434] width 1230 height 53
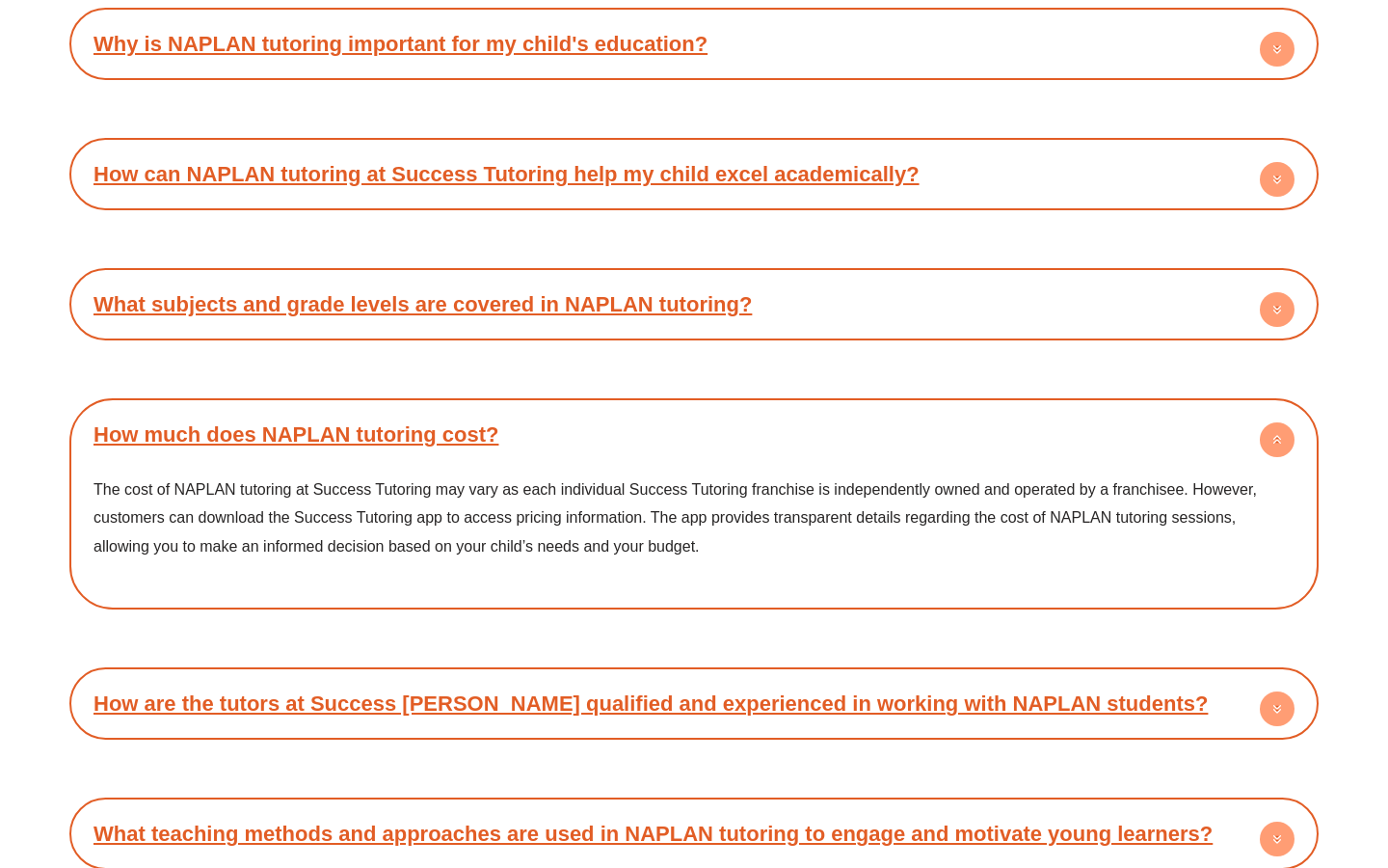
click at [598, 408] on h4 "How much does NAPLAN tutoring cost?" at bounding box center [694, 434] width 1230 height 53
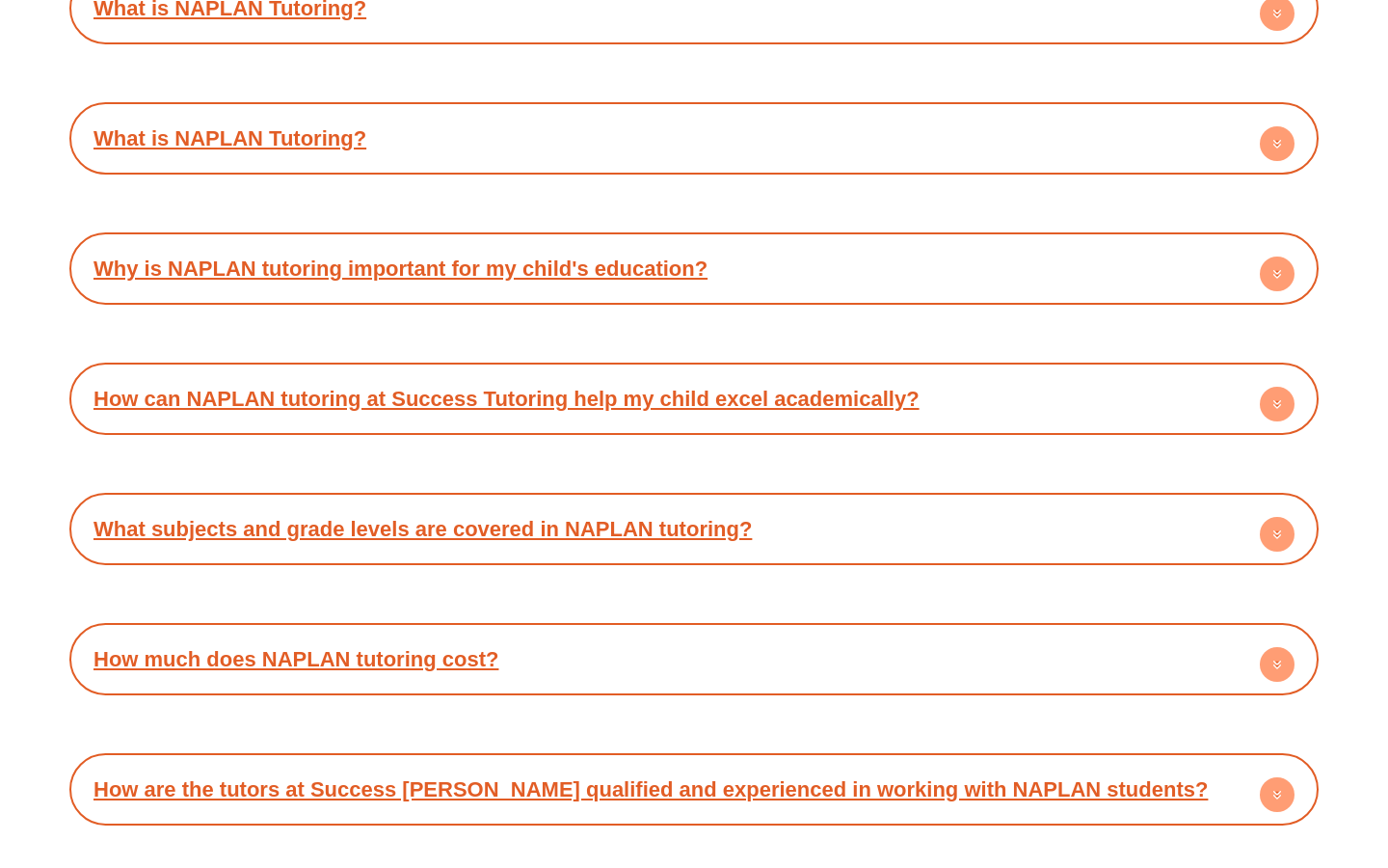
scroll to position [9113, 0]
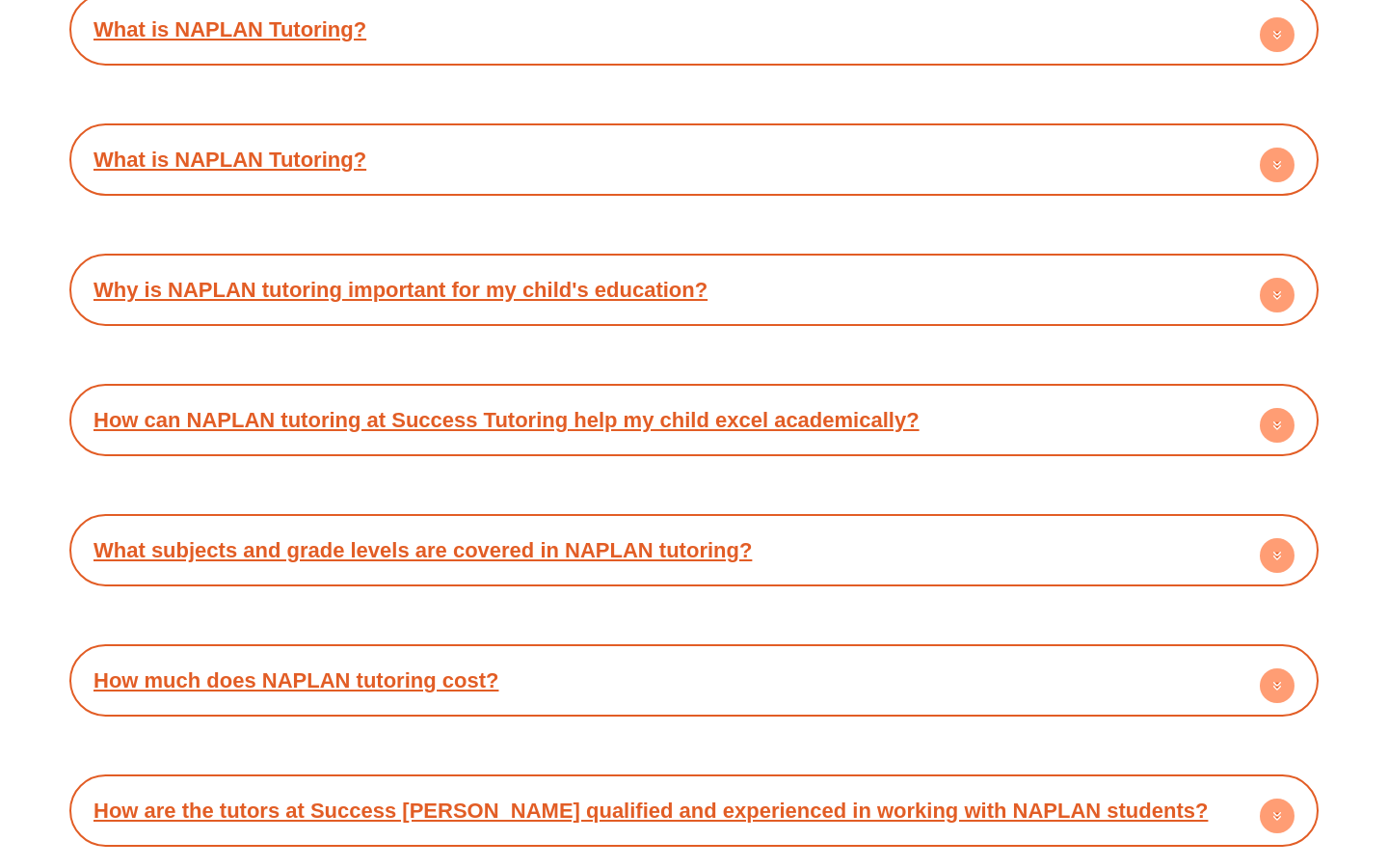
click at [604, 538] on link "What subjects and grade levels are covered in NAPLAN tutoring?" at bounding box center [423, 550] width 659 height 24
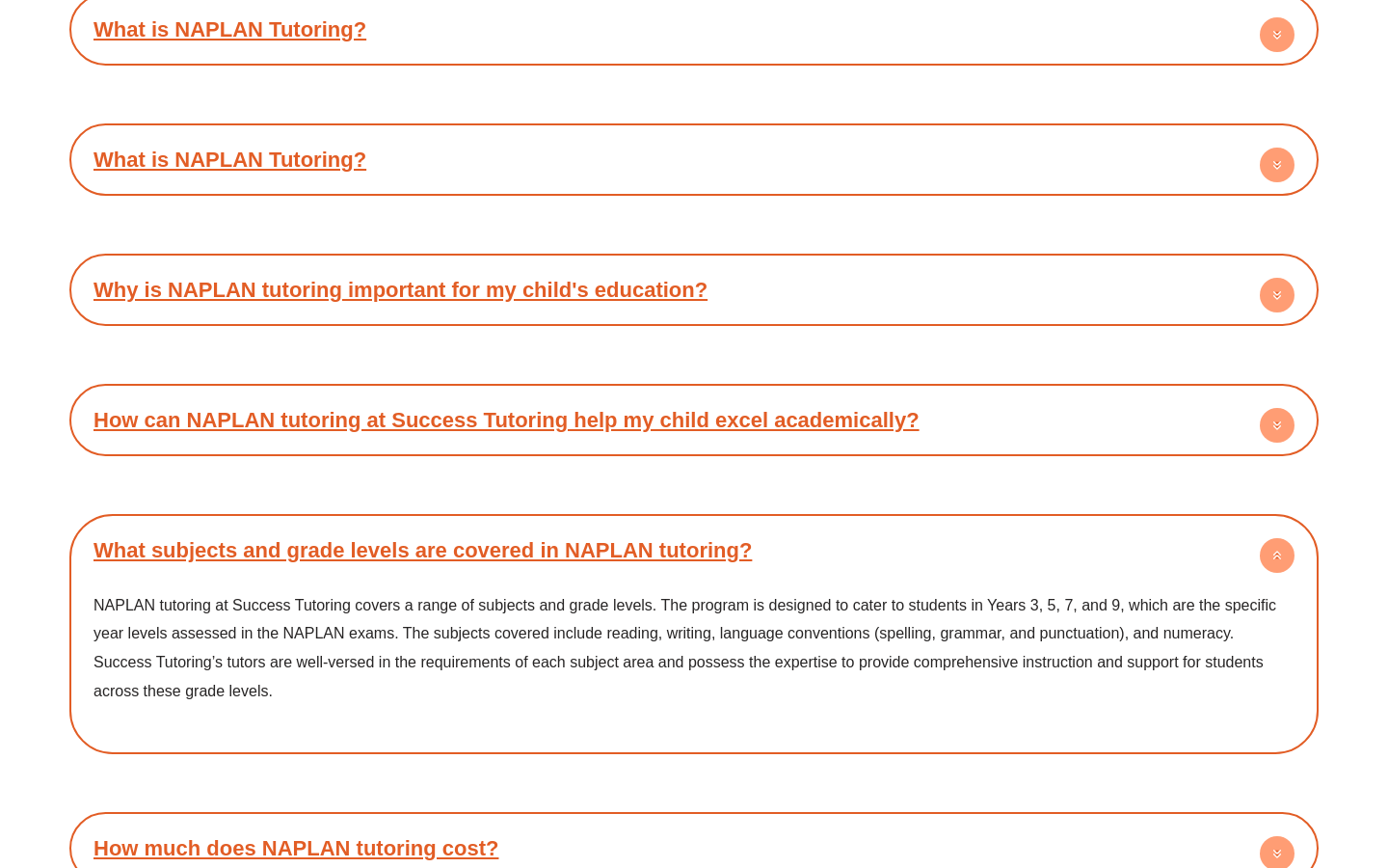
click at [604, 538] on link "What subjects and grade levels are covered in NAPLAN tutoring?" at bounding box center [423, 550] width 659 height 24
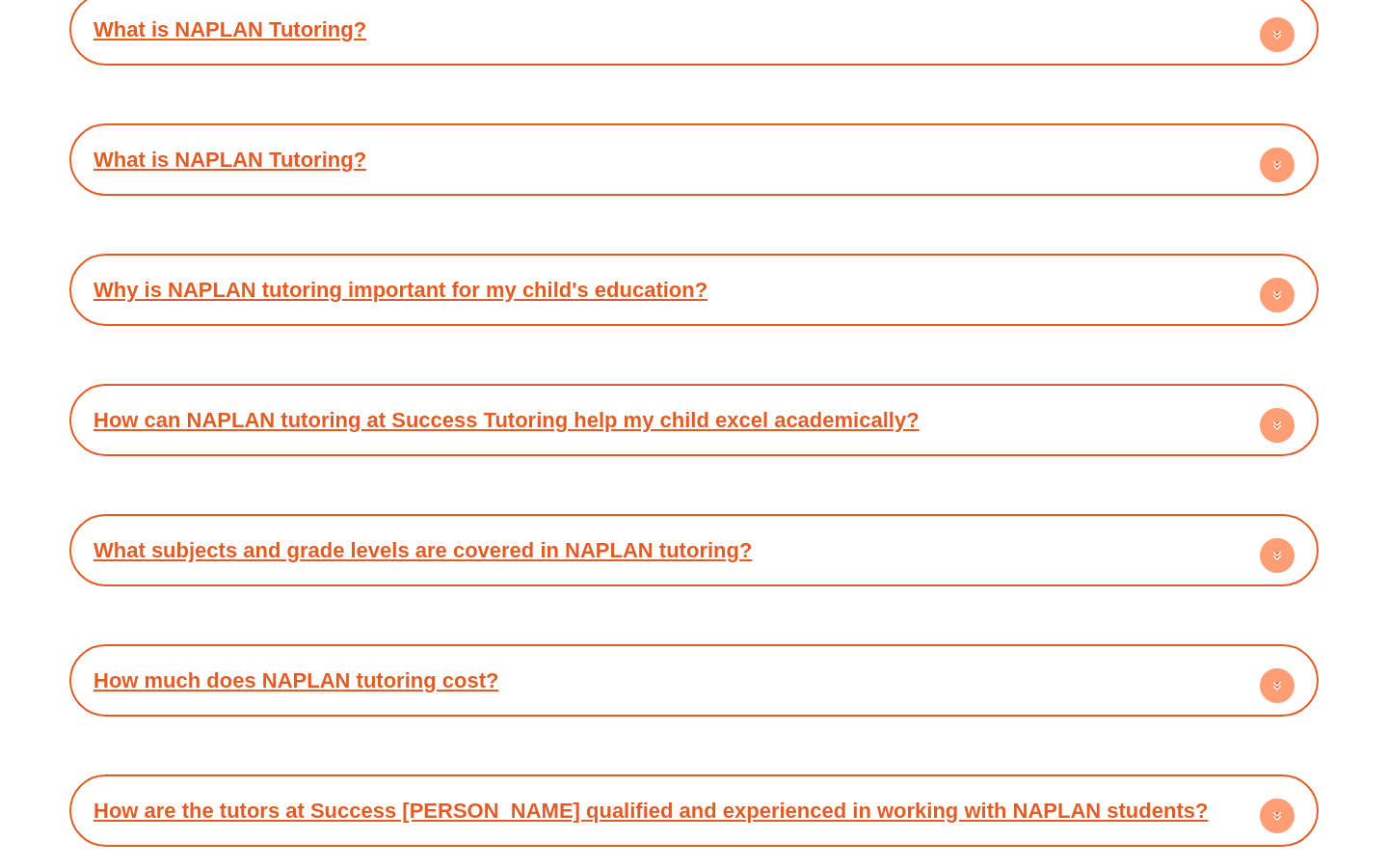
click at [589, 408] on link "How can NAPLAN tutoring at Success Tutoring help my child excel academically?" at bounding box center [507, 420] width 826 height 24
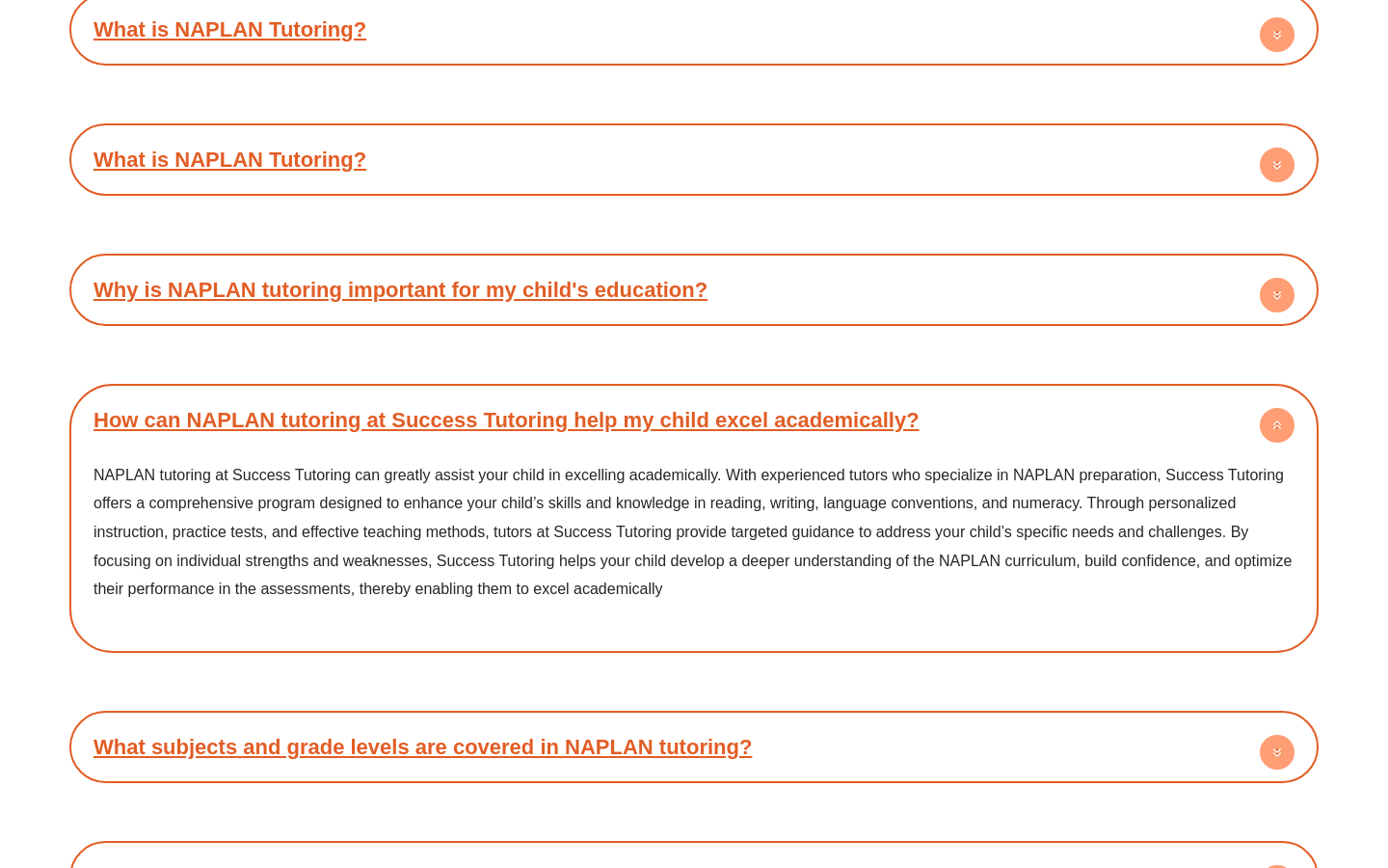
click at [589, 408] on link "How can NAPLAN tutoring at Success Tutoring help my child excel academically?" at bounding box center [507, 420] width 826 height 24
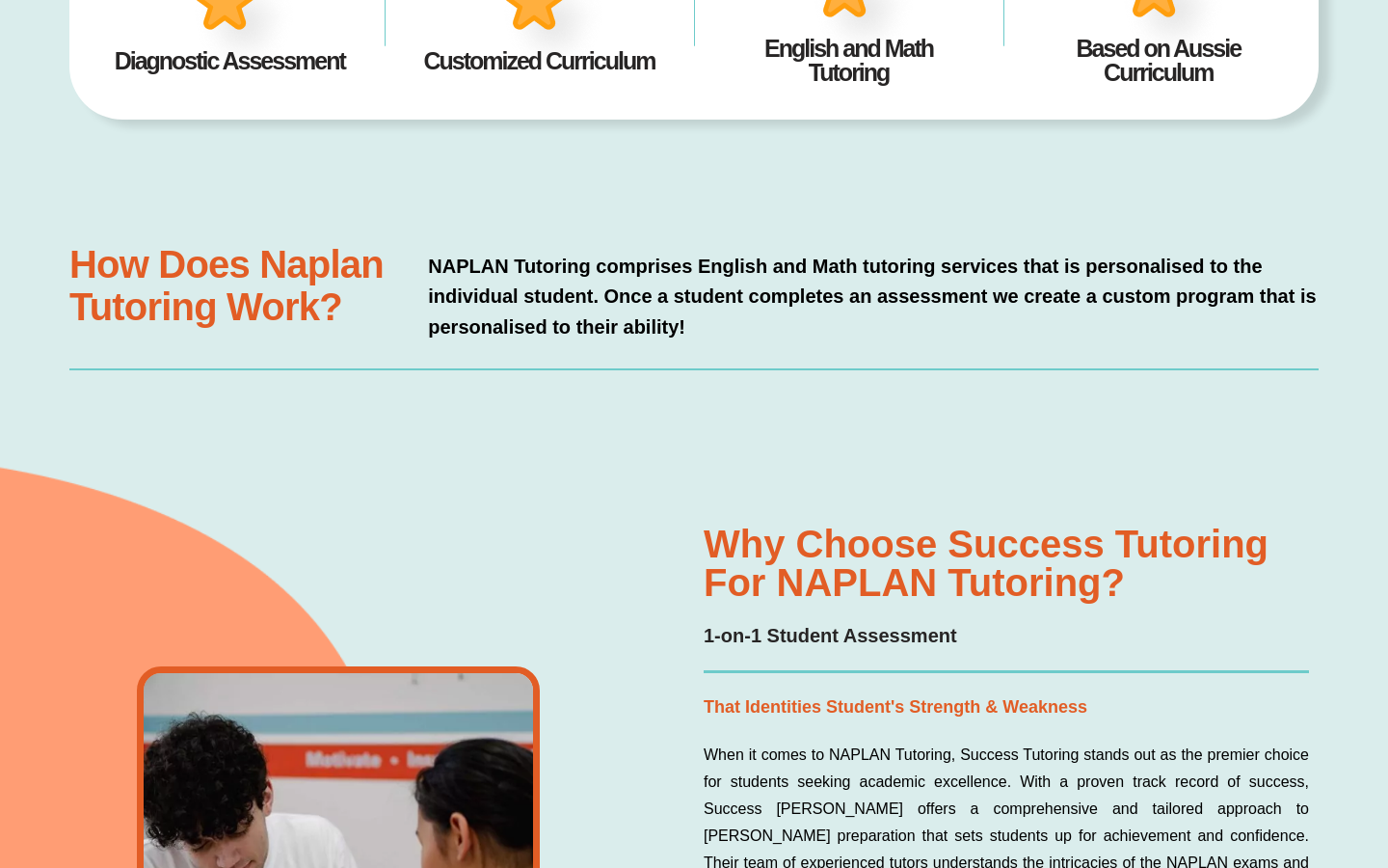
scroll to position [0, 0]
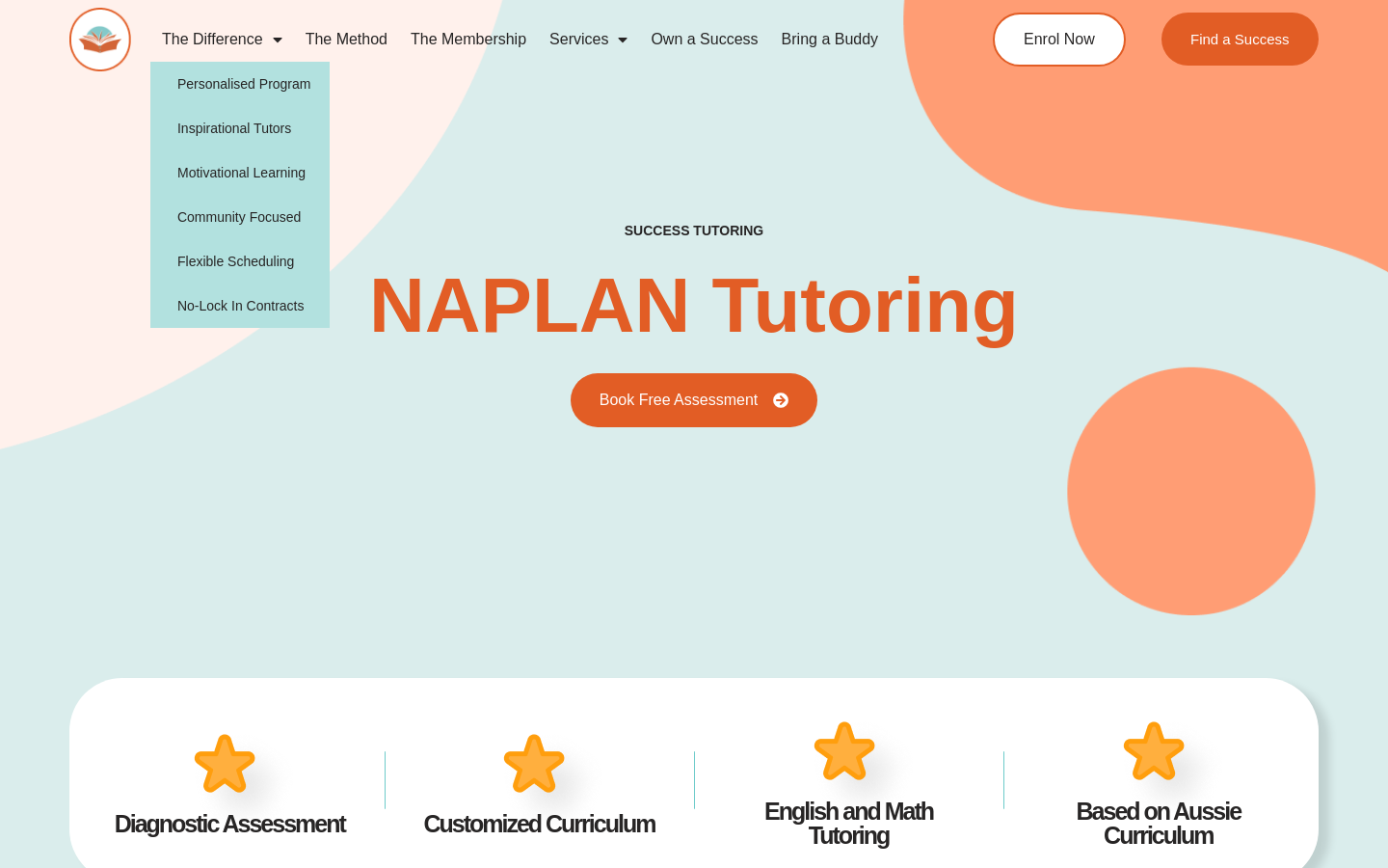
click at [112, 49] on img at bounding box center [100, 39] width 62 height 64
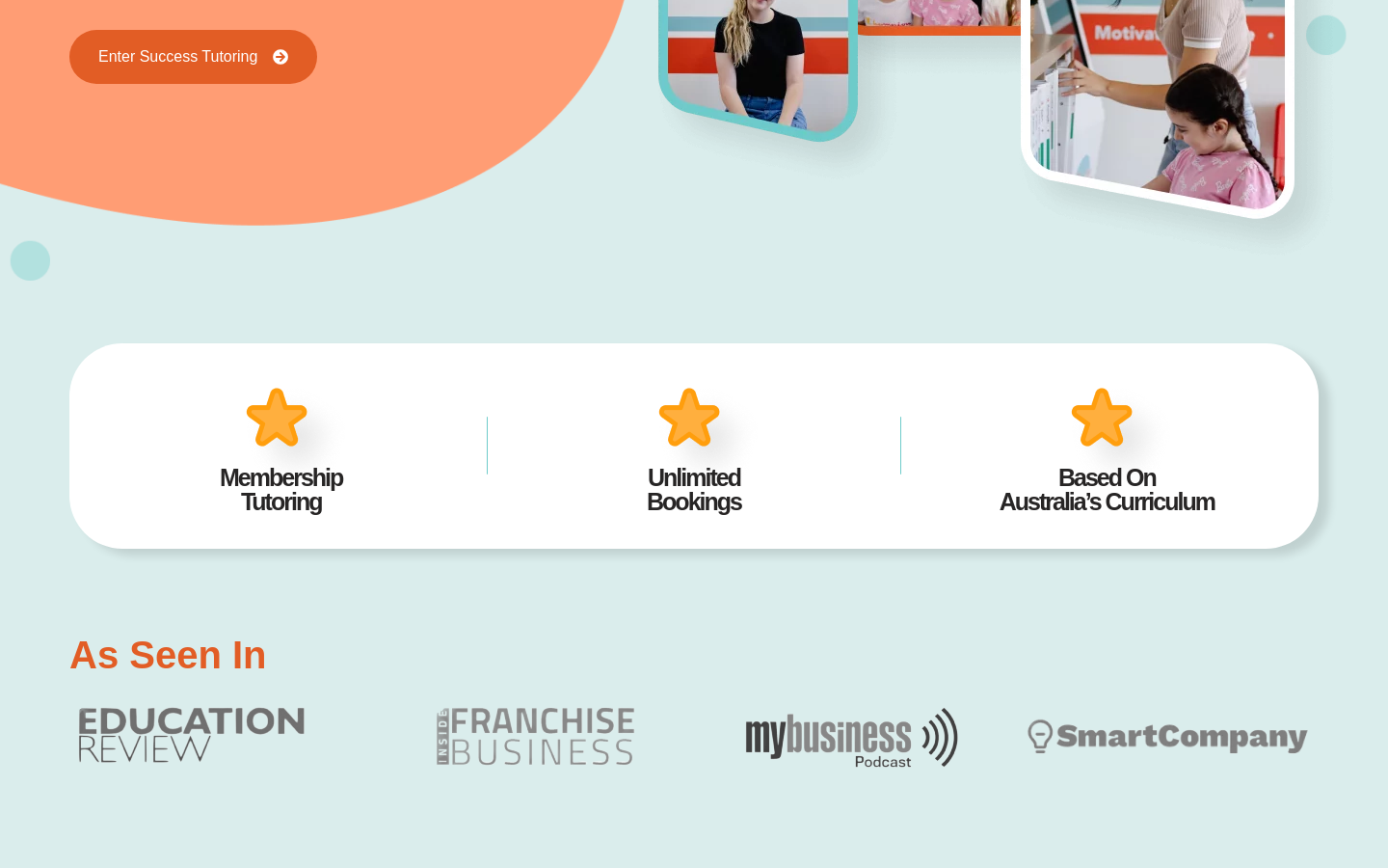
scroll to position [558, 0]
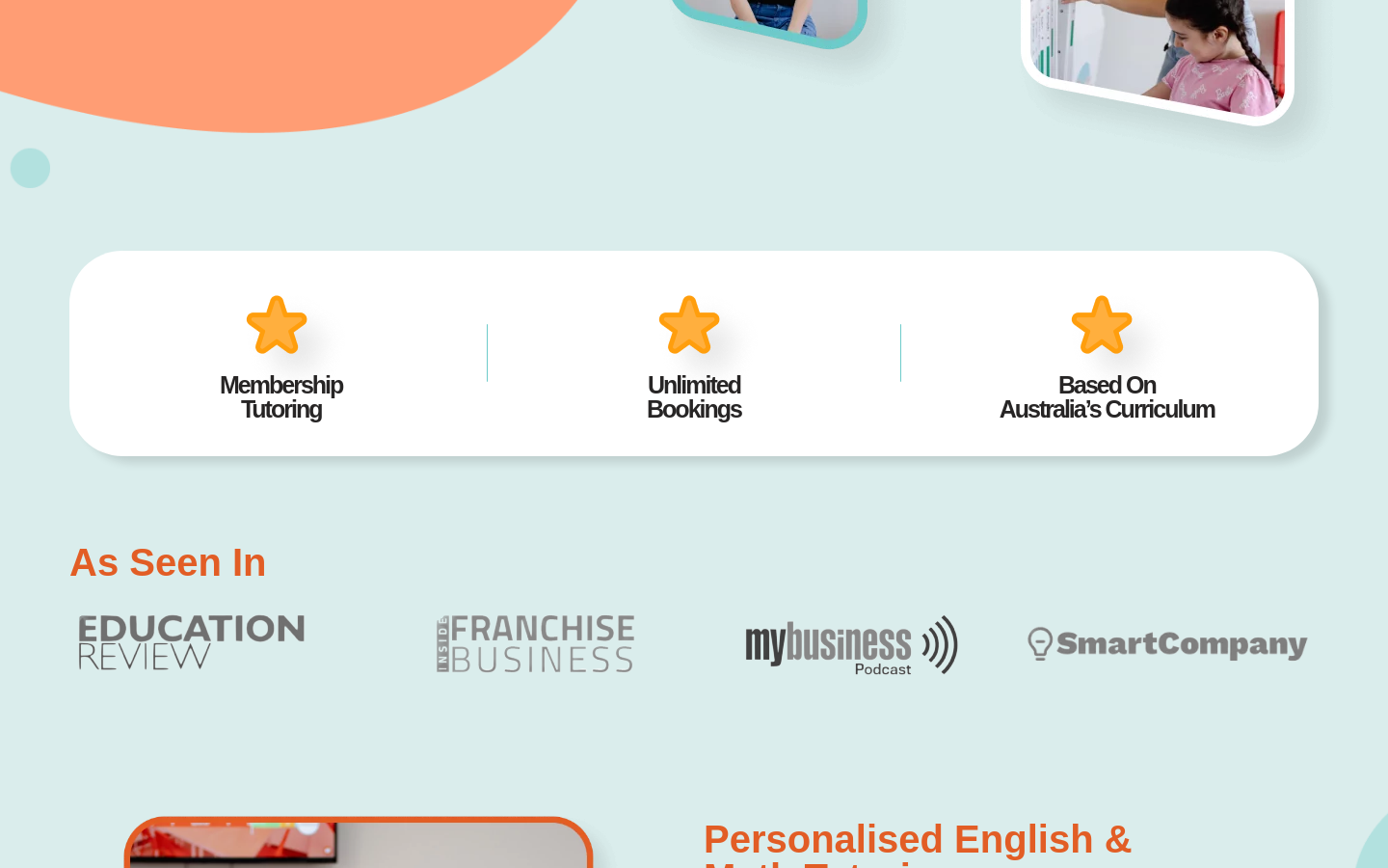
click at [918, 195] on div "Membership Tutoring Unlimited Bookings Based On Australia’s Curriculum 24/7 Acc…" at bounding box center [694, 352] width 1250 height 330
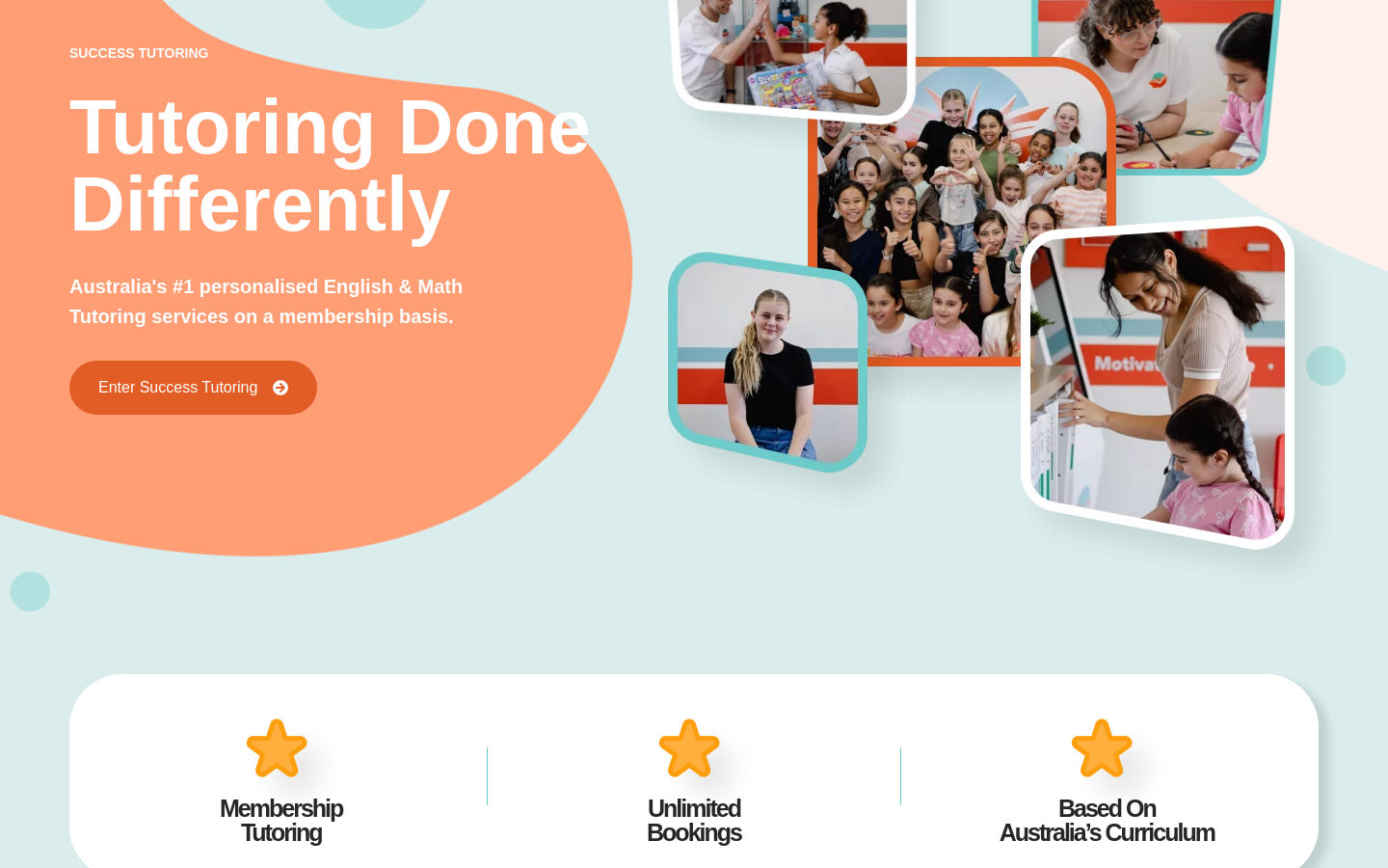
scroll to position [0, 0]
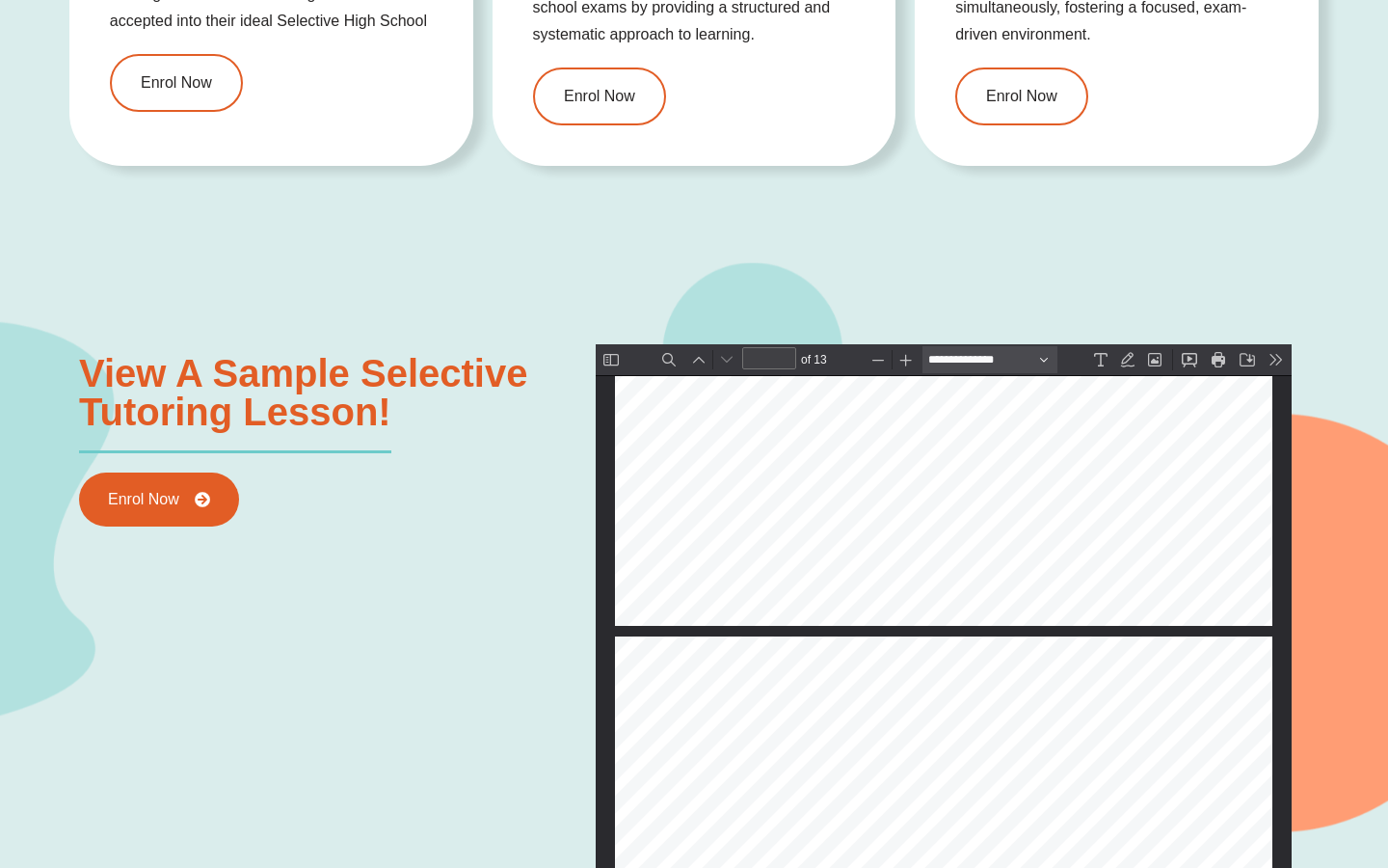
scroll to position [2289, 0]
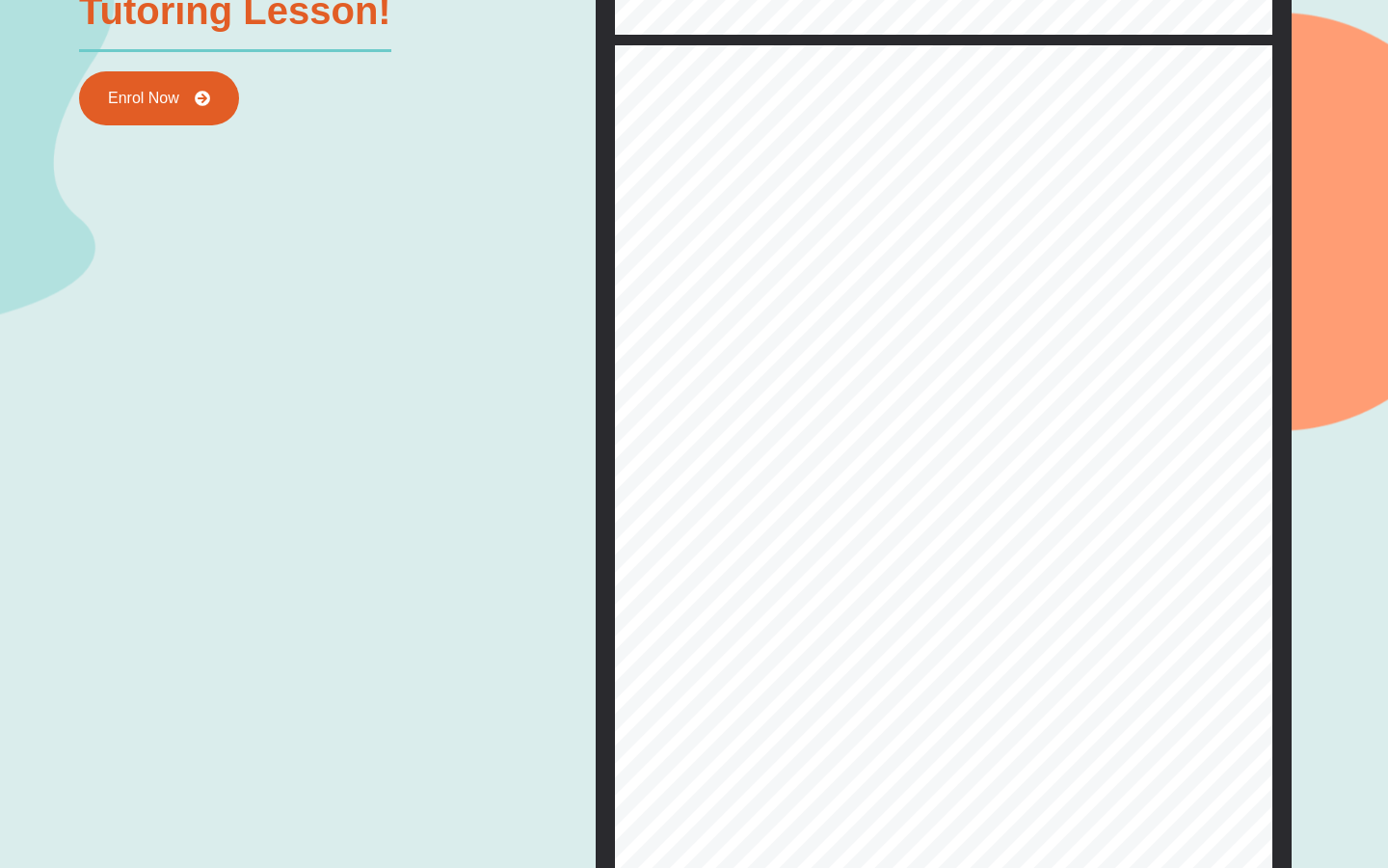
type input "*"
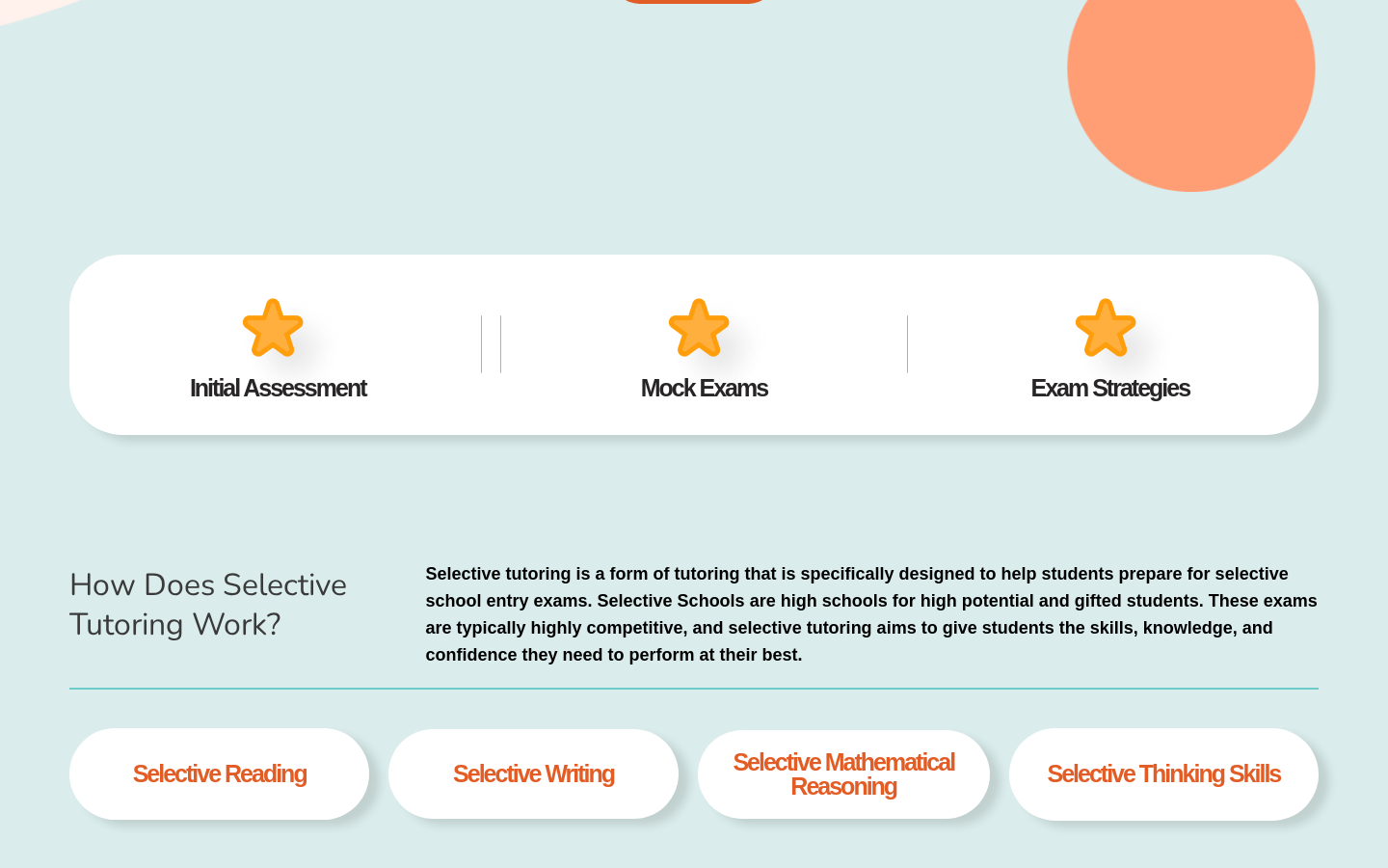
scroll to position [0, 0]
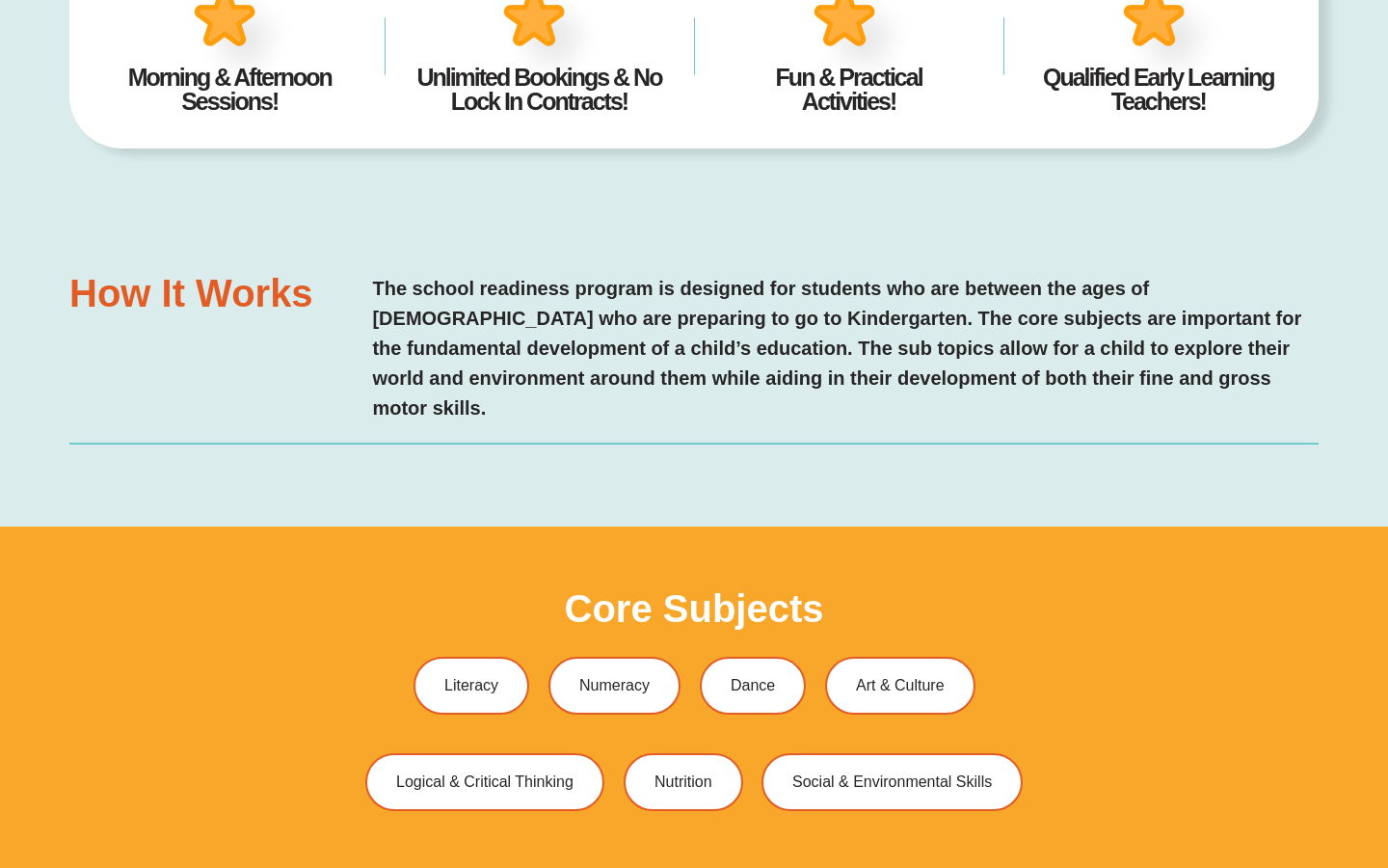
scroll to position [10, 0]
click at [785, 289] on h2 "The school readiness program is designed for students who are between the ages …" at bounding box center [845, 348] width 947 height 150
click at [1094, 89] on div "Morning & Afternoon Sessions! Unlimited Bookings & No Lock In Contracts! Fun & …" at bounding box center [694, 46] width 1250 height 330
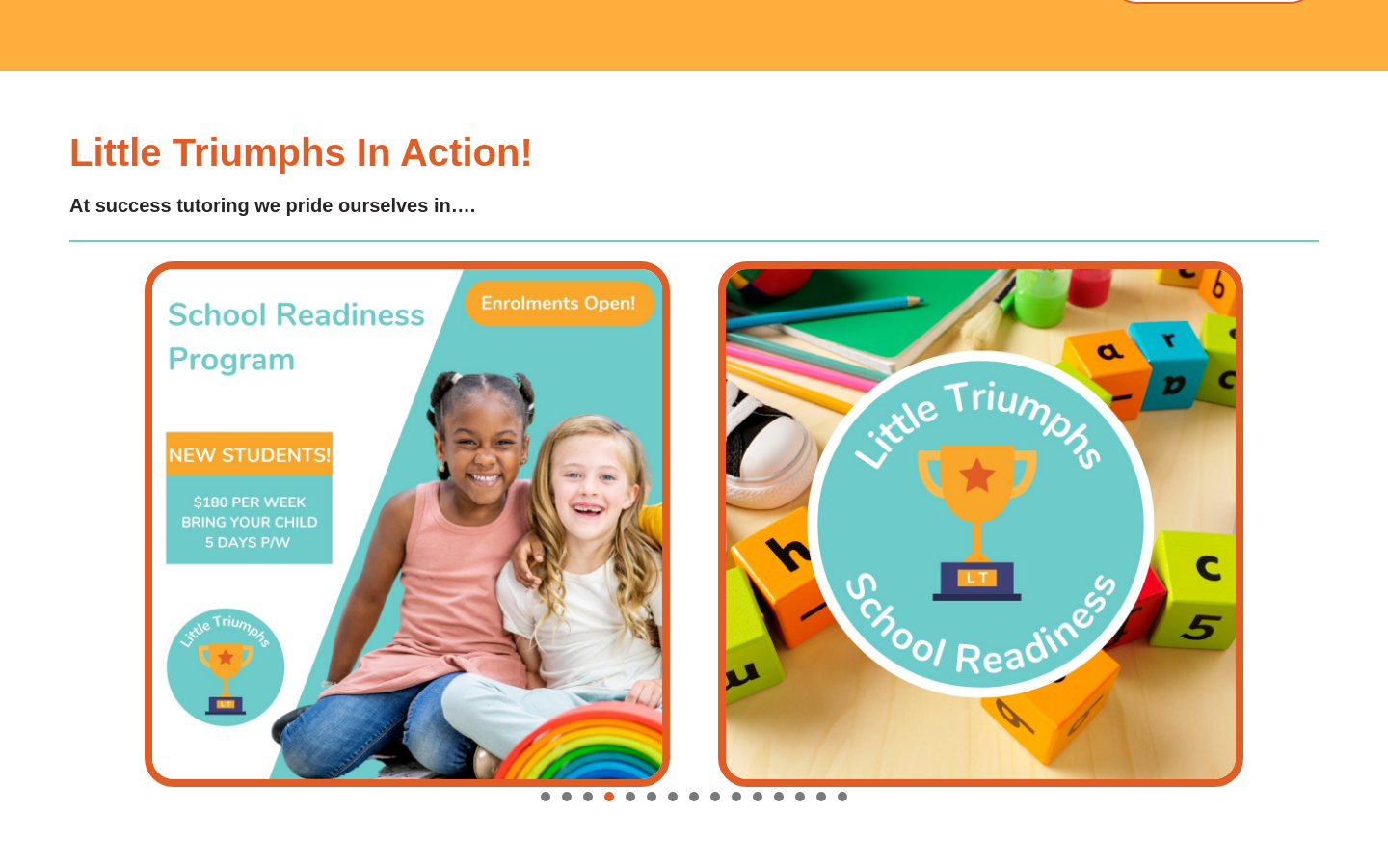
scroll to position [6452, 0]
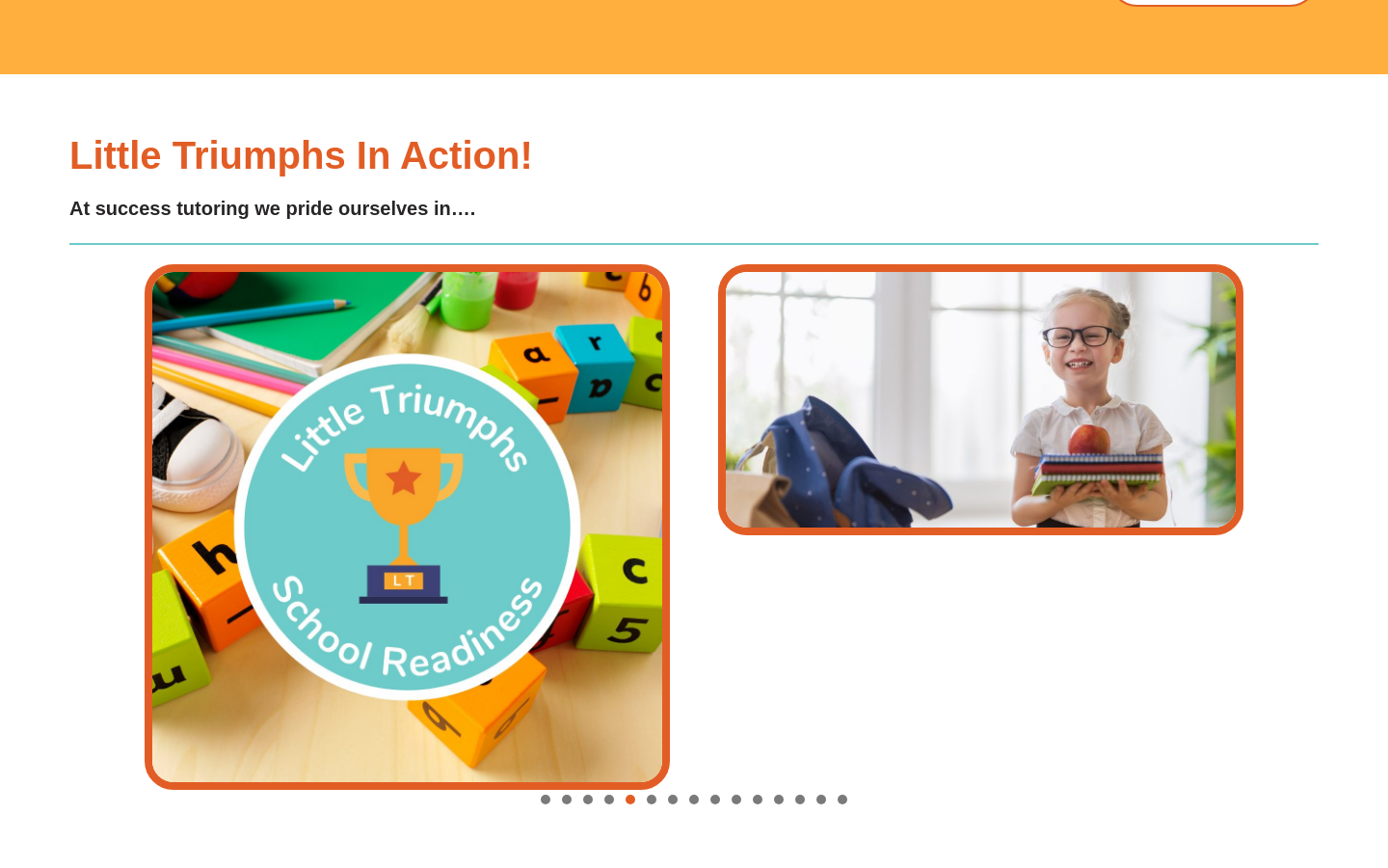
click at [652, 795] on span "Go to slide 6" at bounding box center [652, 799] width 10 height 10
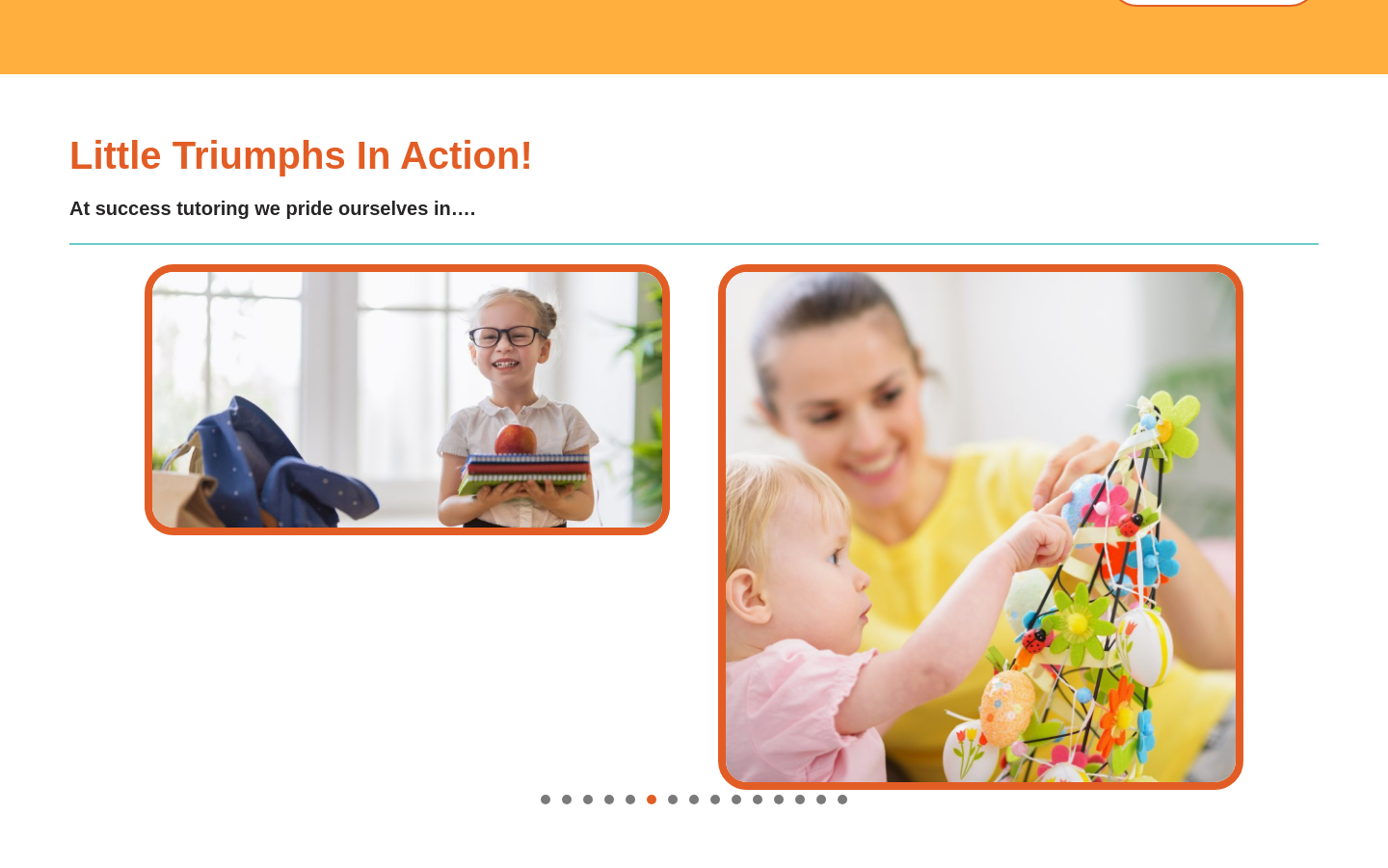
click at [674, 795] on span "Go to slide 7" at bounding box center [673, 799] width 10 height 10
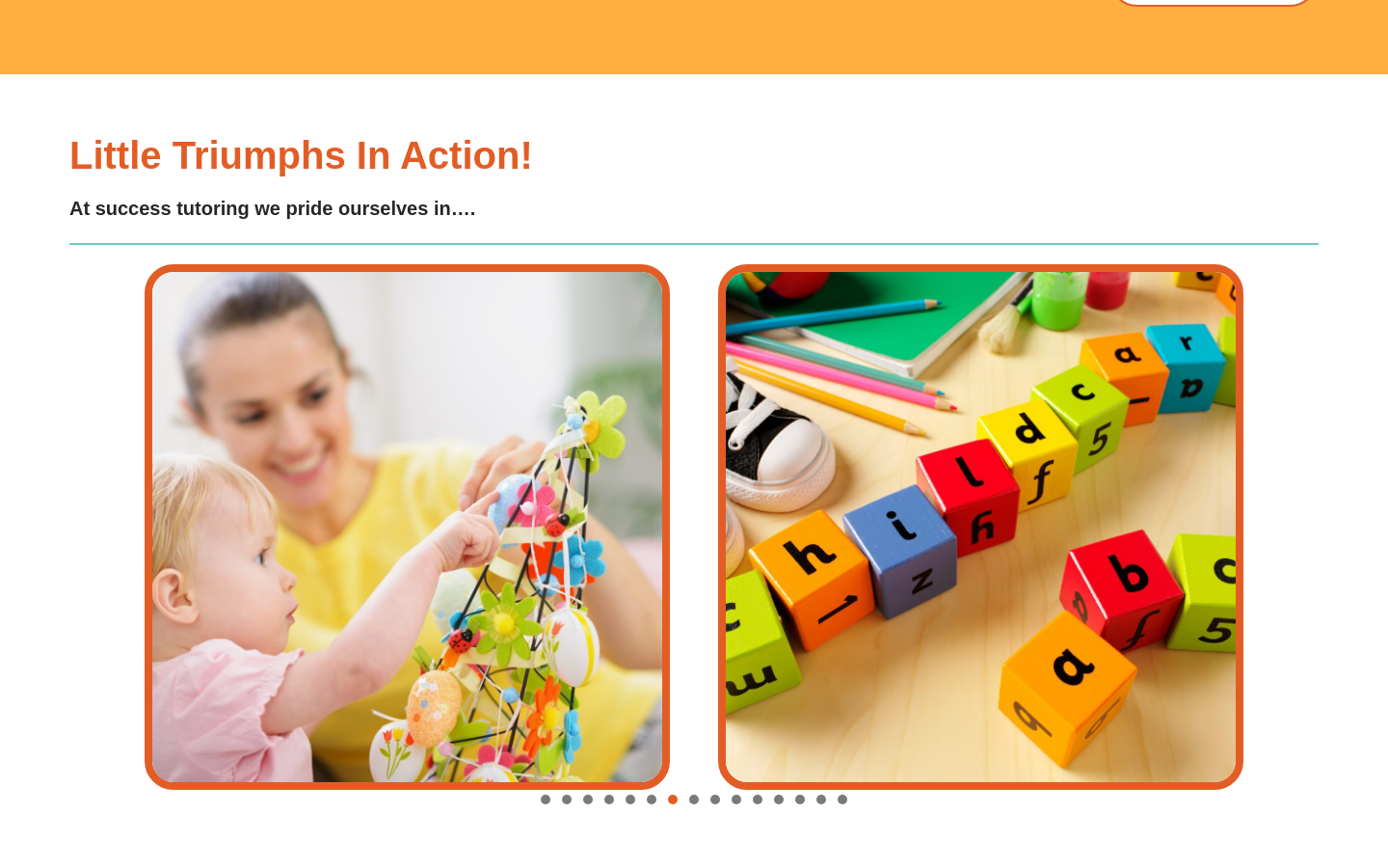
click at [693, 795] on span "Go to slide 8" at bounding box center [694, 799] width 10 height 10
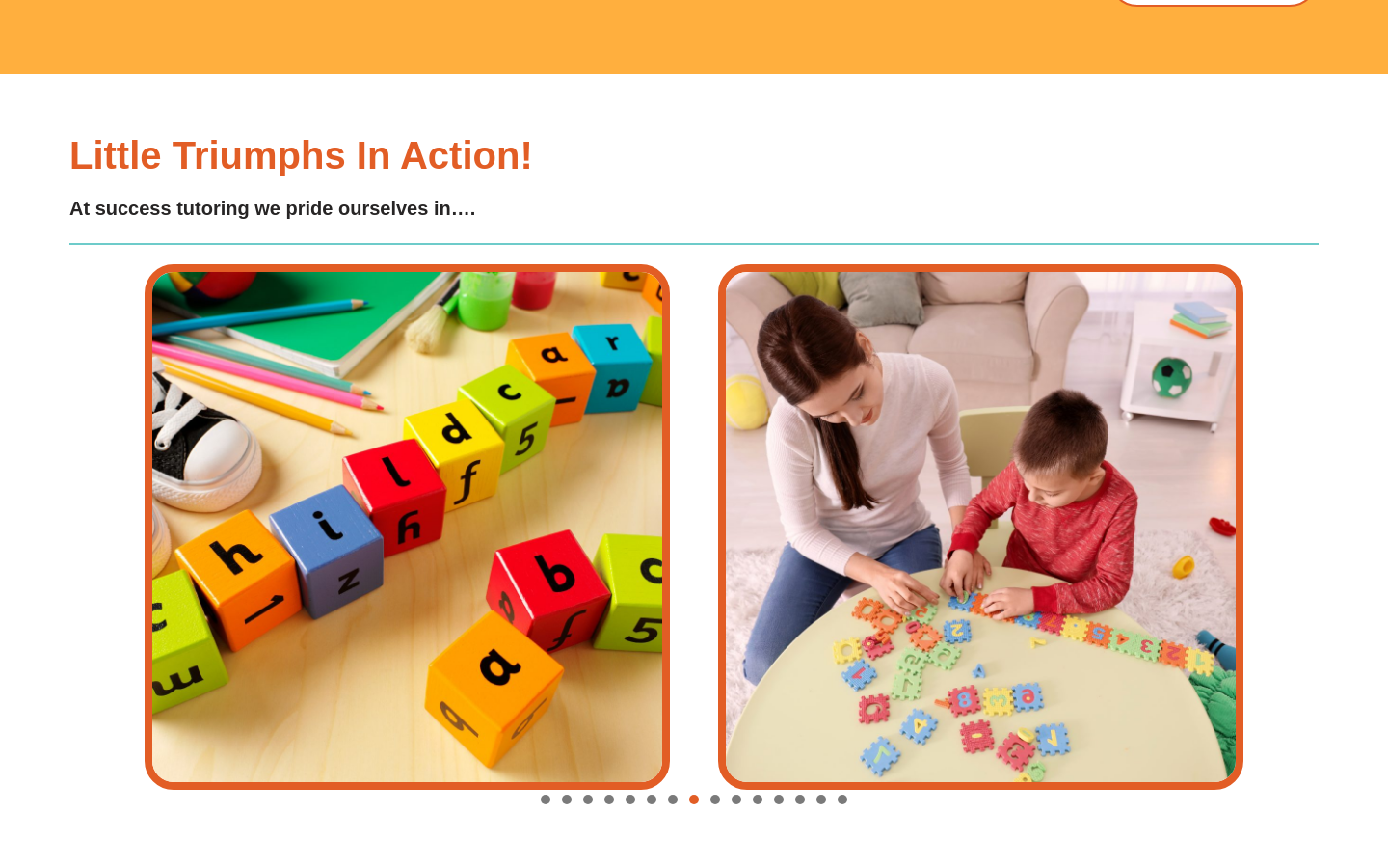
click at [719, 795] on span "Go to slide 9" at bounding box center [716, 799] width 10 height 10
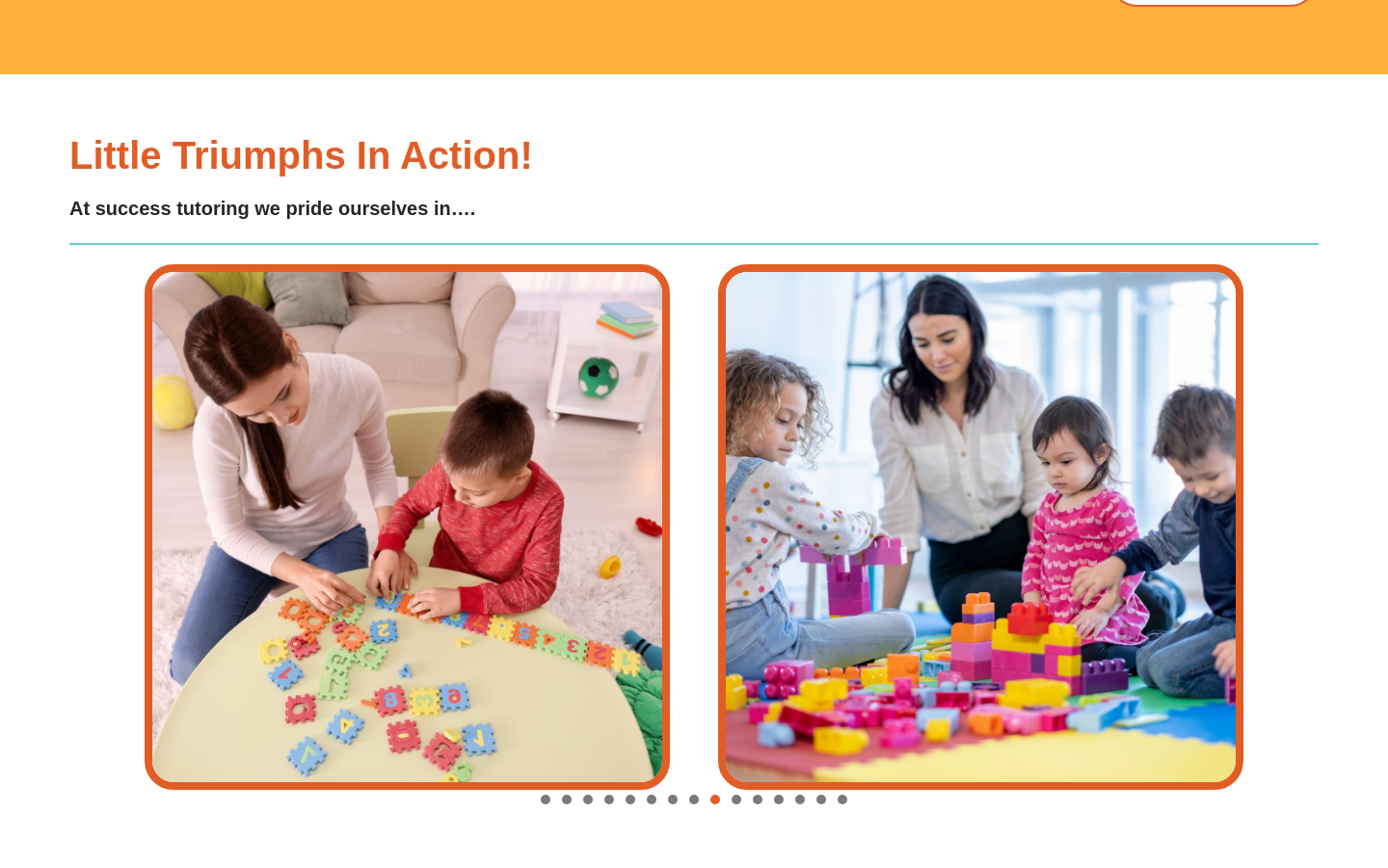
click at [743, 787] on div "Image Carousel" at bounding box center [694, 800] width 1099 height 27
click at [740, 795] on span "Go to slide 10" at bounding box center [737, 799] width 10 height 10
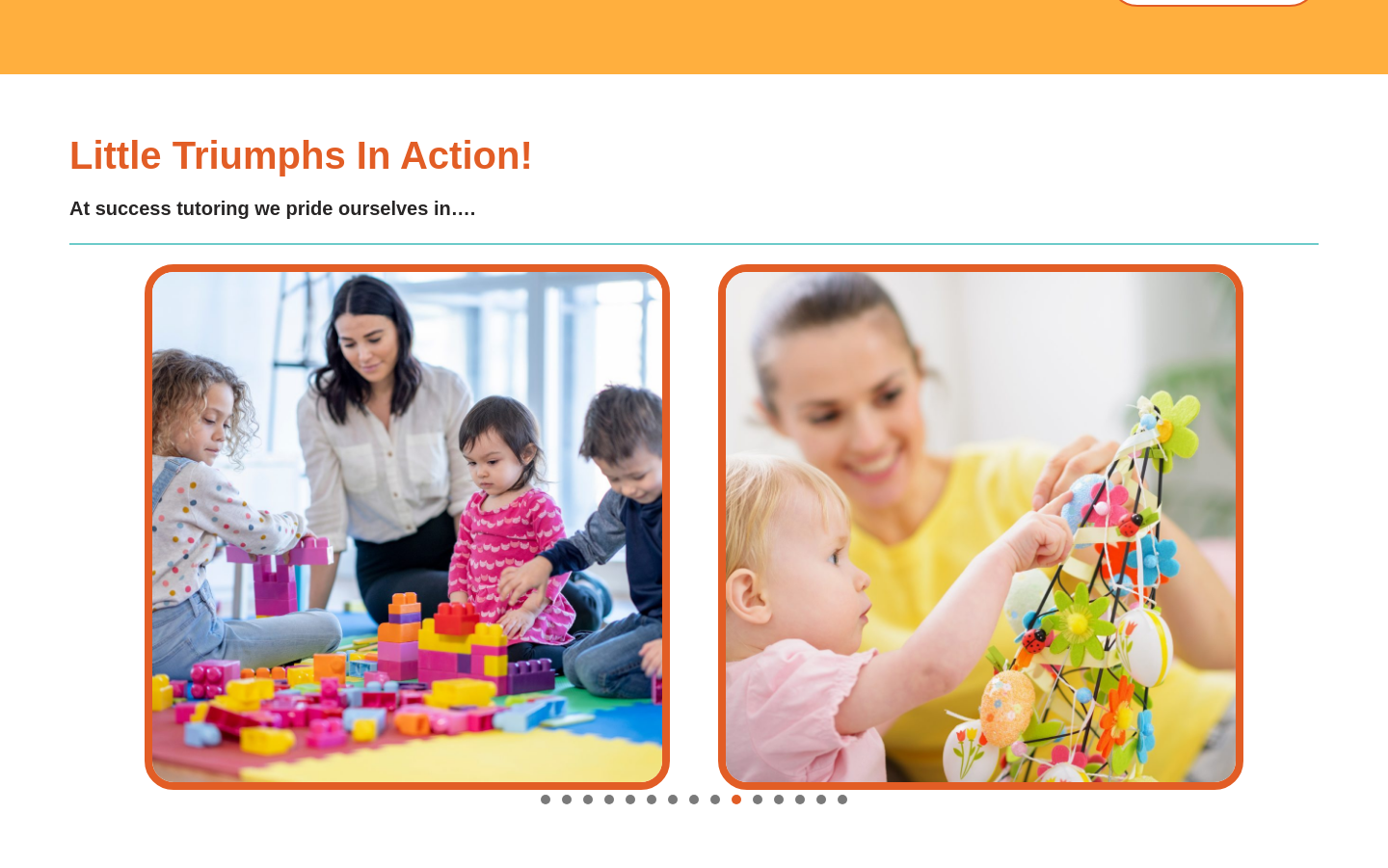
click at [758, 795] on span "Go to slide 11" at bounding box center [758, 799] width 10 height 10
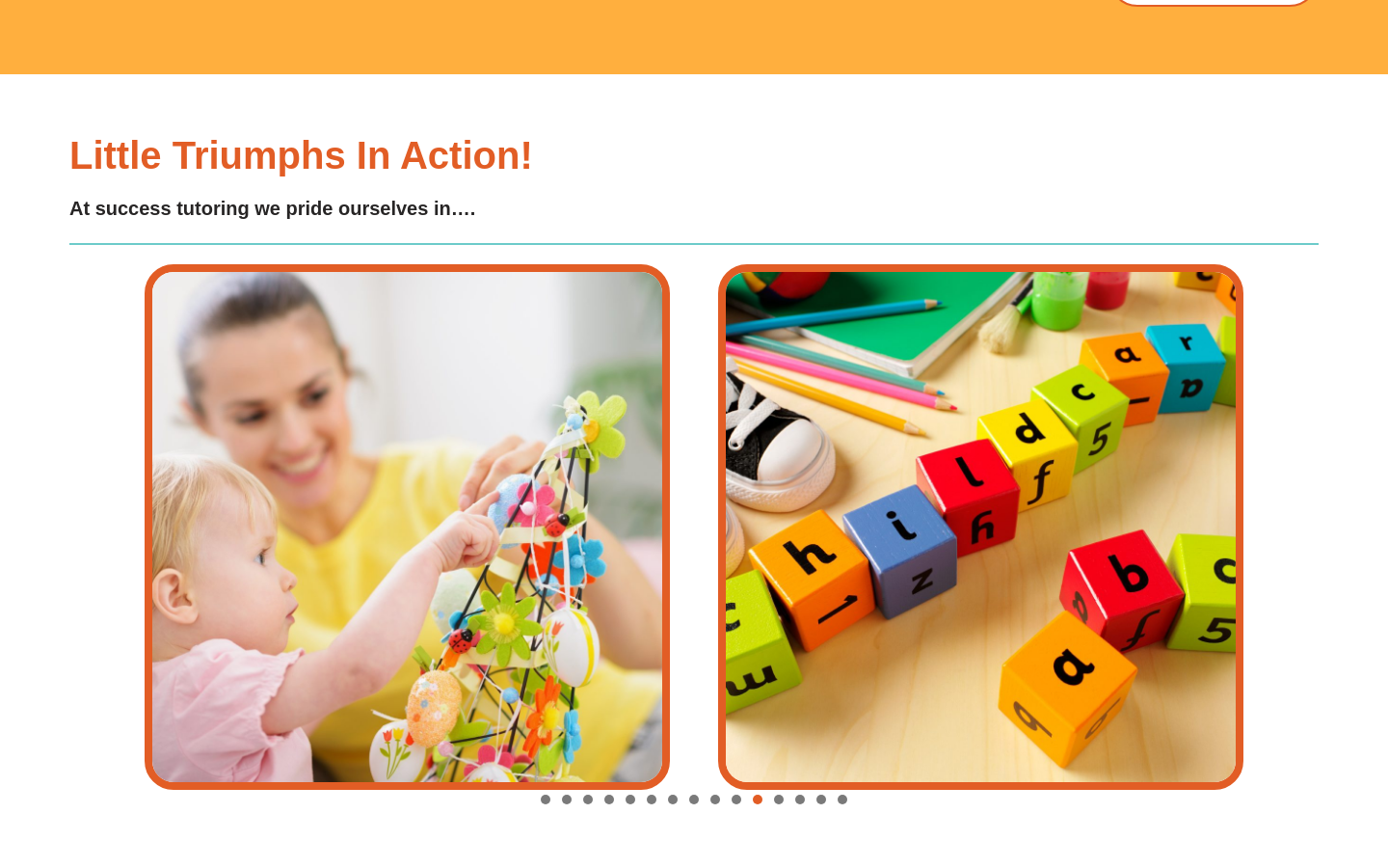
click at [773, 787] on div "Image Carousel" at bounding box center [694, 800] width 1099 height 27
click at [787, 787] on div "Image Carousel" at bounding box center [694, 800] width 1099 height 27
click at [782, 787] on div "Image Carousel" at bounding box center [694, 800] width 1099 height 27
click at [780, 795] on span "Go to slide 12" at bounding box center [779, 799] width 10 height 10
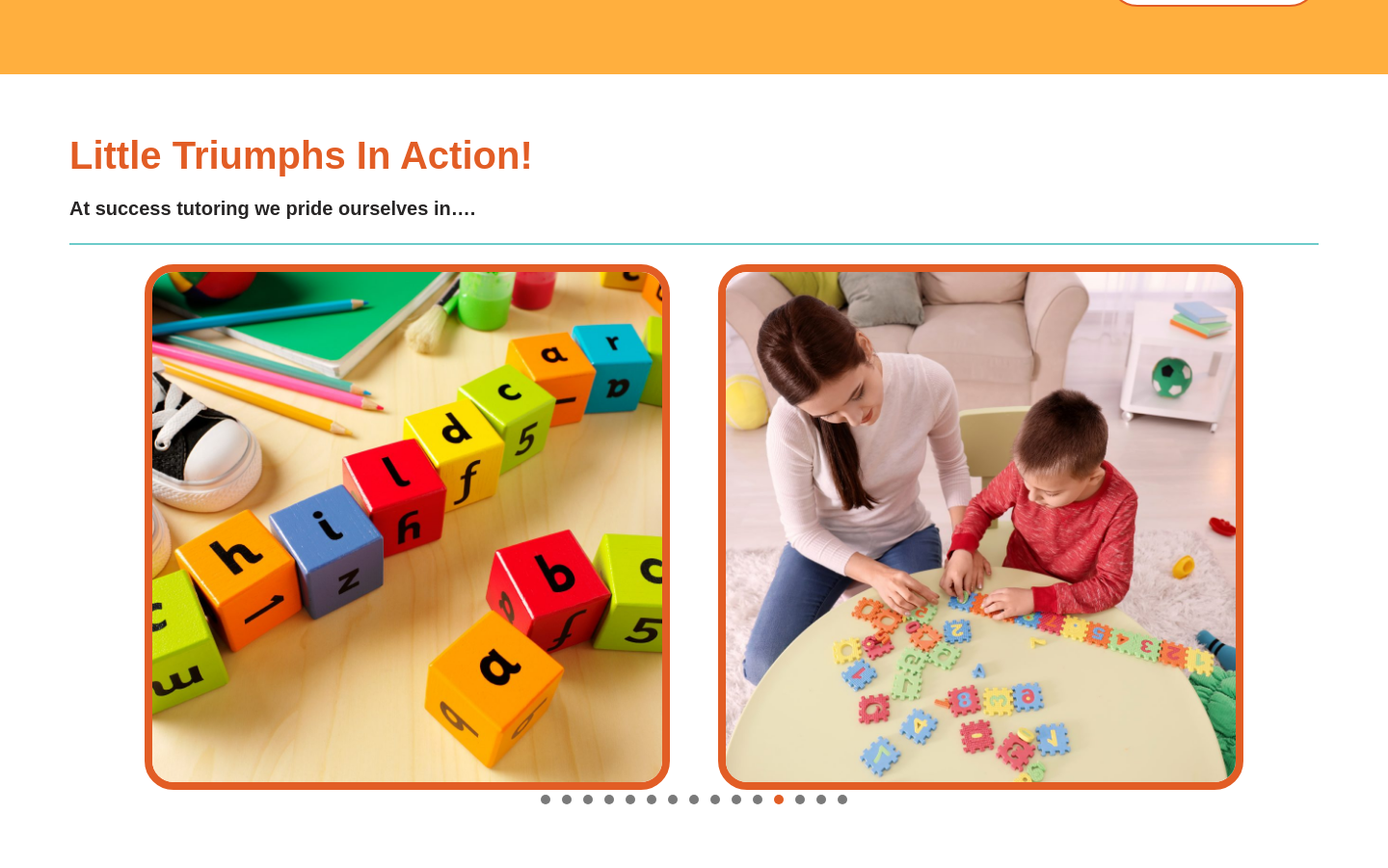
click at [801, 795] on span "Go to slide 13" at bounding box center [801, 799] width 10 height 10
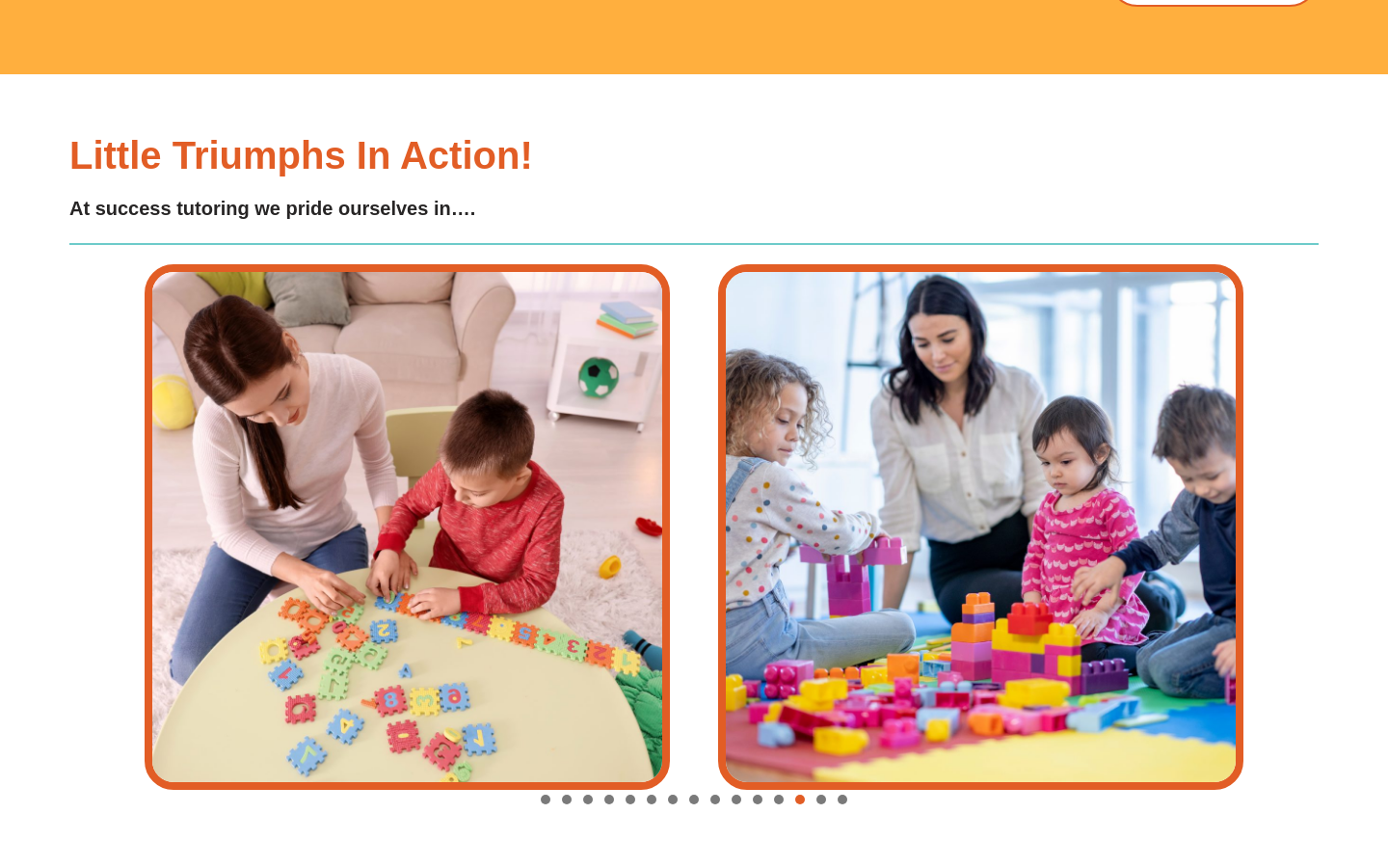
click at [824, 787] on div "Image Carousel" at bounding box center [694, 800] width 1099 height 27
click at [821, 795] on span "Go to slide 14" at bounding box center [821, 799] width 10 height 10
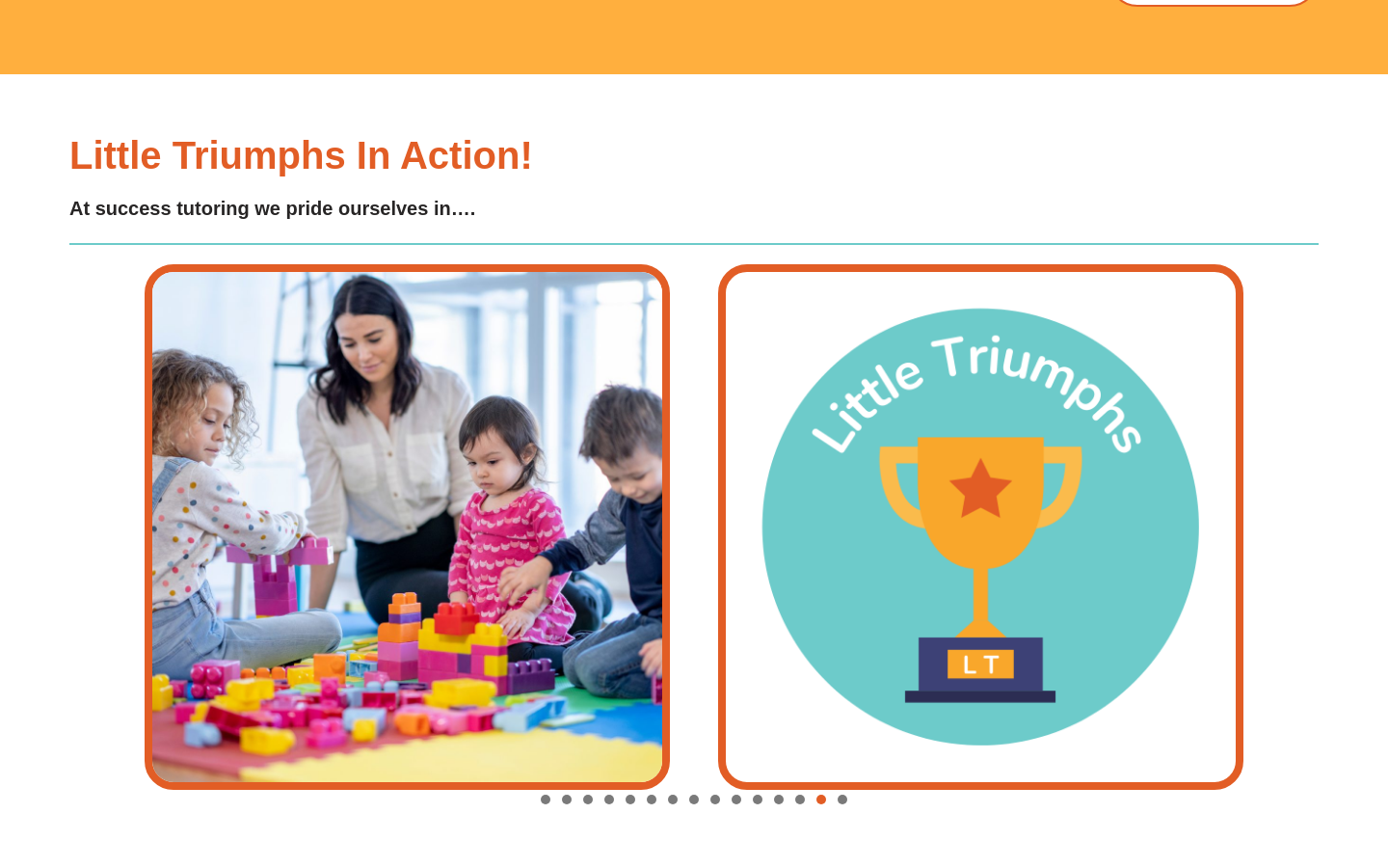
click at [837, 787] on div "Image Carousel" at bounding box center [694, 800] width 1099 height 27
click at [843, 795] on span "Go to slide 15" at bounding box center [843, 799] width 10 height 10
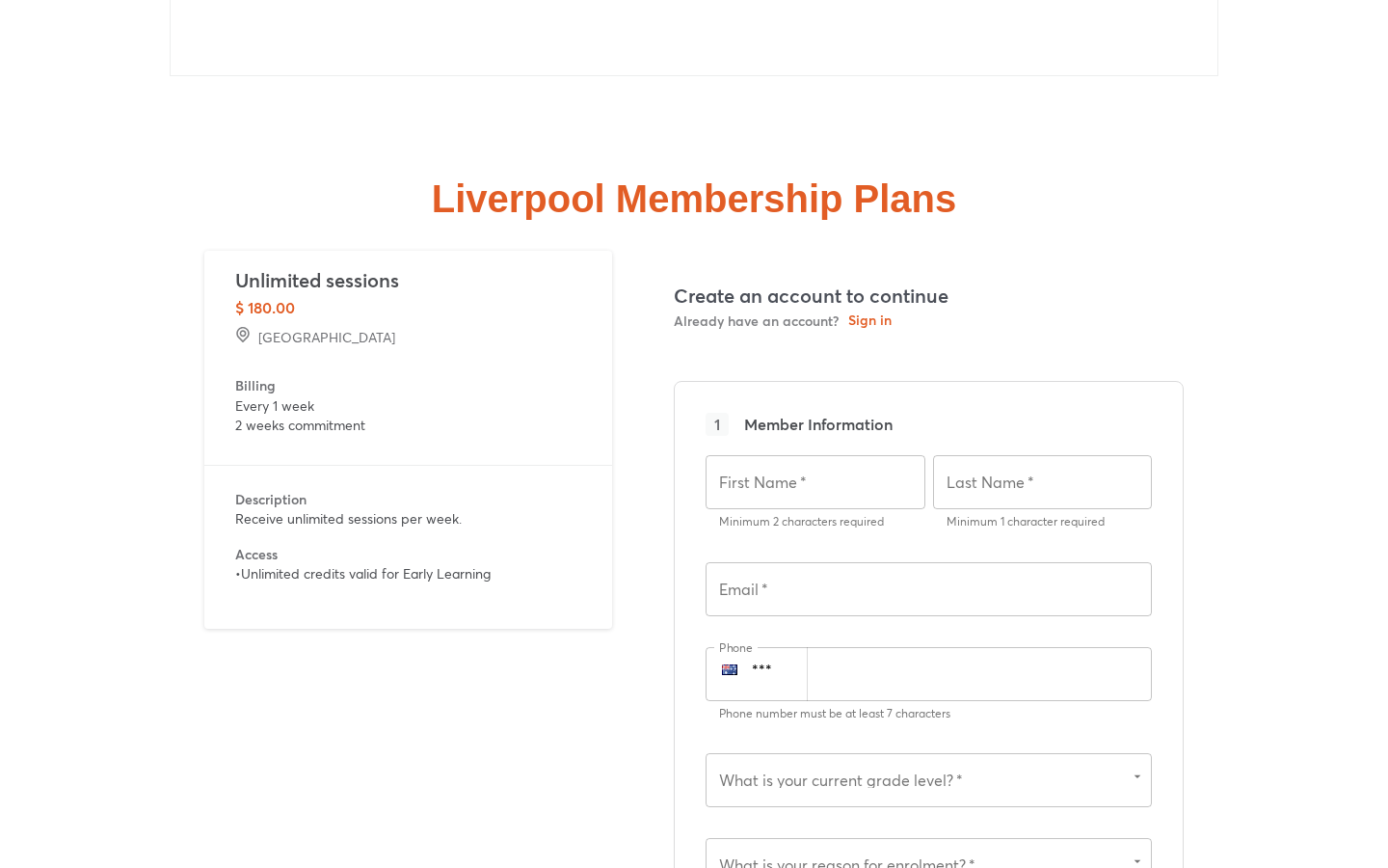
scroll to position [4286, 0]
click at [279, 269] on p "Unlimited sessions" at bounding box center [408, 284] width 347 height 29
click at [289, 253] on div "Unlimited sessions $ 180.00 [GEOGRAPHIC_DATA]" at bounding box center [408, 301] width 408 height 97
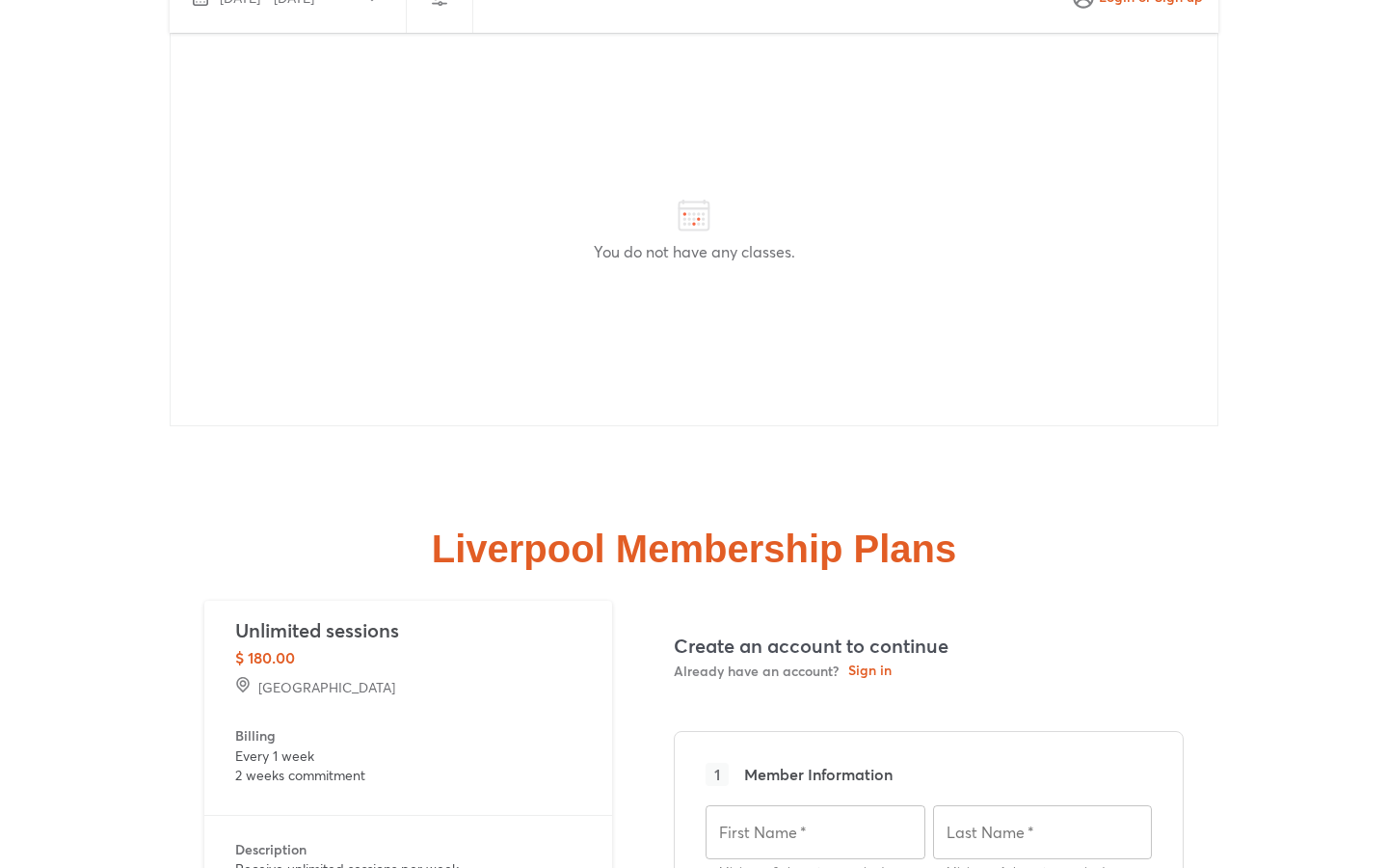
scroll to position [4709, 0]
